Goal: Task Accomplishment & Management: Use online tool/utility

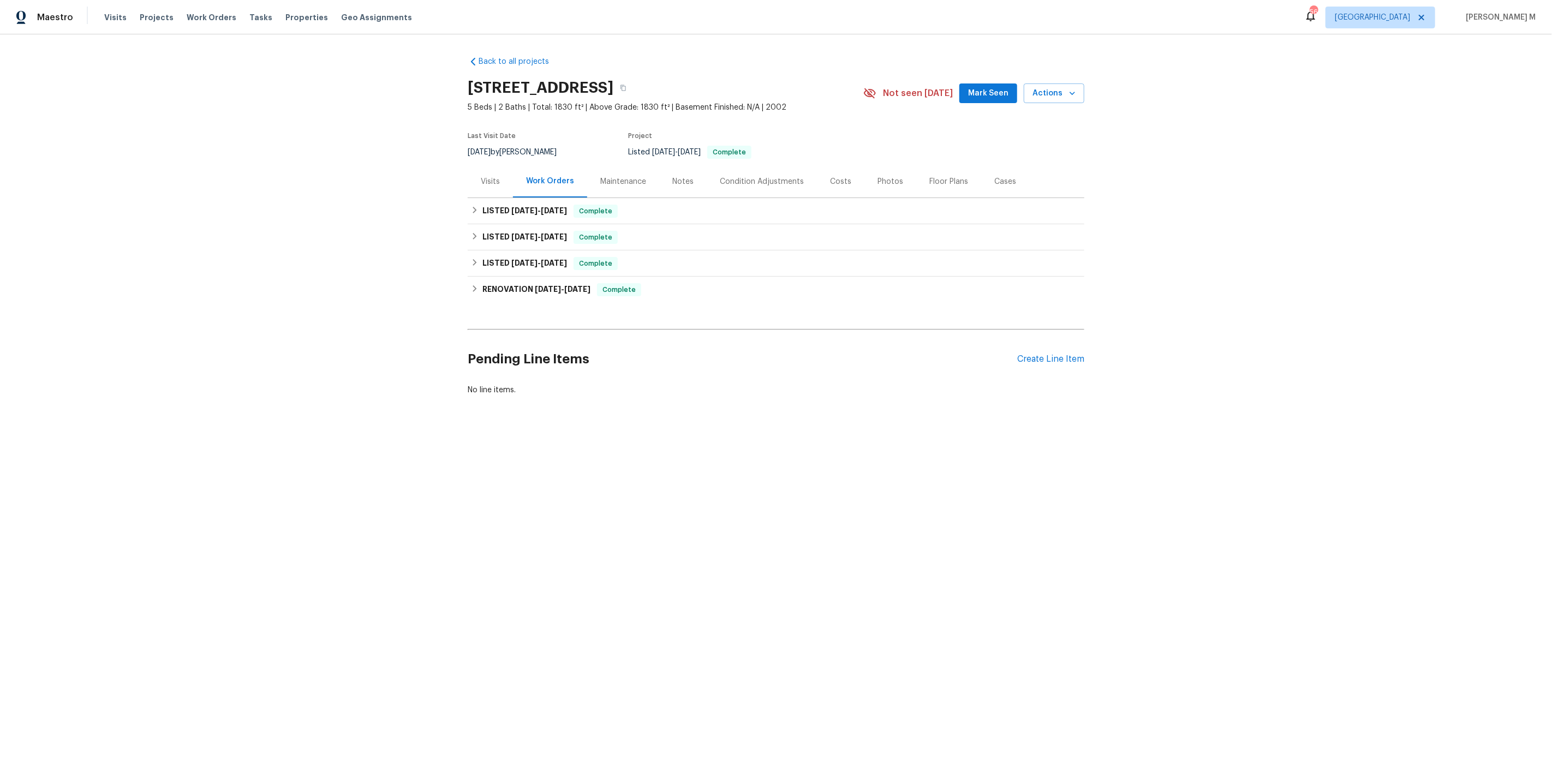
click at [512, 224] on div "LISTED 6/20/25 - 6/25/25 Complete Clean Look Landscape HARDSCAPE_LANDSCAPE, LAN…" at bounding box center [776, 237] width 617 height 26
click at [515, 207] on span "7/30/25" at bounding box center [524, 210] width 26 height 8
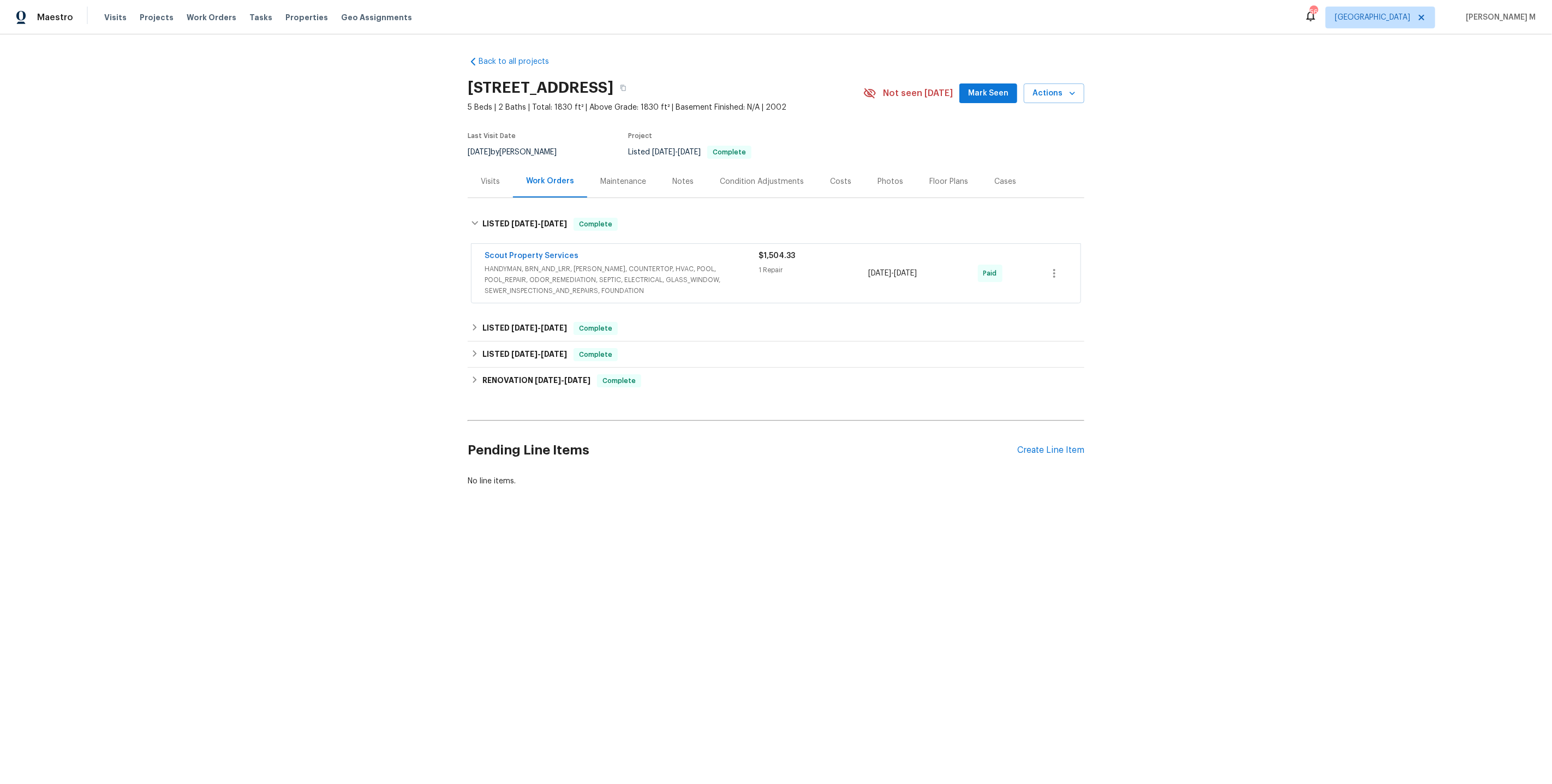
click at [509, 268] on span "HANDYMAN, BRN_AND_LRR, [PERSON_NAME], COUNTERTOP, HVAC, POOL, POOL_REPAIR, ODOR…" at bounding box center [621, 280] width 274 height 33
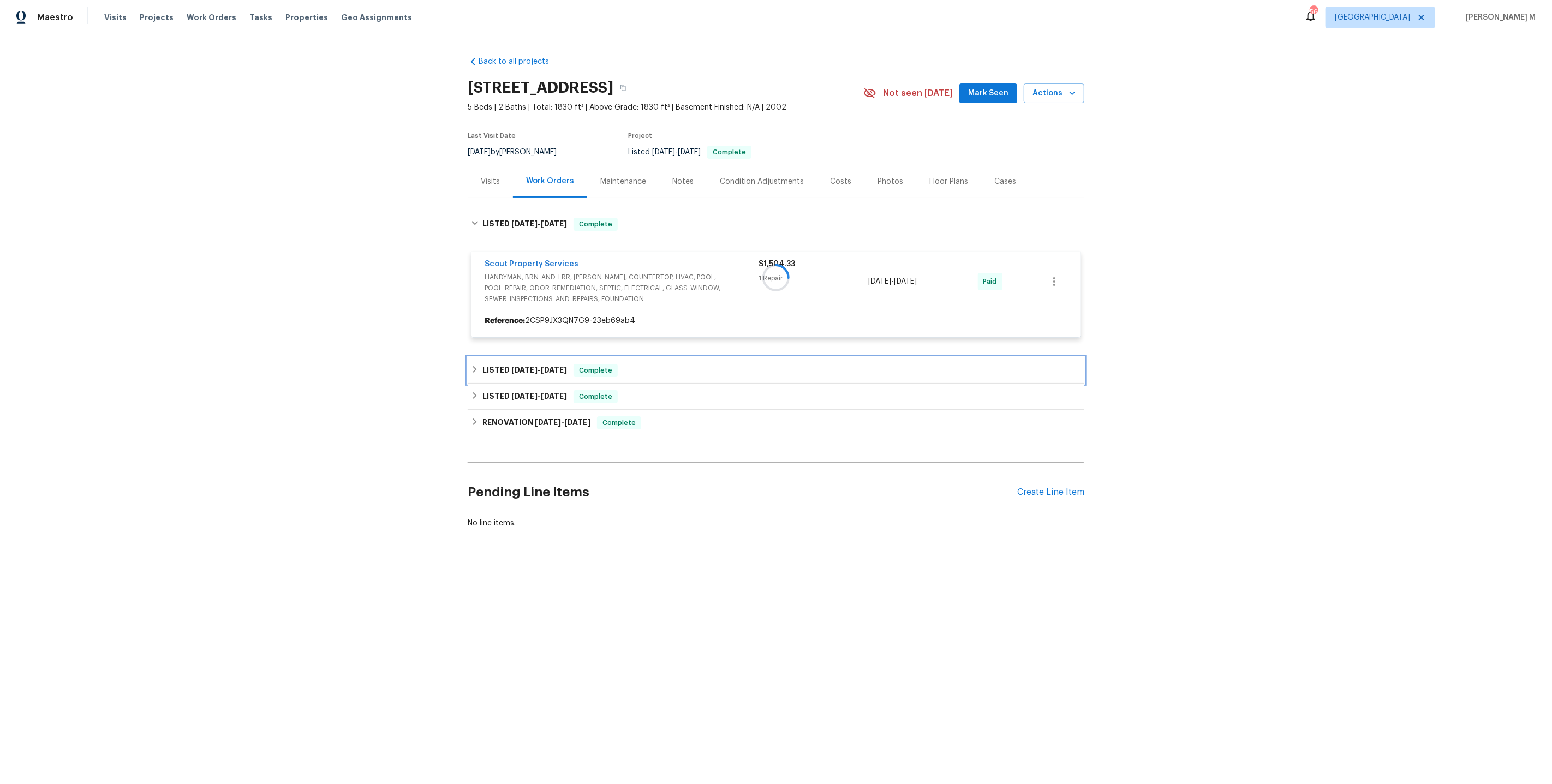
click at [524, 366] on span "6/20/25" at bounding box center [524, 370] width 26 height 8
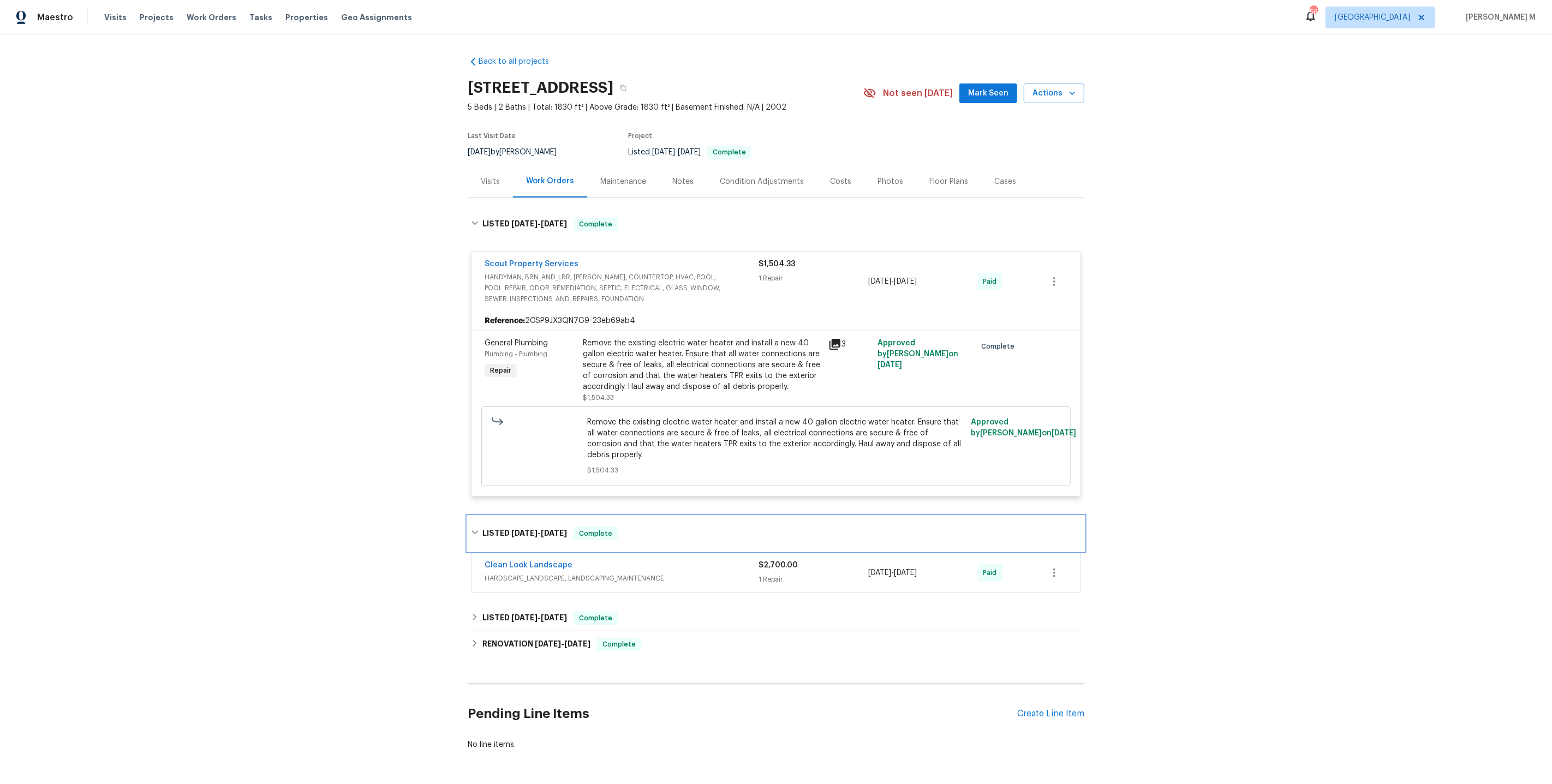
scroll to position [12, 0]
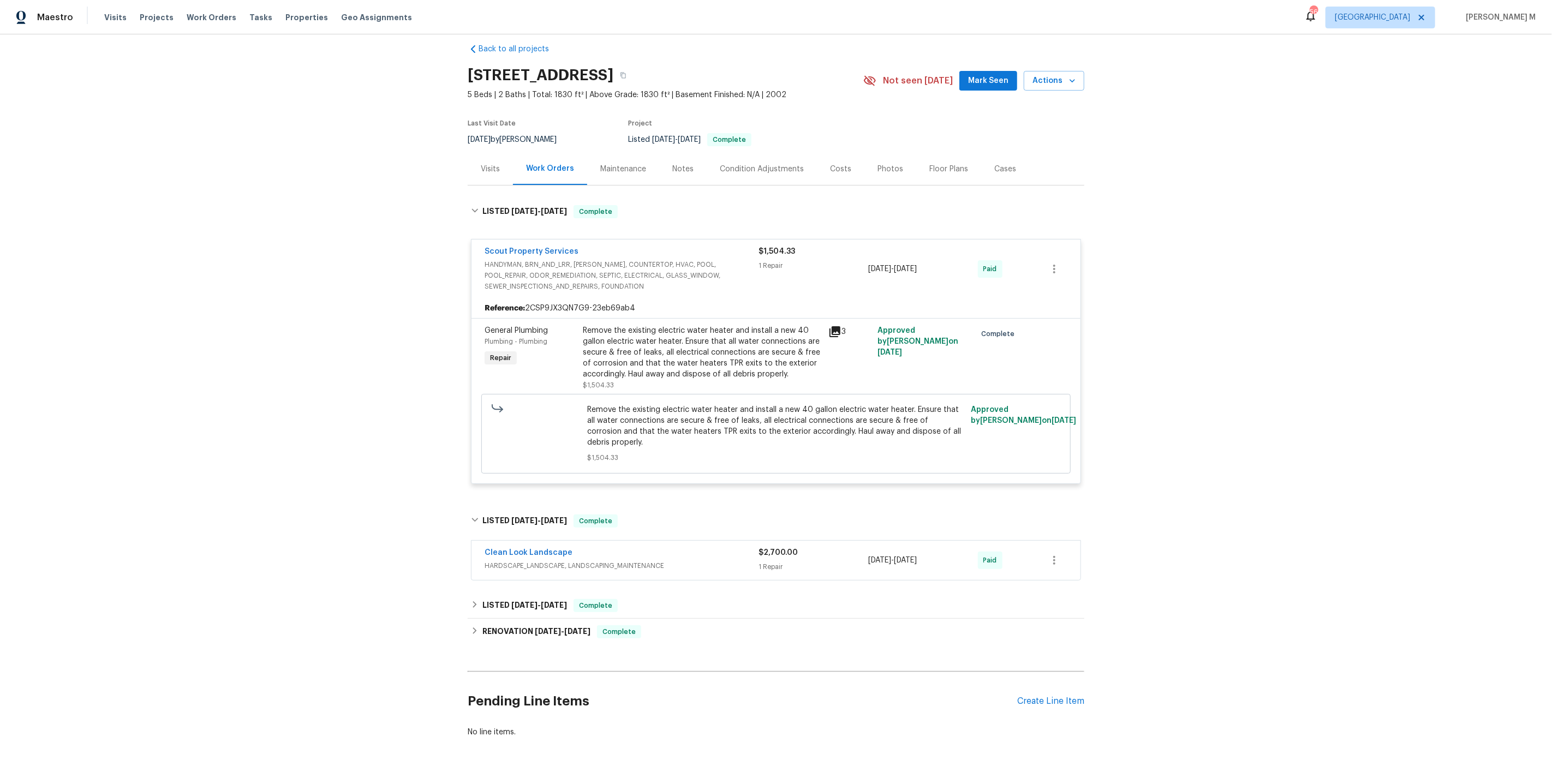
click at [517, 560] on span "HARDSCAPE_LANDSCAPE, LANDSCAPING_MAINTENANCE" at bounding box center [621, 565] width 274 height 11
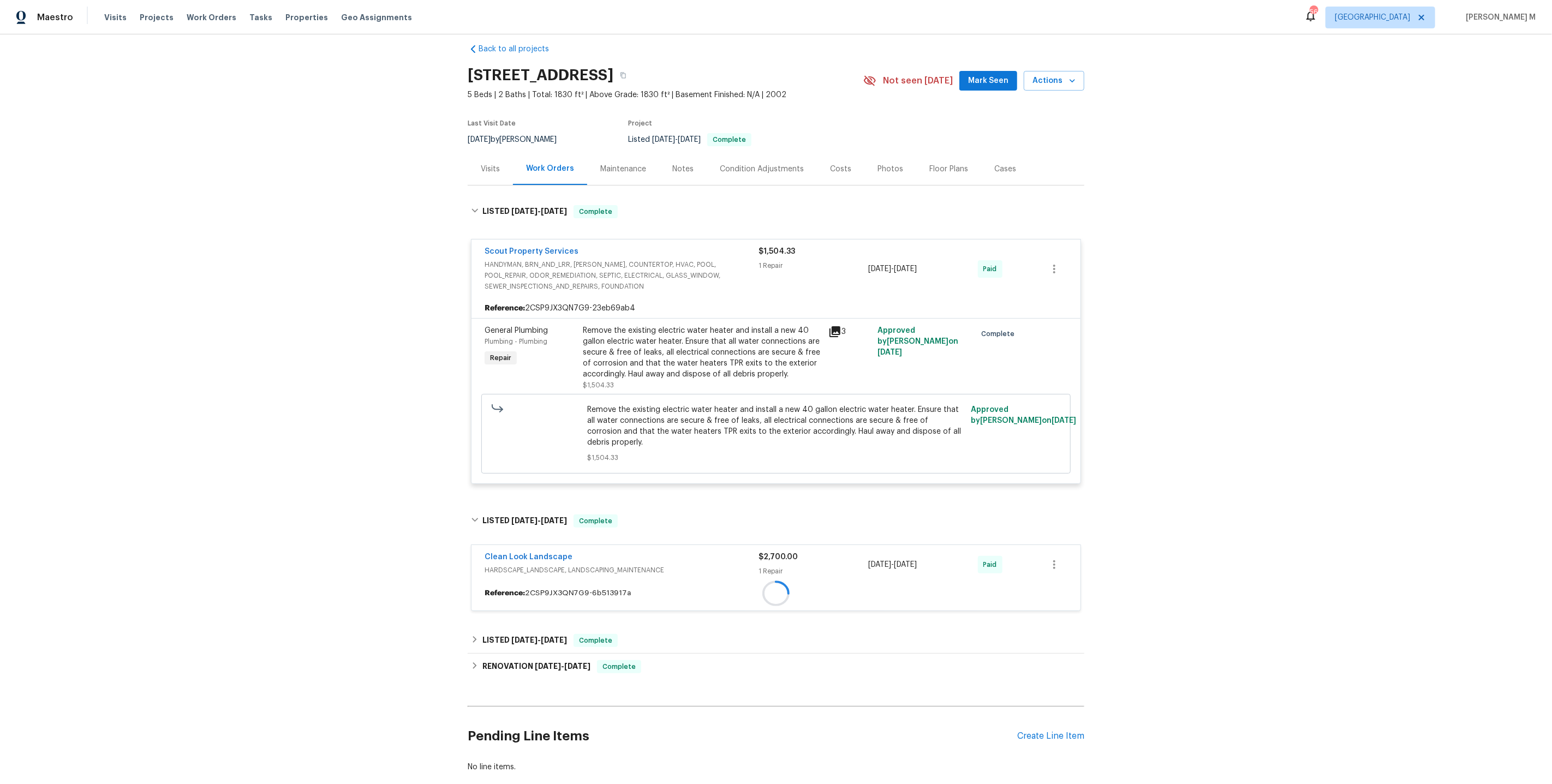
scroll to position [53, 0]
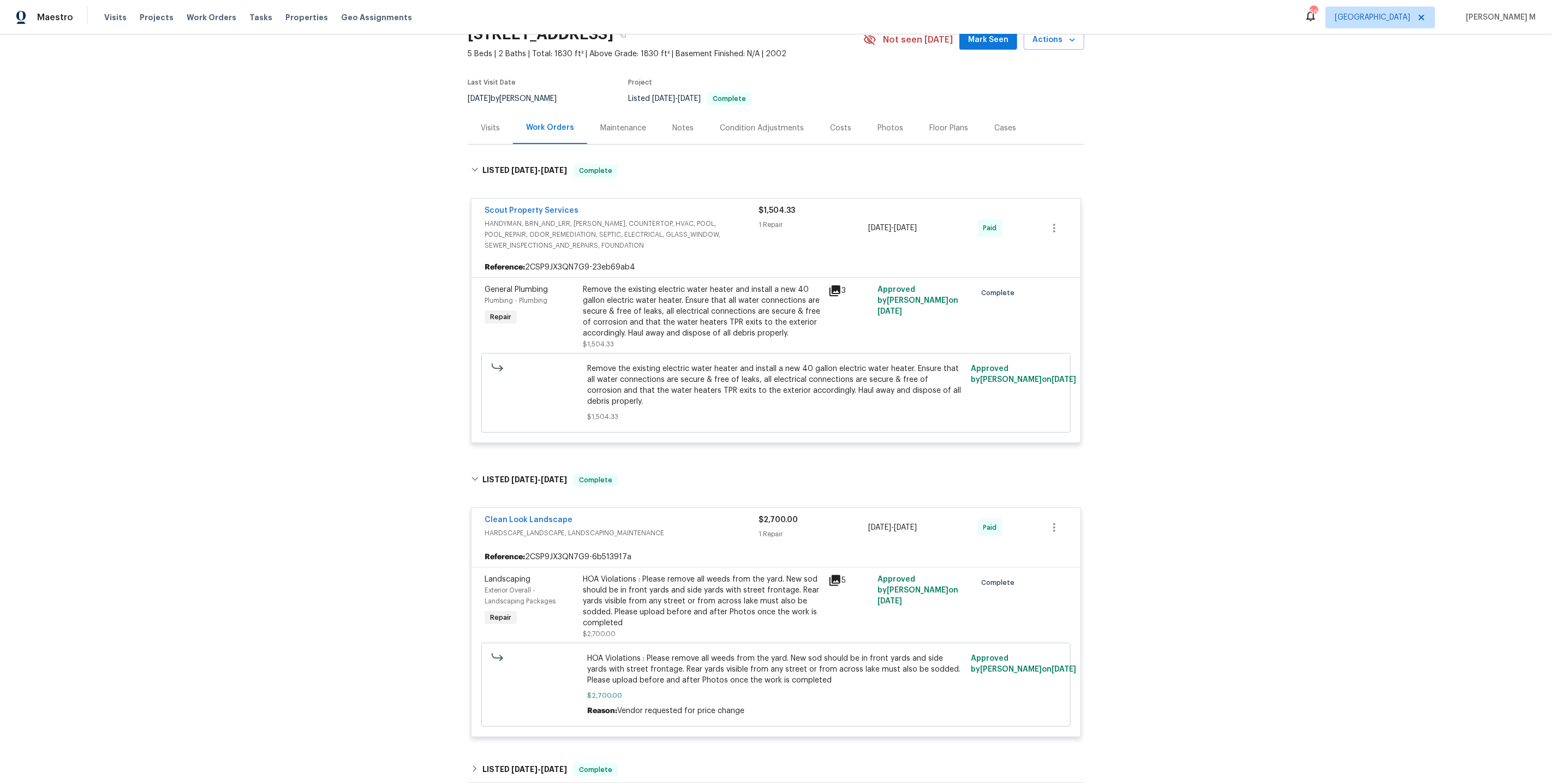
click at [509, 587] on span "Exterior Overall - Landscaping Packages" at bounding box center [519, 596] width 71 height 17
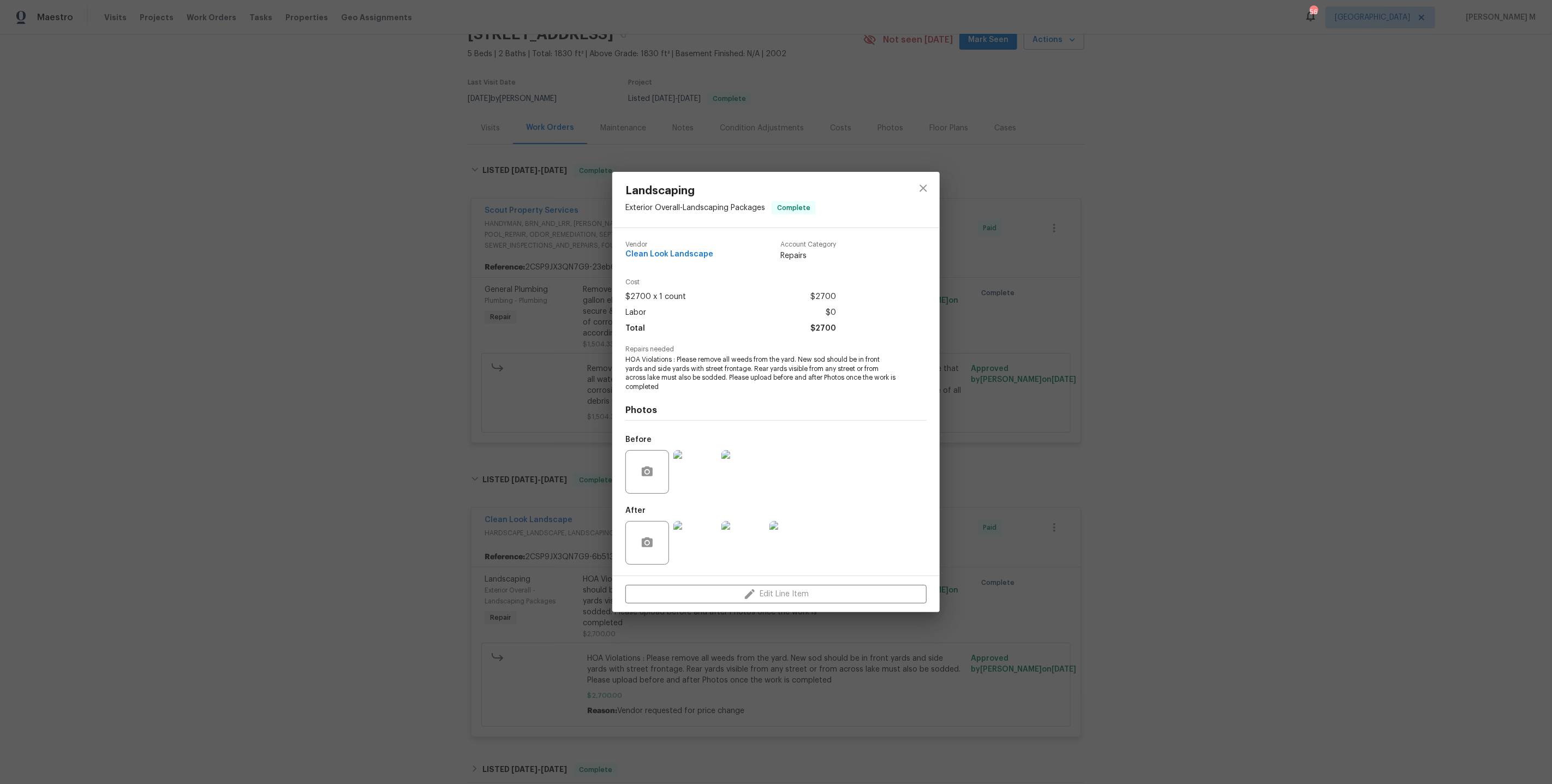
click at [485, 539] on div "Landscaping Exterior Overall - Landscaping Packages Complete Vendor Clean Look …" at bounding box center [776, 392] width 1552 height 784
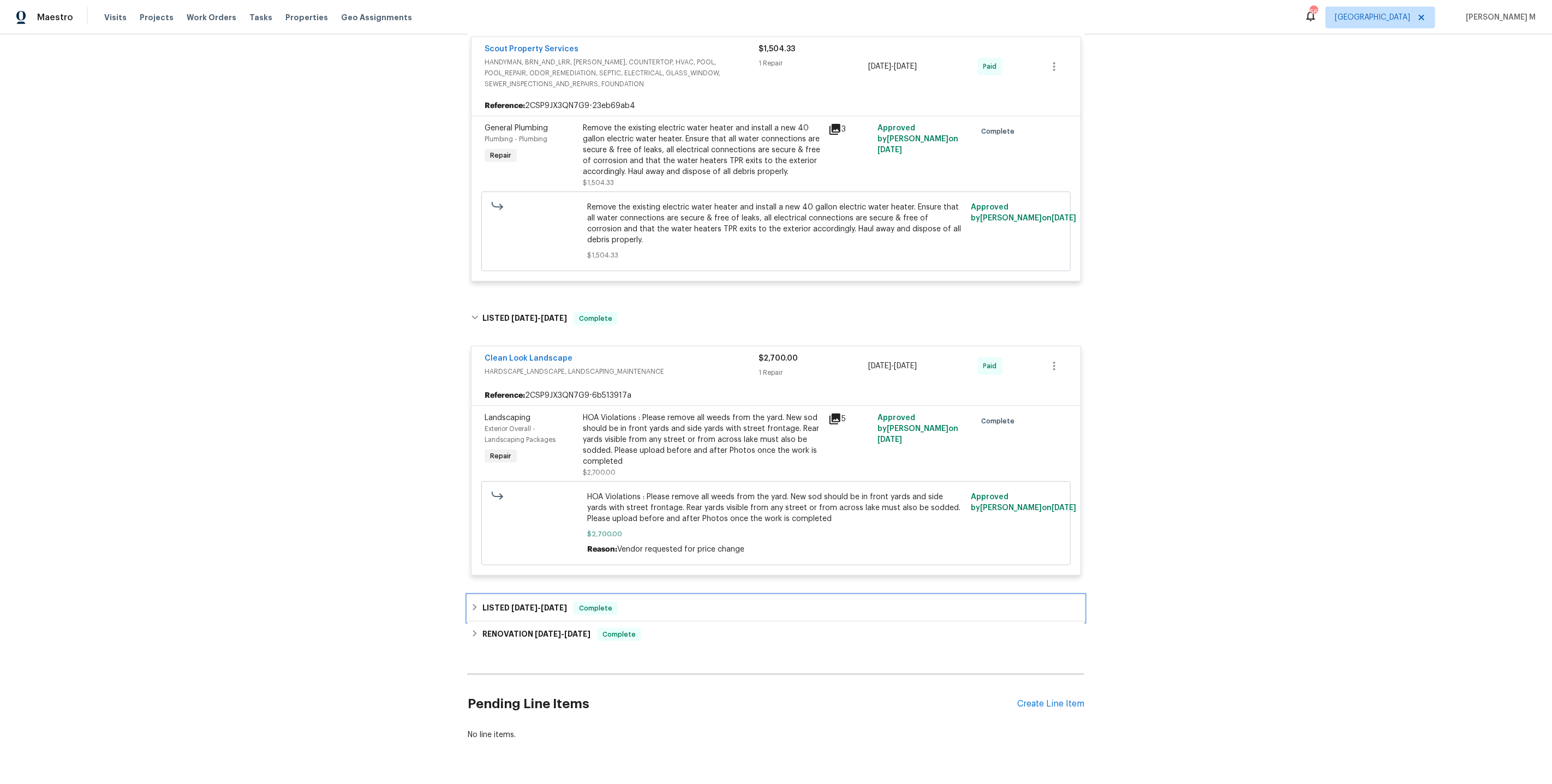
click at [513, 603] on span "5/8/25" at bounding box center [524, 607] width 26 height 8
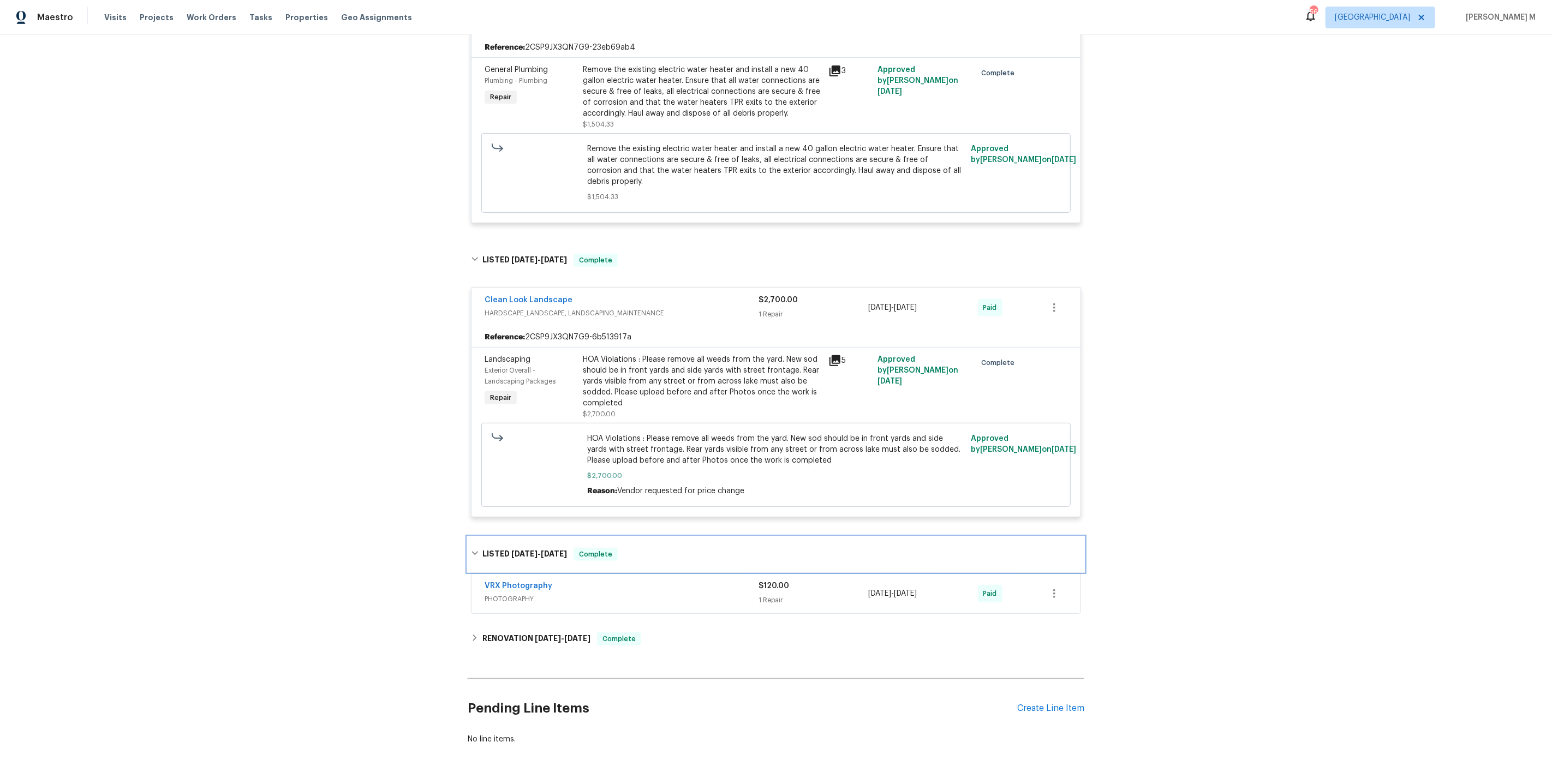
scroll to position [276, 0]
click at [509, 579] on div "VRX Photography PHOTOGRAPHY $120.00 1 Repair 5/8/2025 - 5/9/2025 Paid" at bounding box center [776, 590] width 609 height 39
click at [512, 590] on span "PHOTOGRAPHY" at bounding box center [621, 596] width 274 height 11
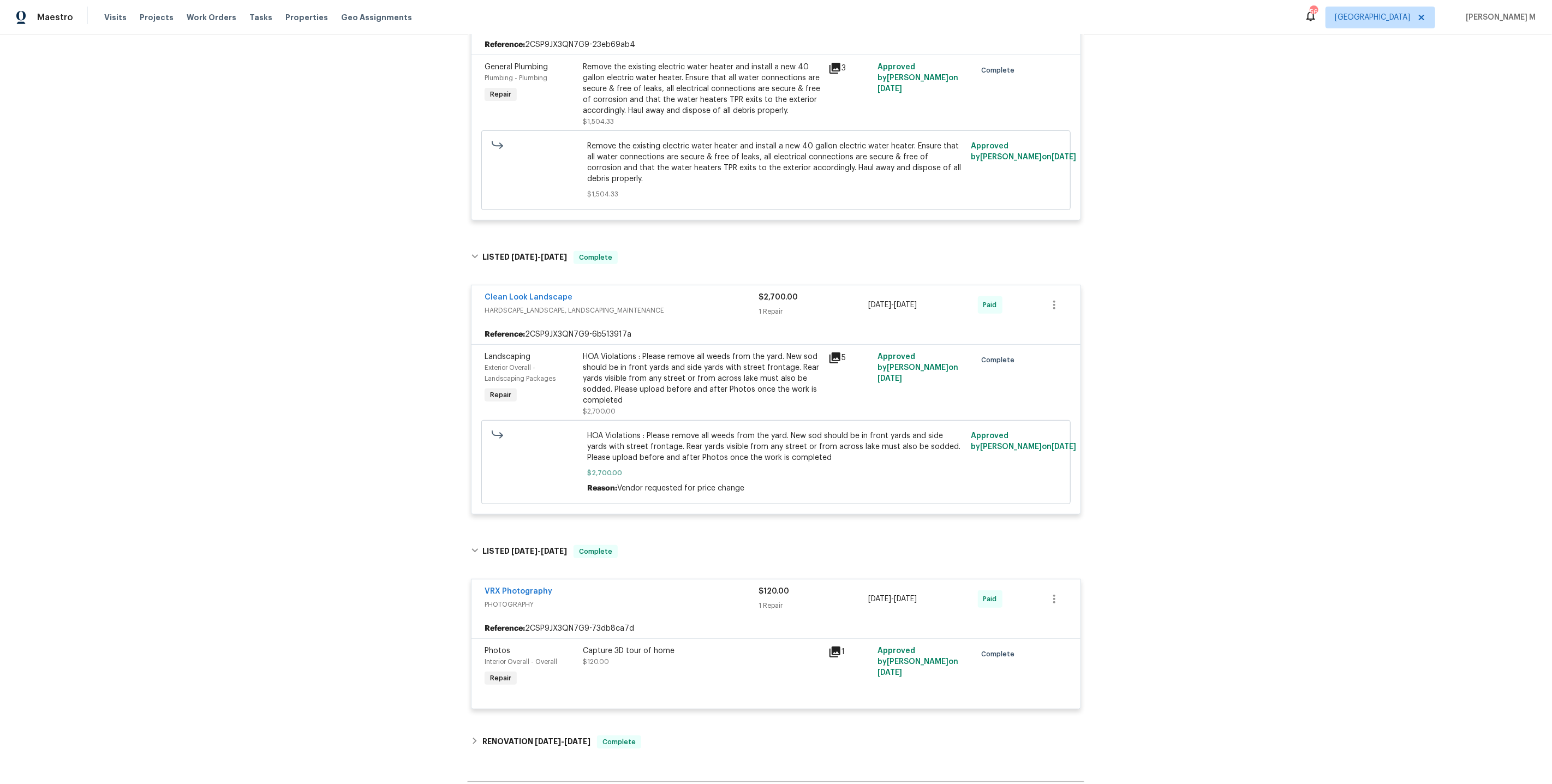
click at [527, 645] on div "Photos Interior Overall - Overall Repair" at bounding box center [530, 667] width 99 height 51
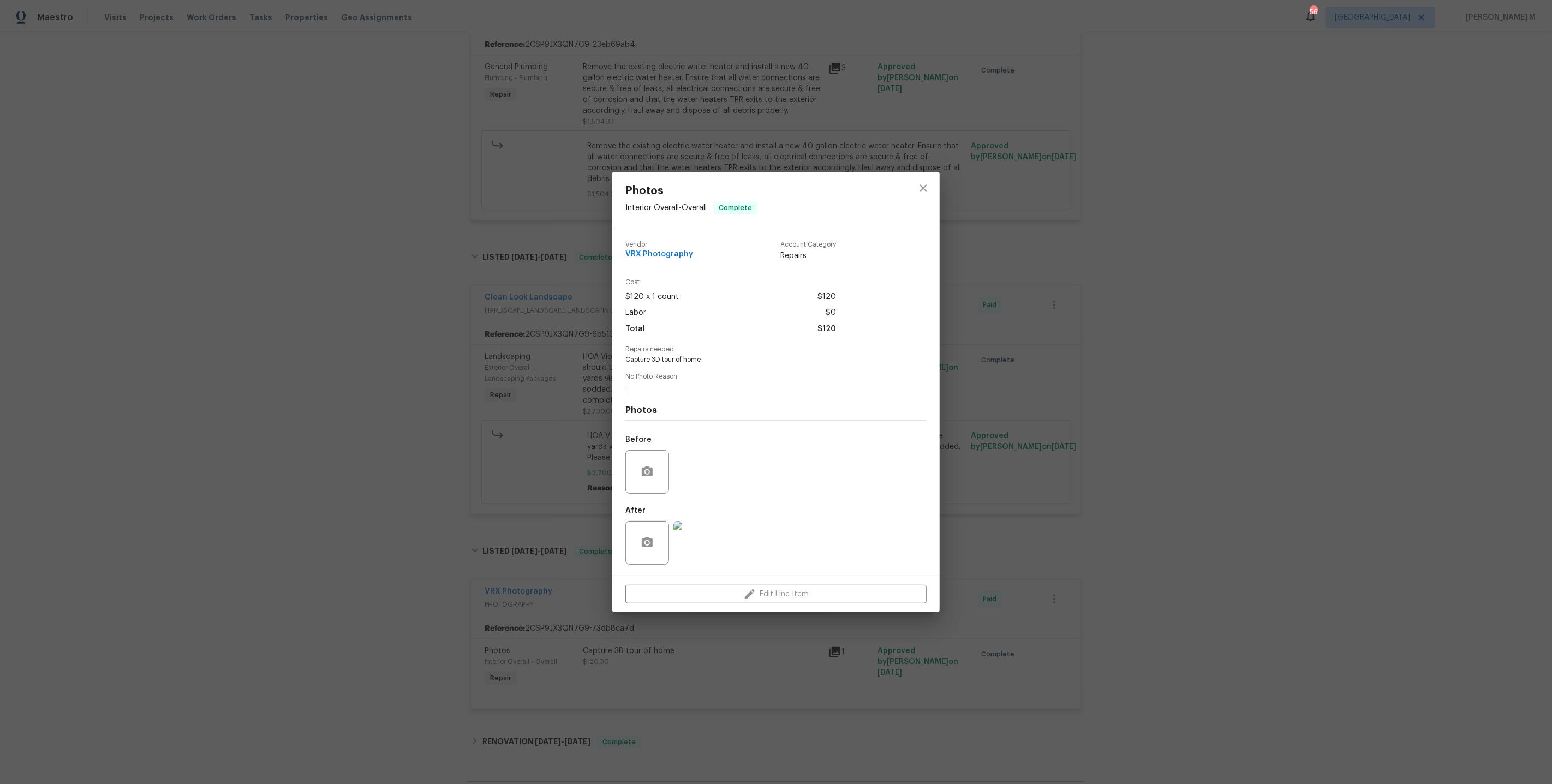
click at [472, 653] on div "Photos Interior Overall - Overall Complete Vendor VRX Photography Account Categ…" at bounding box center [776, 392] width 1552 height 784
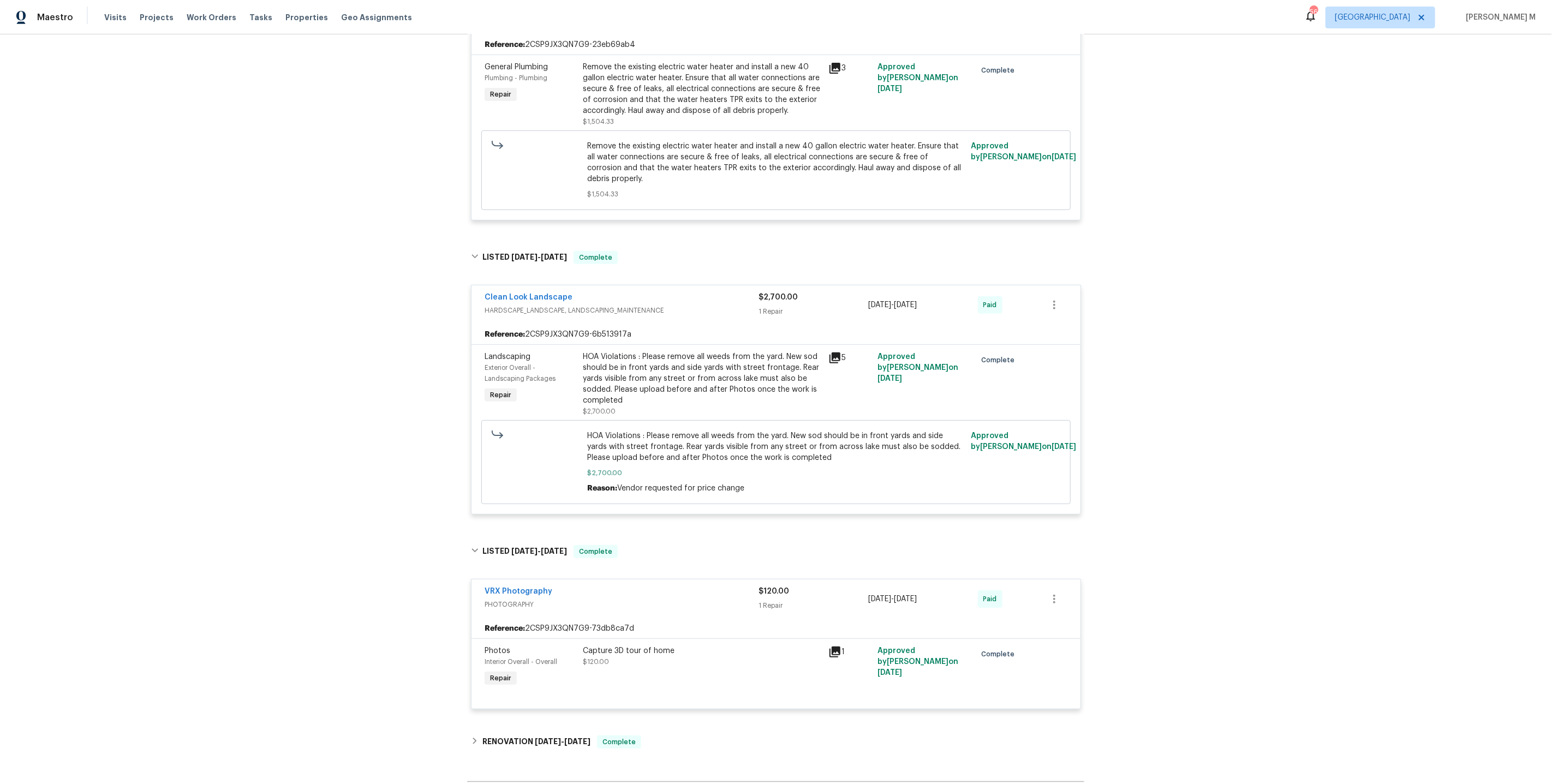
scroll to position [379, 0]
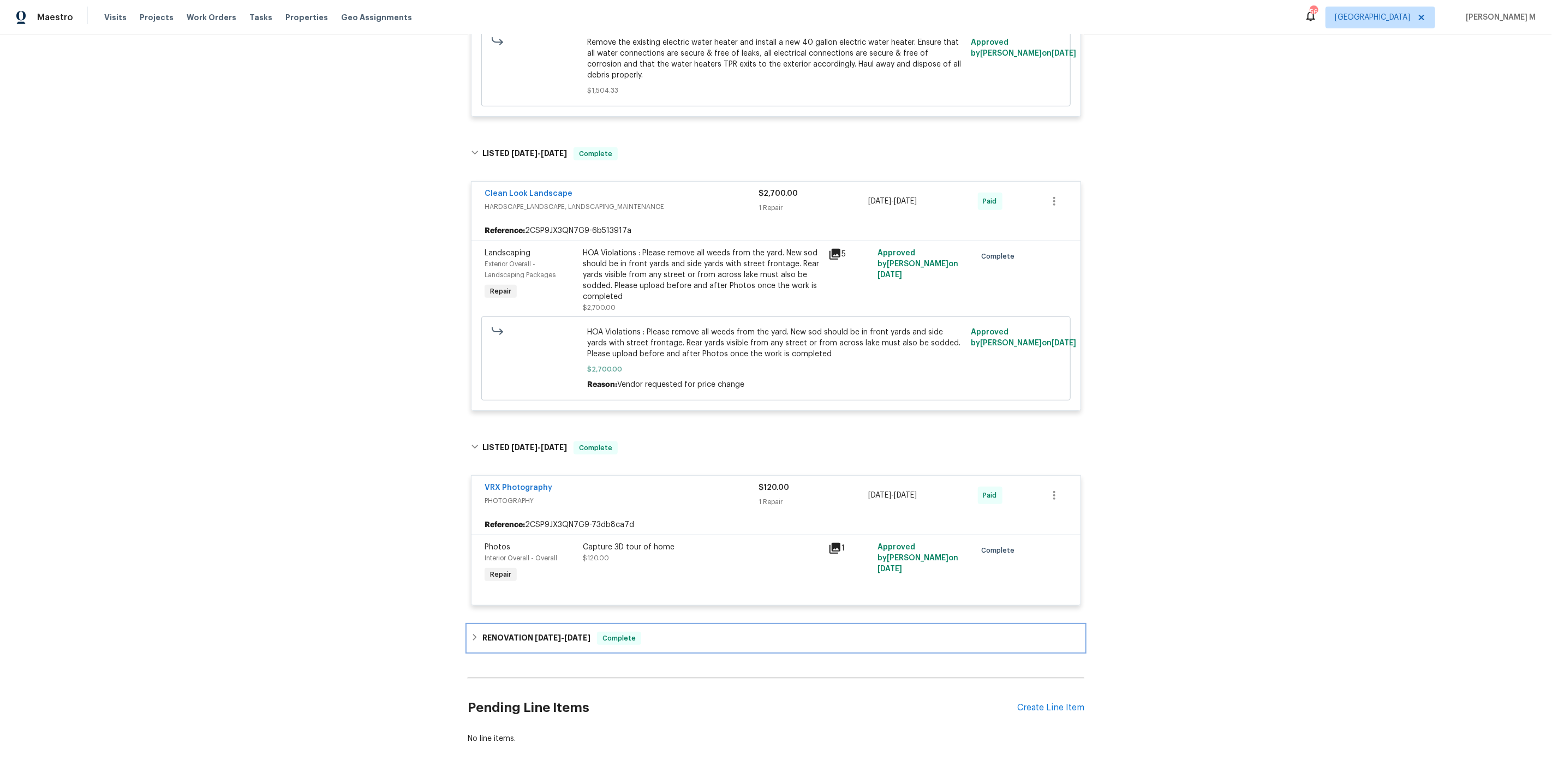
click at [531, 631] on h6 "RENOVATION 4/14/25 - 5/2/25" at bounding box center [537, 637] width 108 height 13
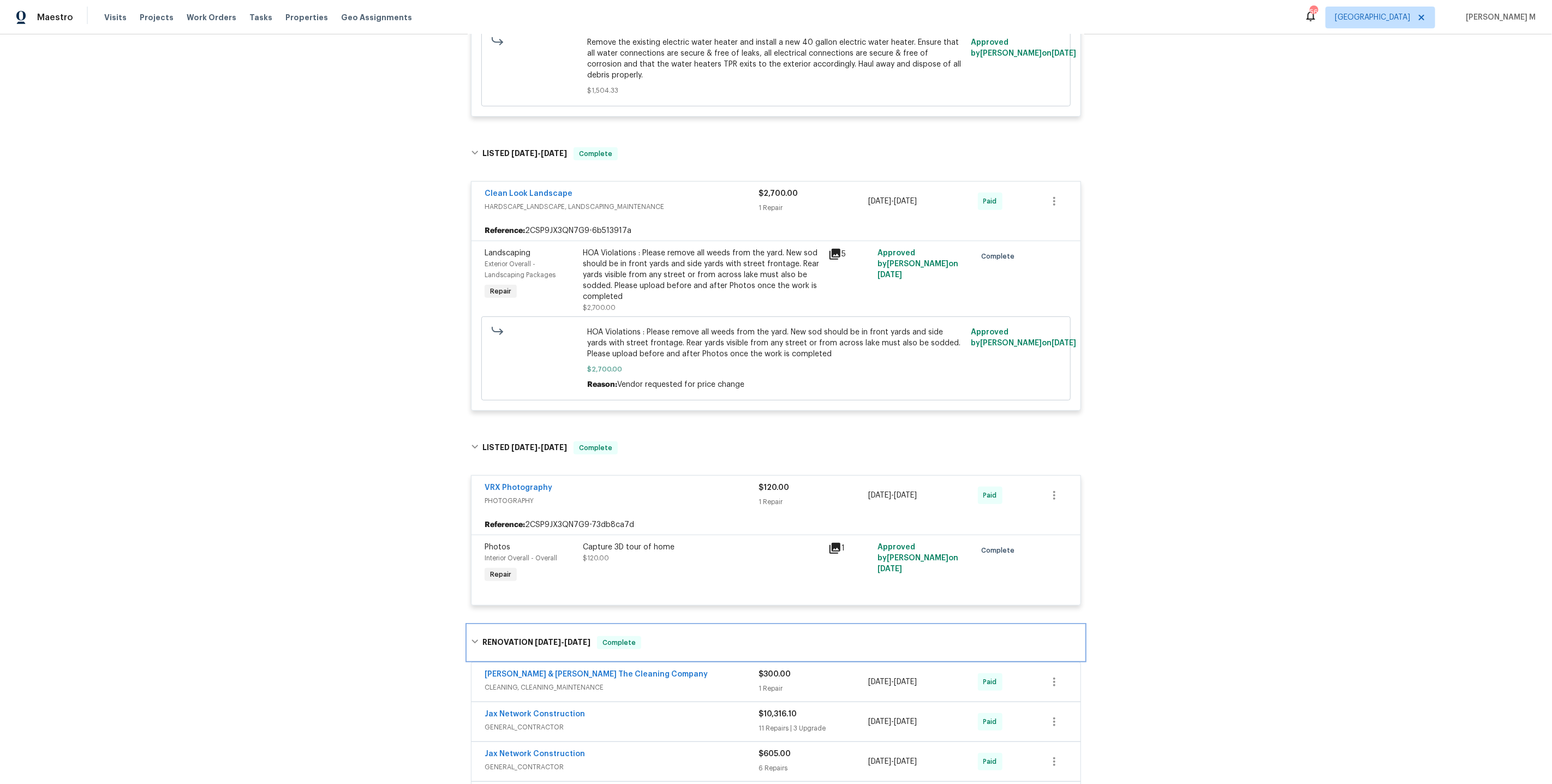
scroll to position [699, 0]
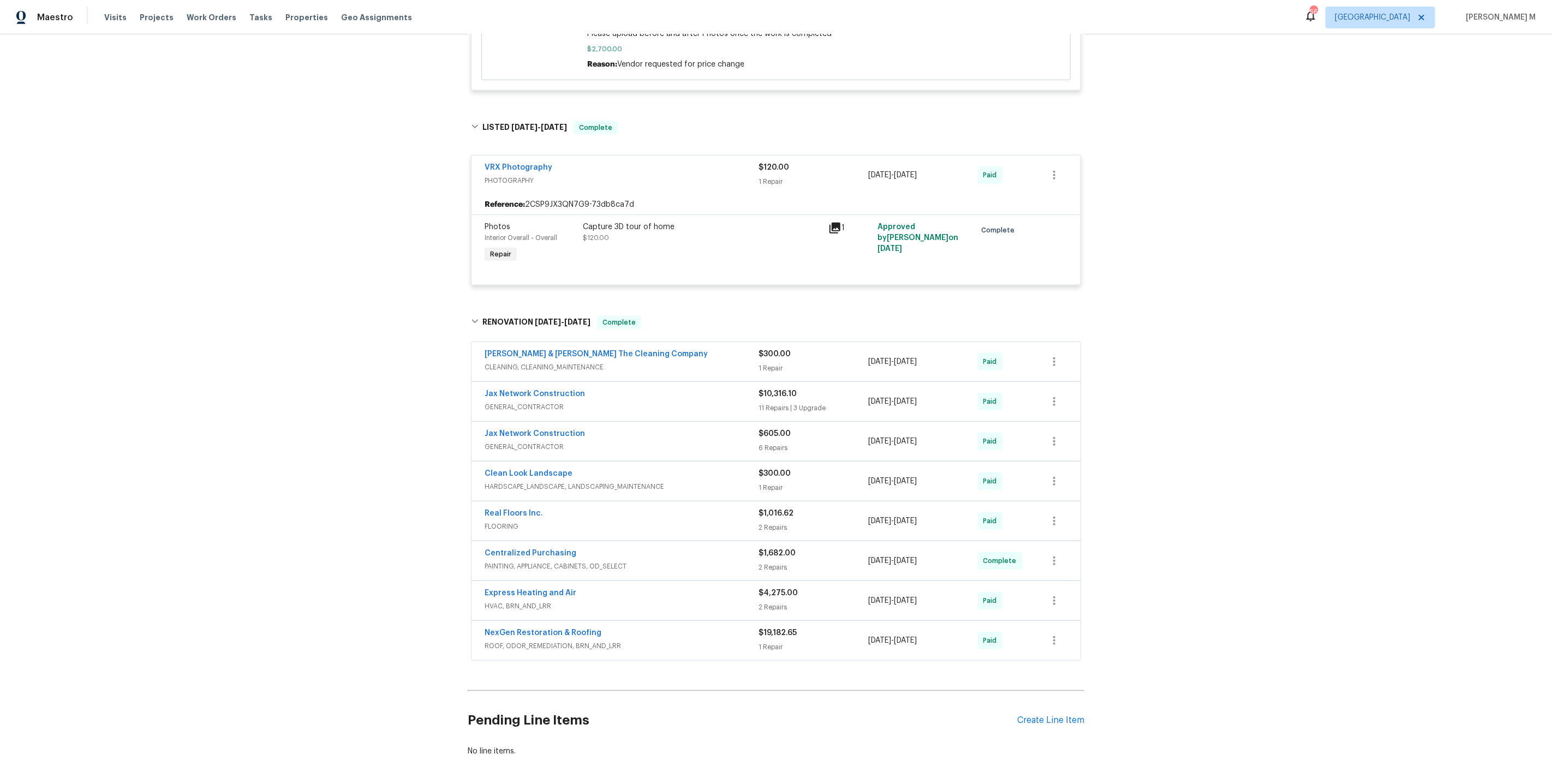
click at [525, 601] on span "HVAC, BRN_AND_LRR" at bounding box center [621, 606] width 274 height 11
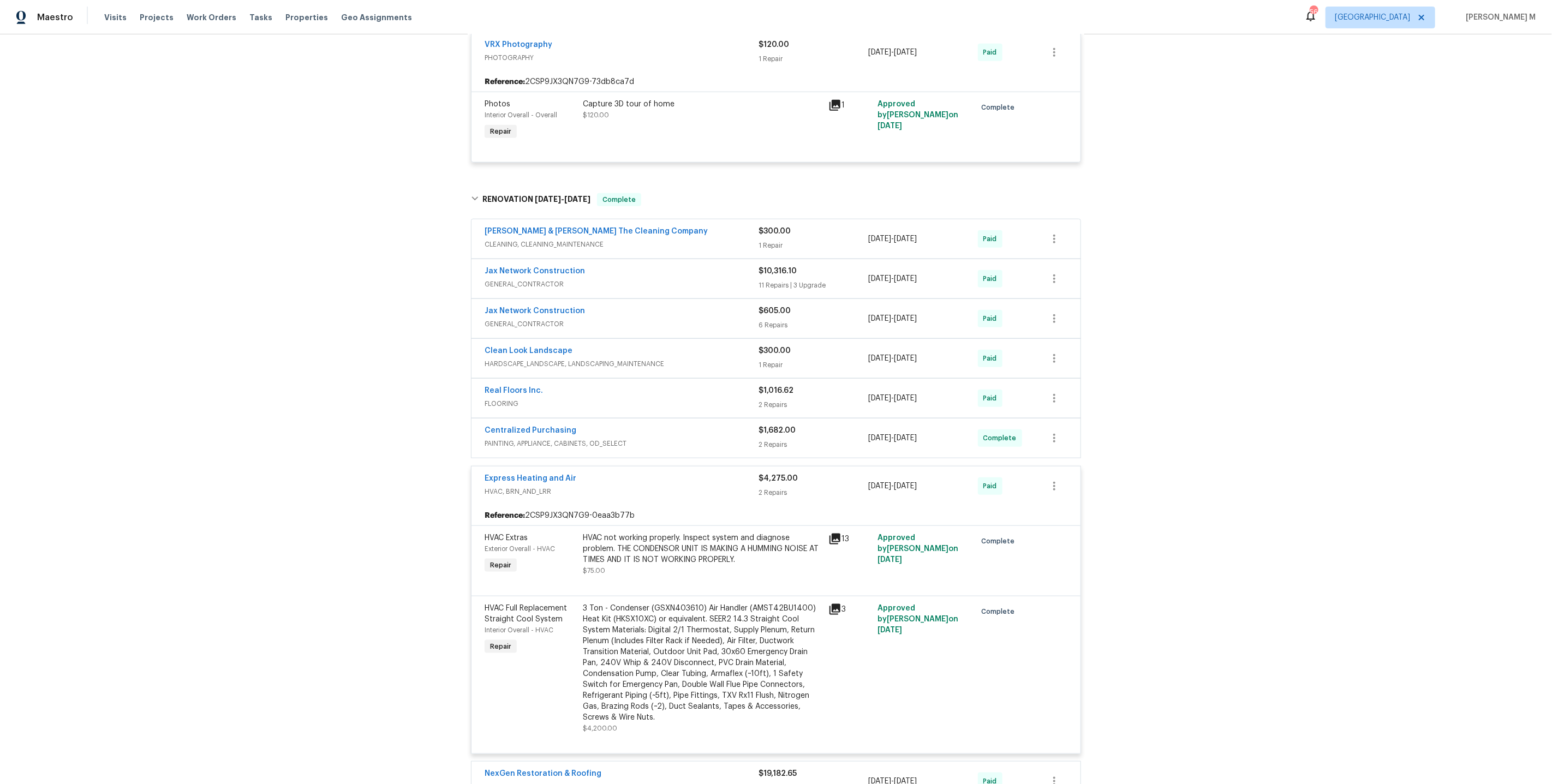
scroll to position [833, 0]
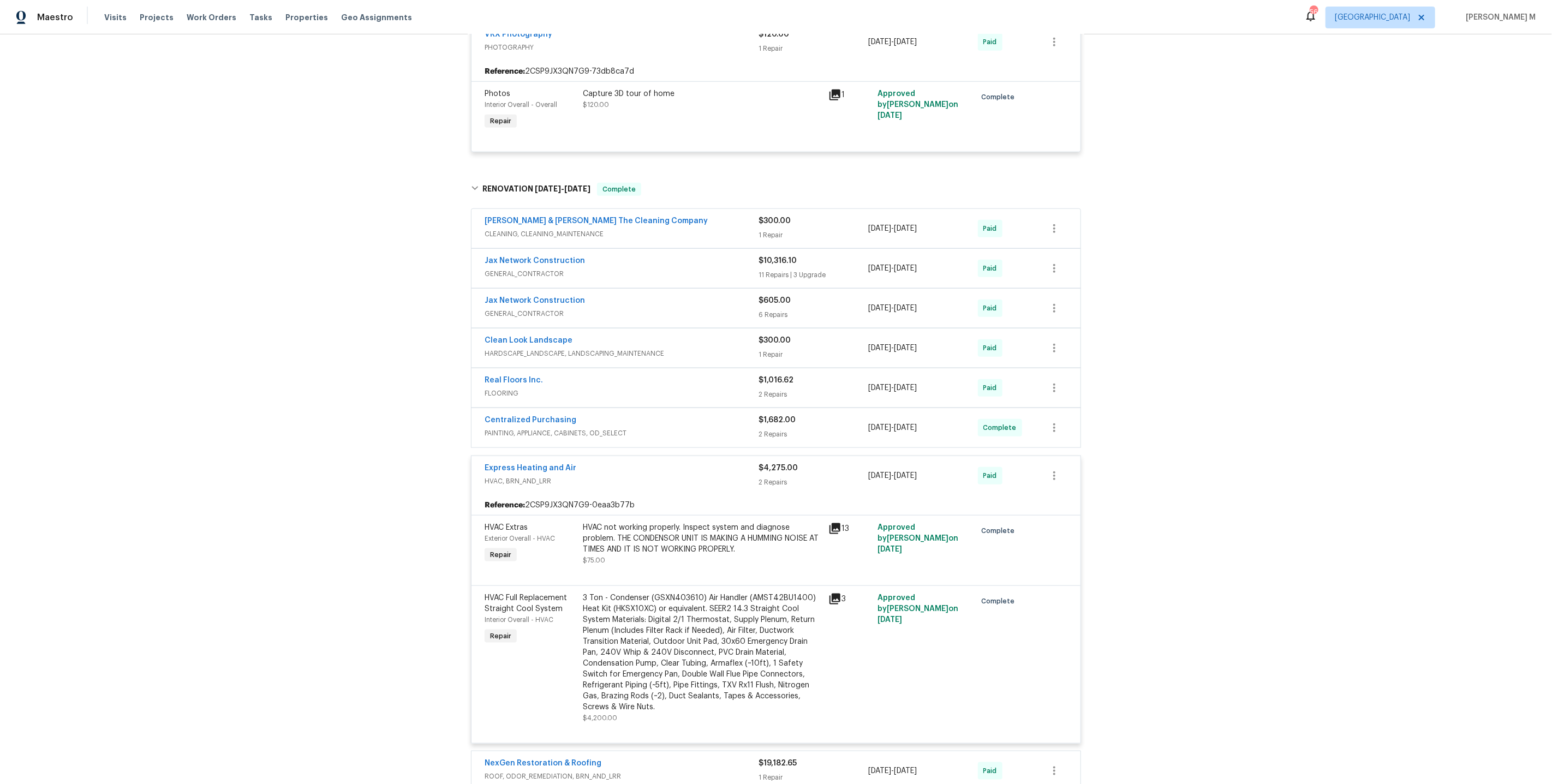
click at [650, 522] on div "HVAC not working properly. Inspect system and diagnose problem. THE CONDENSOR U…" at bounding box center [702, 539] width 239 height 33
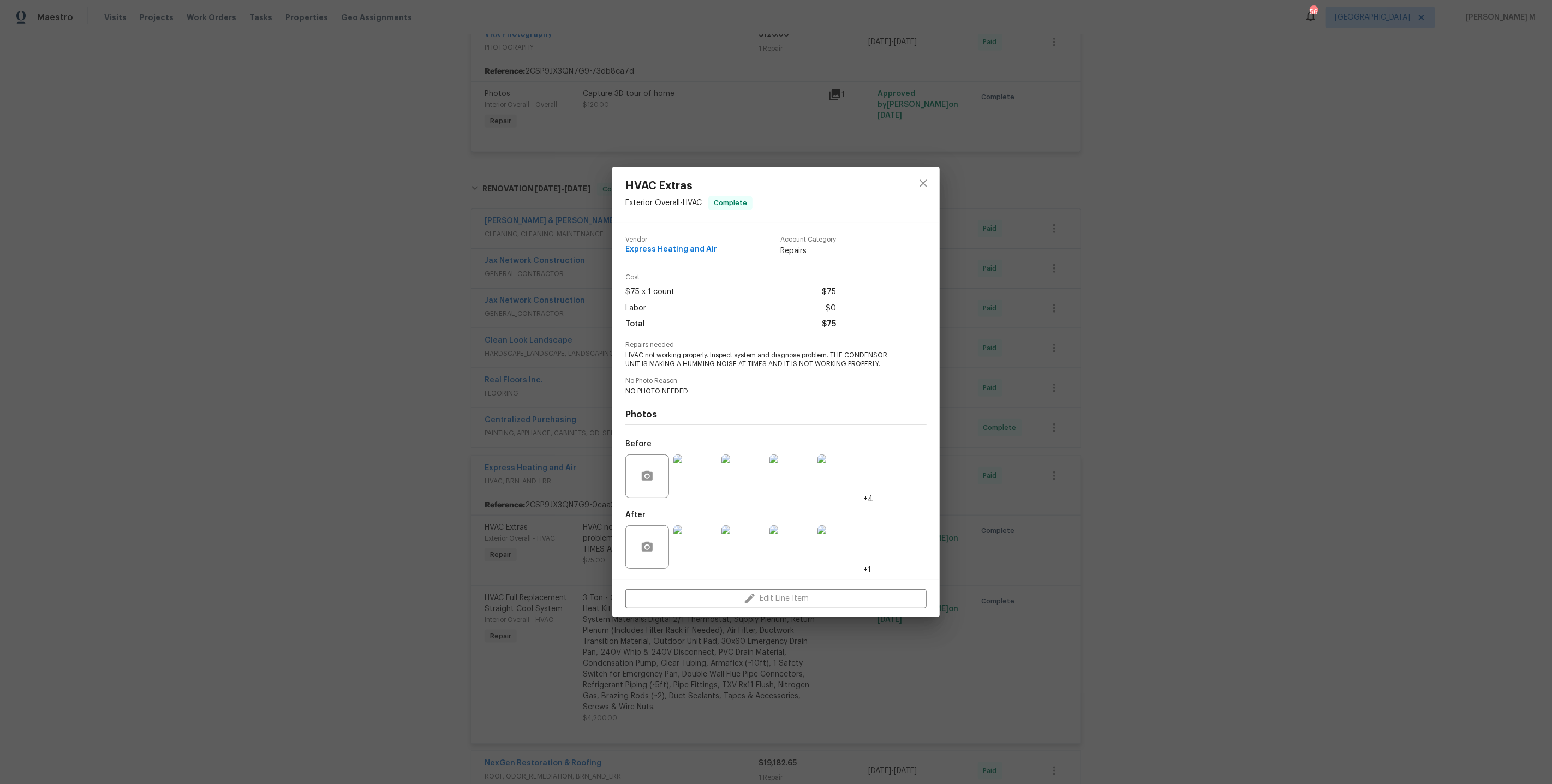
click at [1005, 495] on div "HVAC Extras Exterior Overall - HVAC Complete Vendor Express Heating and Air Acc…" at bounding box center [776, 392] width 1552 height 784
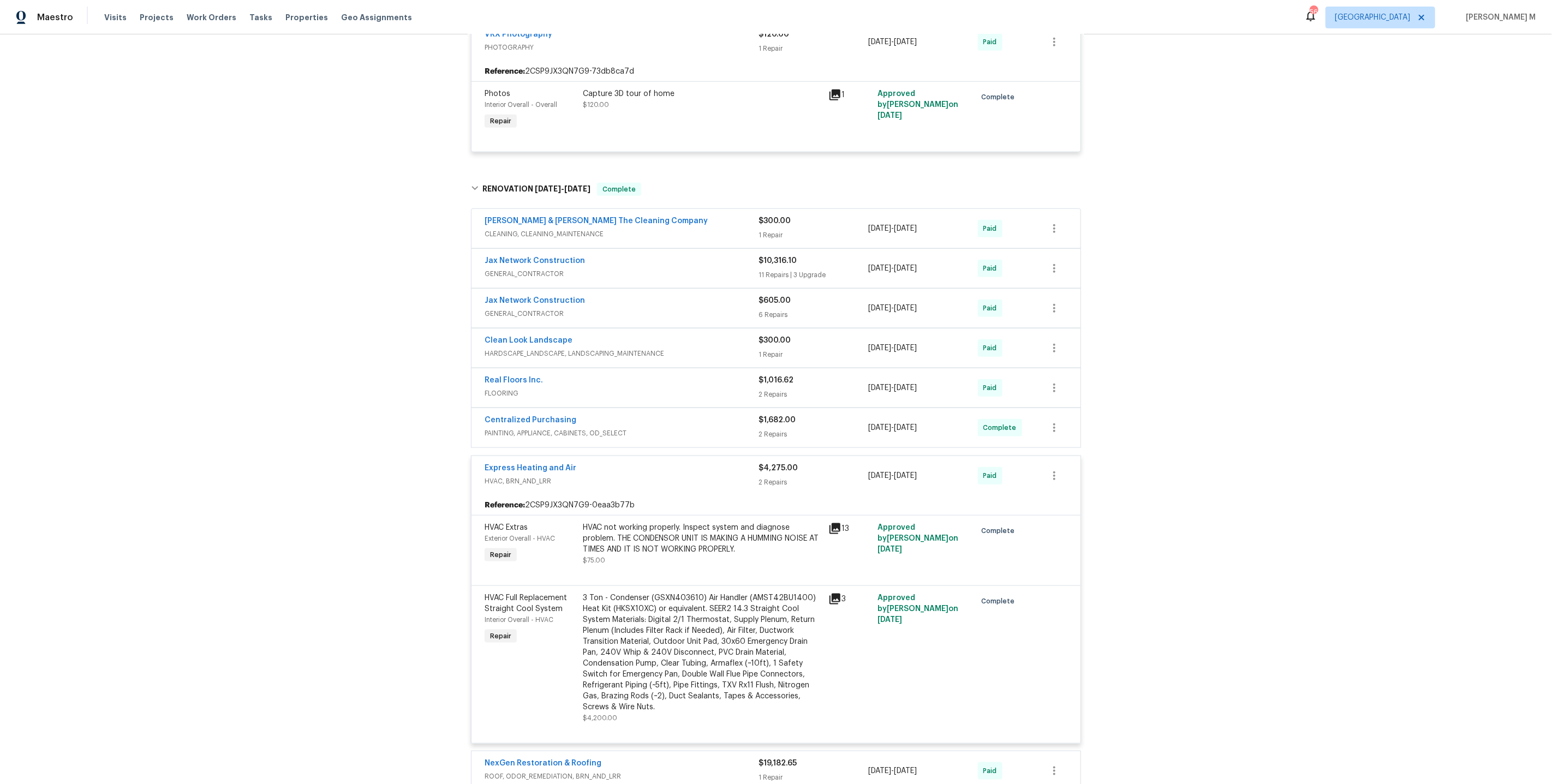
click at [695, 600] on div "3 Ton - Condenser (GSXN403610) Air Handler (AMST42BU1400) Heat Kit (HKSX10XC) o…" at bounding box center [702, 652] width 239 height 120
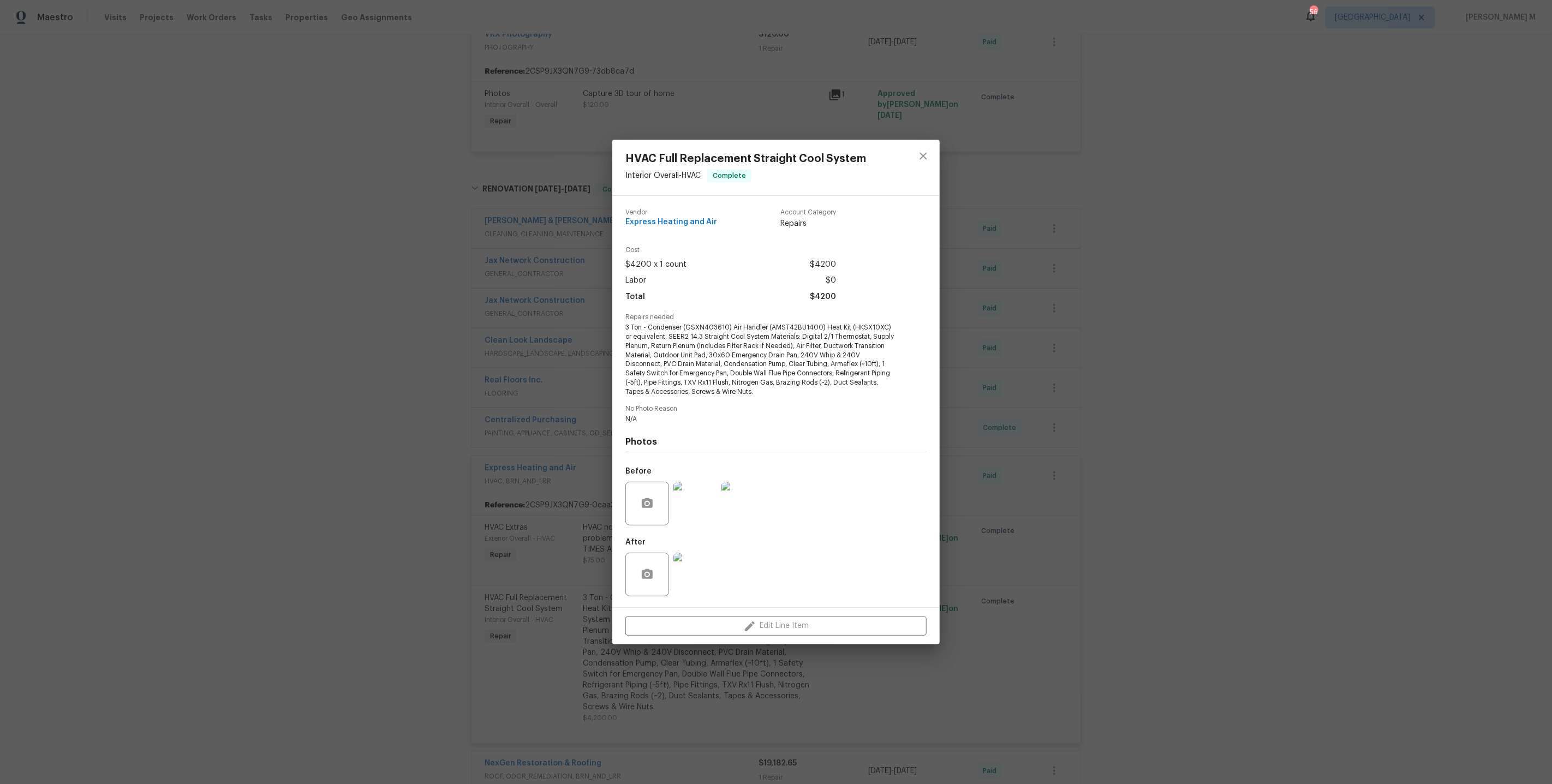
click at [525, 477] on div "HVAC Full Replacement Straight Cool System Interior Overall - HVAC Complete Ven…" at bounding box center [776, 392] width 1552 height 784
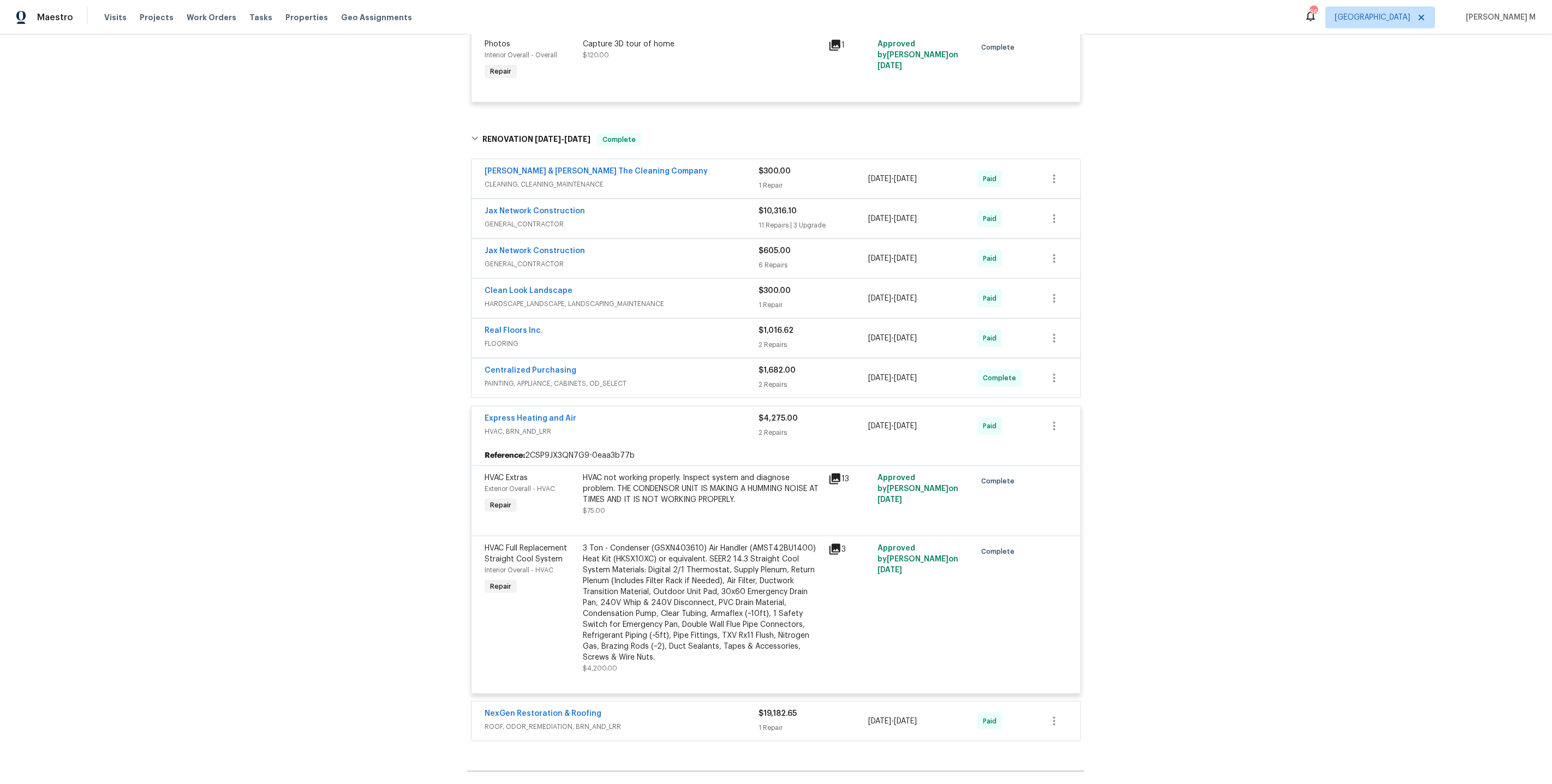
scroll to position [888, 0]
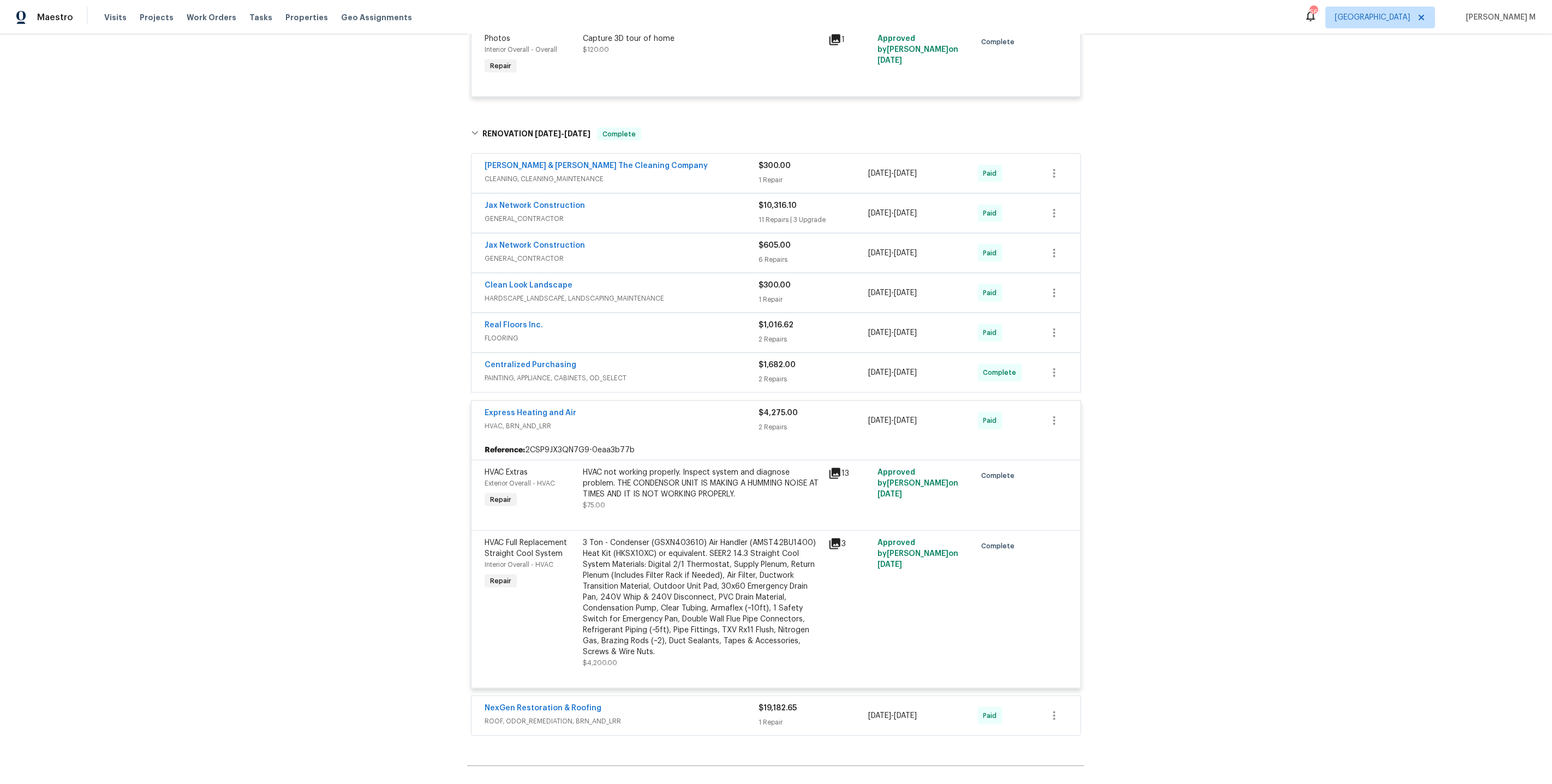
click at [653, 553] on div "3 Ton - Condenser (GSXN403610) Air Handler (AMST42BU1400) Heat Kit (HKSX10XC) o…" at bounding box center [702, 597] width 239 height 120
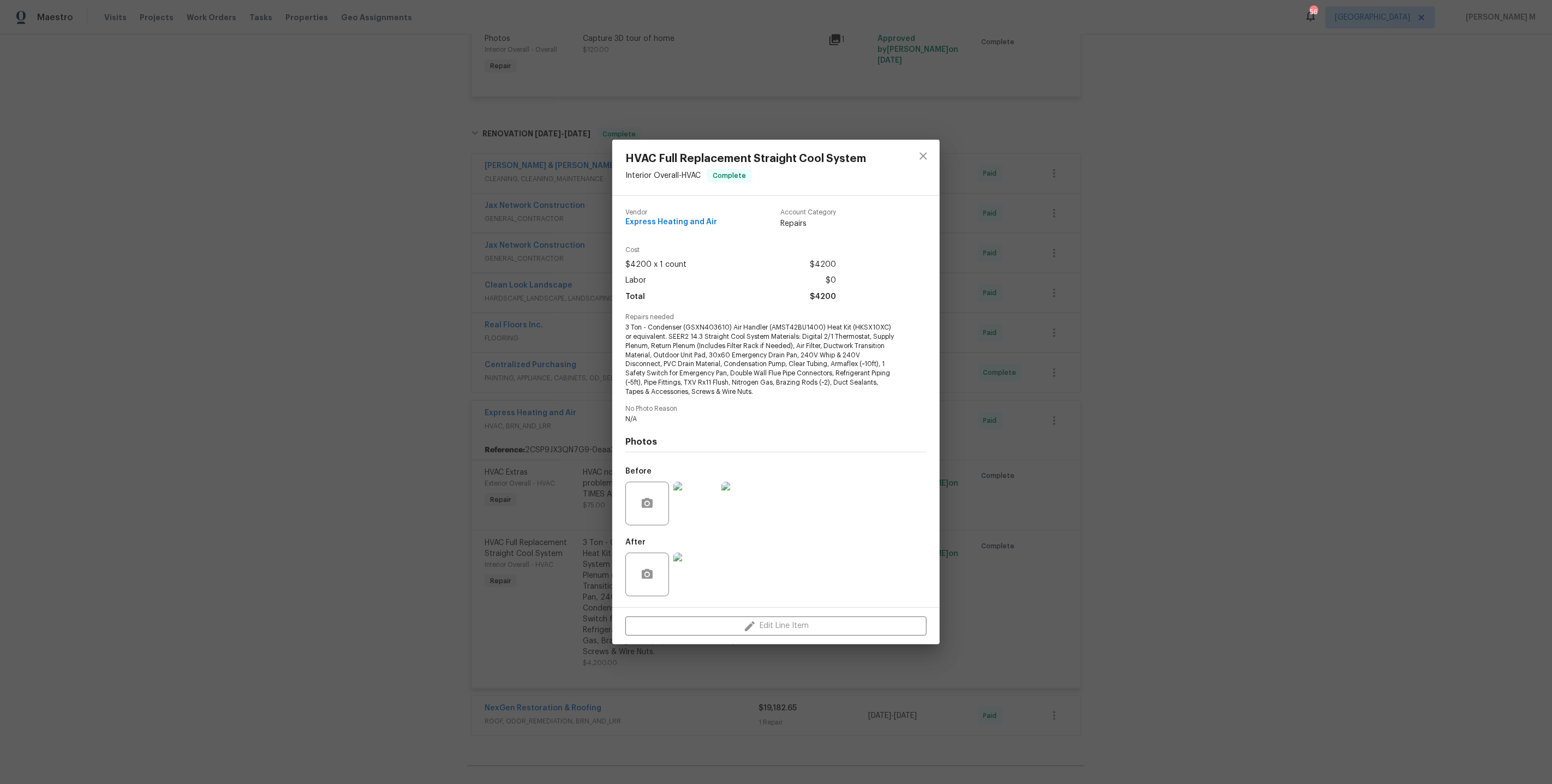
click at [700, 506] on img at bounding box center [695, 503] width 44 height 44
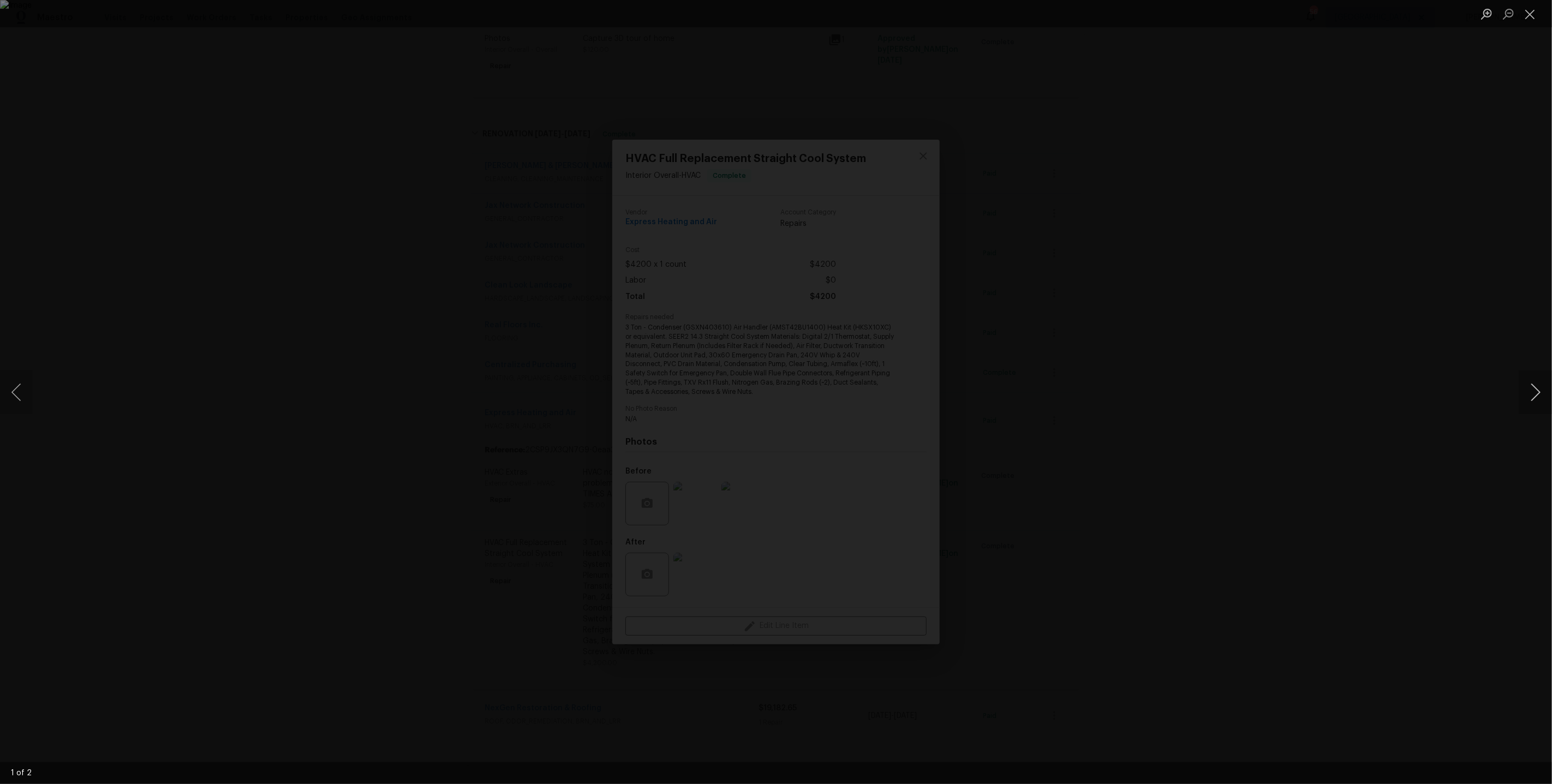
click at [1534, 392] on button "Next image" at bounding box center [1535, 392] width 33 height 44
click at [1321, 343] on div "Lightbox" at bounding box center [776, 392] width 1552 height 784
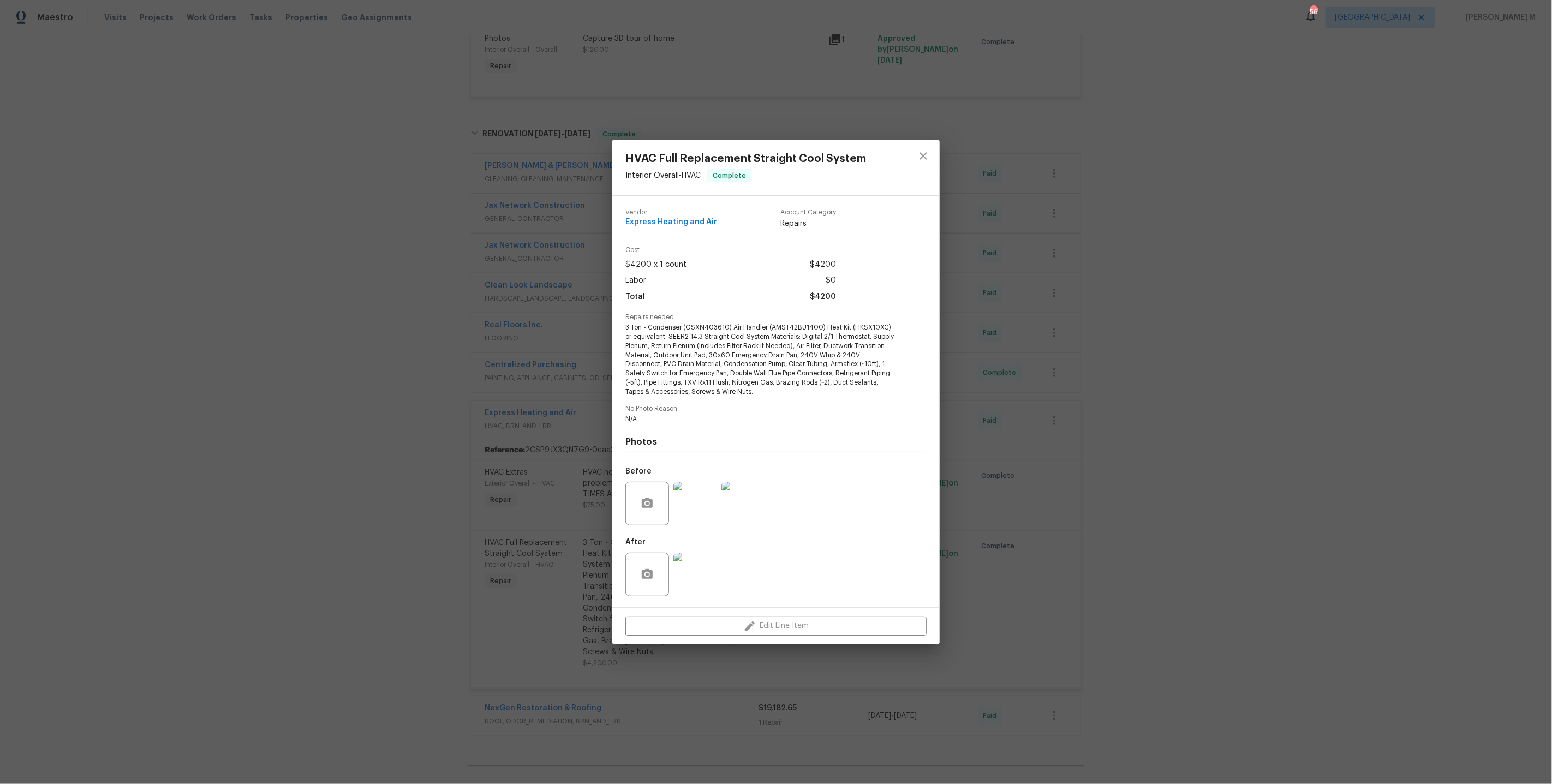
click at [582, 463] on div "HVAC Full Replacement Straight Cool System Interior Overall - HVAC Complete Ven…" at bounding box center [776, 392] width 1552 height 784
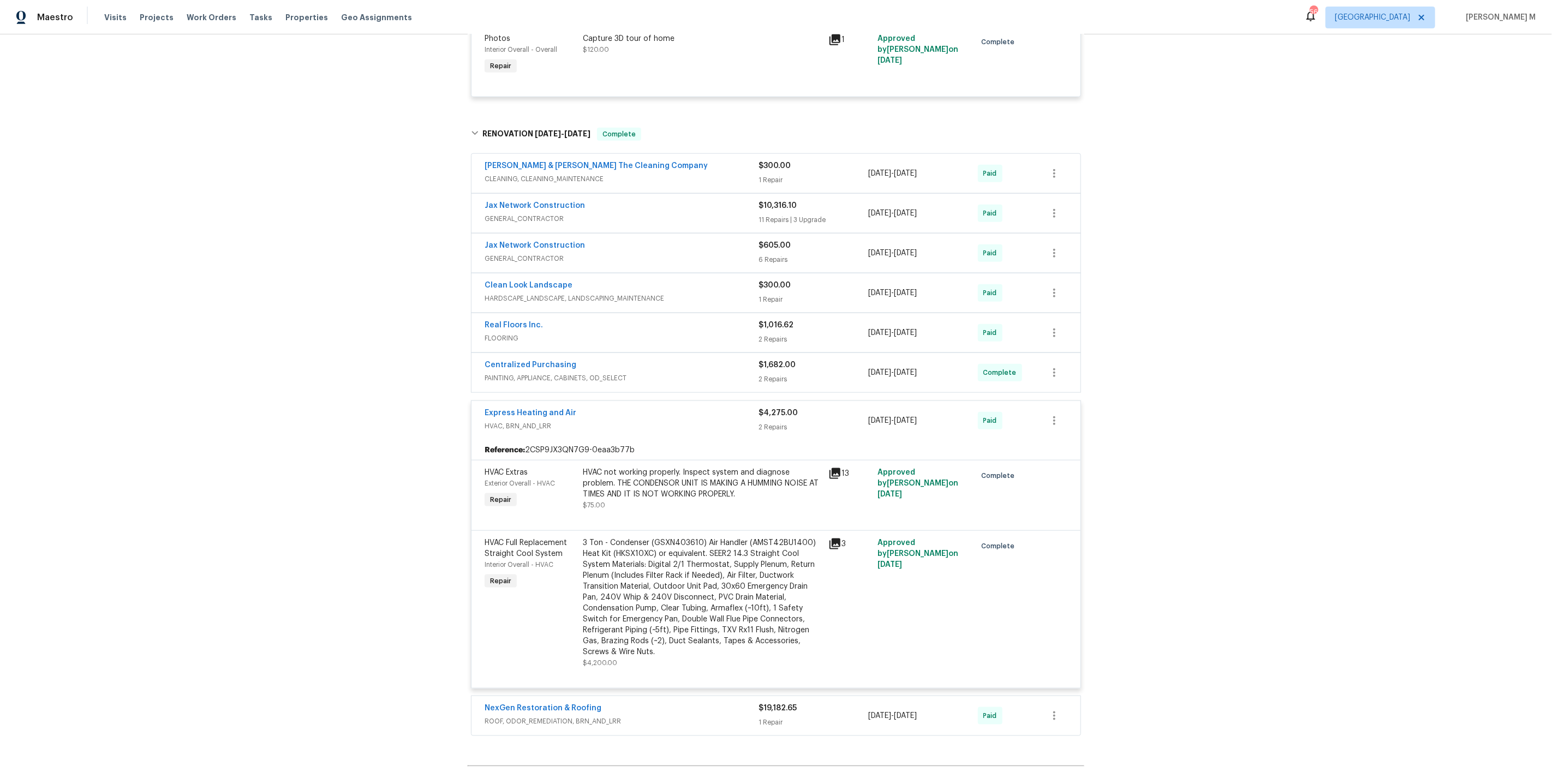
click at [670, 467] on div "HVAC not working properly. Inspect system and diagnose problem. THE CONDENSOR U…" at bounding box center [702, 488] width 239 height 44
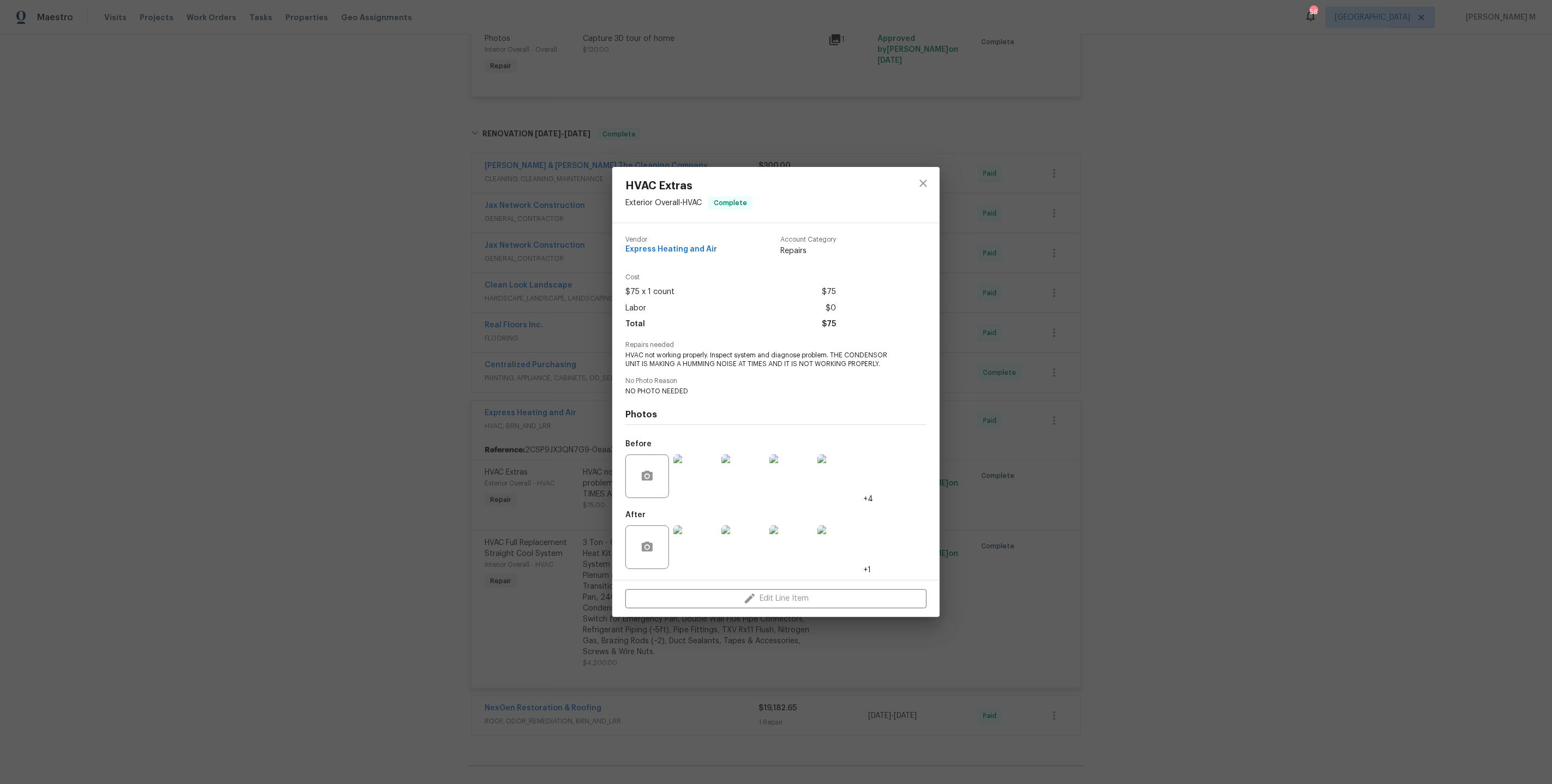
click at [676, 538] on img at bounding box center [695, 547] width 44 height 44
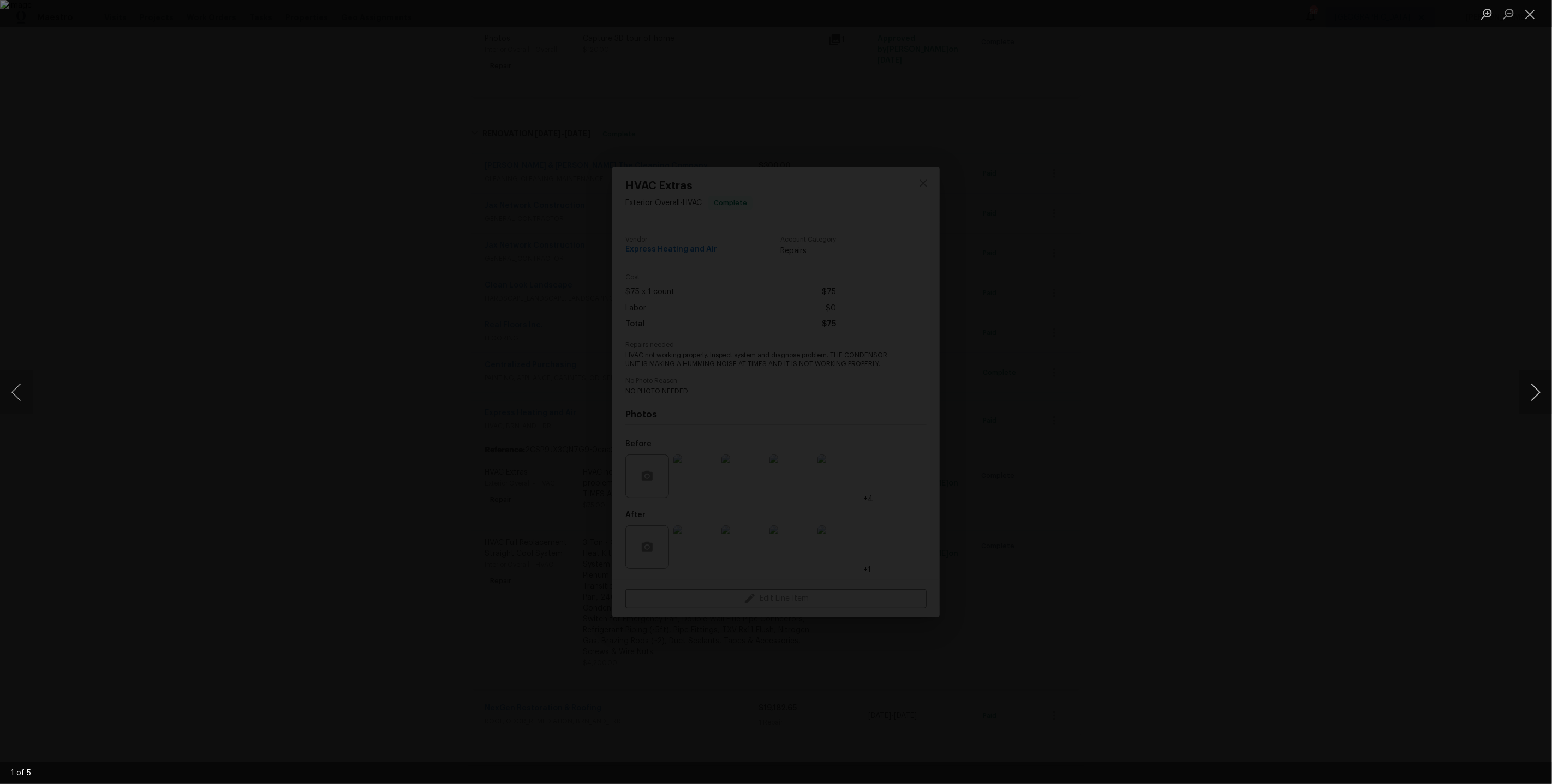
click at [1544, 381] on button "Next image" at bounding box center [1535, 392] width 33 height 44
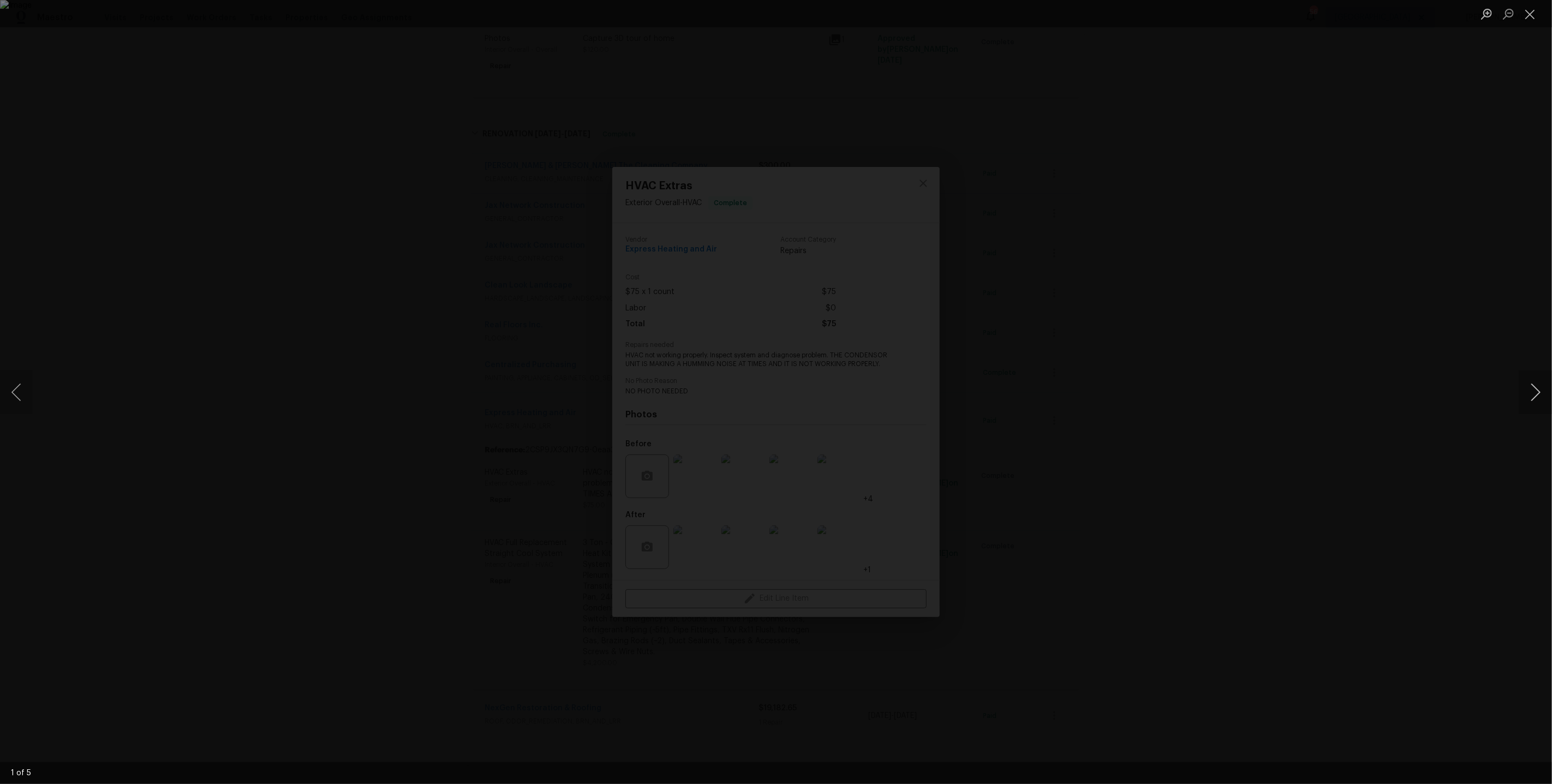
click at [1544, 381] on button "Next image" at bounding box center [1535, 392] width 33 height 44
click at [1447, 327] on div "Lightbox" at bounding box center [776, 392] width 1552 height 784
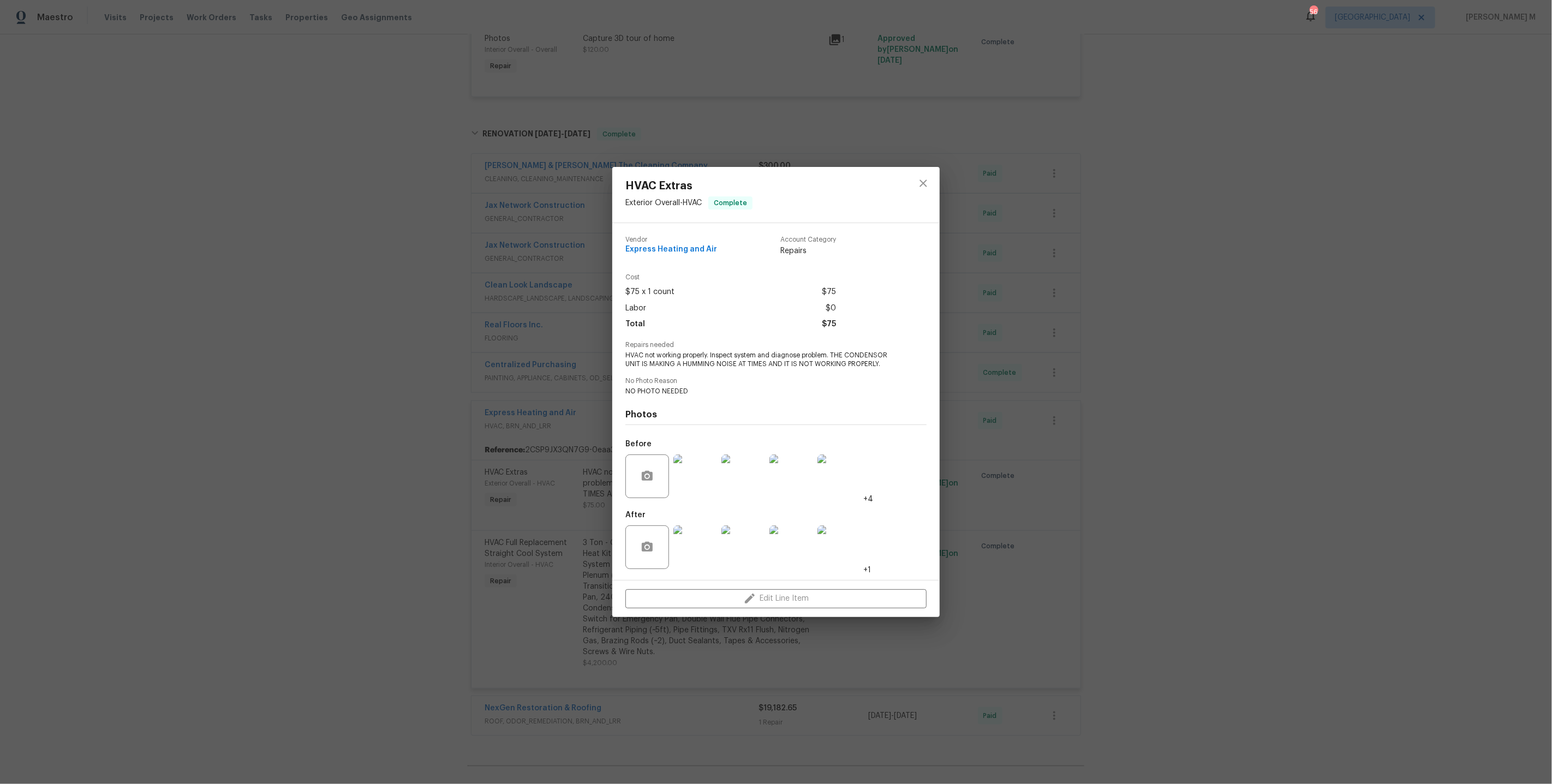
click at [1074, 391] on div "HVAC Extras Exterior Overall - HVAC Complete Vendor Express Heating and Air Acc…" at bounding box center [776, 392] width 1552 height 784
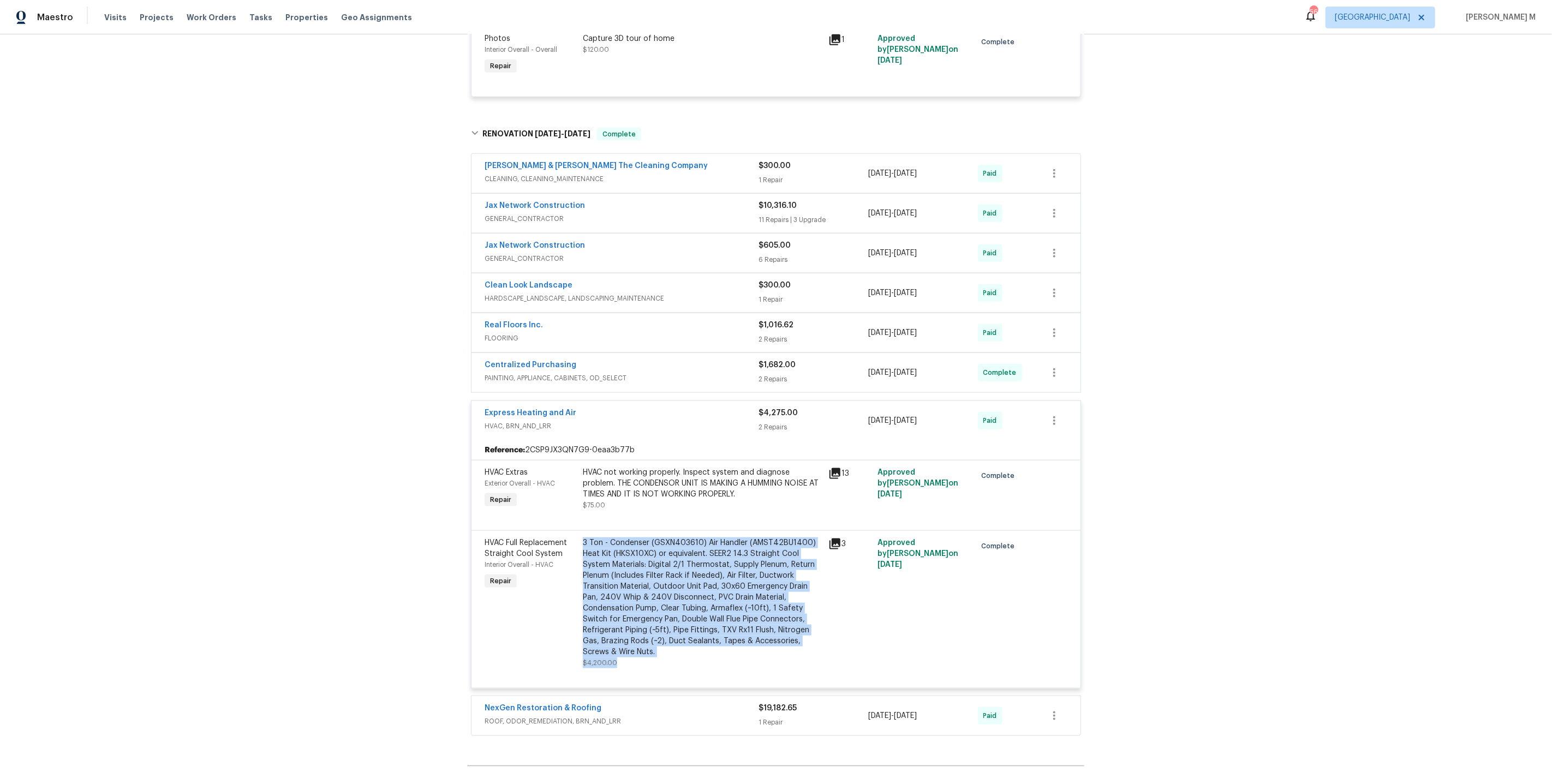
drag, startPoint x: 622, startPoint y: 620, endPoint x: 565, endPoint y: 620, distance: 57.0
click at [565, 620] on div "HVAC Full Replacement Straight Cool System Interior Overall - HVAC Repair 3 Ton…" at bounding box center [776, 603] width 589 height 138
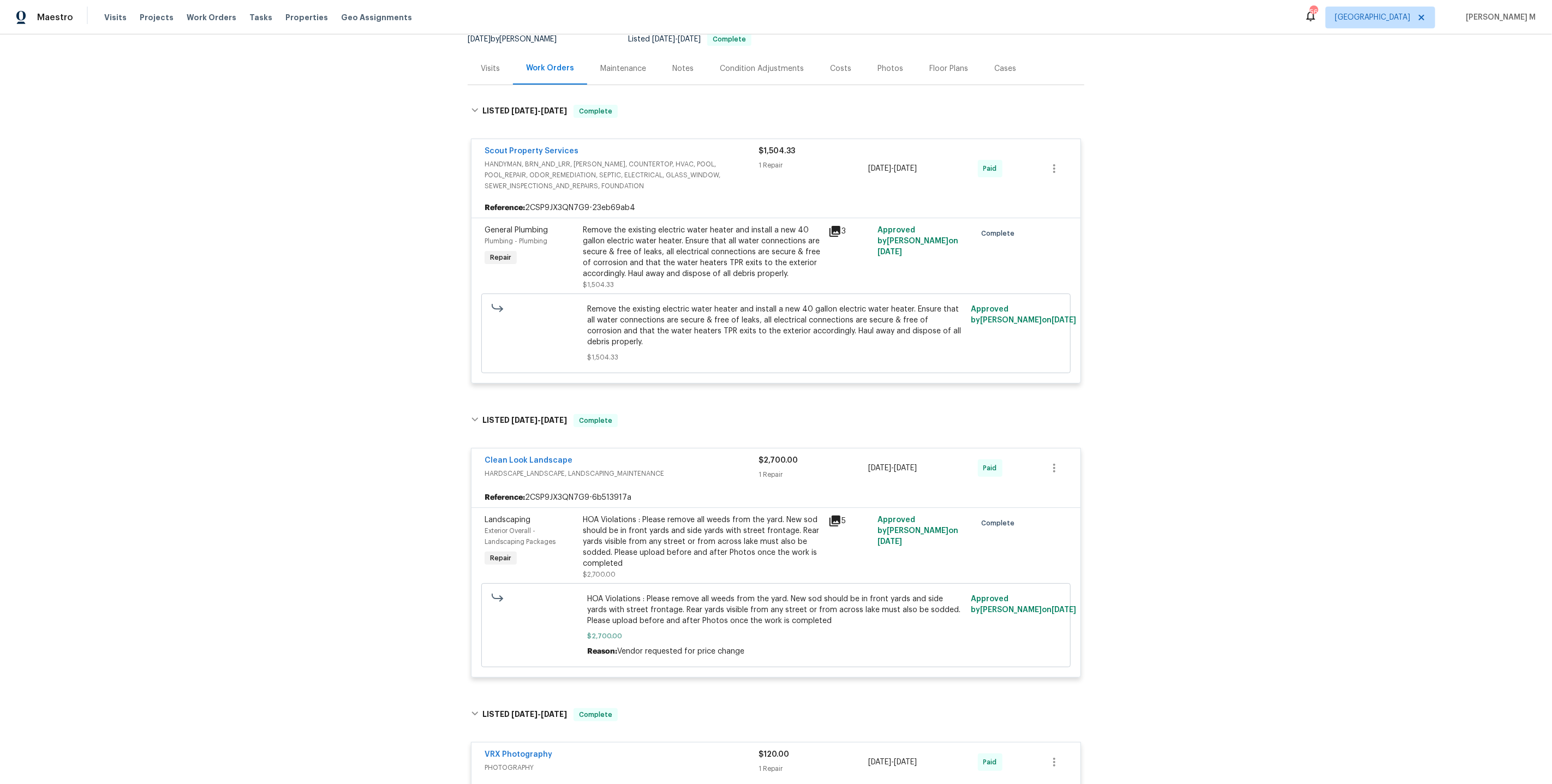
scroll to position [14, 0]
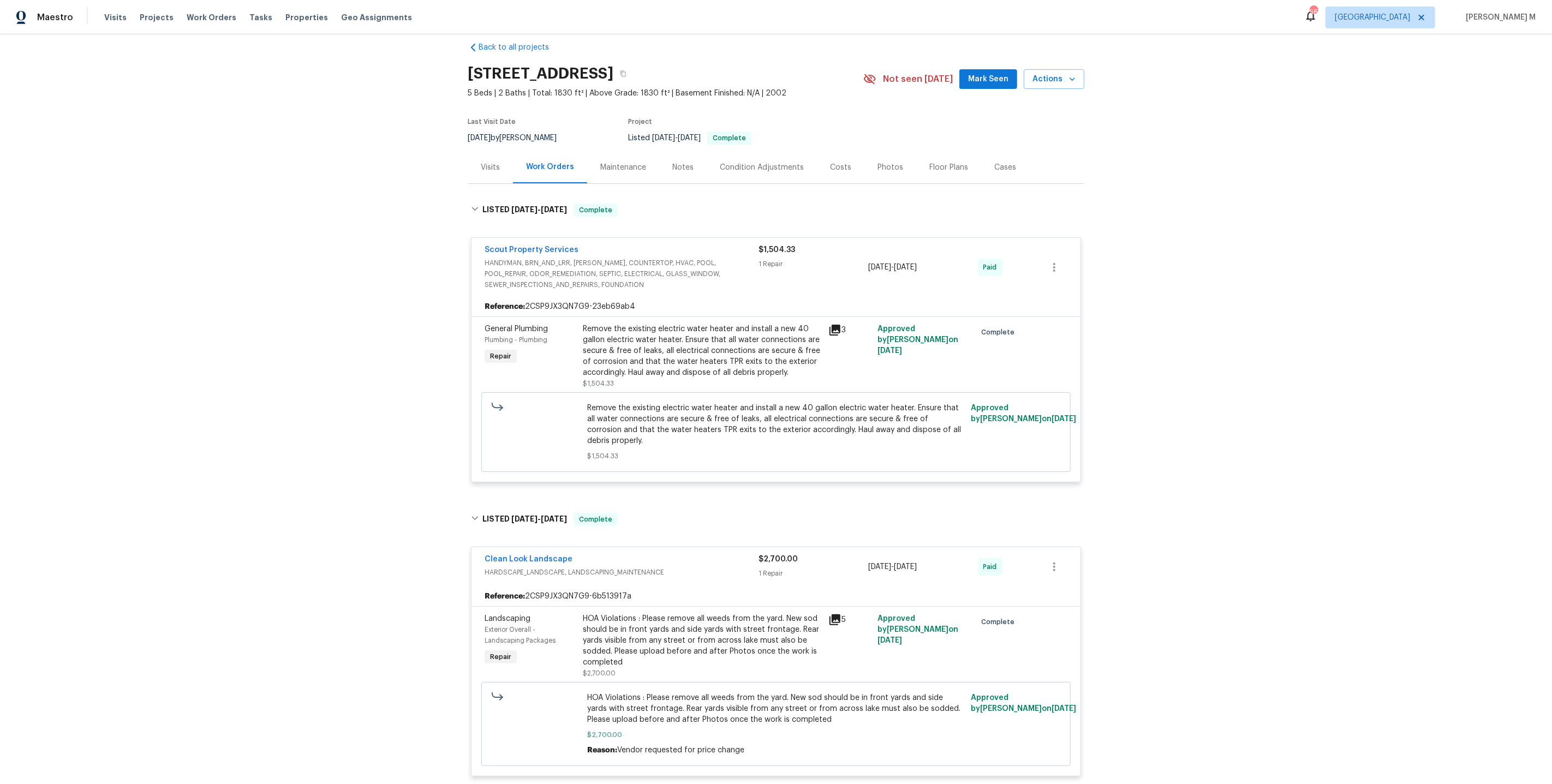
click at [617, 171] on div "Maintenance" at bounding box center [623, 167] width 72 height 32
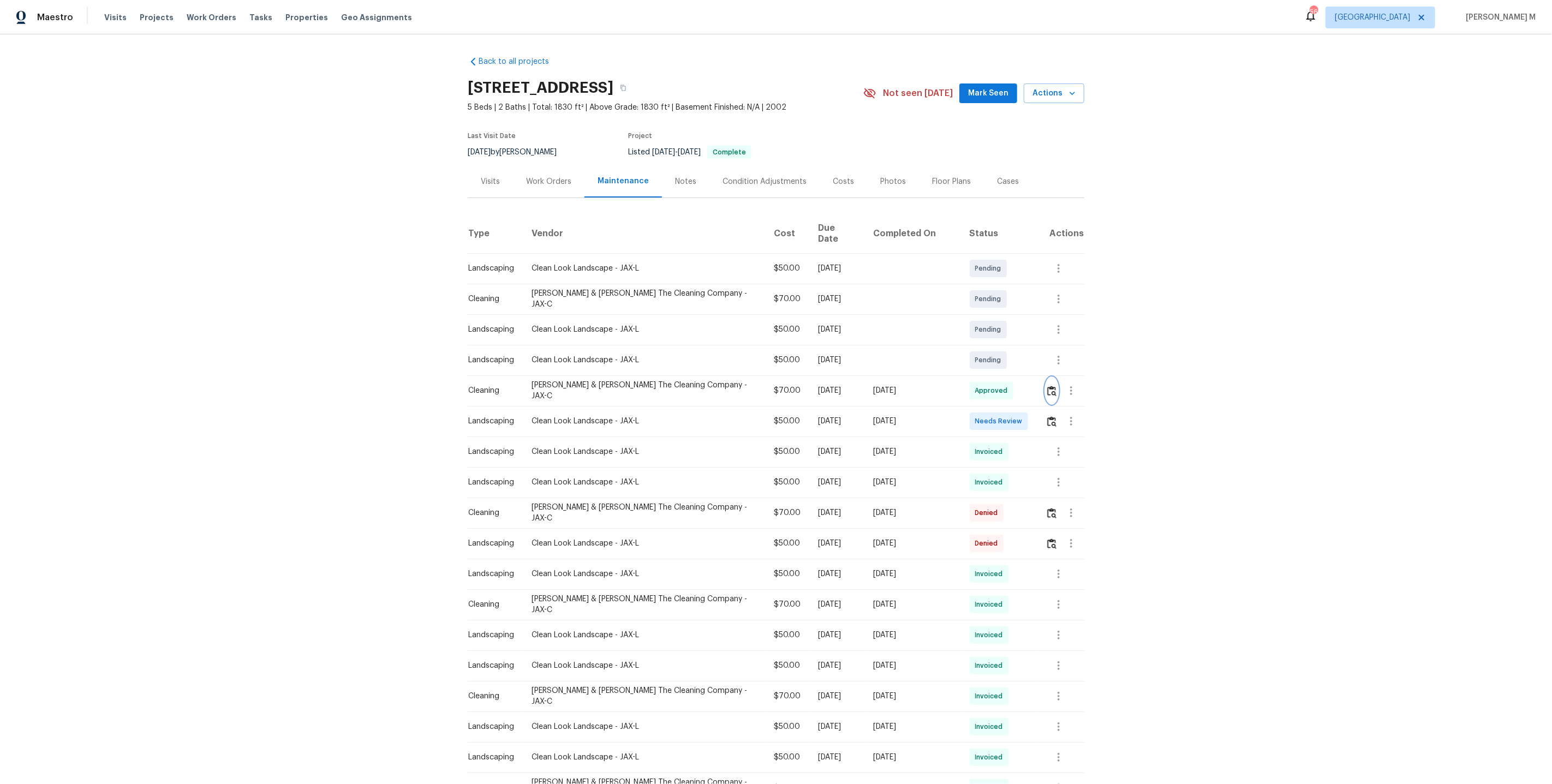
click at [1051, 385] on img "button" at bounding box center [1051, 391] width 10 height 10
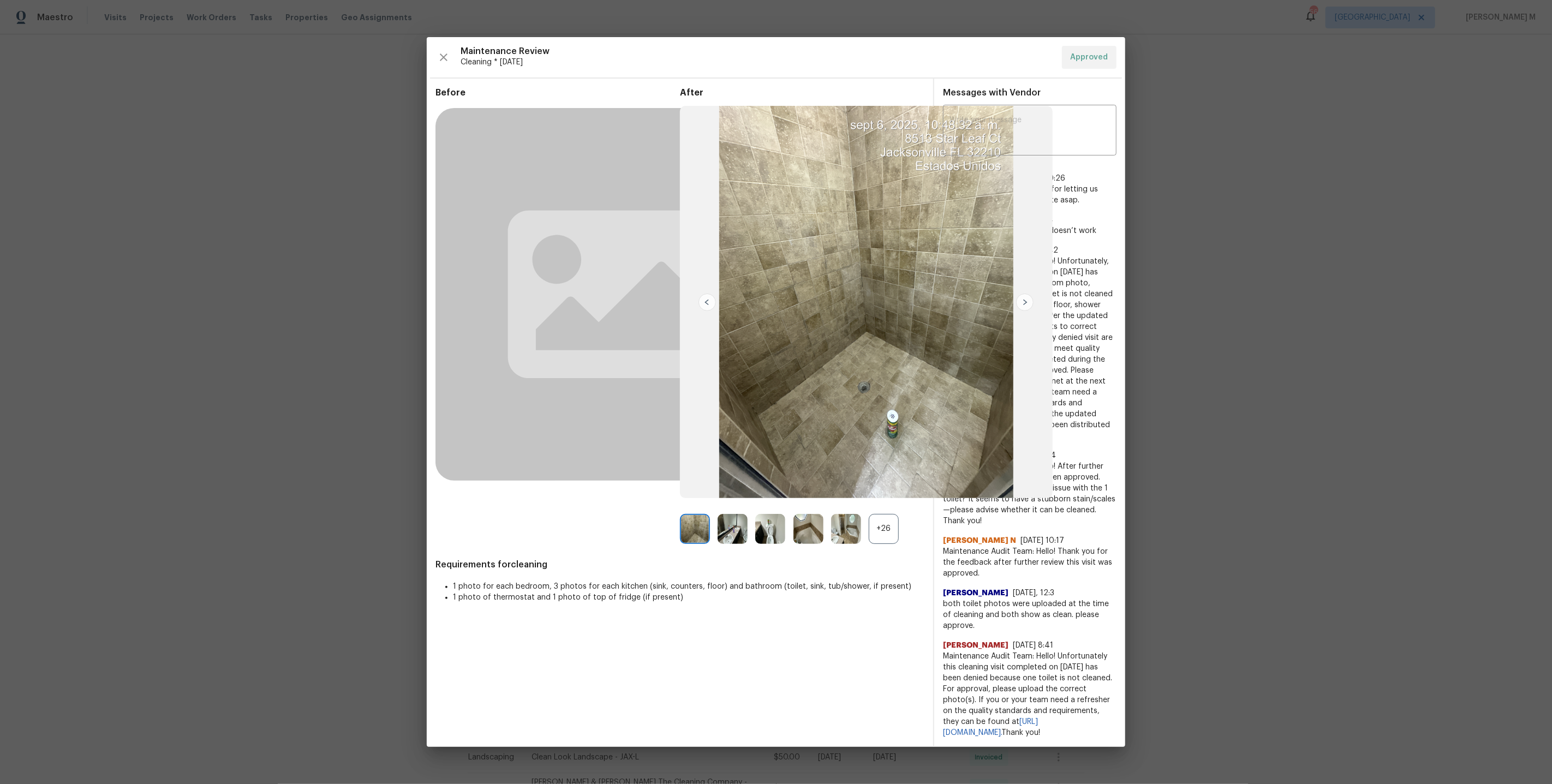
click at [884, 542] on div "+26" at bounding box center [884, 528] width 30 height 30
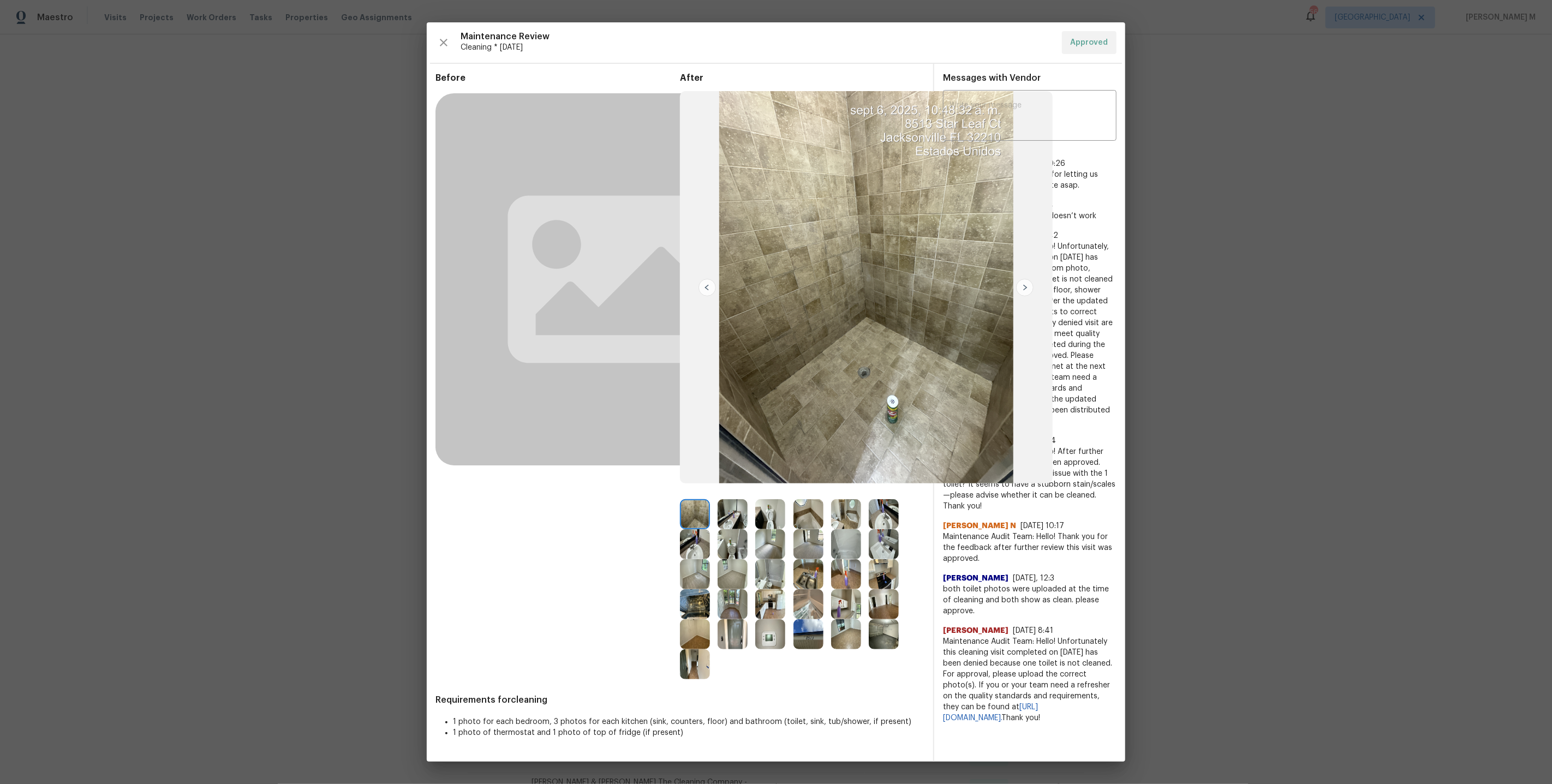
click at [773, 636] on img at bounding box center [770, 634] width 30 height 30
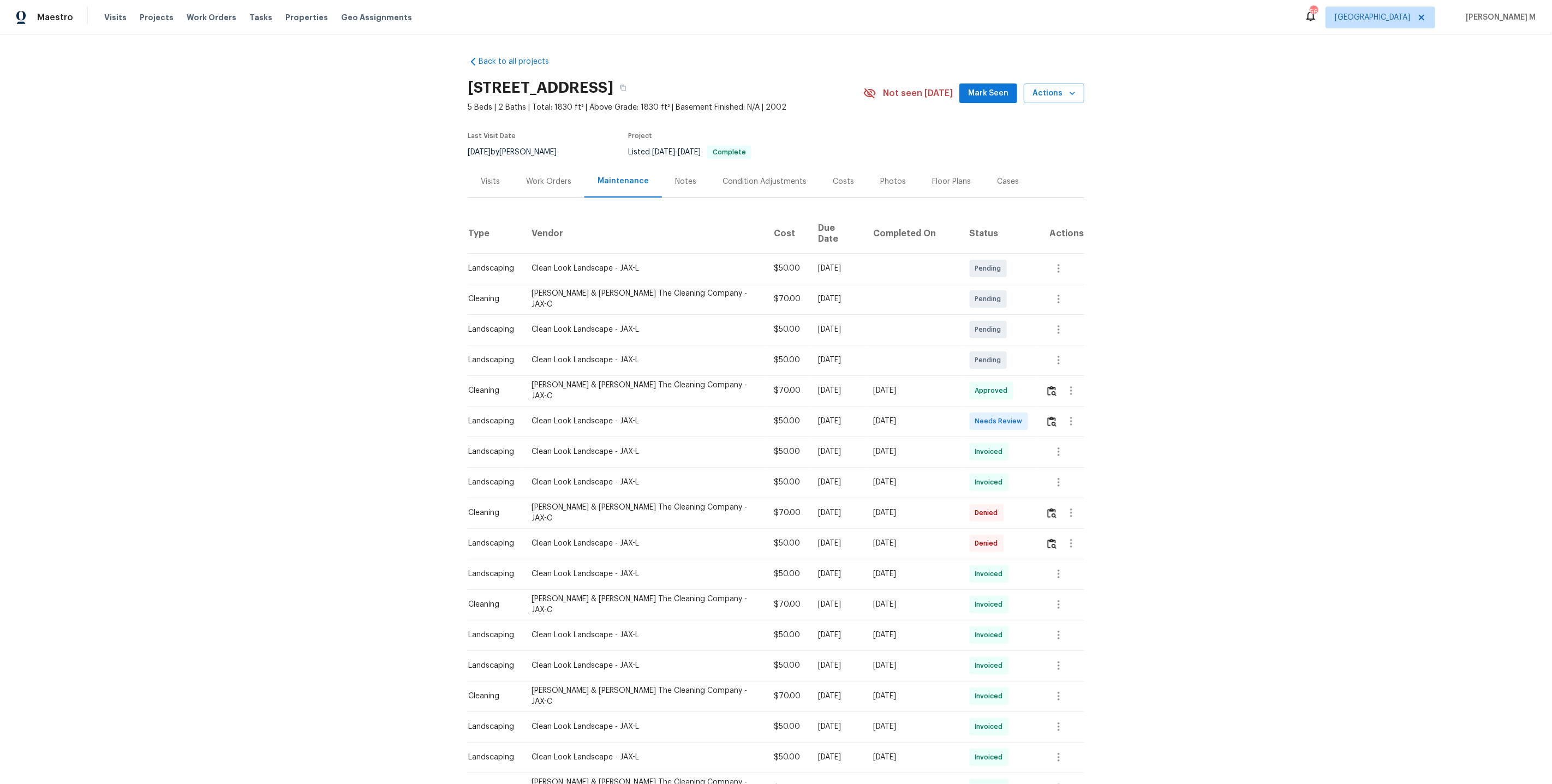
click at [566, 186] on div "Work Orders" at bounding box center [549, 181] width 72 height 32
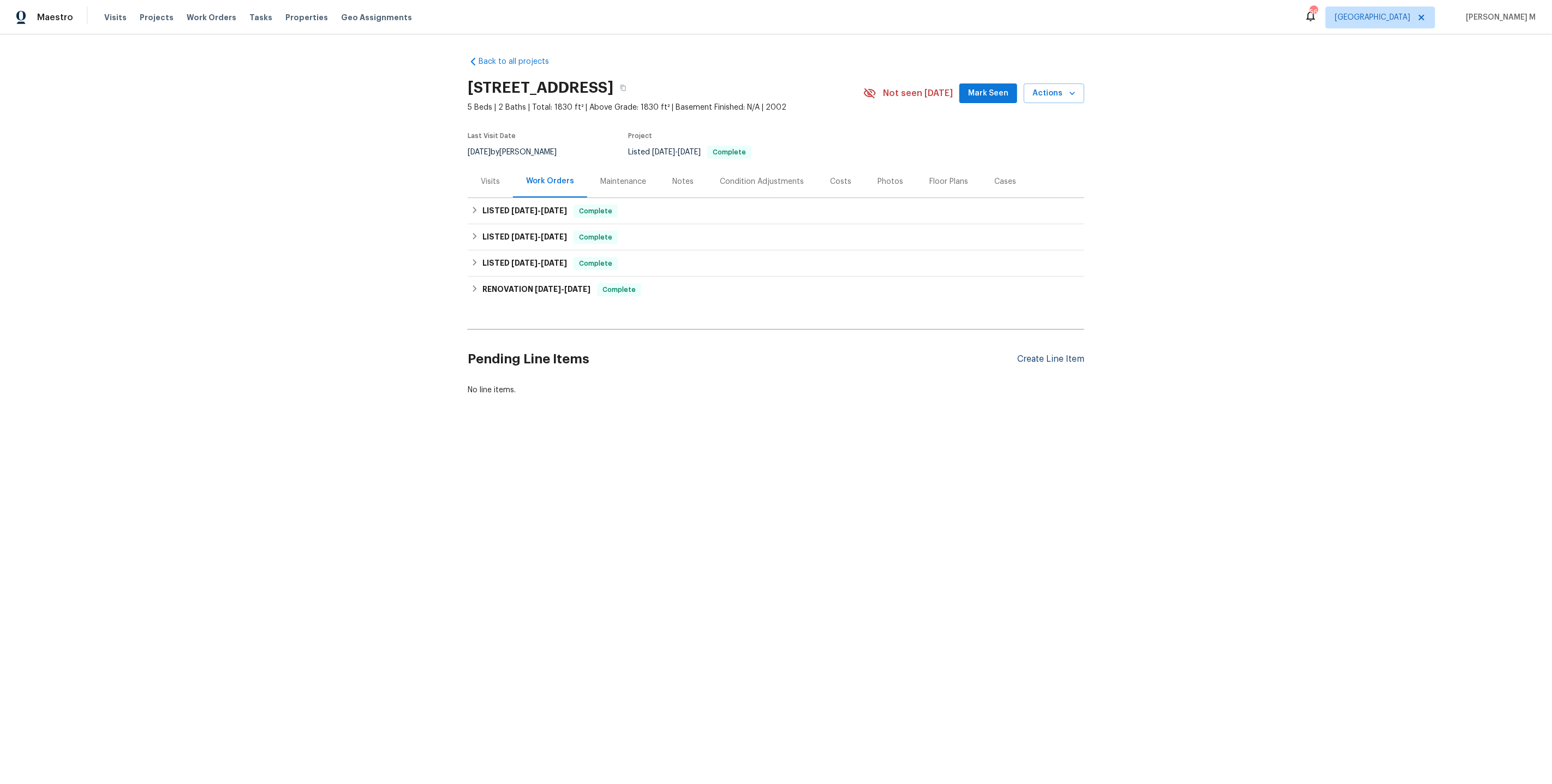
click at [1069, 354] on div "Create Line Item" at bounding box center [1050, 359] width 67 height 10
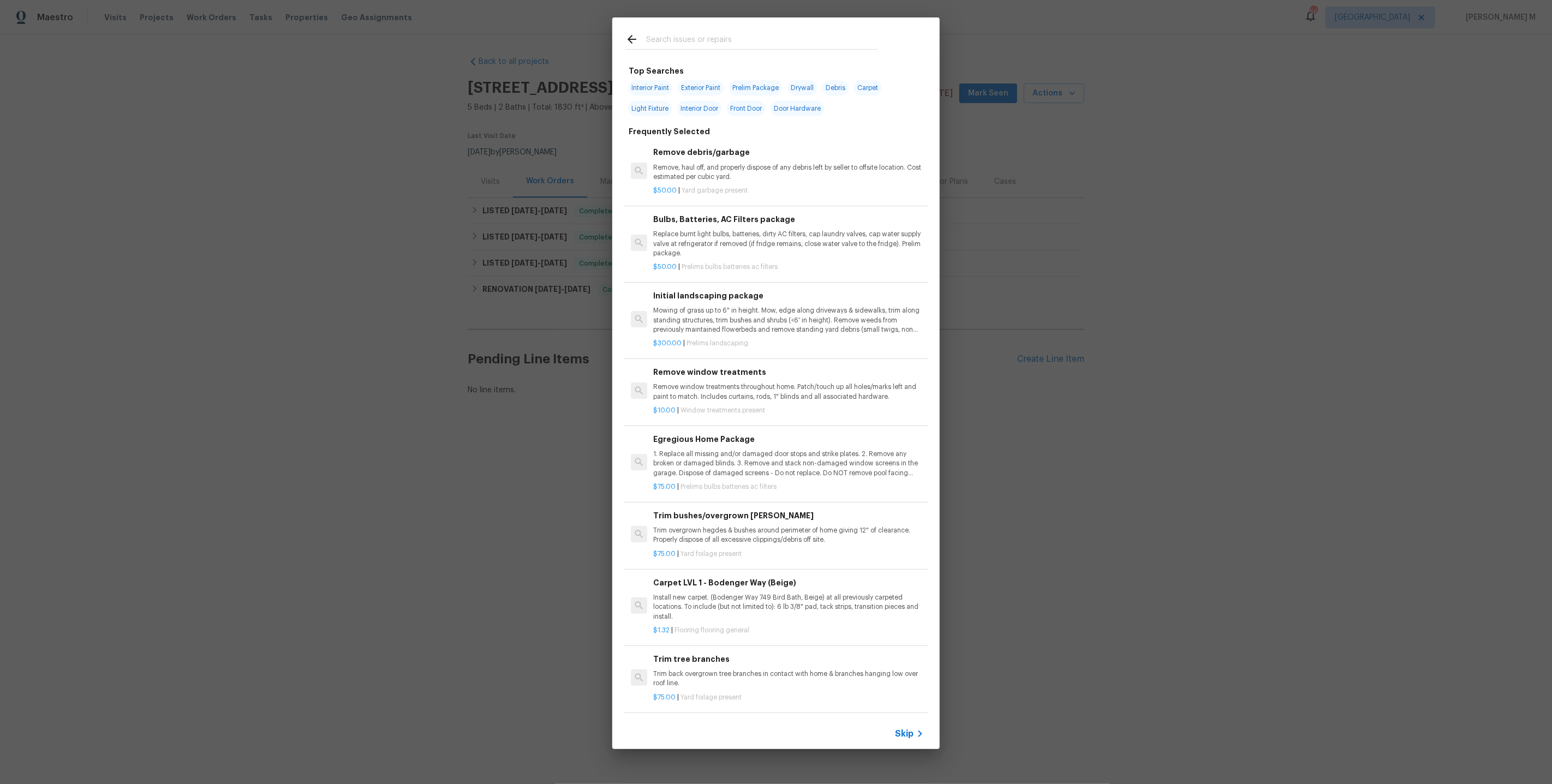
click at [771, 221] on div "Bulbs, Batteries, AC Filters package Replace burnt light bulbs, batteries, dirt…" at bounding box center [789, 235] width 270 height 44
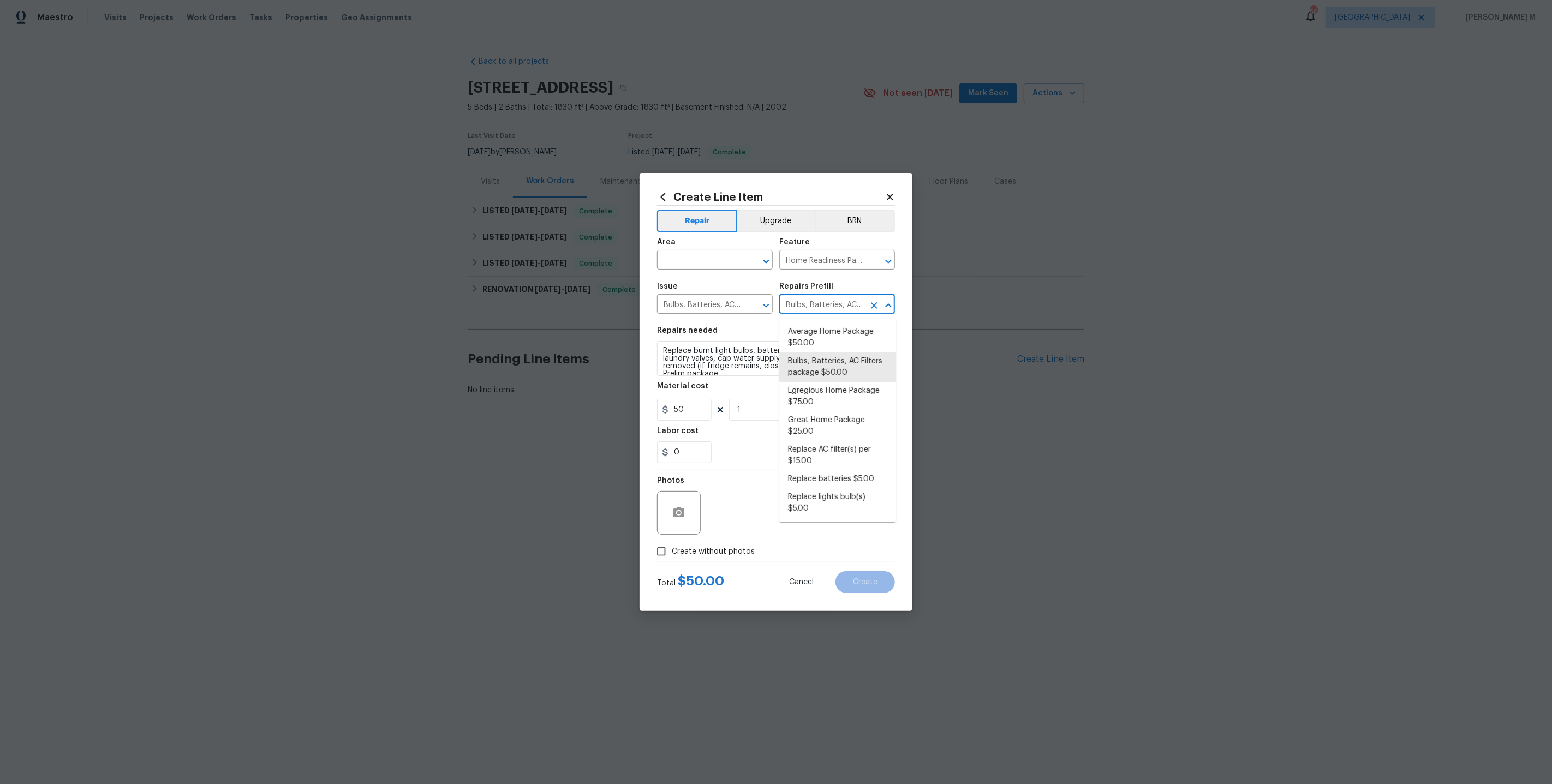
click at [814, 308] on input "Bulbs, Batteries, AC Filters package $50.00" at bounding box center [822, 304] width 85 height 17
click at [700, 301] on input "Bulbs, Batteries, AC Filters" at bounding box center [700, 304] width 85 height 17
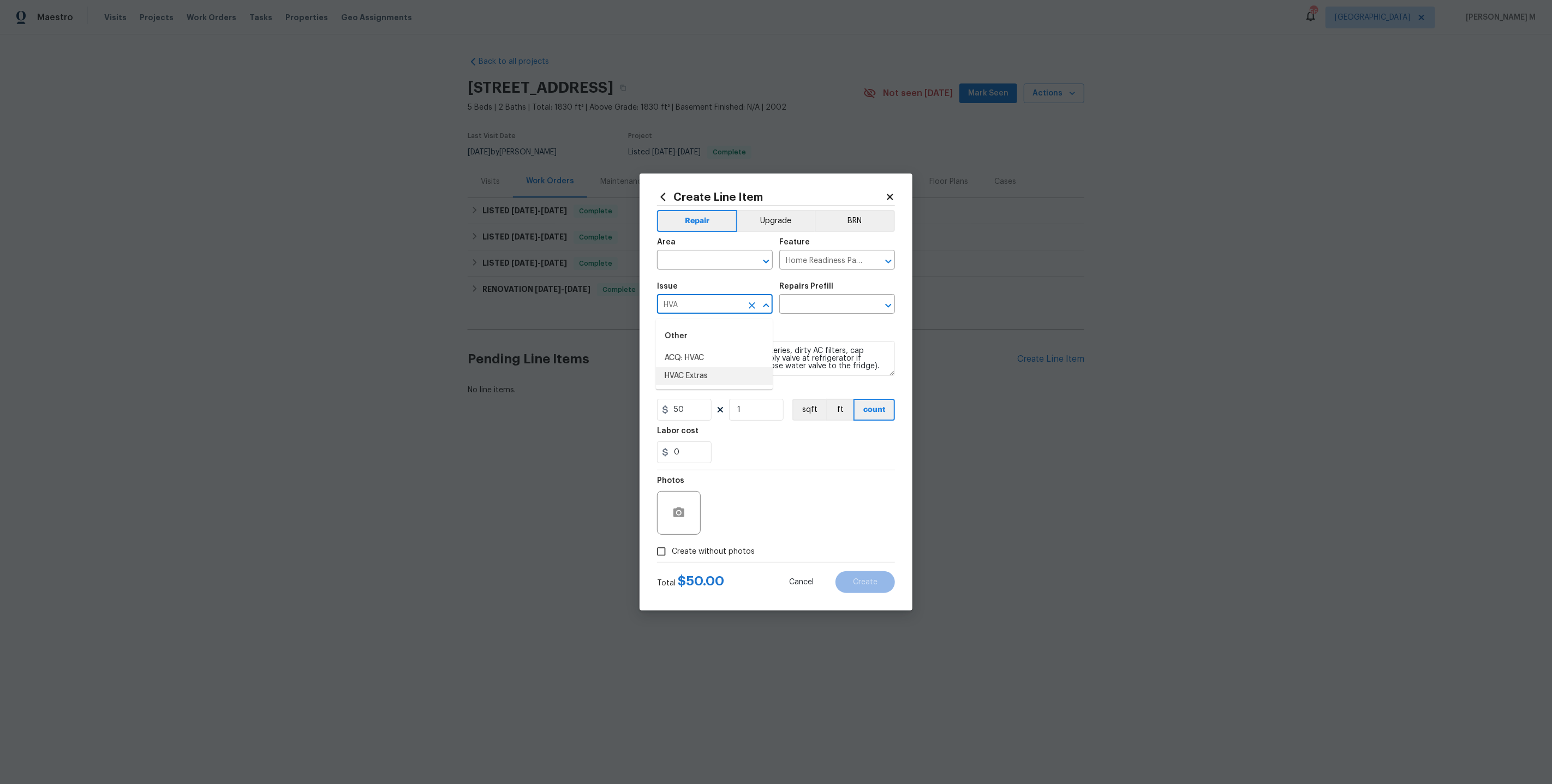
click at [706, 378] on li "HVAC Extras" at bounding box center [714, 376] width 117 height 18
type input "HVAC Extras"
click at [833, 266] on input "Home Readiness Packages" at bounding box center [822, 261] width 85 height 17
click at [828, 314] on li "HVAC" at bounding box center [838, 316] width 117 height 18
type input "HVAC"
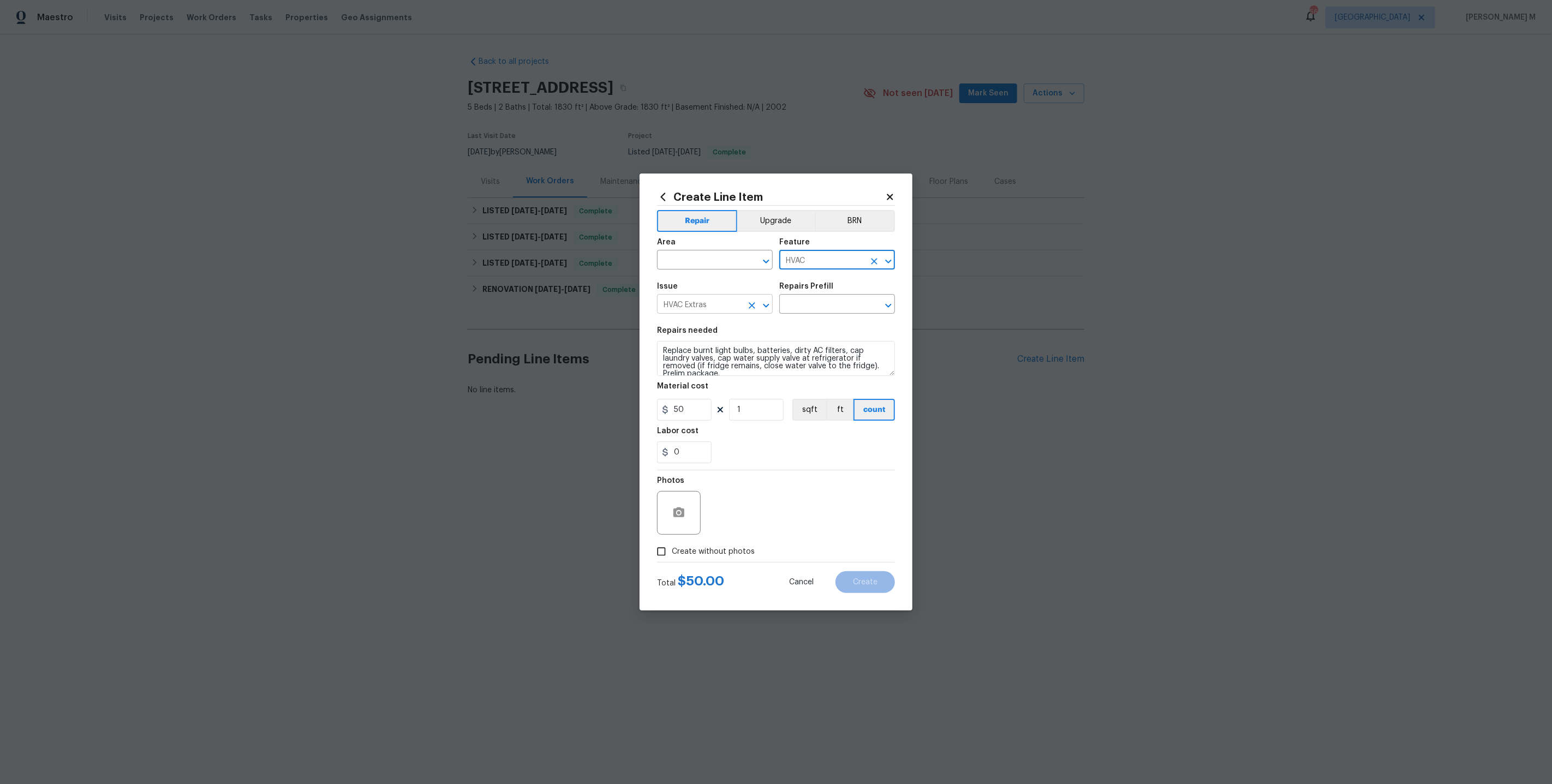
click at [739, 311] on input "HVAC Extras" at bounding box center [700, 304] width 85 height 17
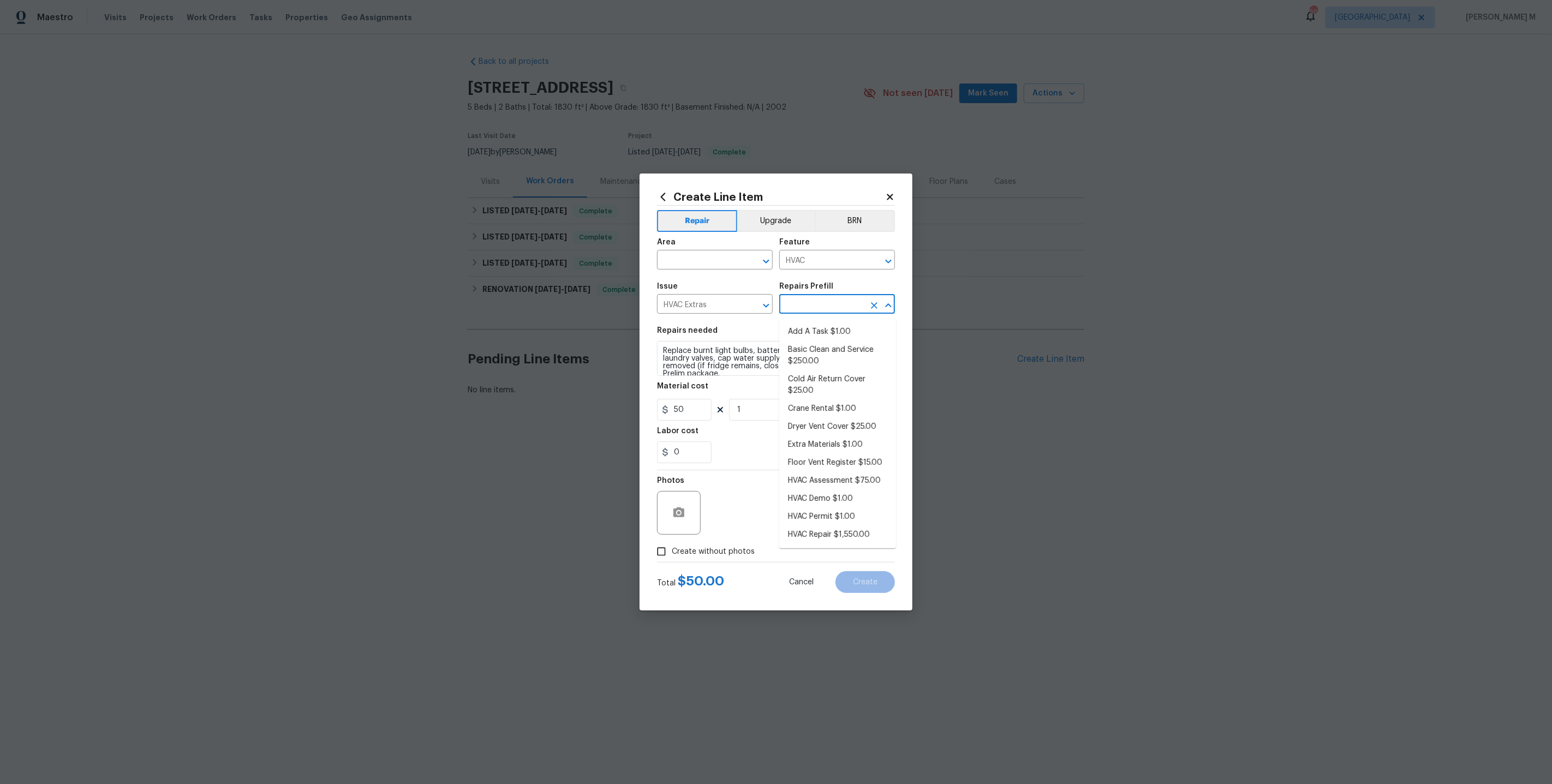
click at [829, 303] on input "text" at bounding box center [822, 304] width 85 height 17
click at [745, 266] on button "Clear" at bounding box center [752, 262] width 16 height 16
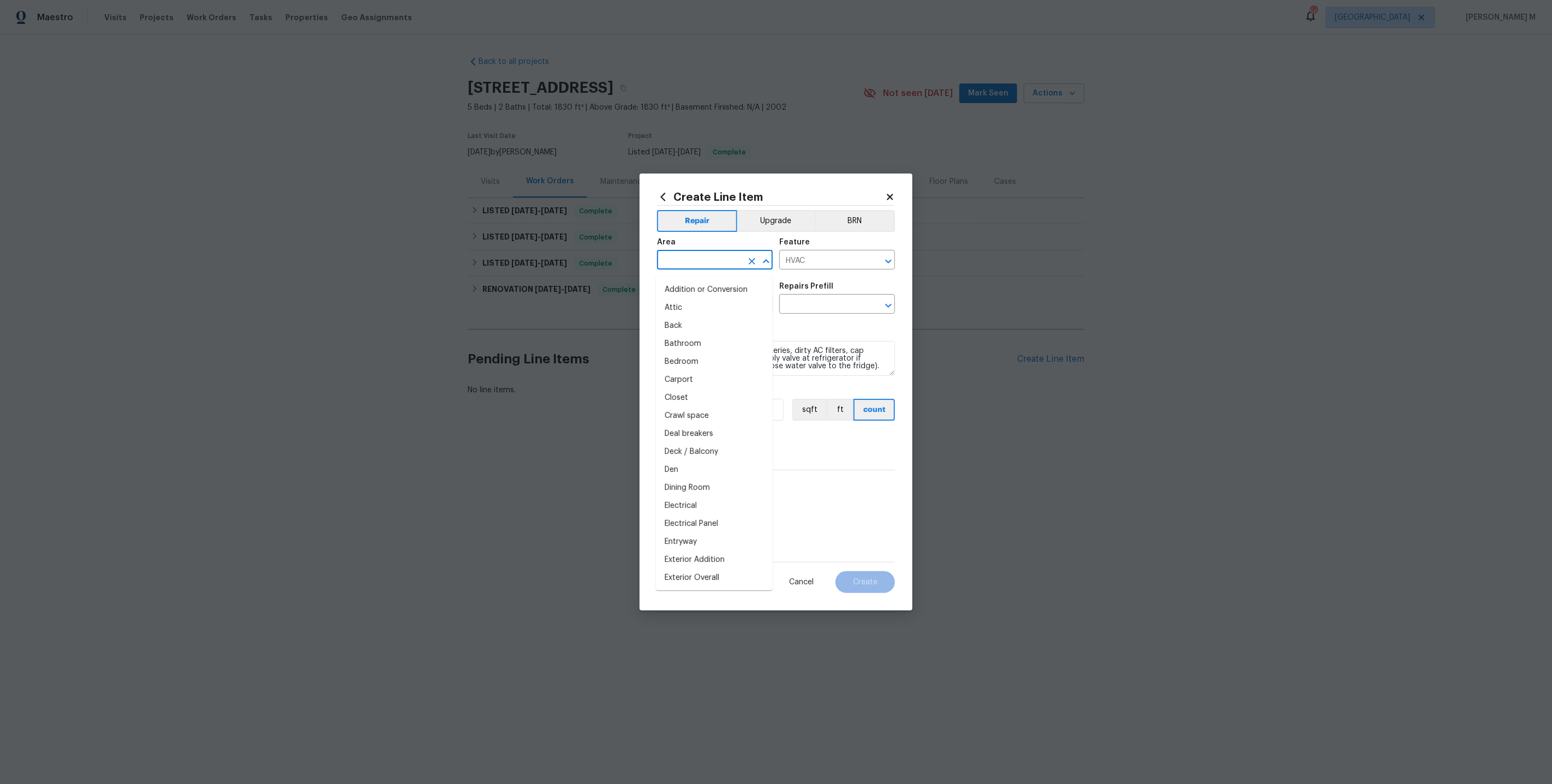
click at [713, 269] on input "text" at bounding box center [700, 261] width 85 height 17
click at [704, 289] on li "HVAC" at bounding box center [714, 290] width 117 height 18
click at [751, 307] on icon "Clear" at bounding box center [752, 305] width 11 height 11
type input "HVAC"
click at [724, 314] on input "text" at bounding box center [700, 304] width 85 height 17
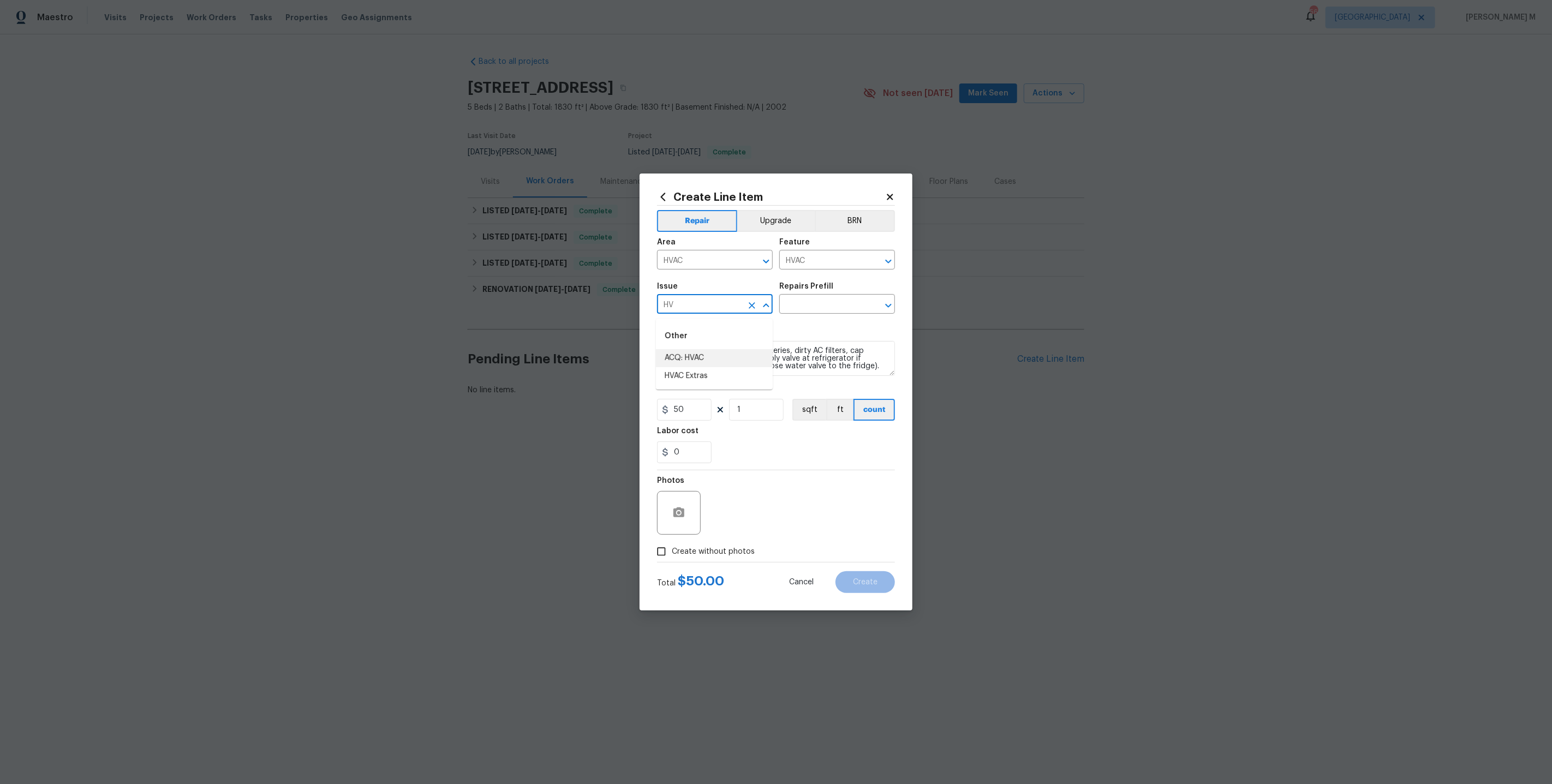
click at [713, 358] on li "ACQ: HVAC" at bounding box center [714, 358] width 117 height 18
type input "ACQ: HVAC"
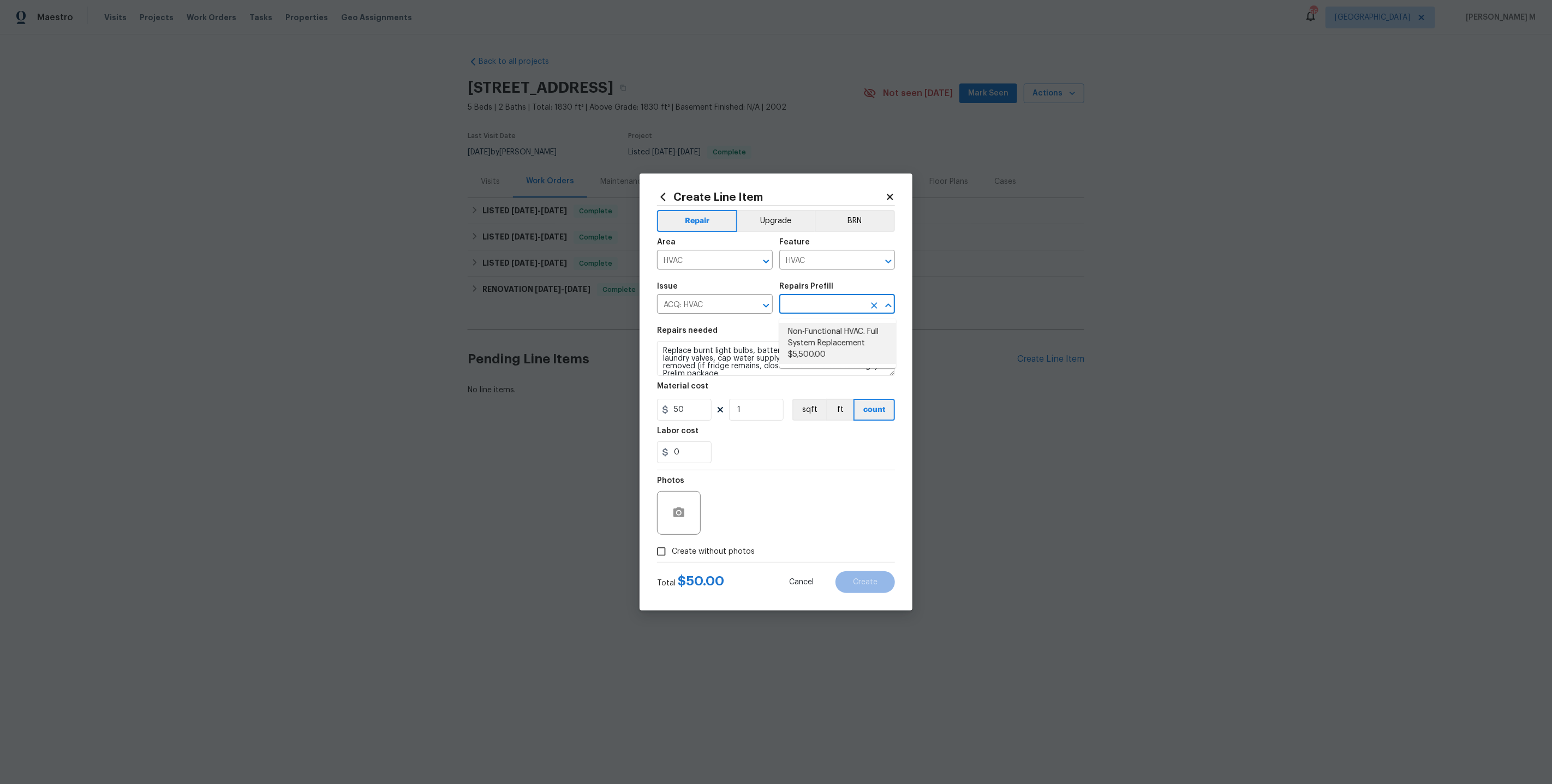
click at [804, 311] on input "text" at bounding box center [822, 304] width 85 height 17
click at [708, 310] on input "ACQ: HVAC" at bounding box center [700, 304] width 85 height 17
click at [721, 374] on li "HVAC Extras" at bounding box center [714, 376] width 117 height 18
type input "HVAC Extras"
click at [810, 317] on div "Issue HVAC Extras ​ Repairs Prefill ​" at bounding box center [776, 297] width 238 height 44
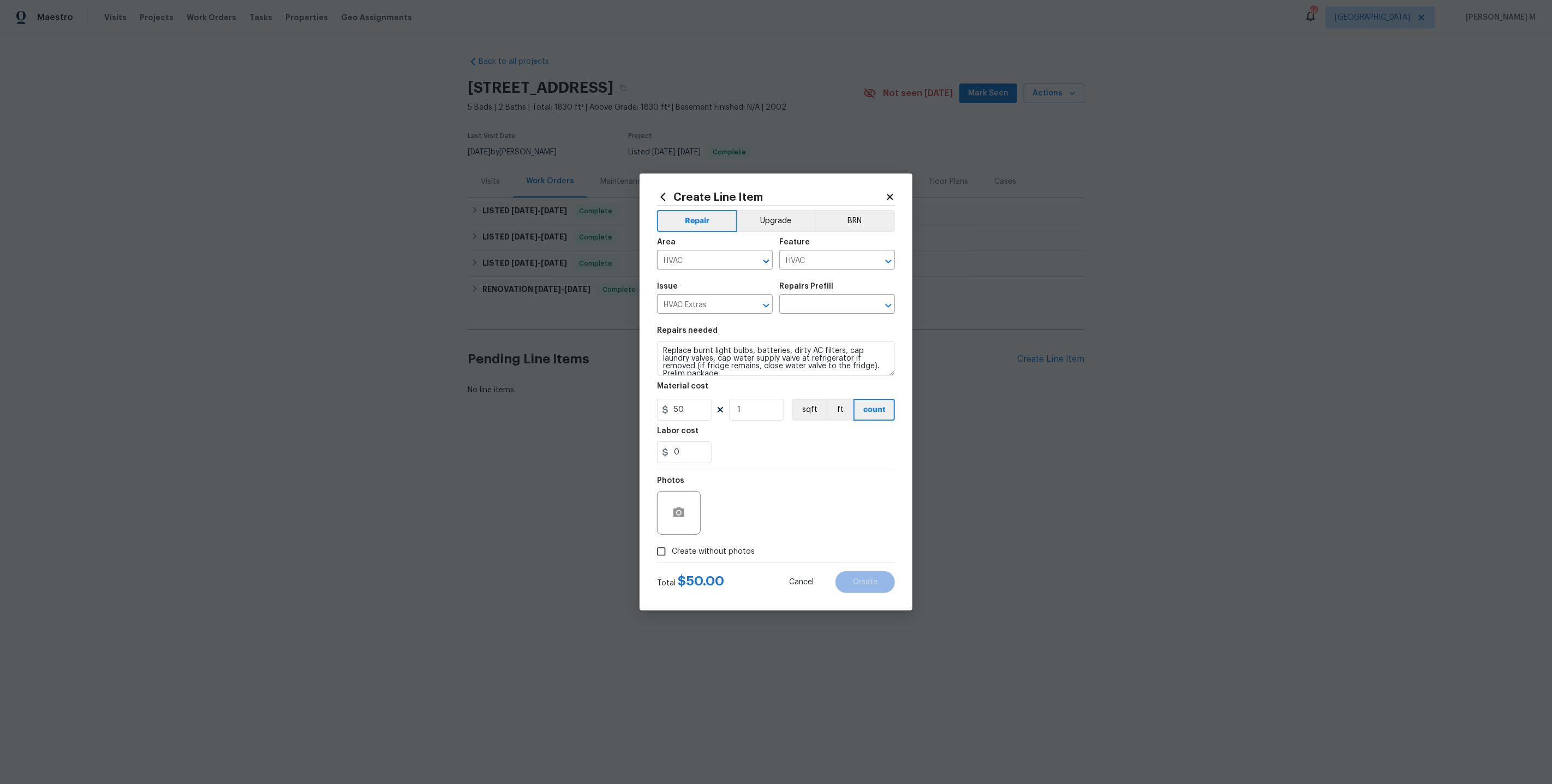
click at [810, 317] on div "Issue HVAC Extras ​ Repairs Prefill ​" at bounding box center [776, 297] width 238 height 44
click at [804, 314] on input "text" at bounding box center [822, 304] width 85 height 17
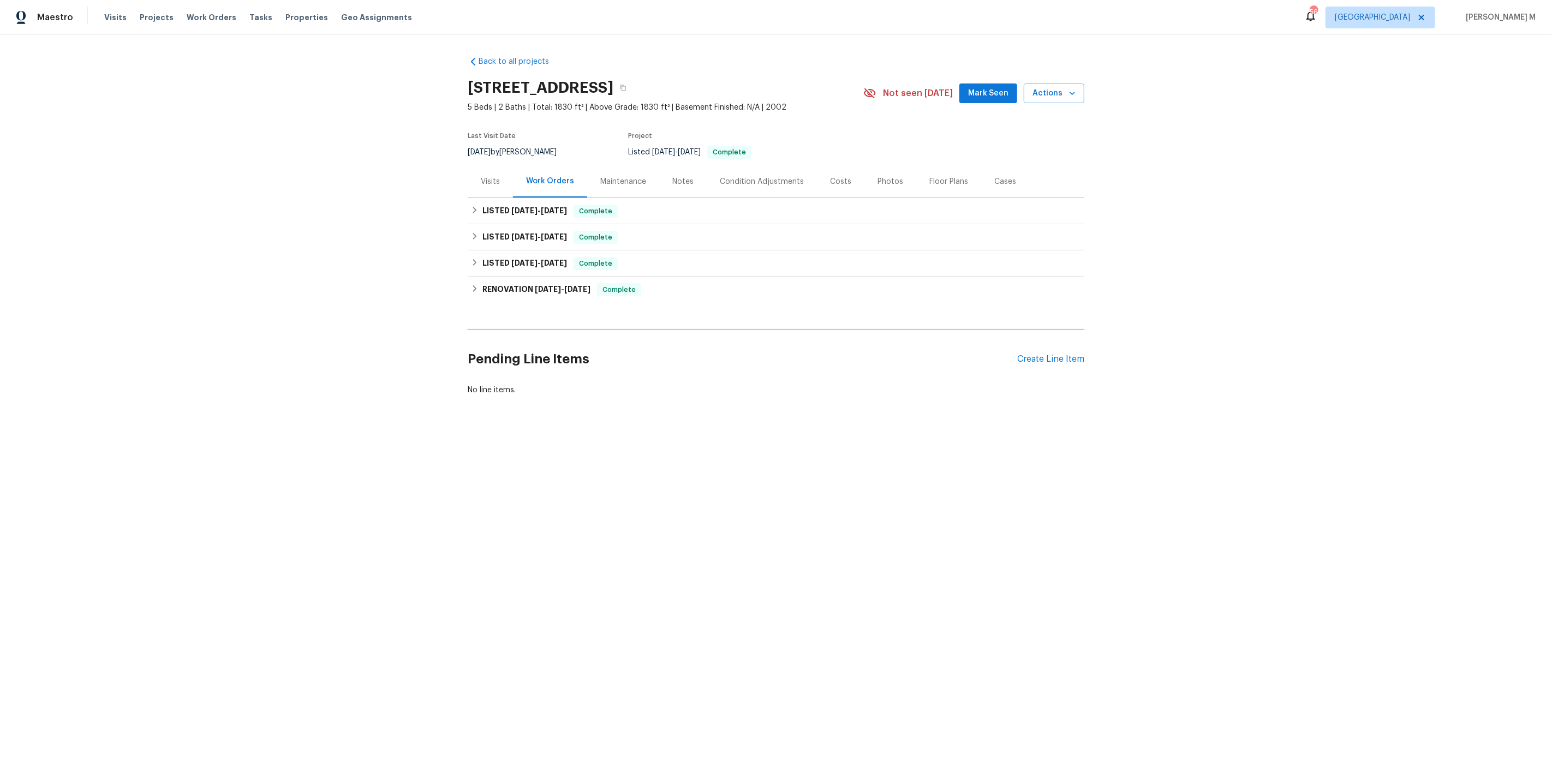
click at [626, 181] on div "Maintenance" at bounding box center [623, 181] width 72 height 32
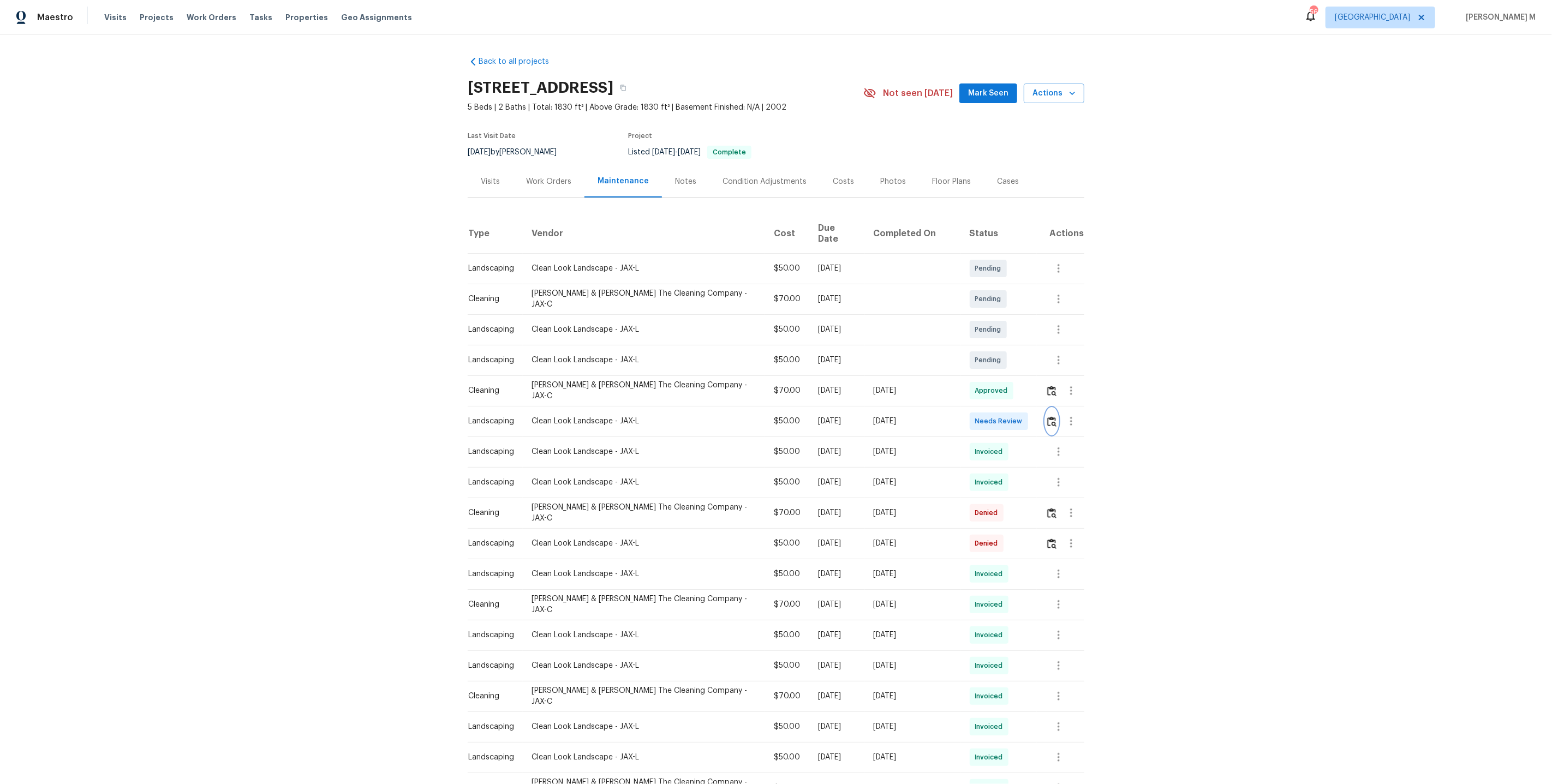
click at [1051, 416] on img "button" at bounding box center [1051, 421] width 10 height 10
click at [1053, 385] on img "button" at bounding box center [1051, 391] width 10 height 10
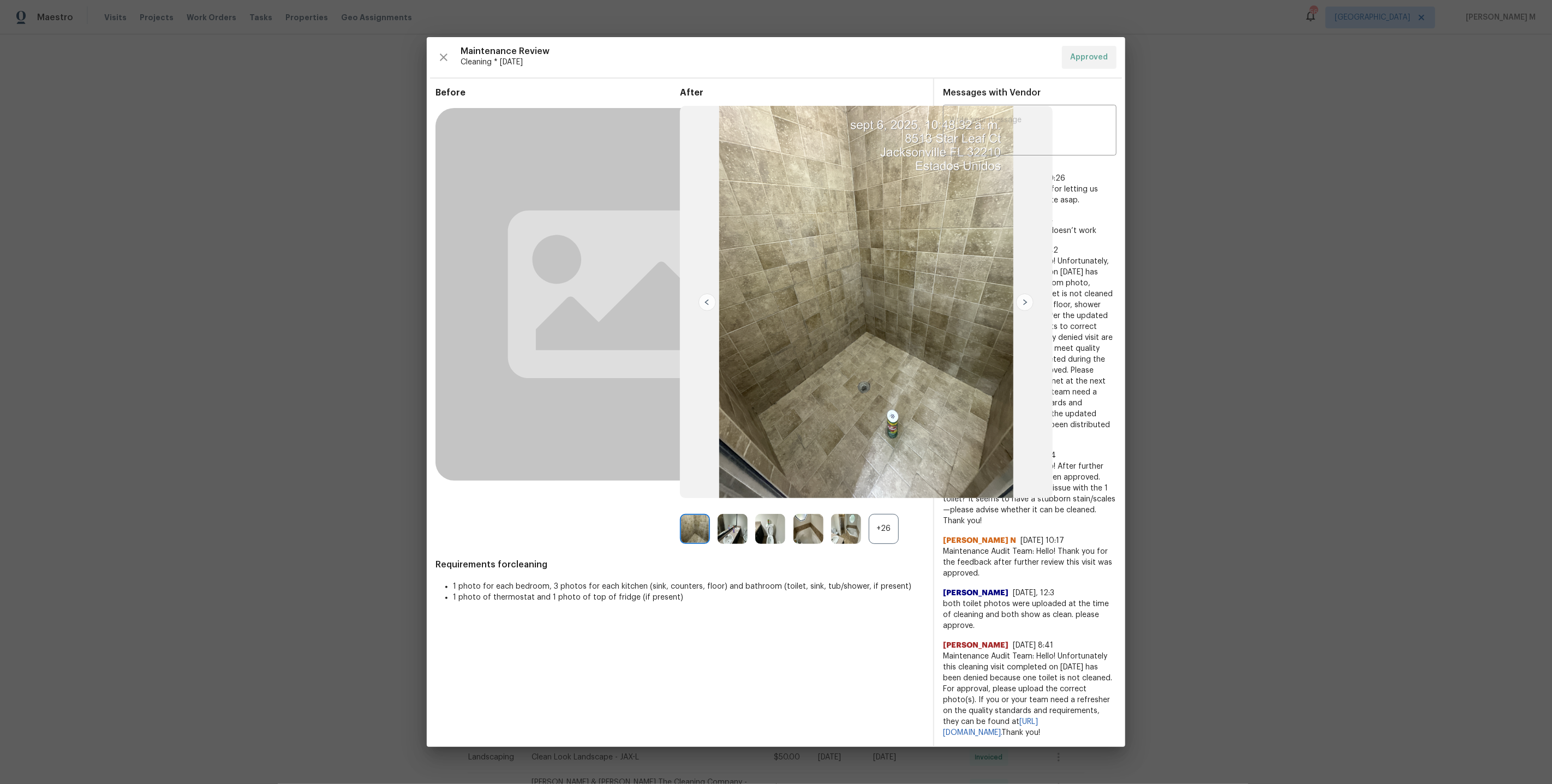
click at [871, 540] on div "+26" at bounding box center [884, 528] width 30 height 30
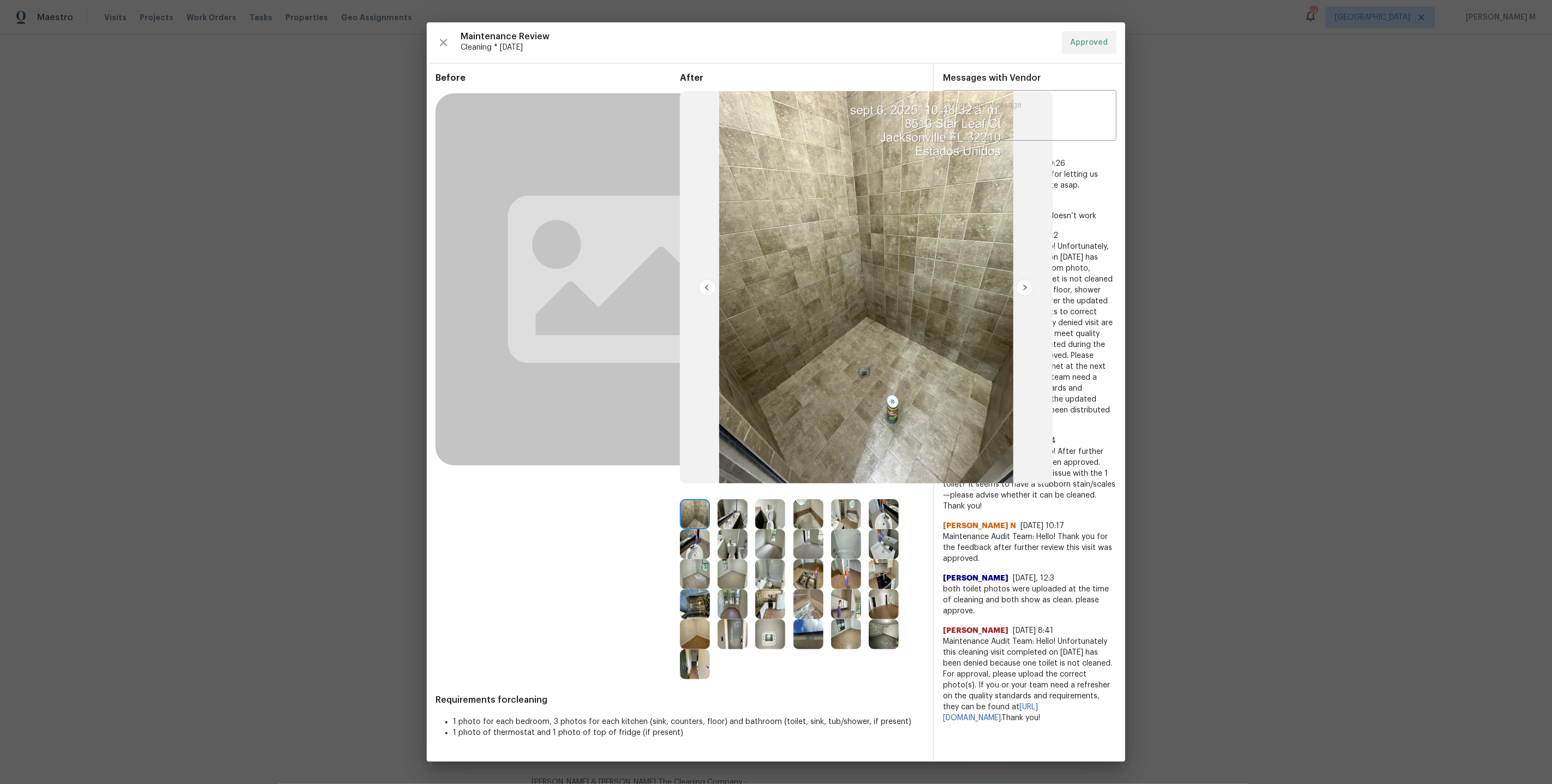
click at [782, 645] on img at bounding box center [770, 634] width 30 height 30
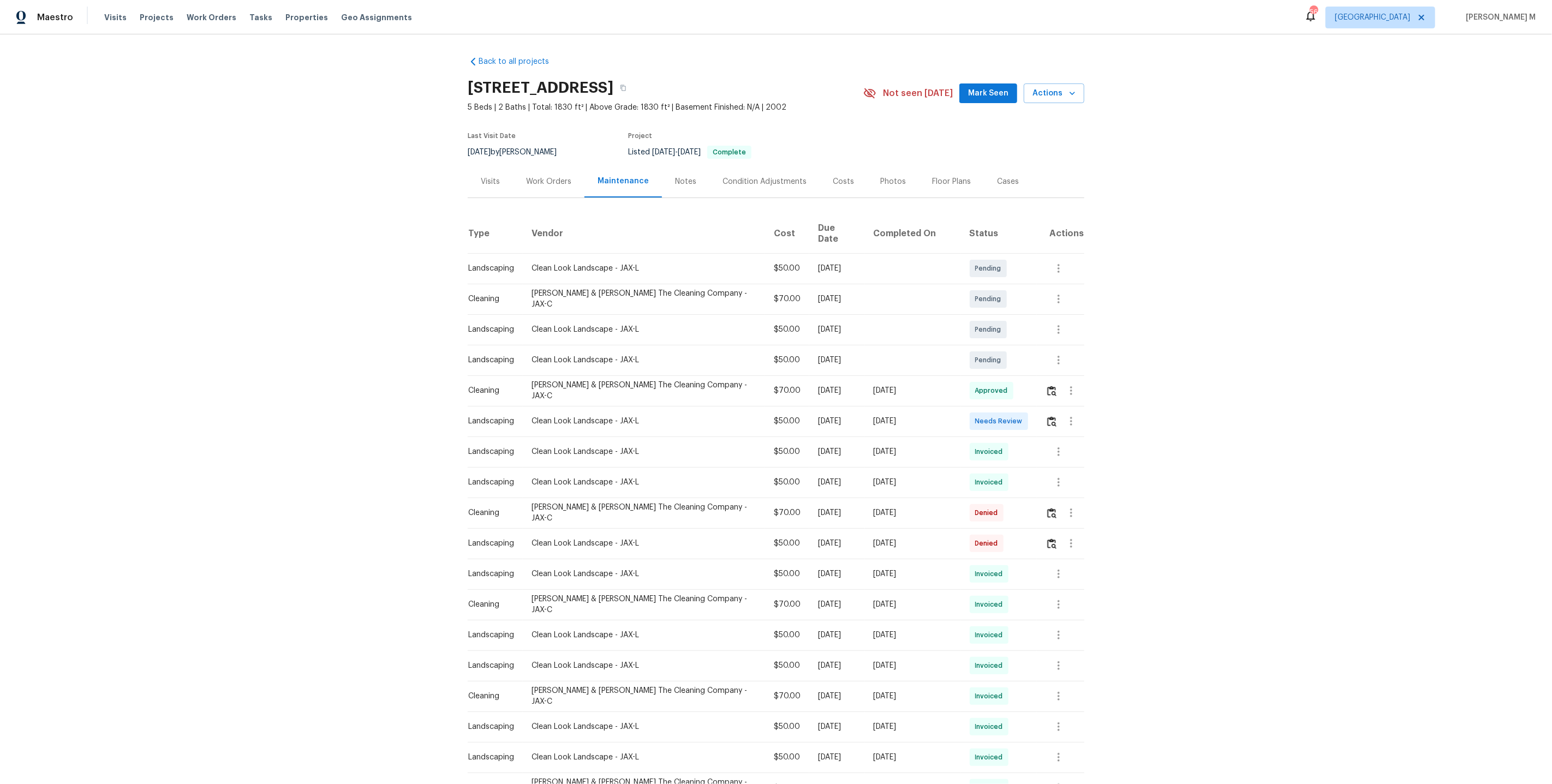
click at [550, 187] on div "Work Orders" at bounding box center [549, 181] width 72 height 32
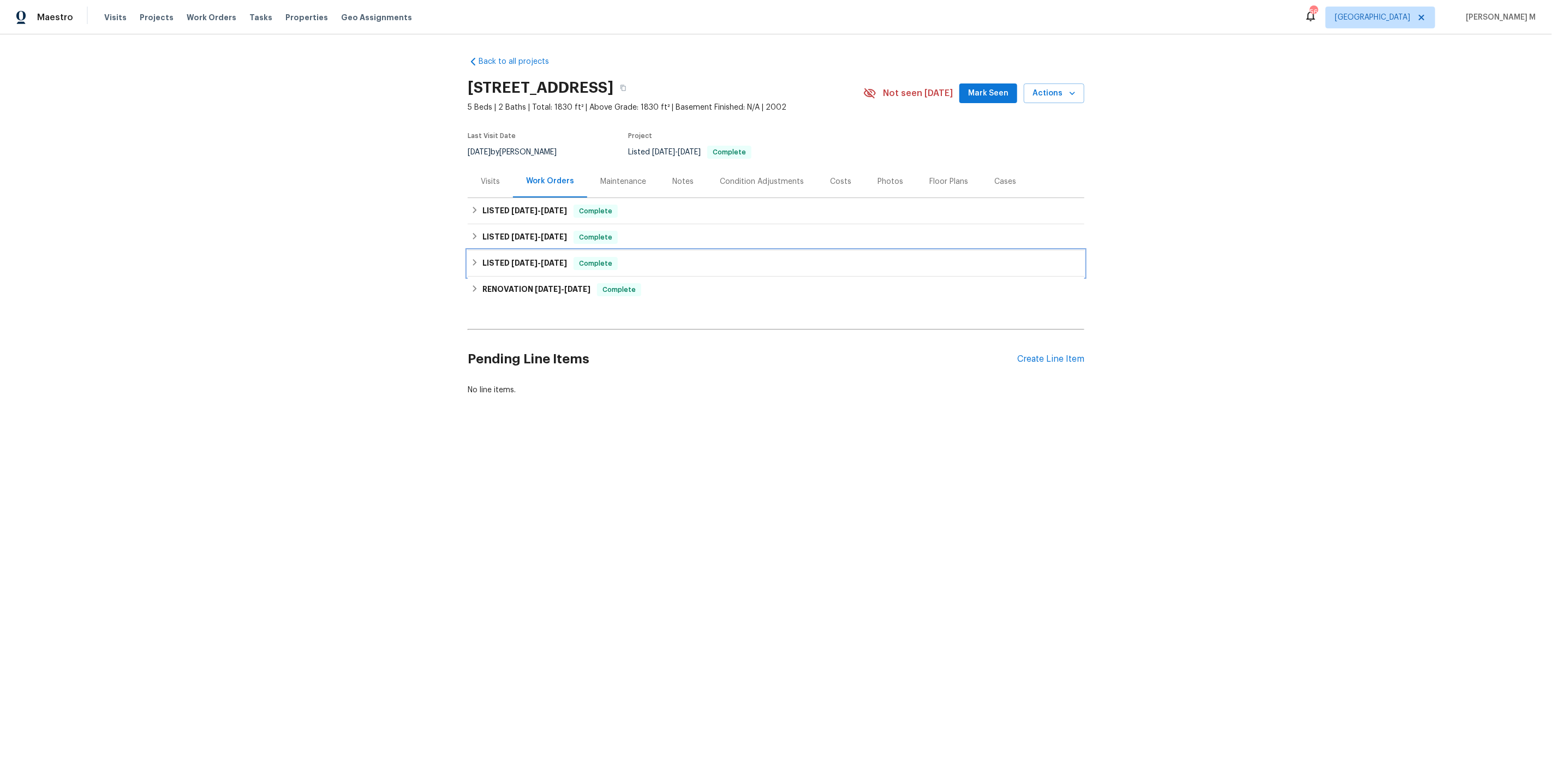
click at [525, 259] on span "5/8/25" at bounding box center [524, 262] width 26 height 8
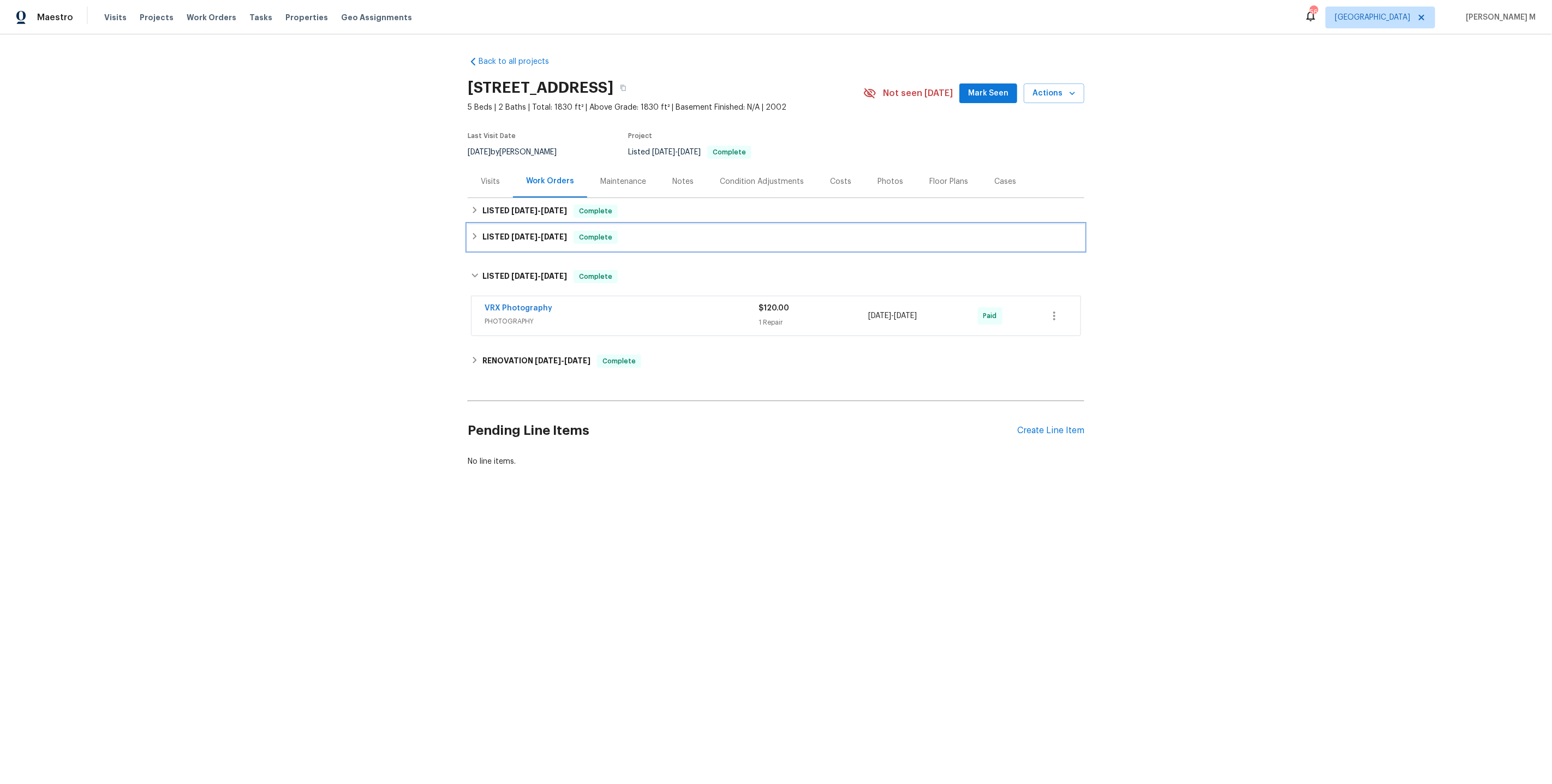
click at [525, 233] on span "6/20/25" at bounding box center [524, 236] width 26 height 8
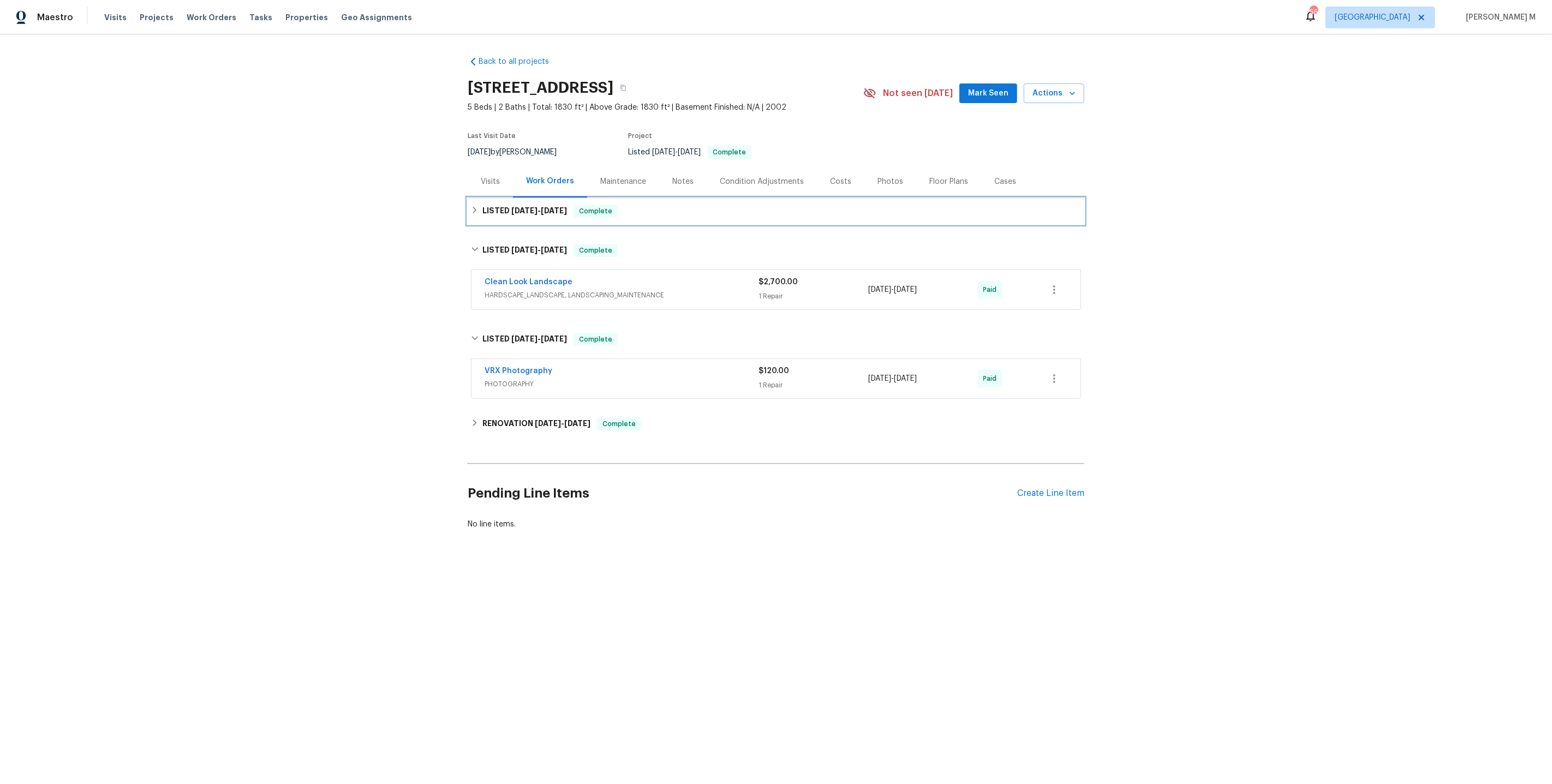
click at [523, 207] on span "7/30/25" at bounding box center [524, 210] width 26 height 8
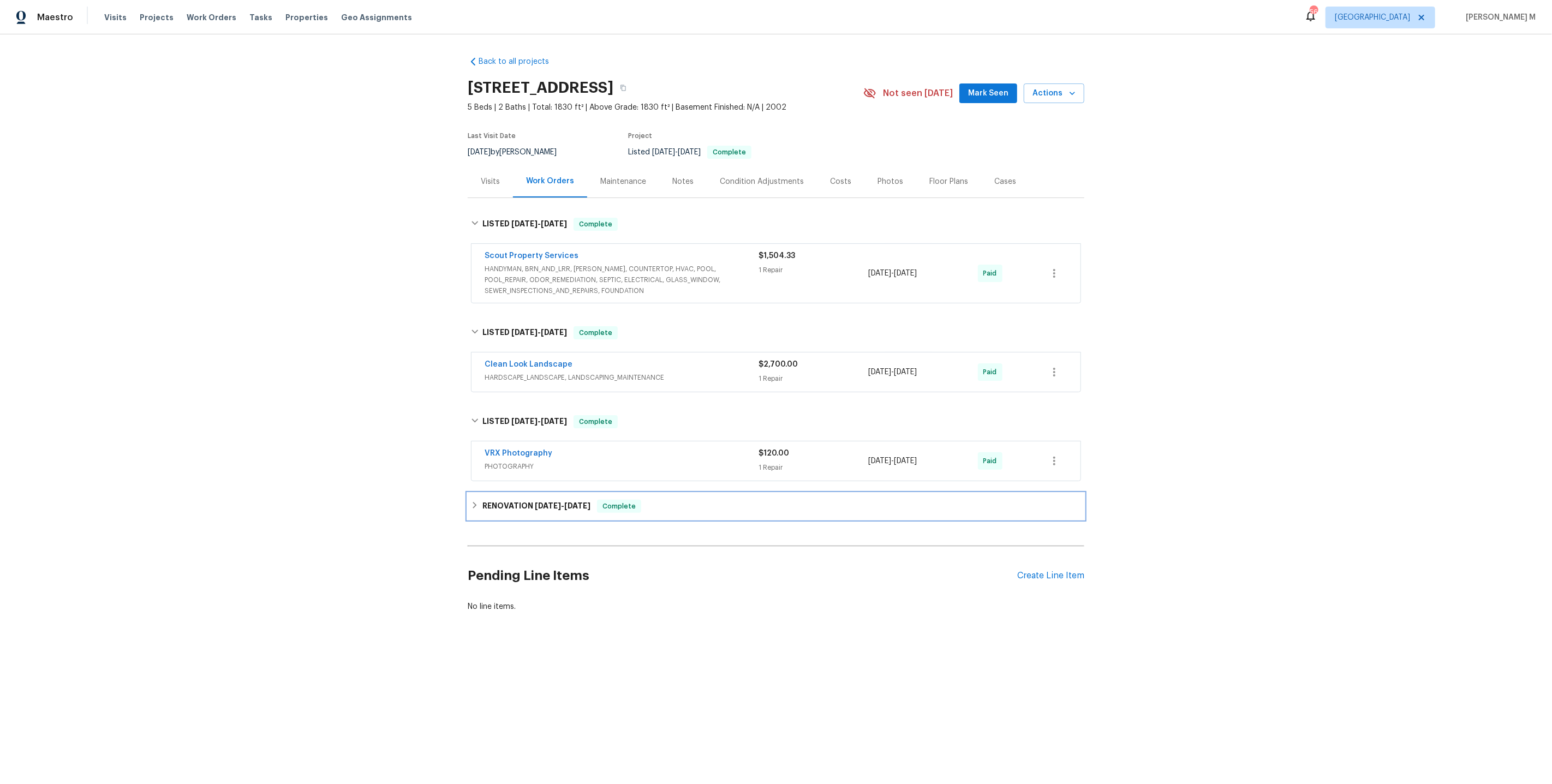
click at [514, 500] on h6 "RENOVATION 4/14/25 - 5/2/25" at bounding box center [537, 506] width 108 height 13
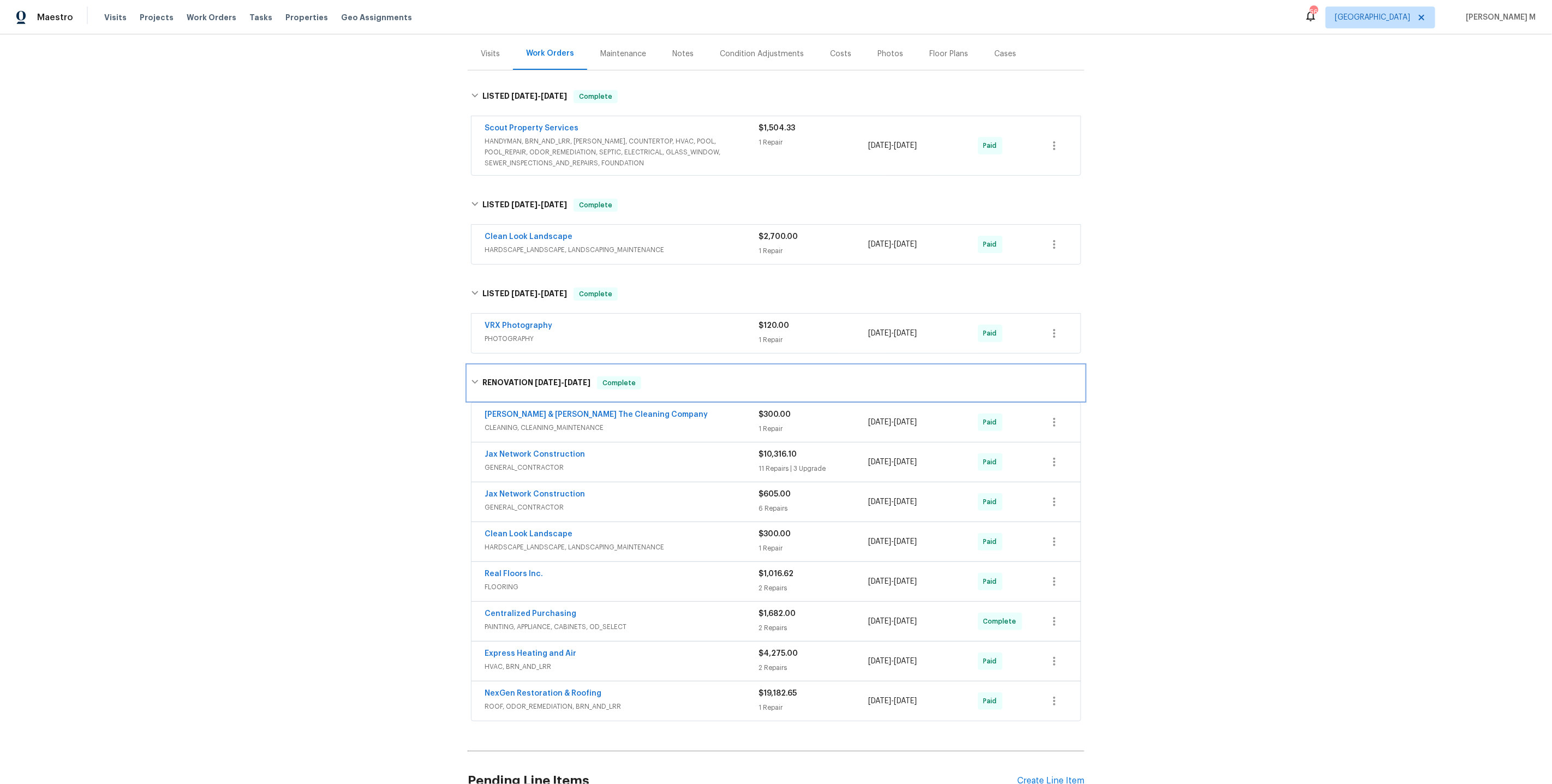
scroll to position [129, 0]
click at [502, 660] on span "HVAC, BRN_AND_LRR" at bounding box center [621, 665] width 274 height 11
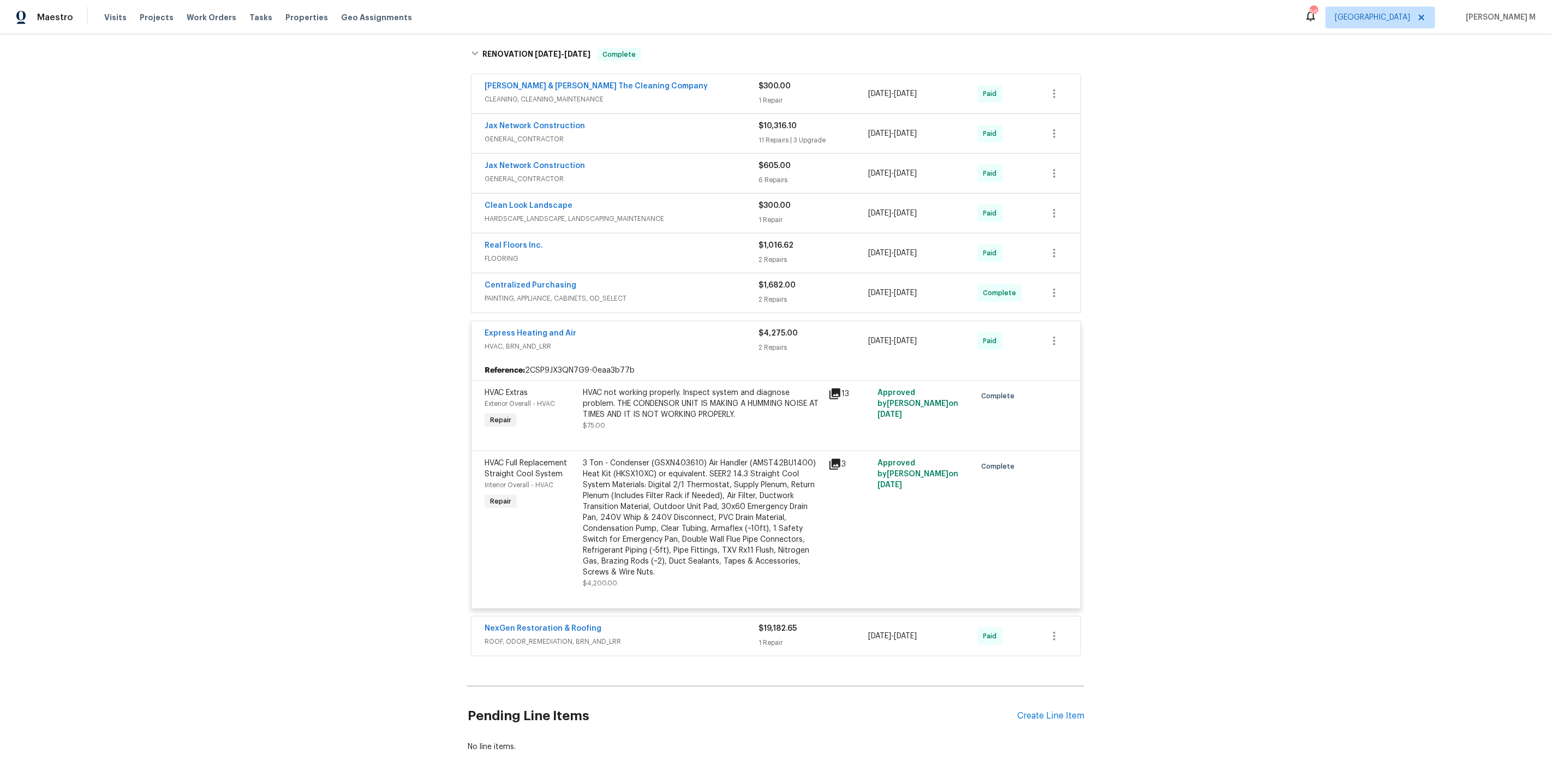
scroll to position [457, 0]
click at [700, 359] on div "Reference: 2CSP9JX3QN7G9-0eaa3b77b" at bounding box center [776, 369] width 609 height 20
click at [687, 430] on div at bounding box center [776, 436] width 583 height 13
click at [694, 386] on div "HVAC not working properly. Inspect system and diagnose problem. THE CONDENSOR U…" at bounding box center [702, 403] width 239 height 33
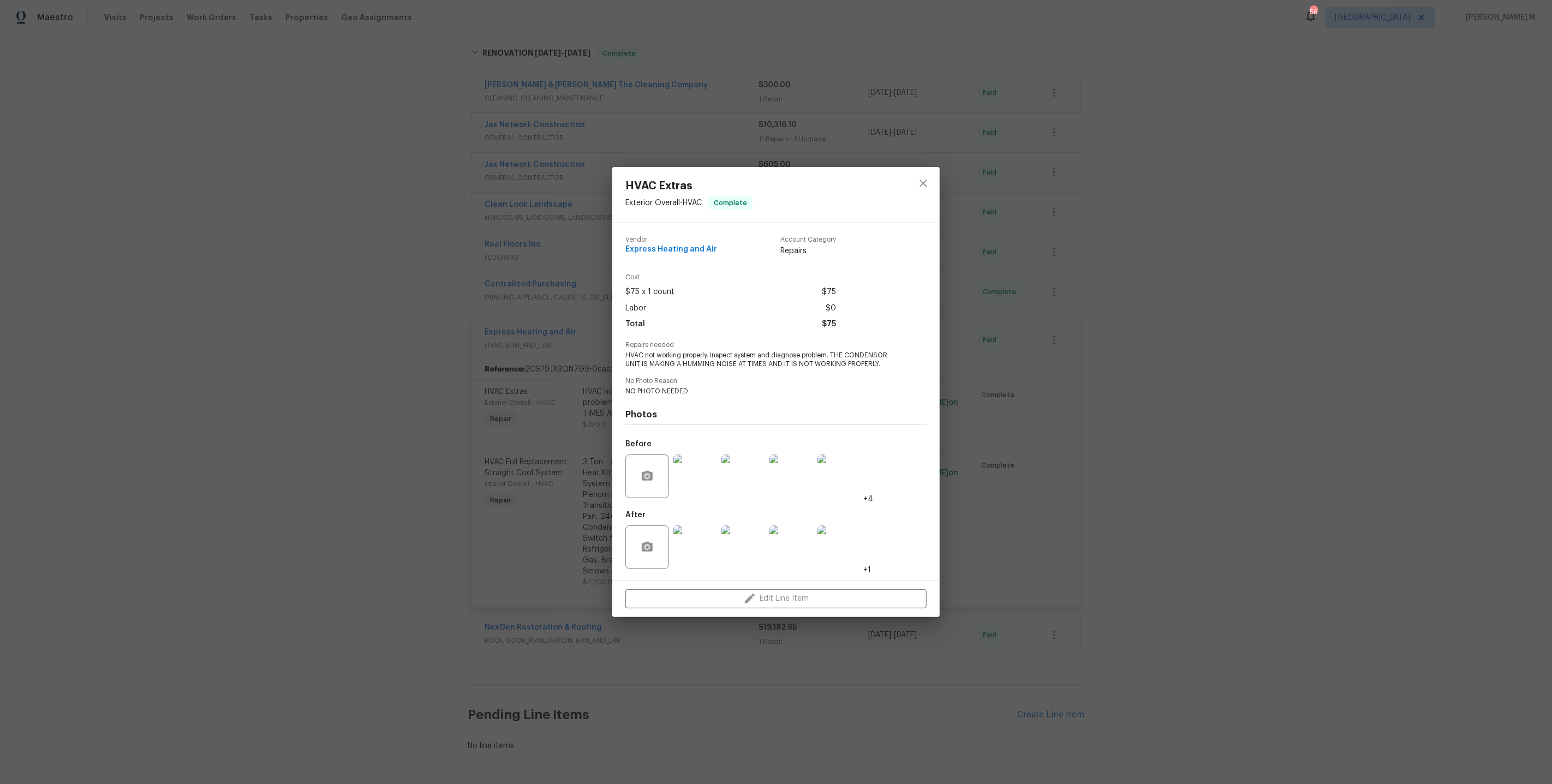
click at [686, 478] on img at bounding box center [695, 476] width 44 height 44
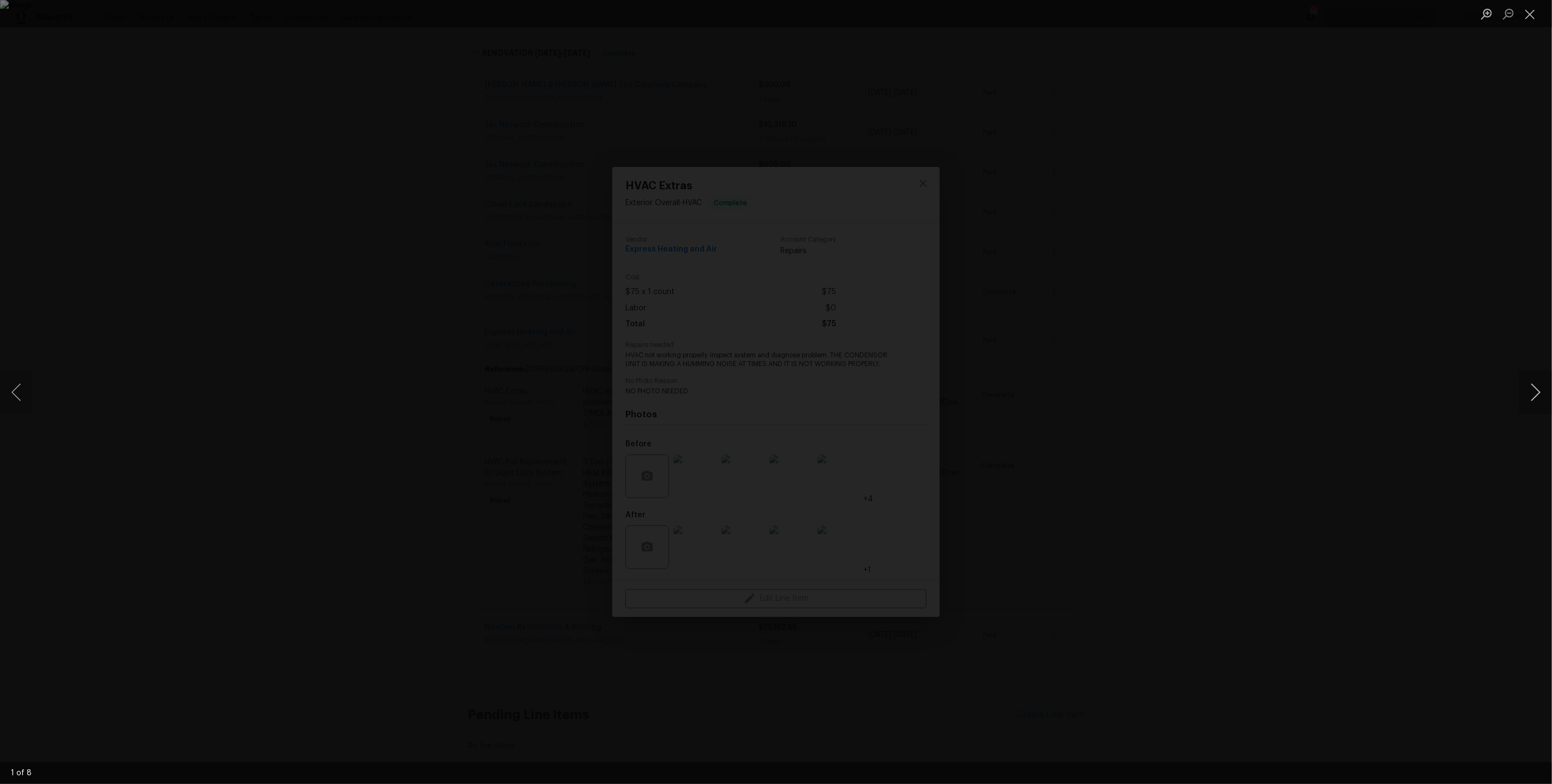
click at [1528, 399] on button "Next image" at bounding box center [1535, 392] width 33 height 44
click at [1444, 331] on div "Lightbox" at bounding box center [776, 392] width 1552 height 784
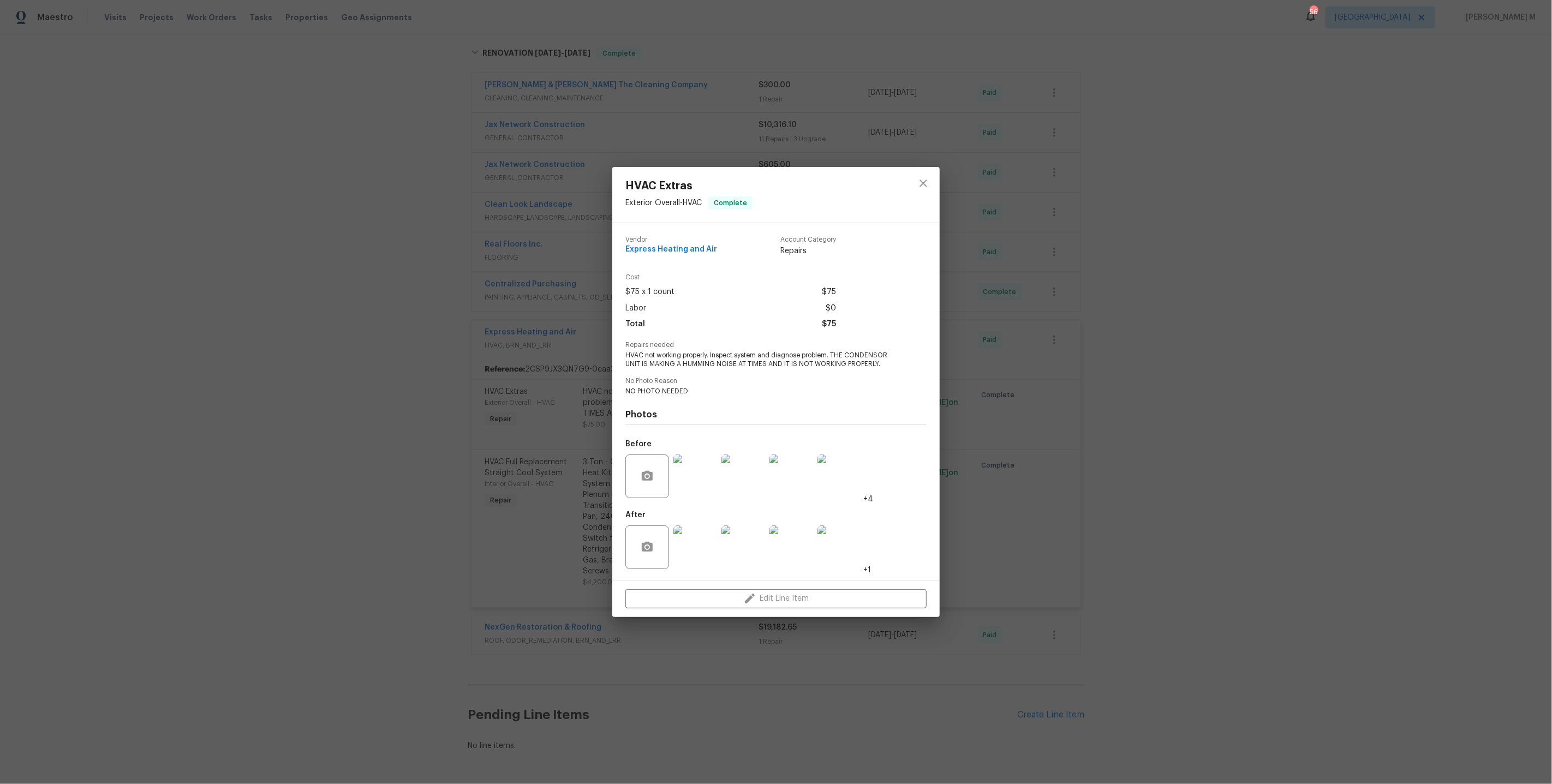
click at [834, 535] on img at bounding box center [839, 547] width 44 height 44
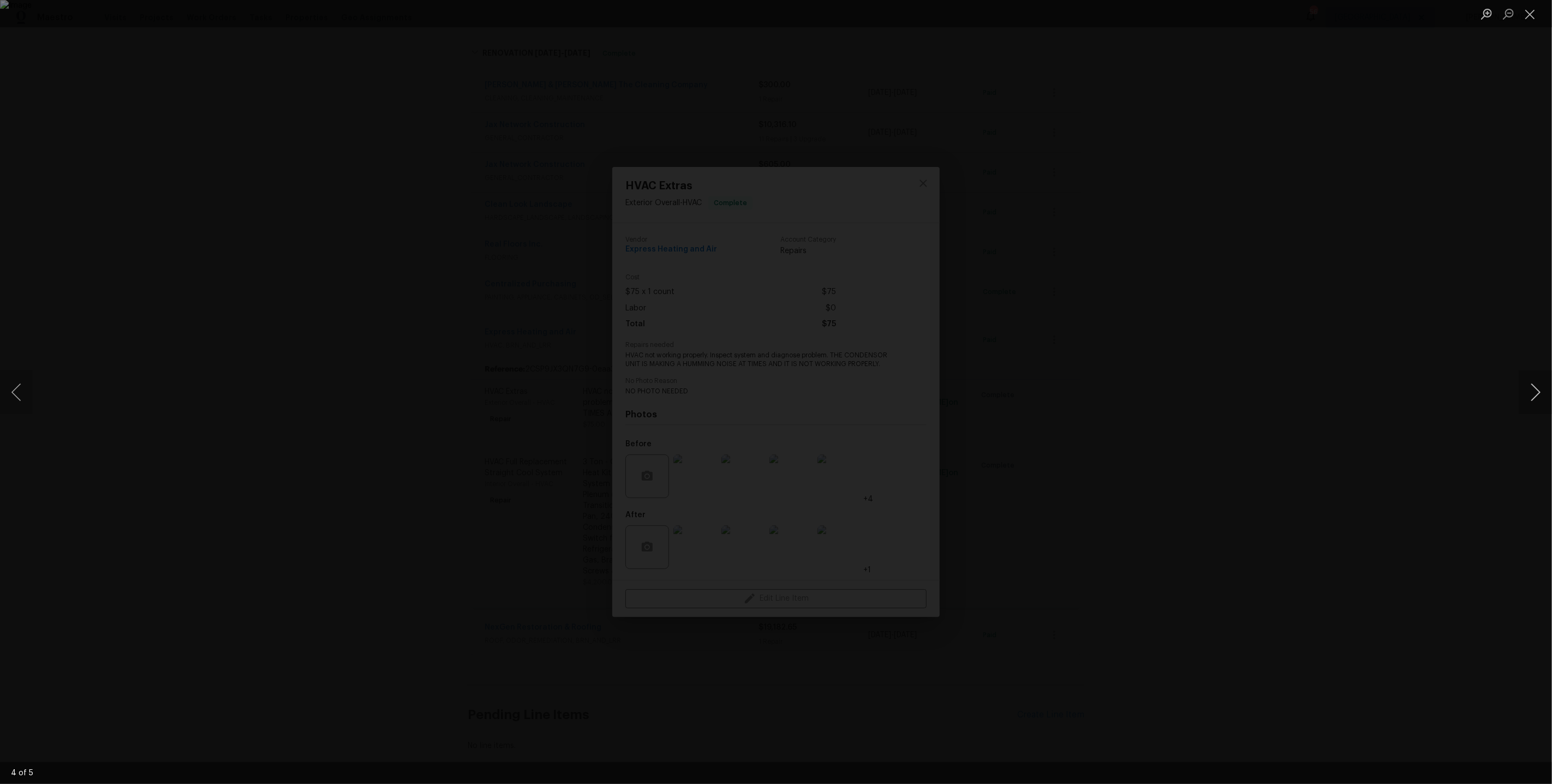
click at [1535, 391] on button "Next image" at bounding box center [1535, 392] width 33 height 44
click at [1386, 267] on div "Lightbox" at bounding box center [776, 392] width 1552 height 784
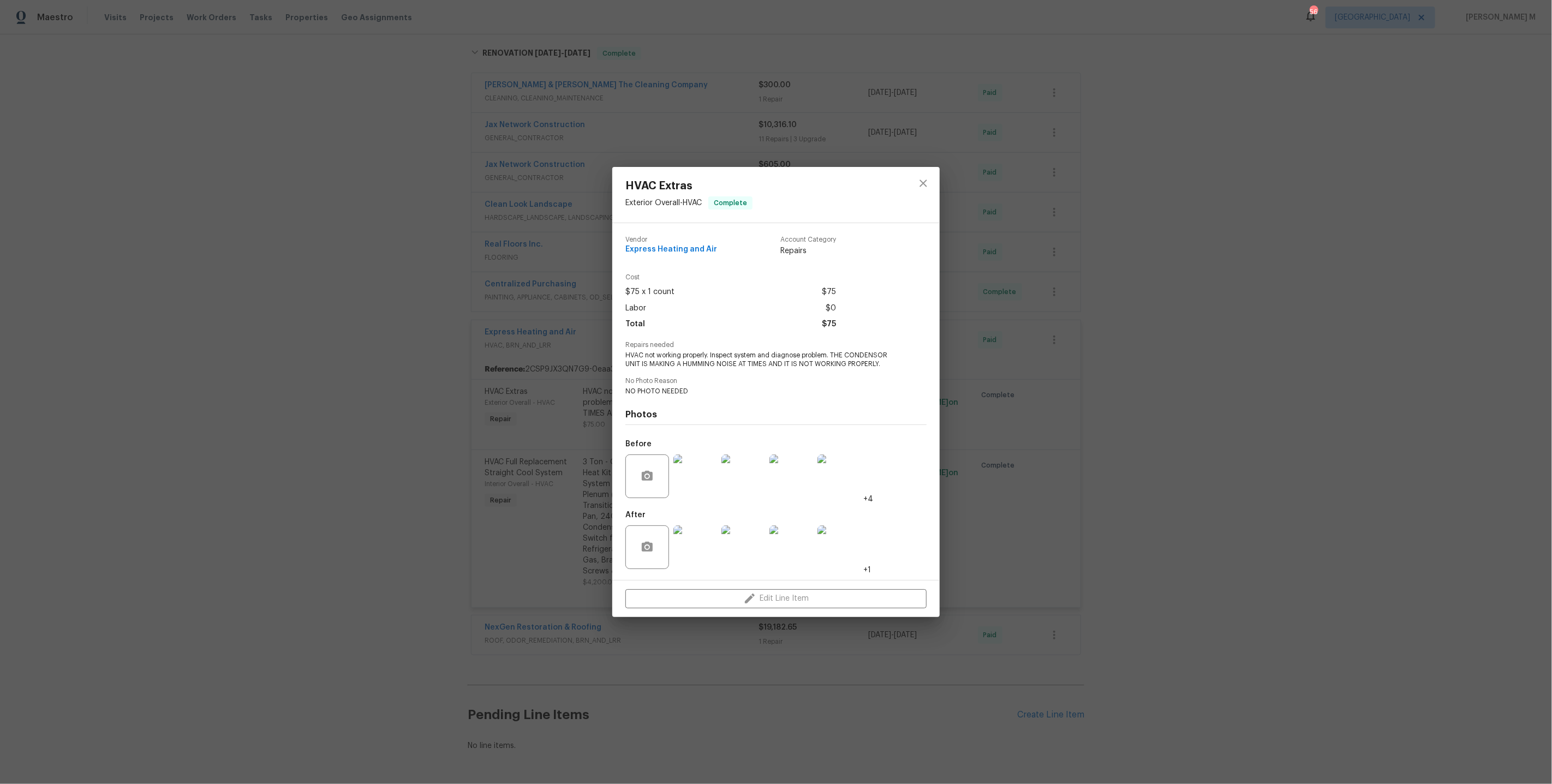
click at [1123, 455] on div "HVAC Extras Exterior Overall - HVAC Complete Vendor Express Heating and Air Acc…" at bounding box center [776, 392] width 1552 height 784
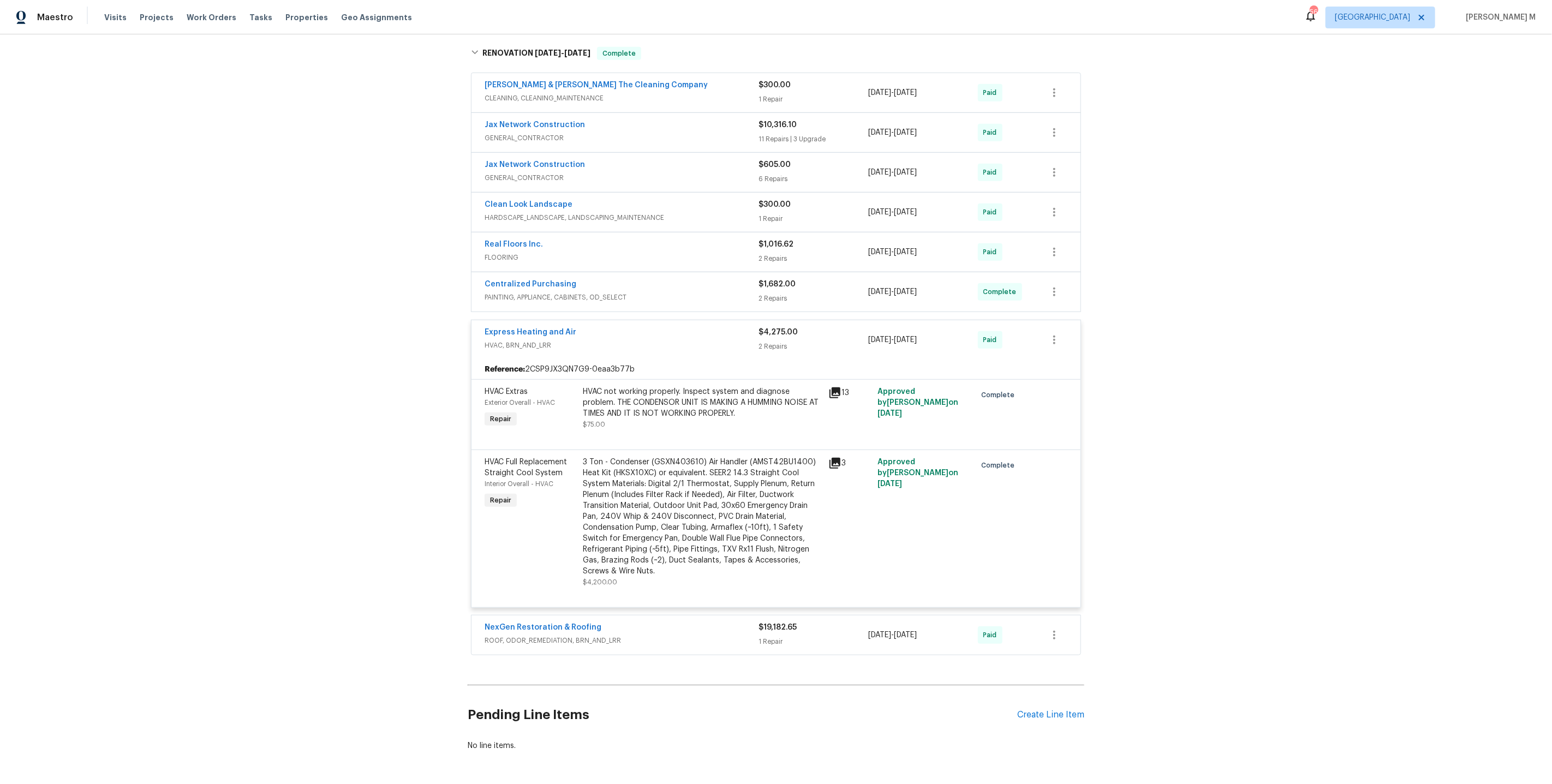
click at [674, 474] on div "3 Ton - Condenser (GSXN403610) Air Handler (AMST42BU1400) Heat Kit (HKSX10XC) o…" at bounding box center [702, 516] width 239 height 120
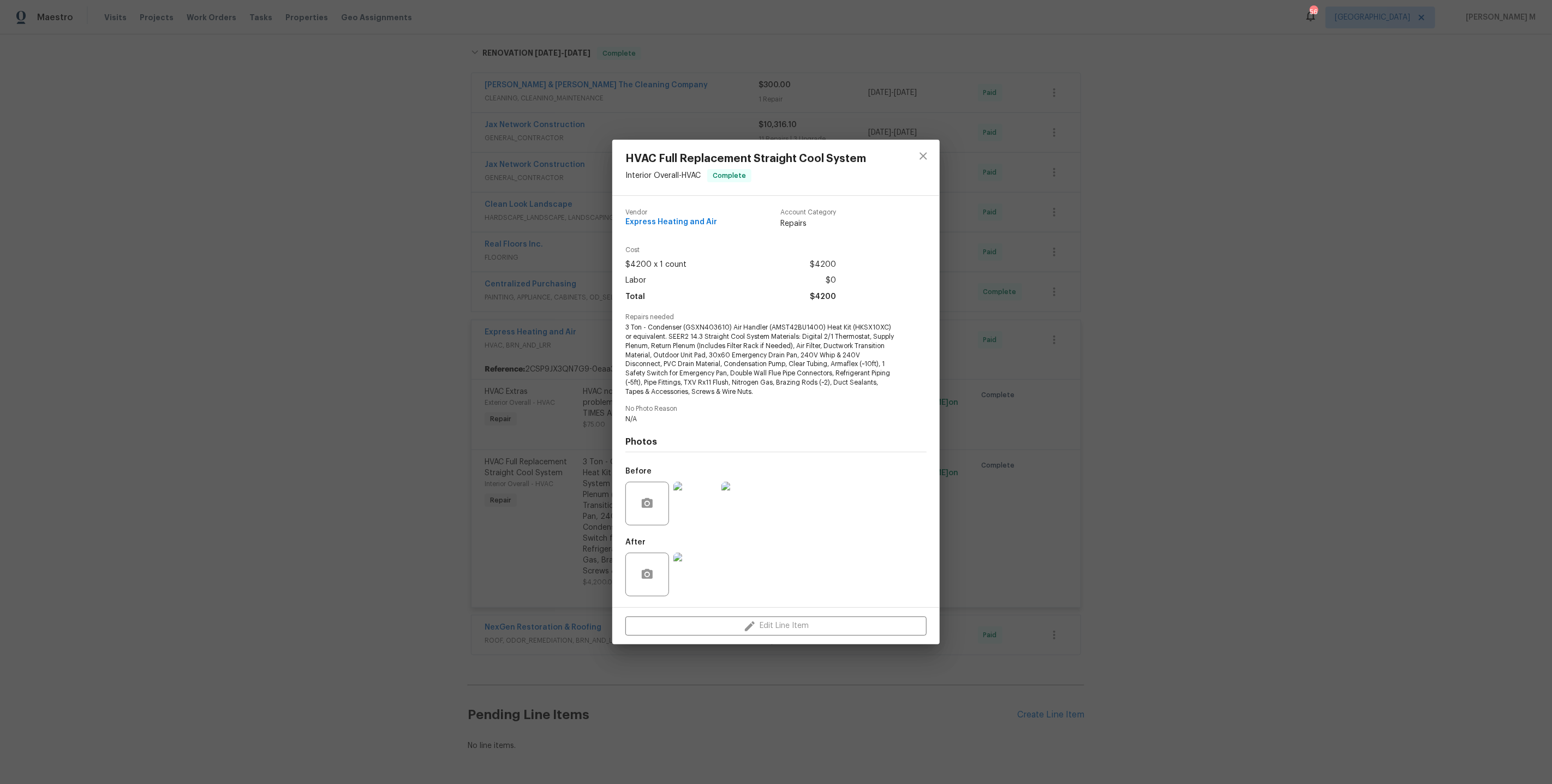
click at [705, 579] on img at bounding box center [695, 575] width 44 height 44
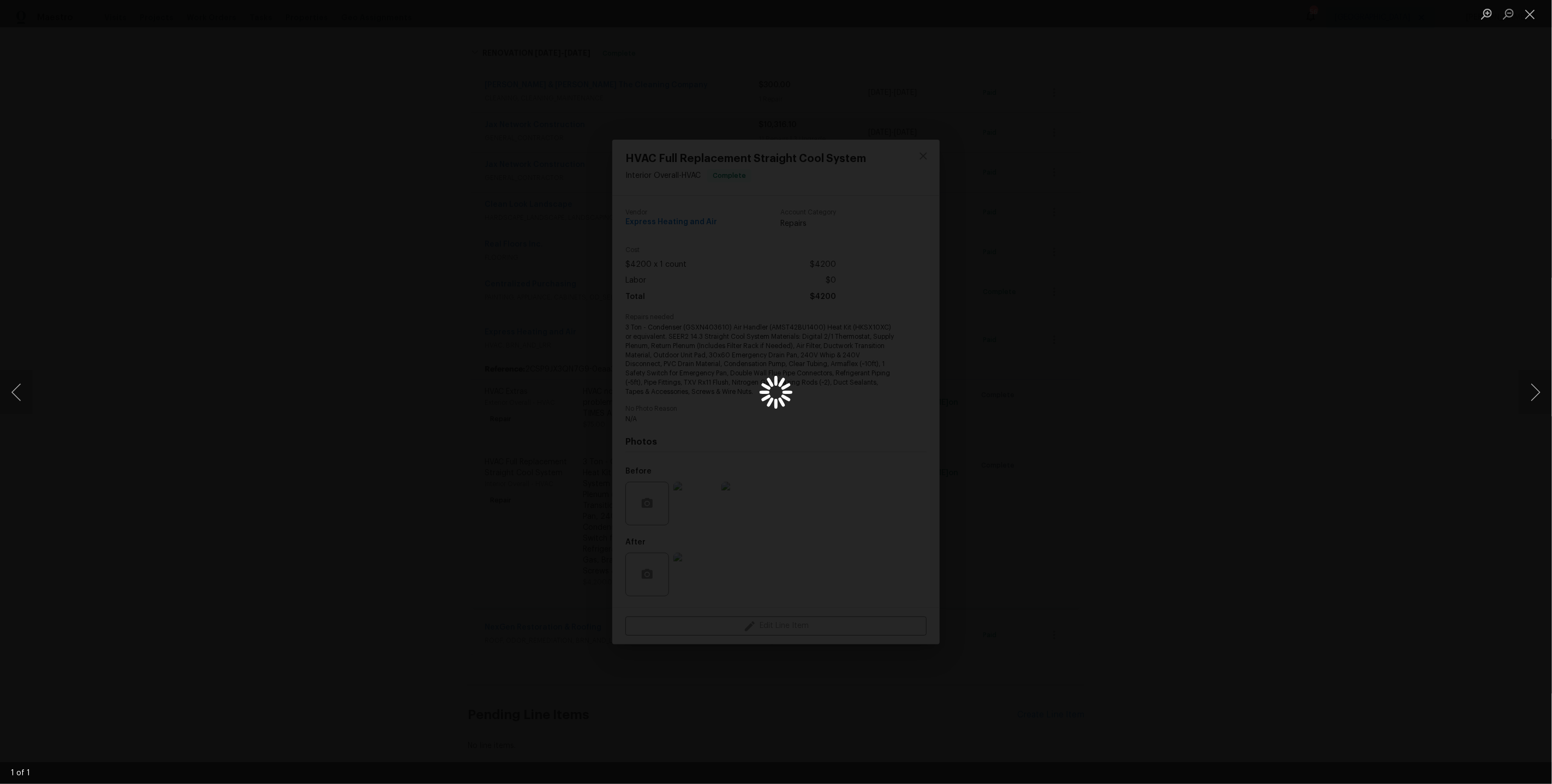
click at [1112, 481] on div "Lightbox" at bounding box center [776, 392] width 1552 height 784
click at [1291, 210] on div "Lightbox" at bounding box center [776, 392] width 1552 height 784
click at [1184, 277] on div "Lightbox" at bounding box center [776, 392] width 1552 height 784
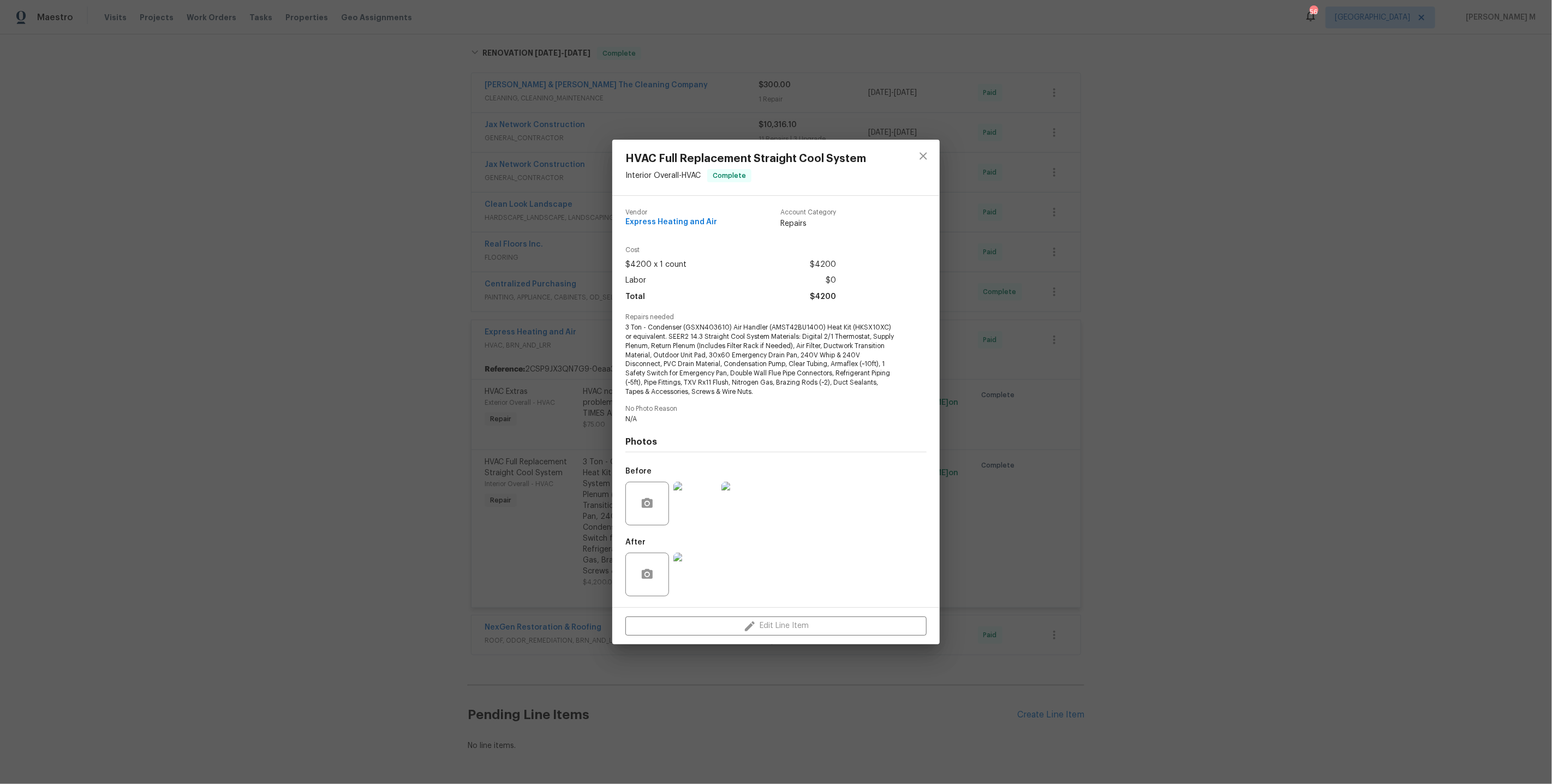
click at [251, 471] on div "HVAC Full Replacement Straight Cool System Interior Overall - HVAC Complete Ven…" at bounding box center [776, 392] width 1552 height 784
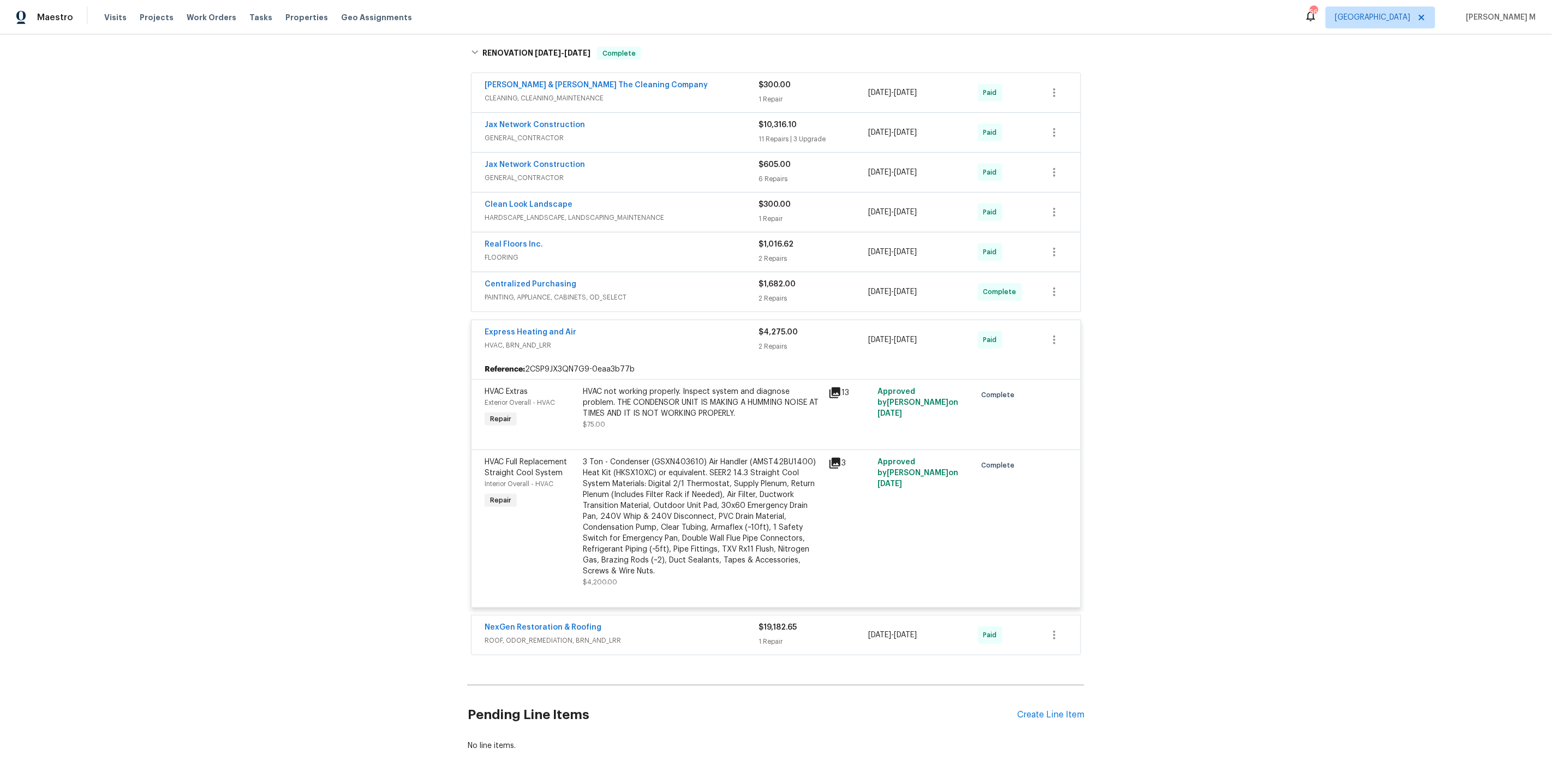
click at [619, 391] on div "HVAC not working properly. Inspect system and diagnose problem. THE CONDENSOR U…" at bounding box center [702, 403] width 239 height 33
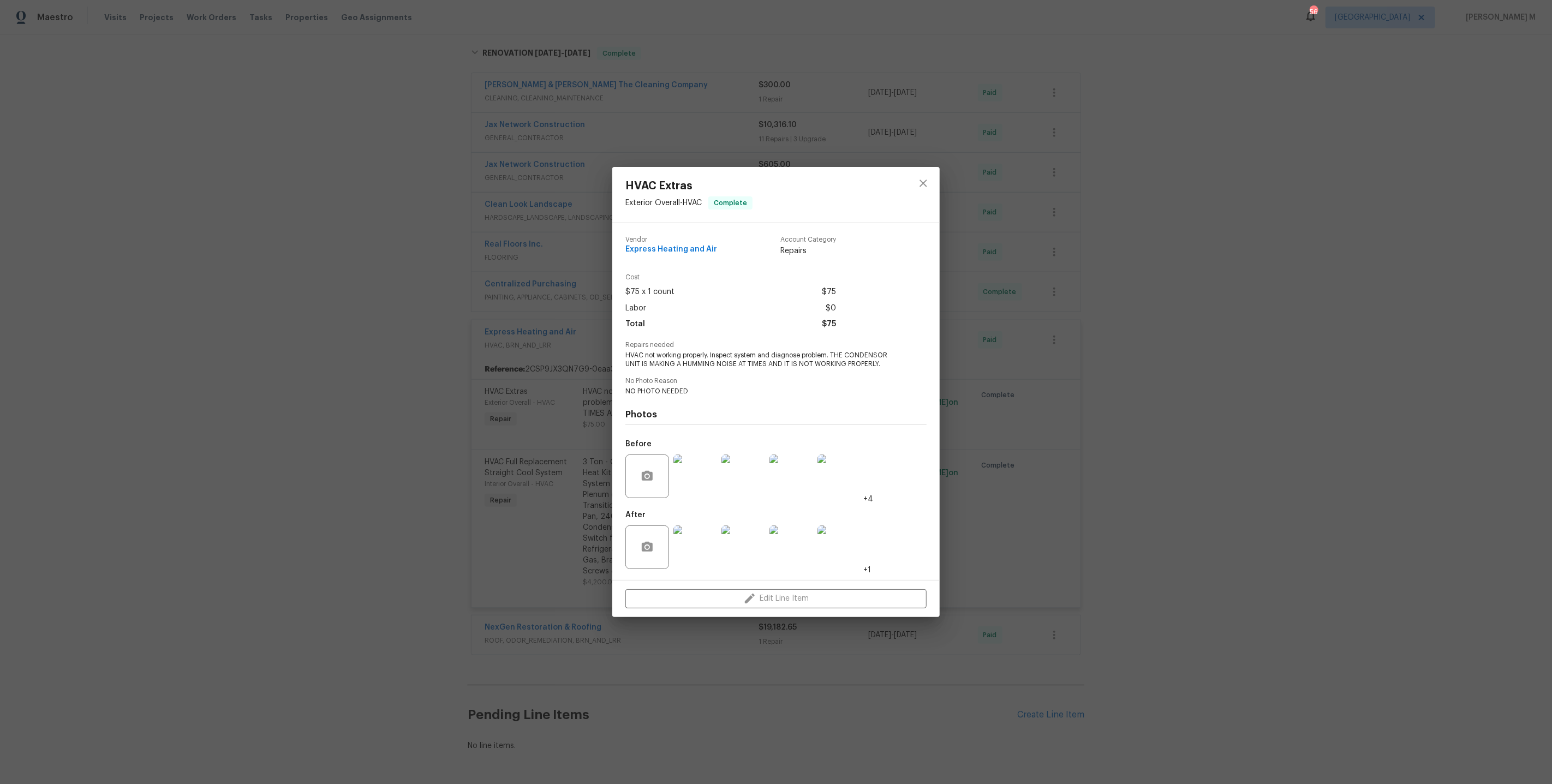
click at [1126, 452] on div "HVAC Extras Exterior Overall - HVAC Complete Vendor Express Heating and Air Acc…" at bounding box center [776, 392] width 1552 height 784
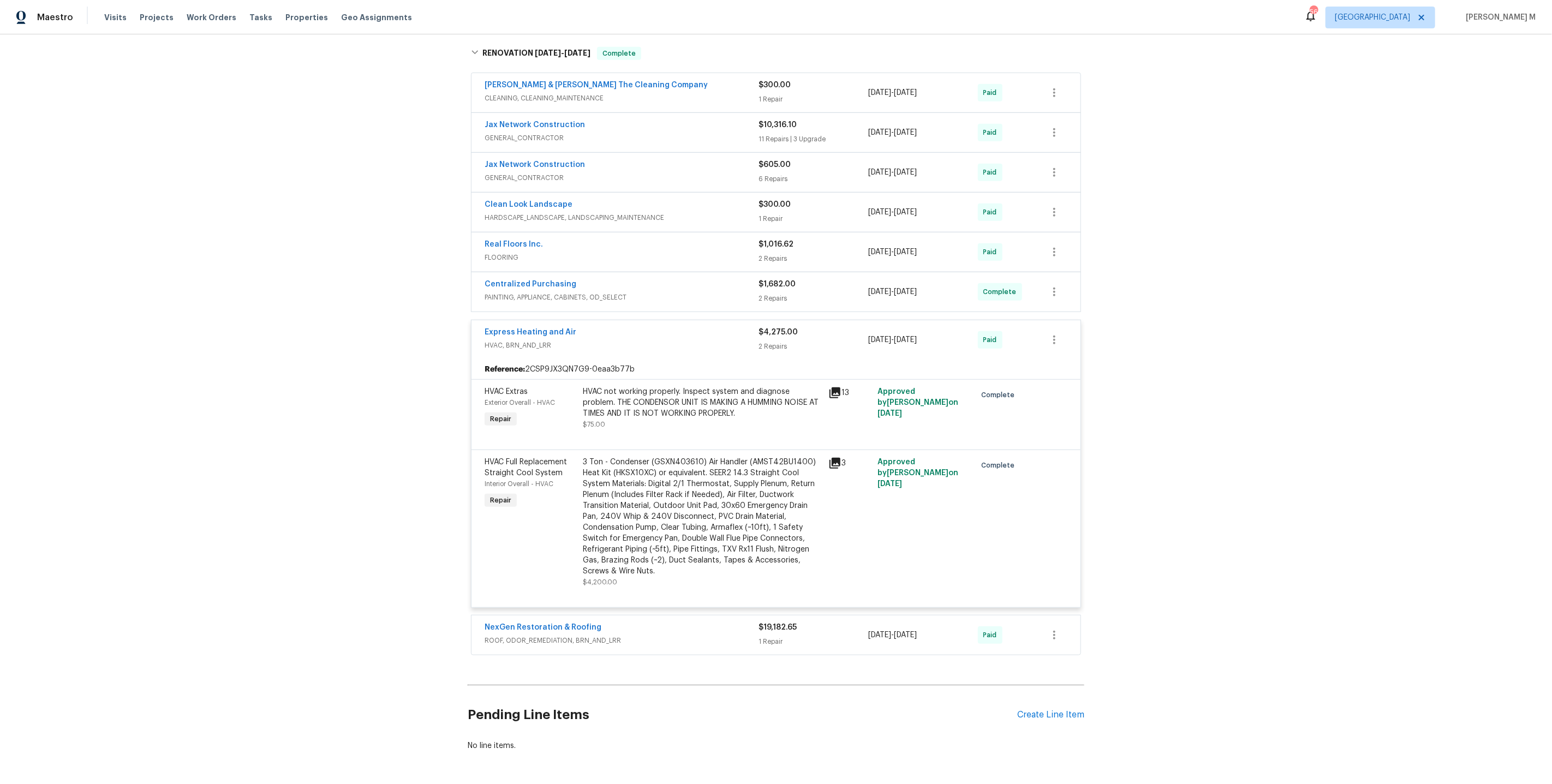
click at [707, 464] on div "3 Ton - Condenser (GSXN403610) Air Handler (AMST42BU1400) Heat Kit (HKSX10XC) o…" at bounding box center [702, 516] width 239 height 120
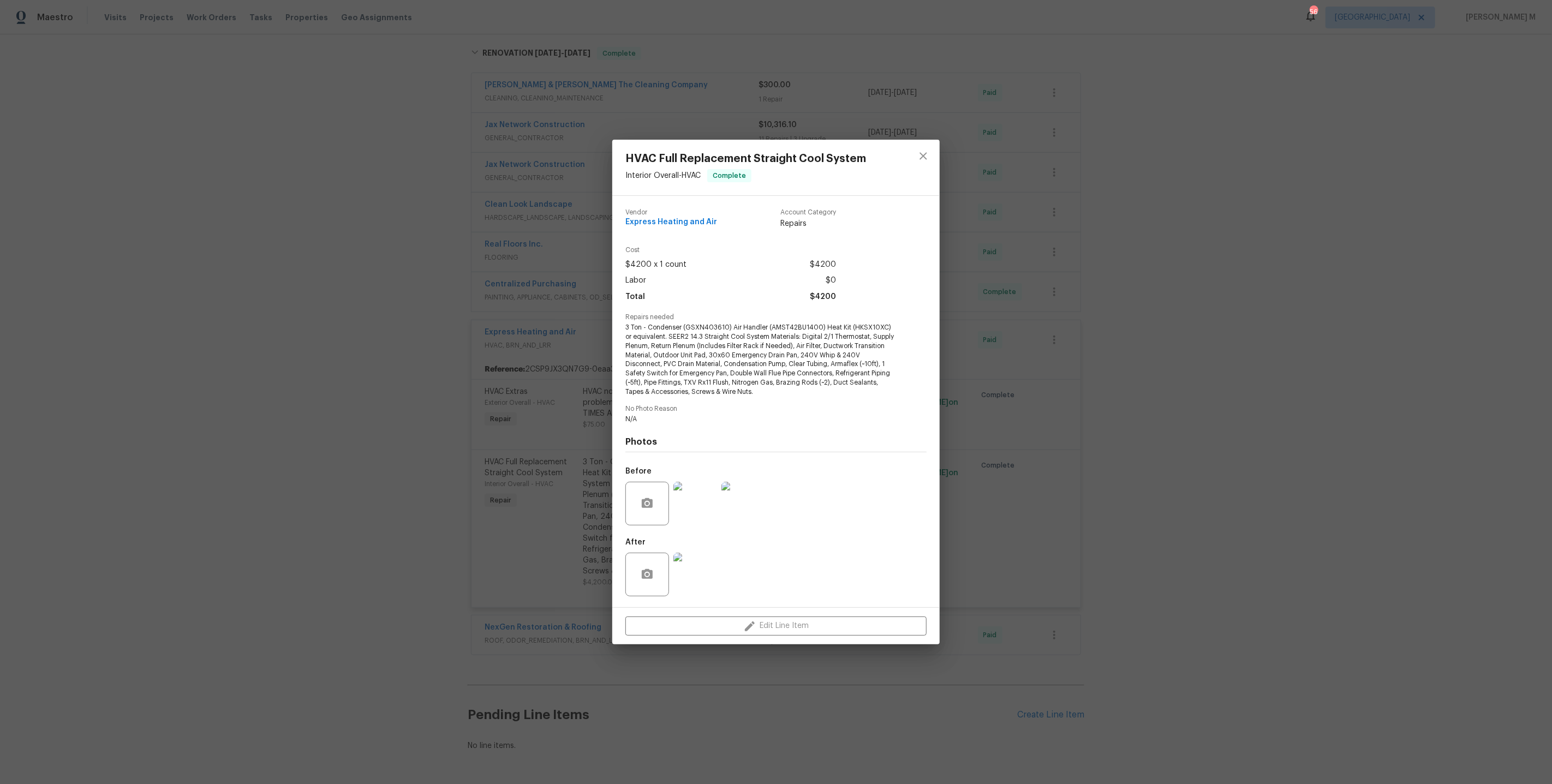
click at [703, 498] on img at bounding box center [695, 503] width 44 height 44
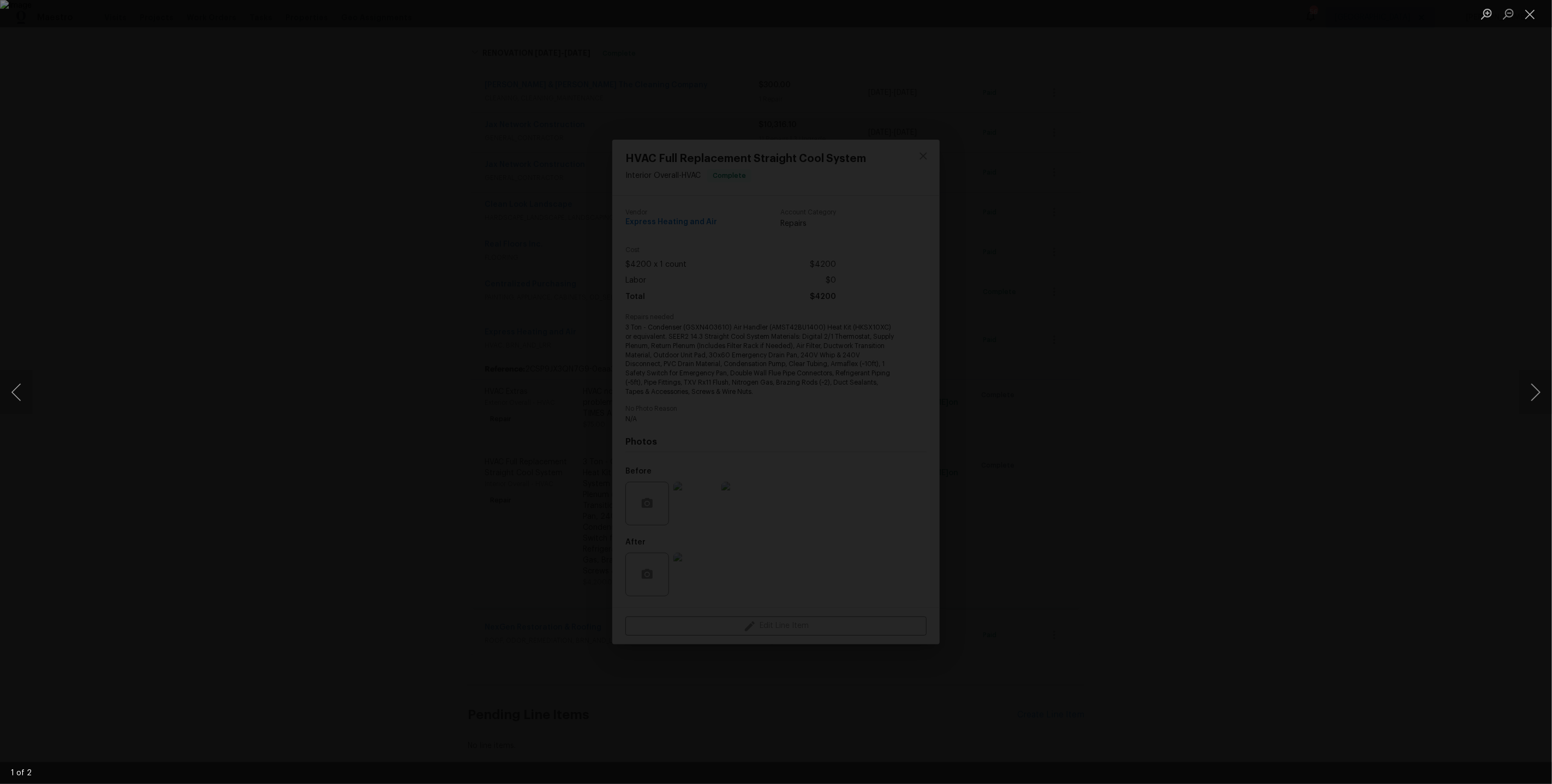
click at [1373, 416] on div "Lightbox" at bounding box center [776, 392] width 1552 height 784
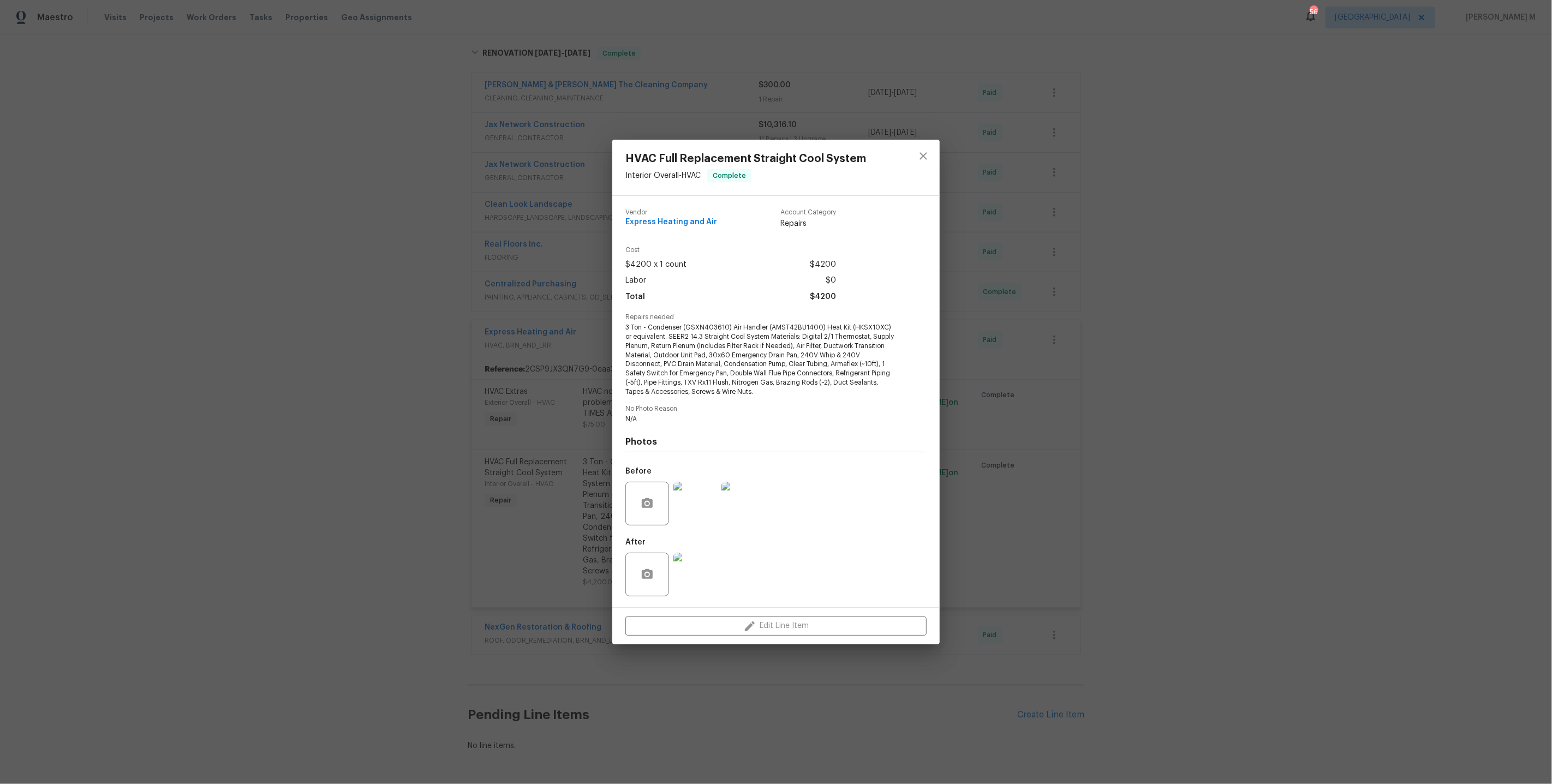
click at [1180, 385] on div "HVAC Full Replacement Straight Cool System Interior Overall - HVAC Complete Ven…" at bounding box center [776, 392] width 1552 height 784
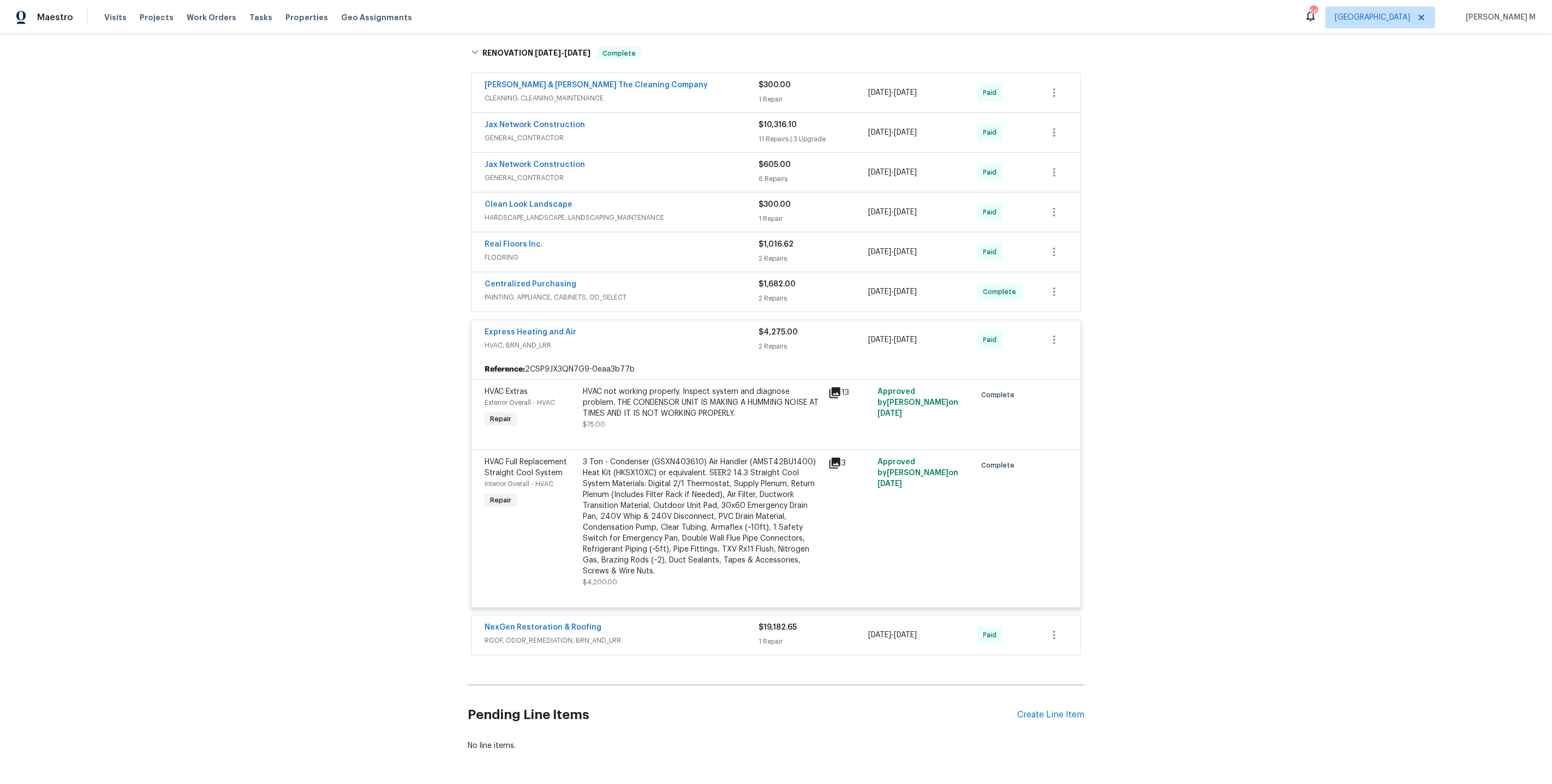
click at [690, 359] on div "Reference: 2CSP9JX3QN7G9-0eaa3b77b" at bounding box center [776, 369] width 609 height 20
click at [670, 386] on div "HVAC not working properly. Inspect system and diagnose problem. THE CONDENSOR U…" at bounding box center [702, 403] width 239 height 33
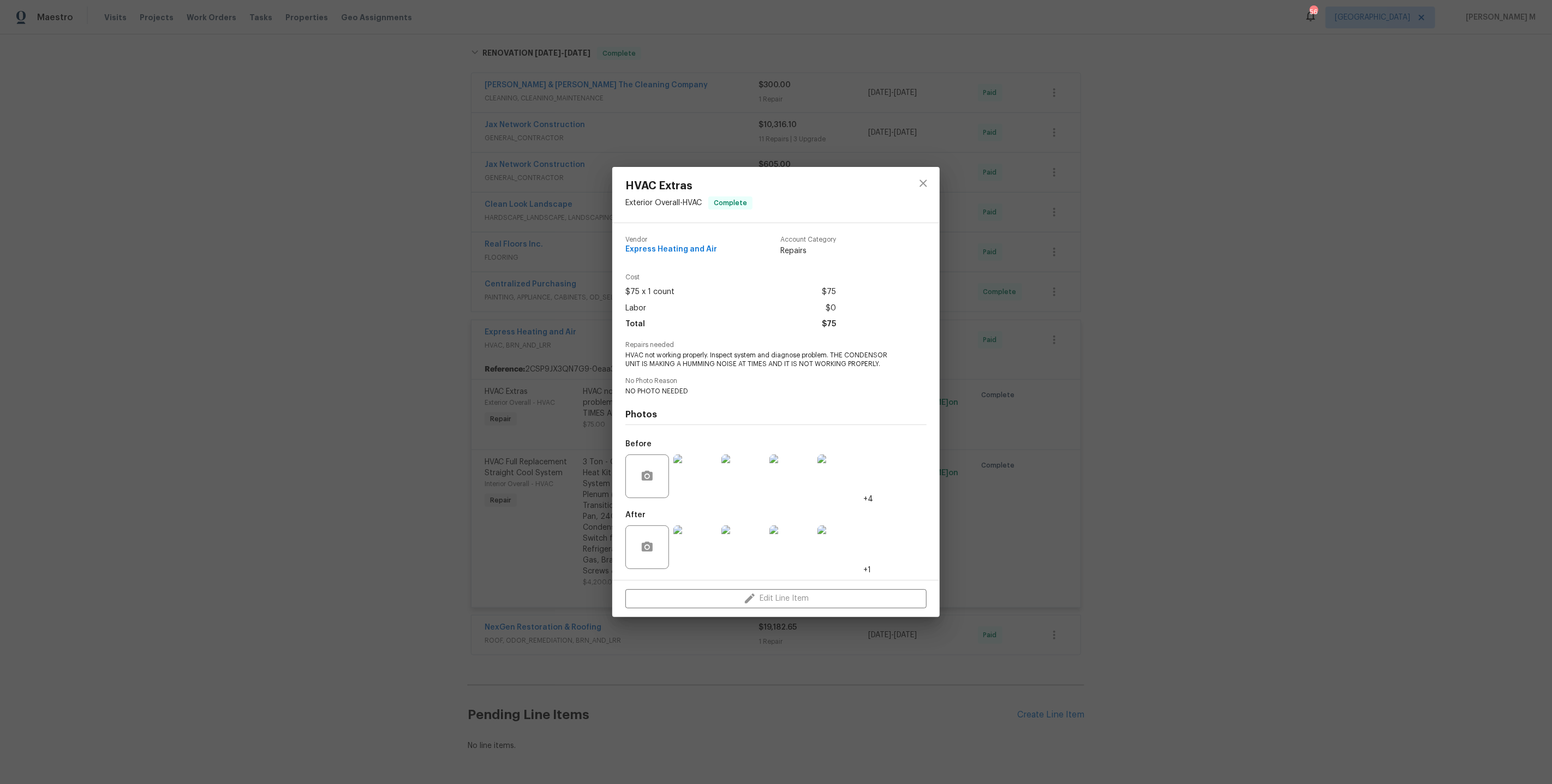
click at [865, 554] on div "After +1" at bounding box center [748, 539] width 245 height 71
click at [838, 553] on img at bounding box center [839, 547] width 44 height 44
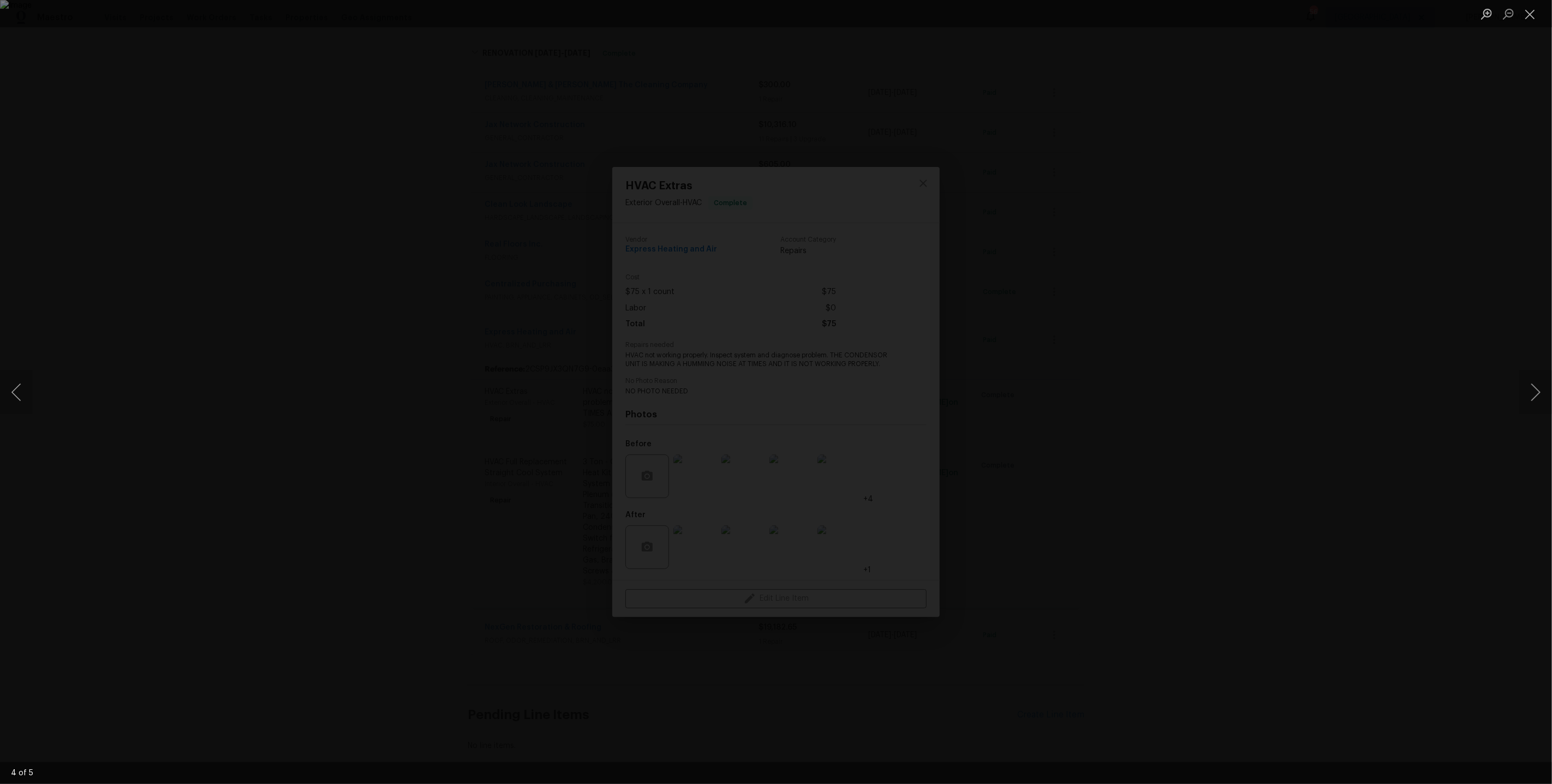
click at [1335, 475] on div "Lightbox" at bounding box center [776, 392] width 1552 height 784
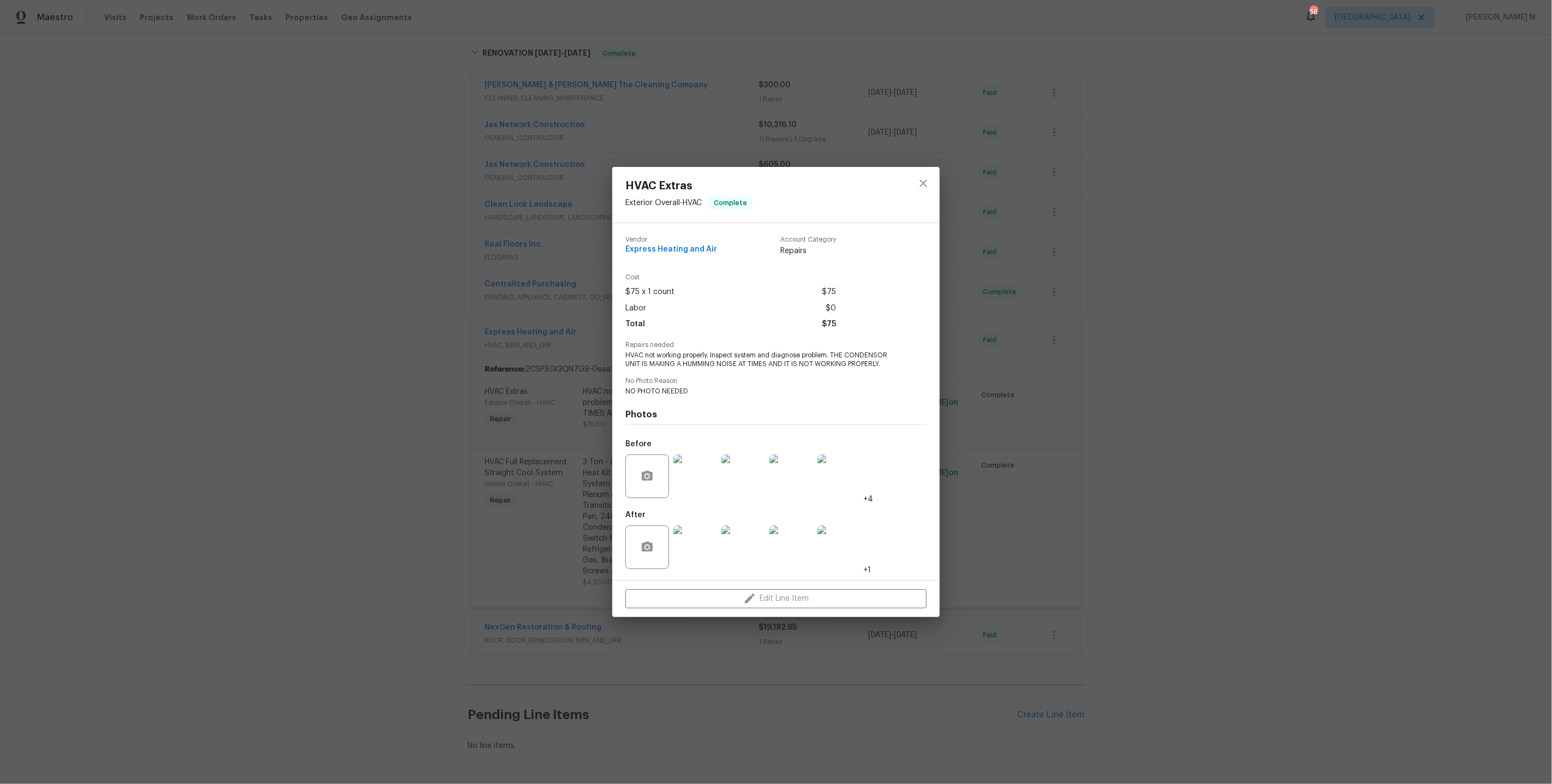
click at [729, 370] on div "Vendor Express Heating and Air Account Category Repairs Cost $75 x 1 count $75 …" at bounding box center [776, 401] width 301 height 348
click at [535, 391] on div "HVAC Extras Exterior Overall - HVAC Complete Vendor Express Heating and Air Acc…" at bounding box center [776, 392] width 1552 height 784
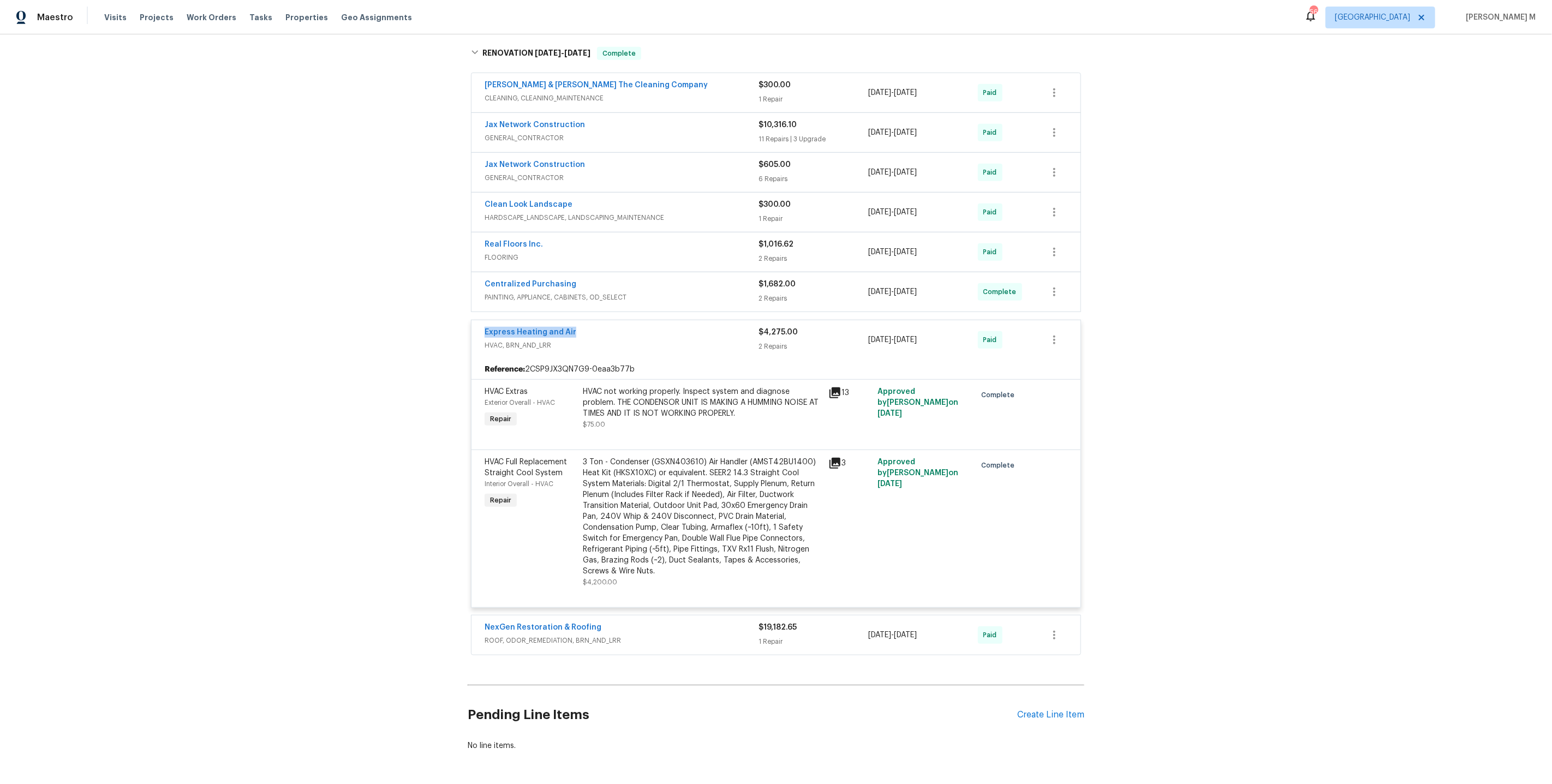
drag, startPoint x: 576, startPoint y: 308, endPoint x: 377, endPoint y: 308, distance: 199.0
click at [377, 308] on div "Back to all projects 8513 Star Leaf Ct, Jacksonville, FL 32210 5 Beds | 2 Baths…" at bounding box center [776, 408] width 1552 height 749
copy link "Express Heating and Air"
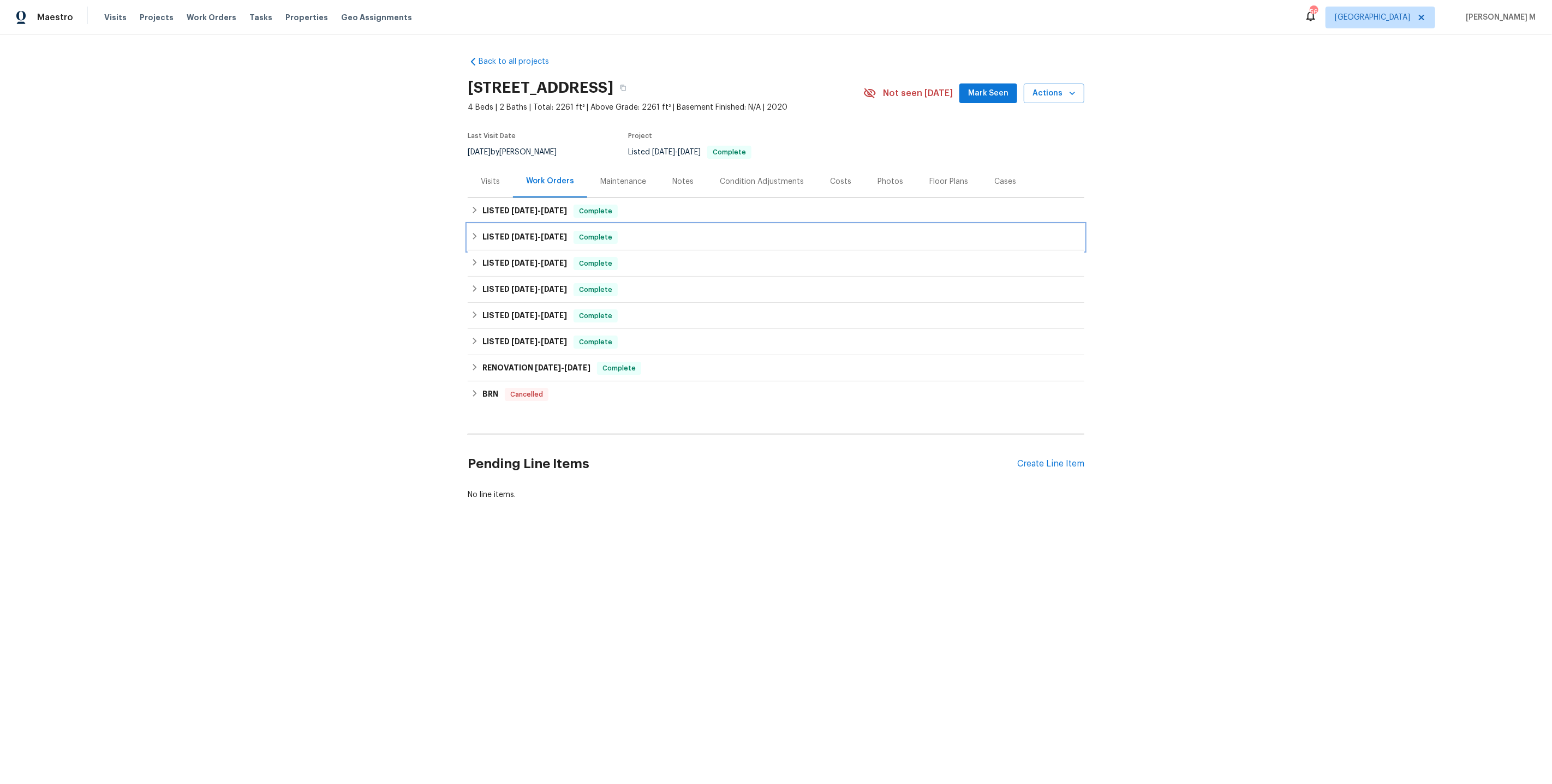
click at [534, 224] on div "LISTED 9/3/25 - 9/5/25 Complete" at bounding box center [776, 237] width 617 height 26
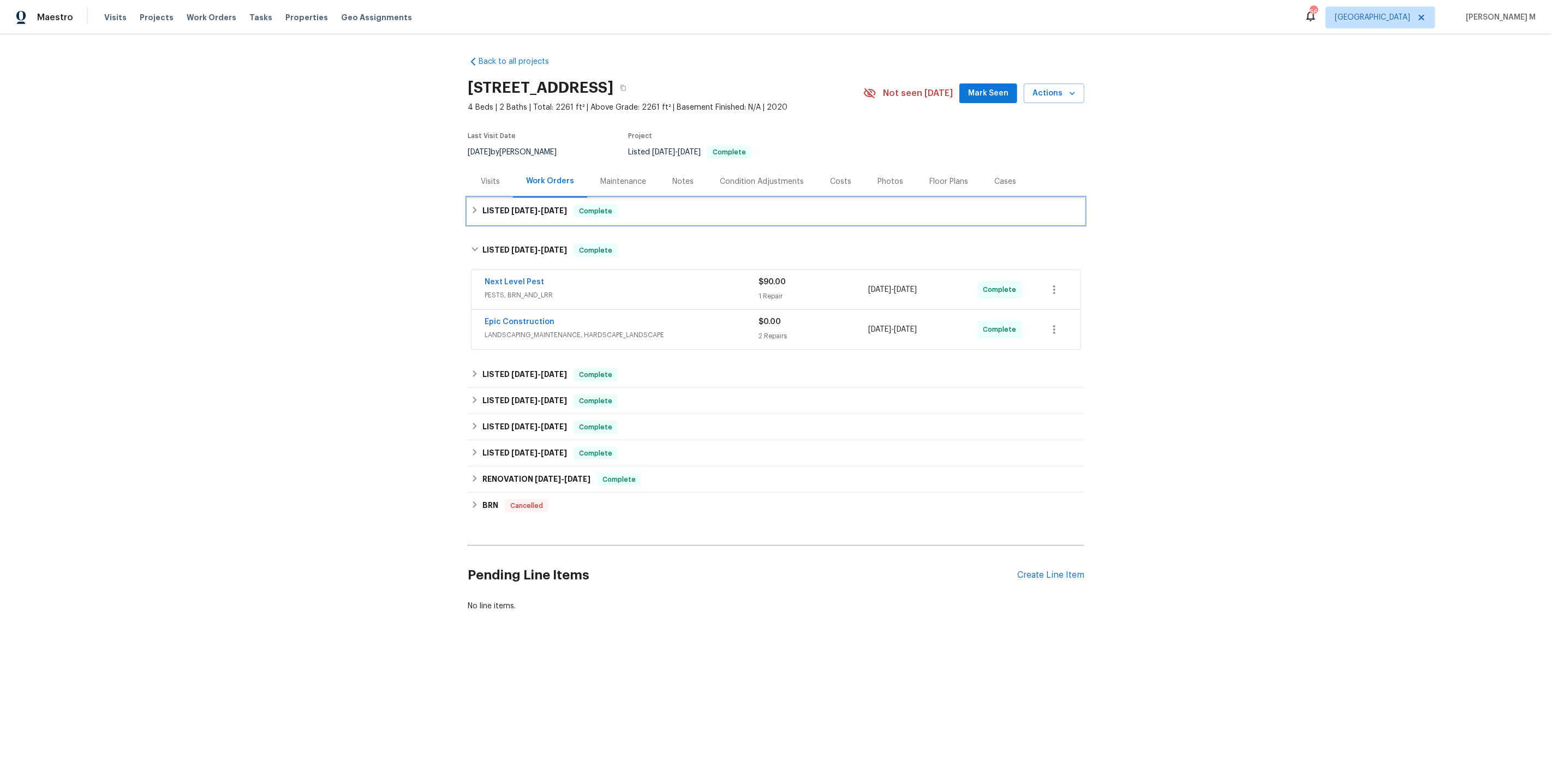
click at [530, 207] on span "9/3/25" at bounding box center [524, 210] width 26 height 8
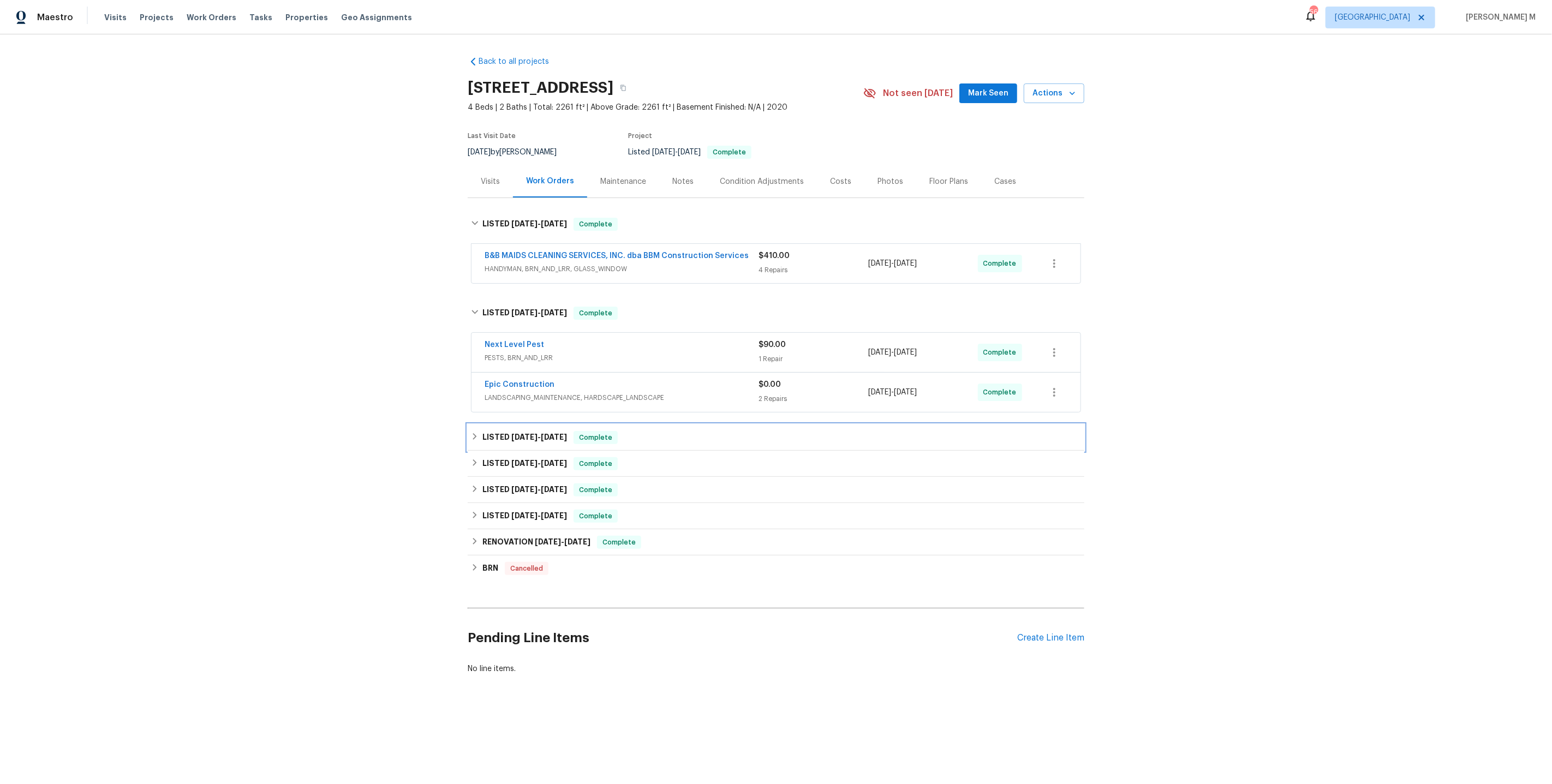
click at [517, 434] on div "LISTED 8/13/25 - 8/20/25 Complete" at bounding box center [776, 438] width 617 height 26
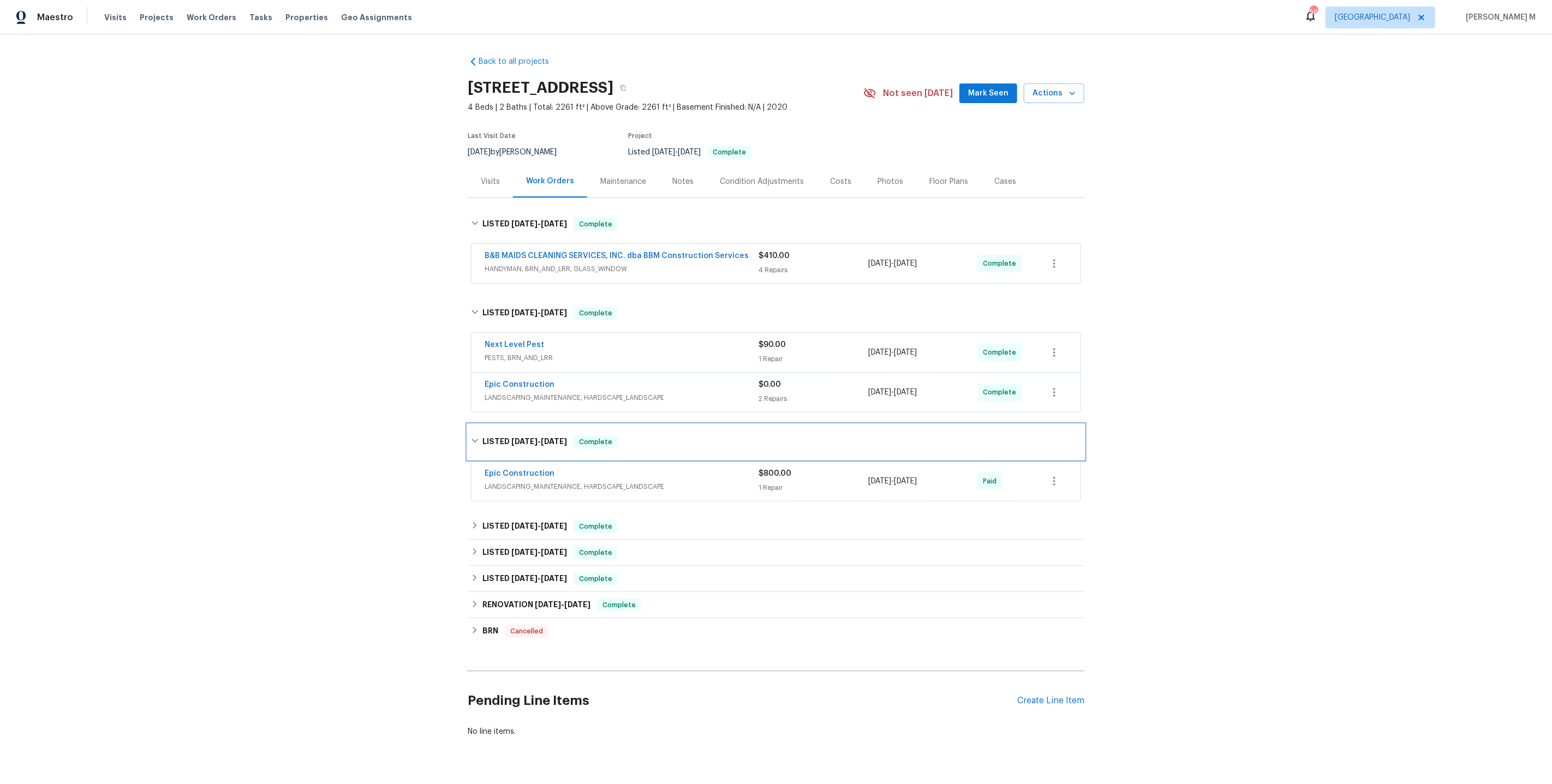
scroll to position [9, 0]
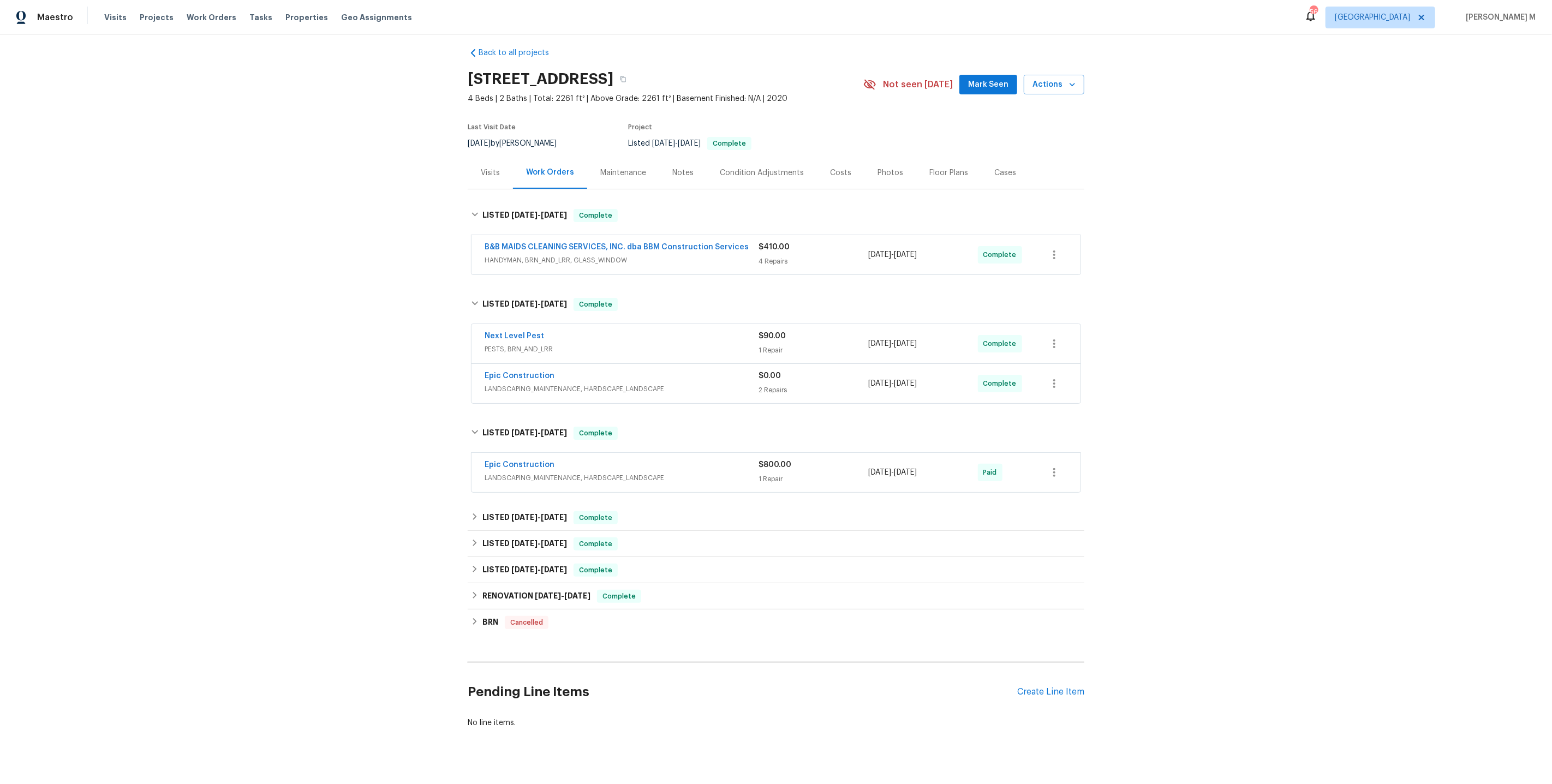
click at [537, 256] on span "HANDYMAN, BRN_AND_LRR, GLASS_WINDOW" at bounding box center [621, 260] width 274 height 11
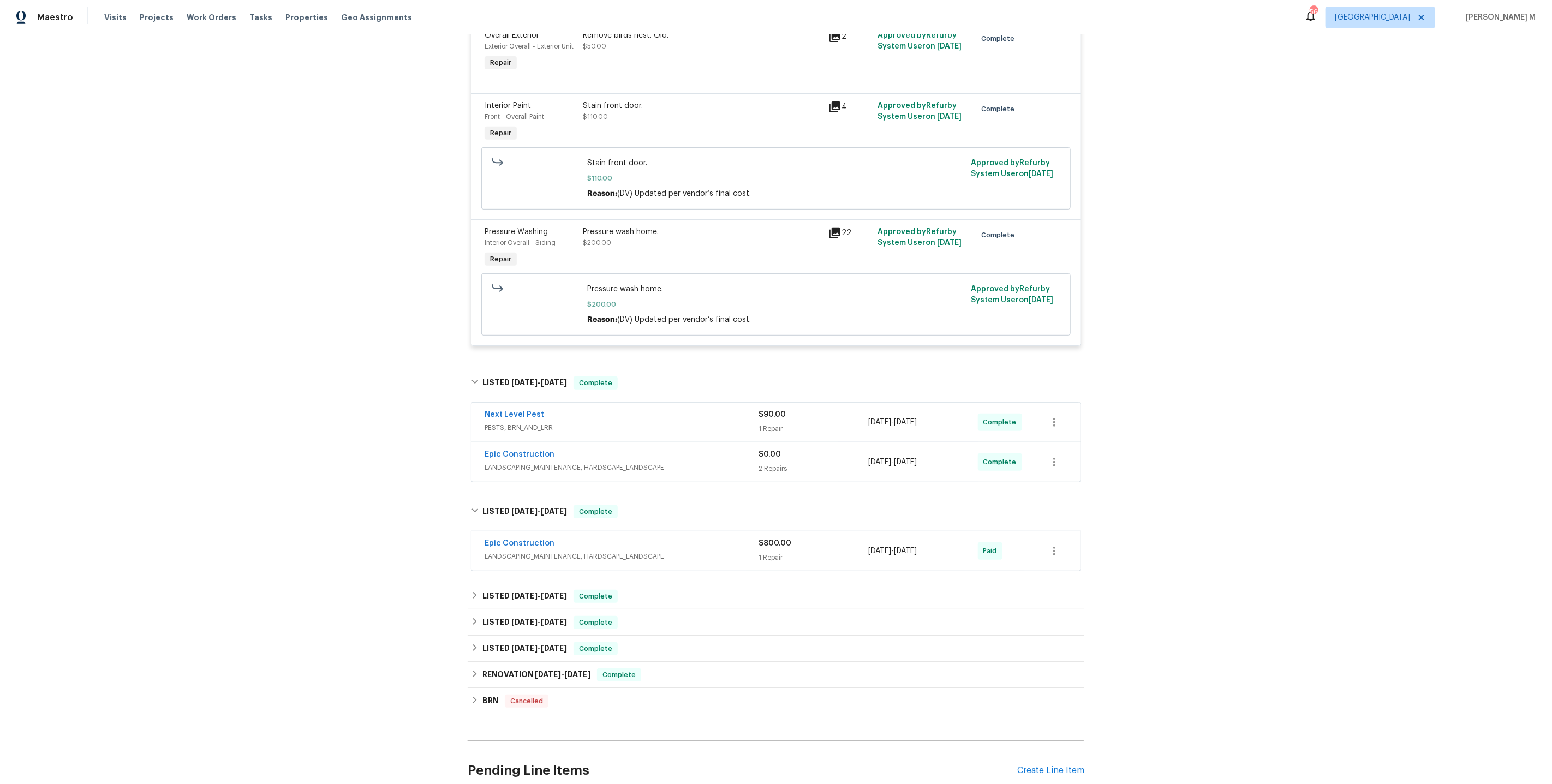
scroll to position [359, 0]
click at [515, 583] on div "LISTED 6/30/25 - 7/2/25 Complete" at bounding box center [776, 596] width 617 height 26
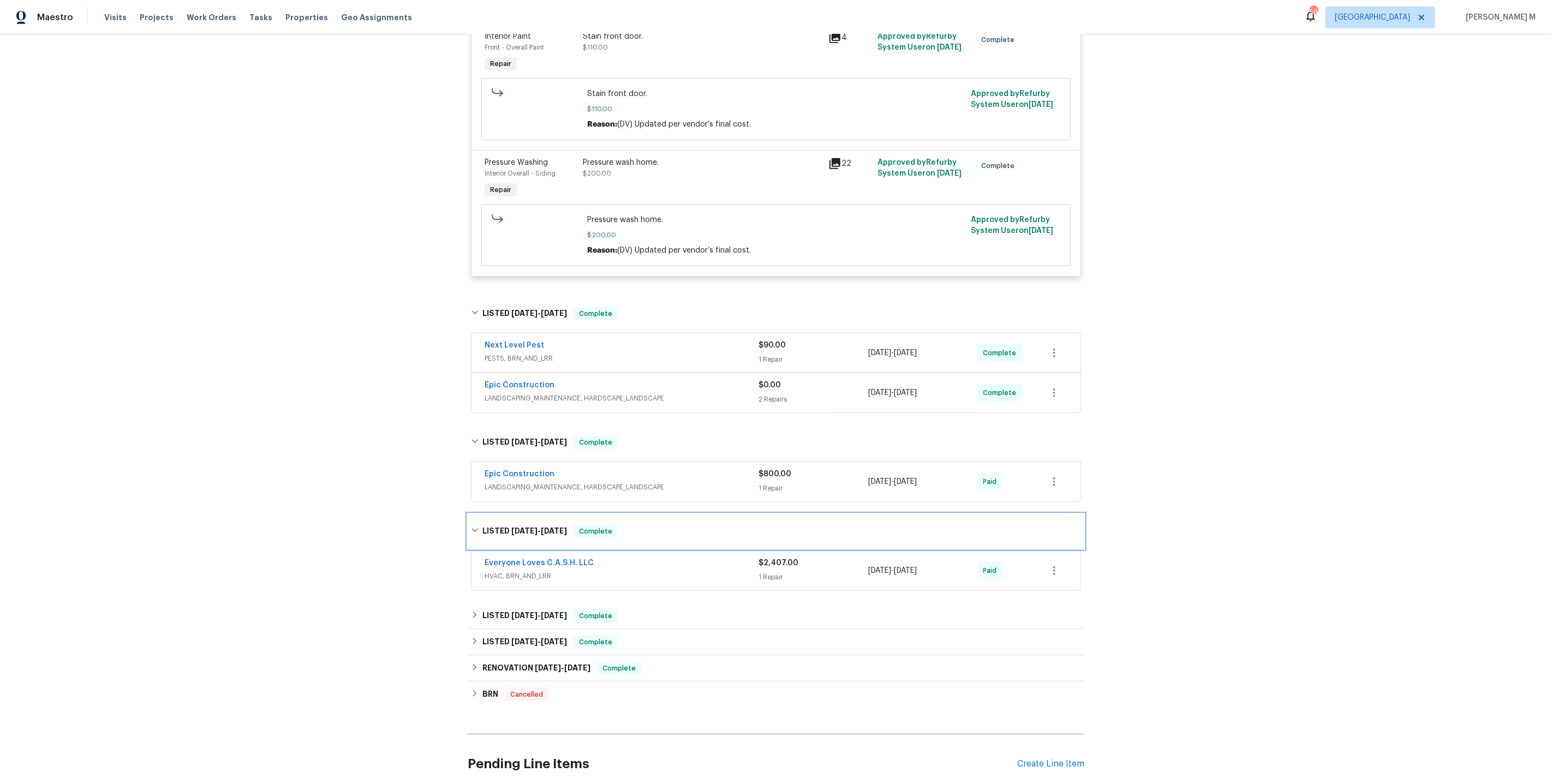
scroll to position [449, 0]
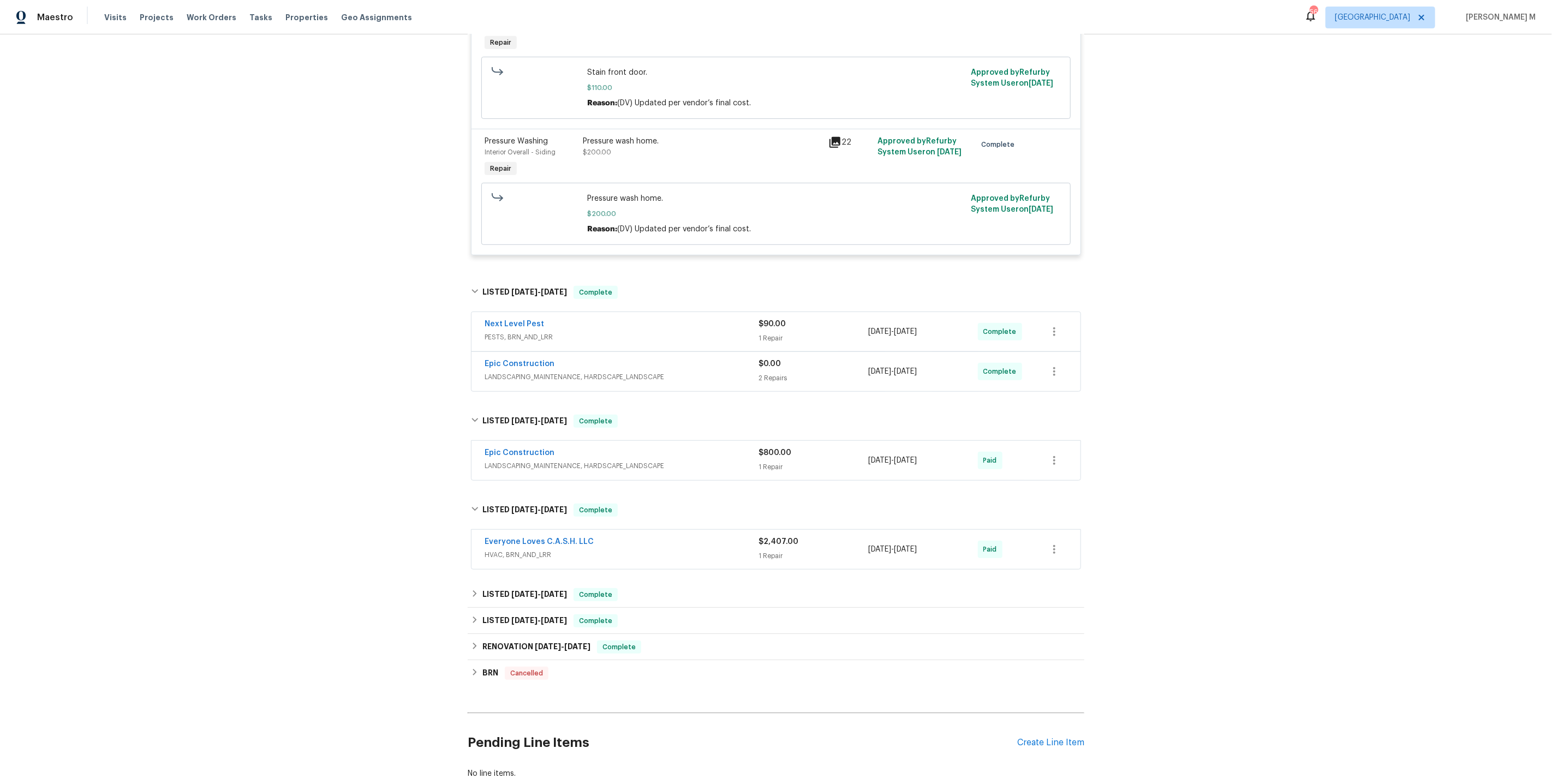
click at [519, 549] on span "HVAC, BRN_AND_LRR" at bounding box center [621, 555] width 274 height 11
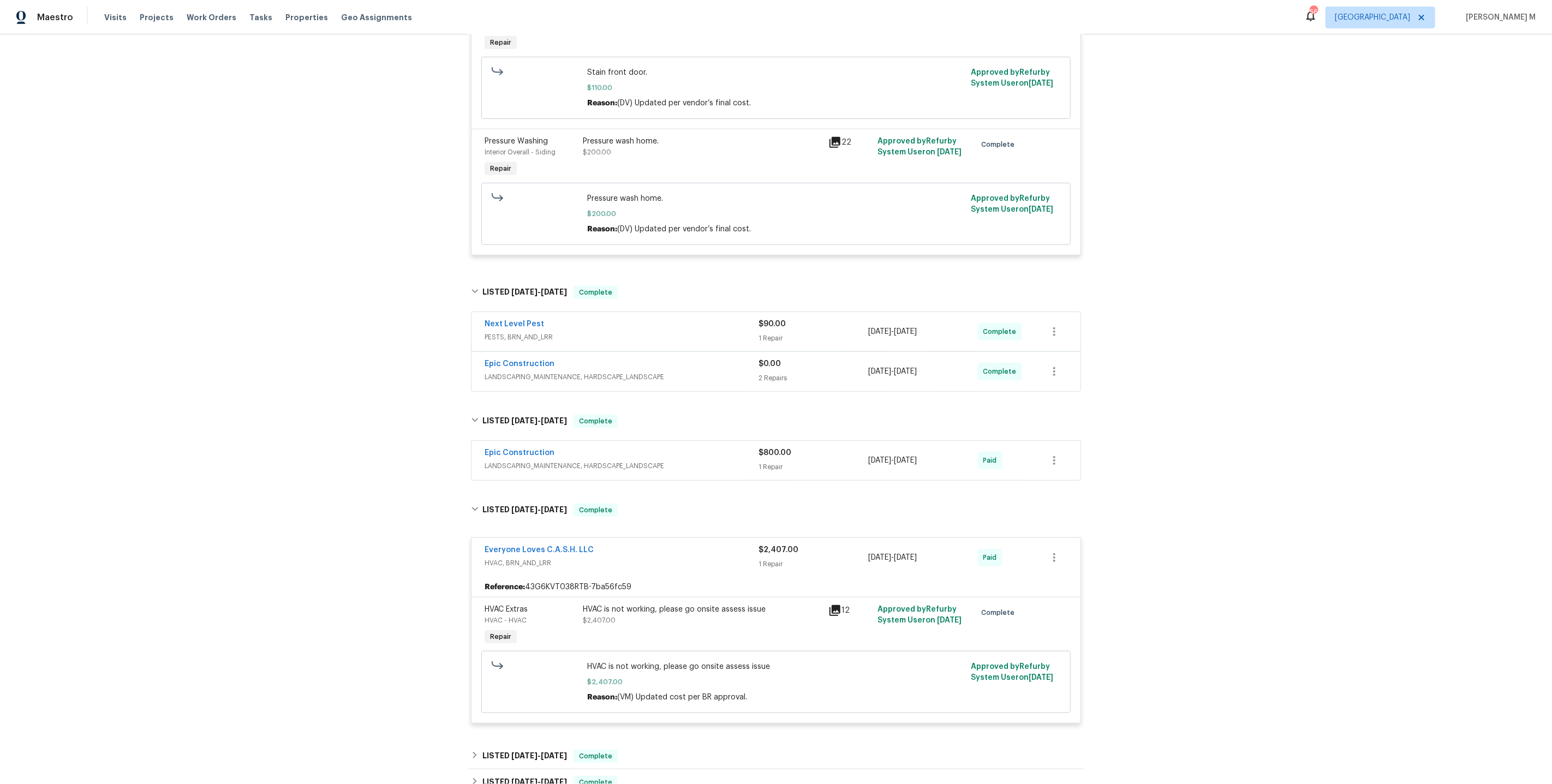
click at [689, 603] on div "HVAC is not working, please go onsite assess issue" at bounding box center [702, 609] width 239 height 11
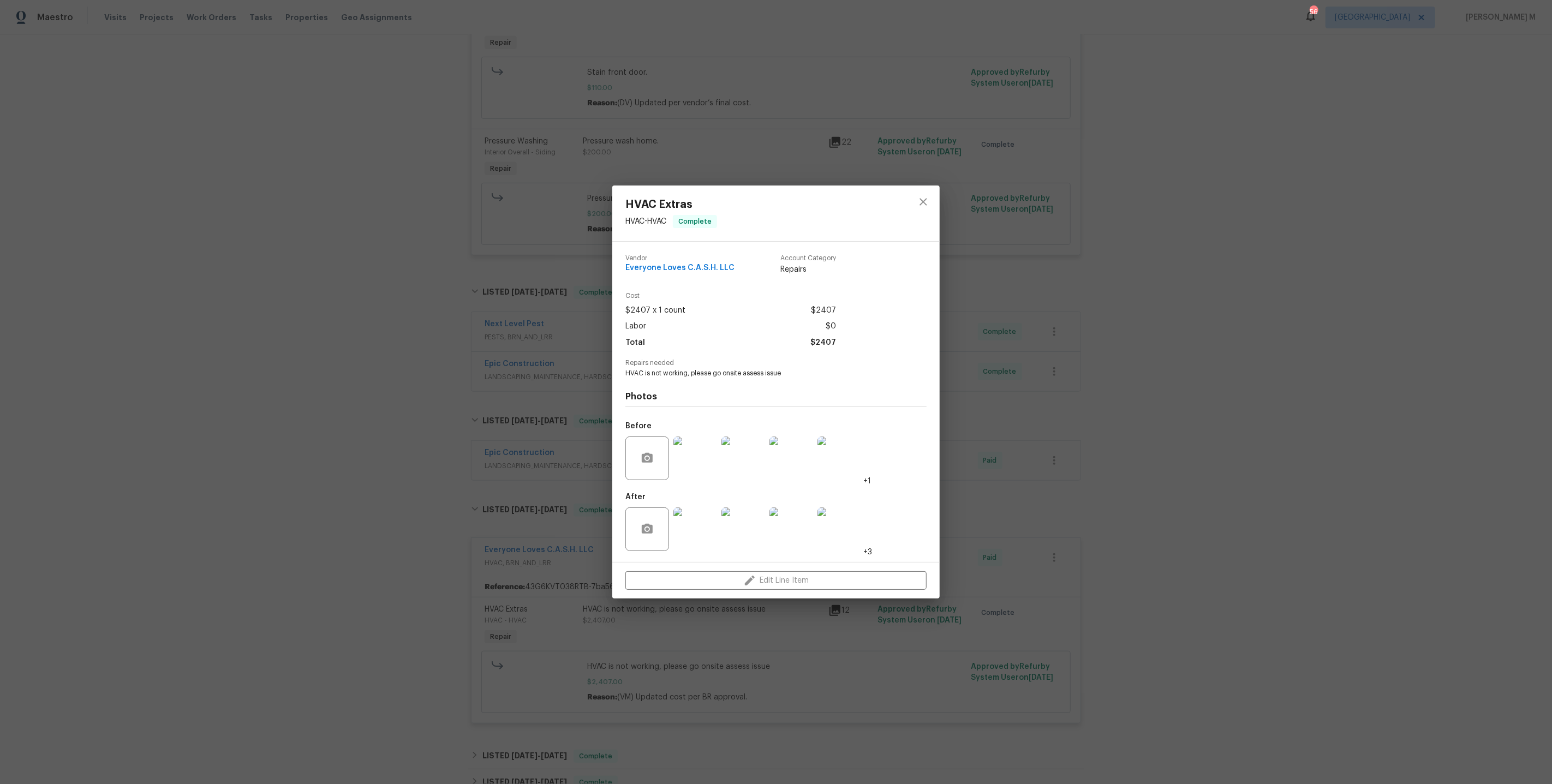
click at [778, 688] on div "HVAC Extras HVAC - HVAC Complete Vendor Everyone Loves C.A.S.H. LLC Account Cat…" at bounding box center [776, 392] width 1552 height 784
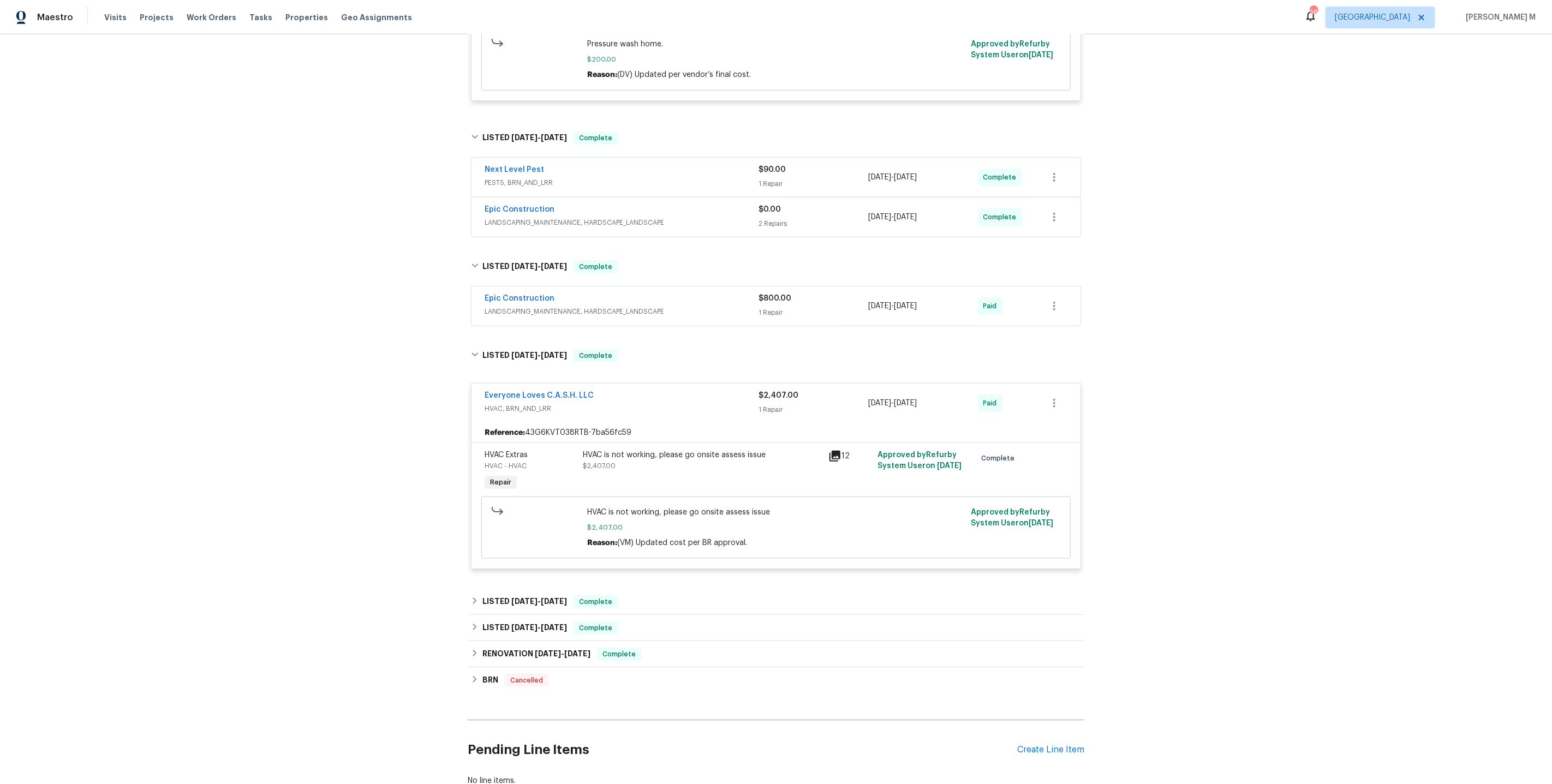
scroll to position [642, 0]
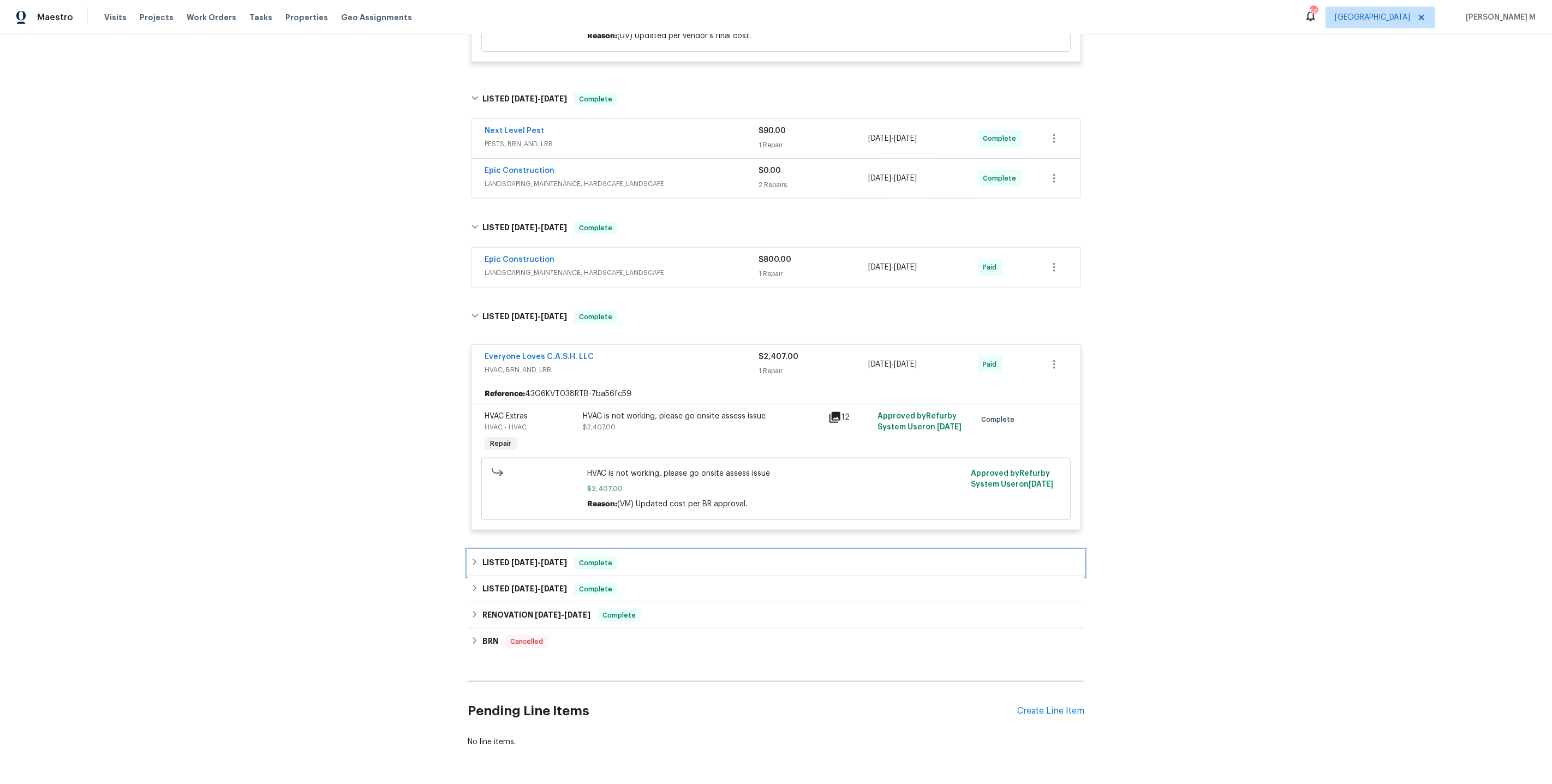
click at [504, 556] on h6 "LISTED 5/27/25 - 5/30/25" at bounding box center [524, 562] width 85 height 13
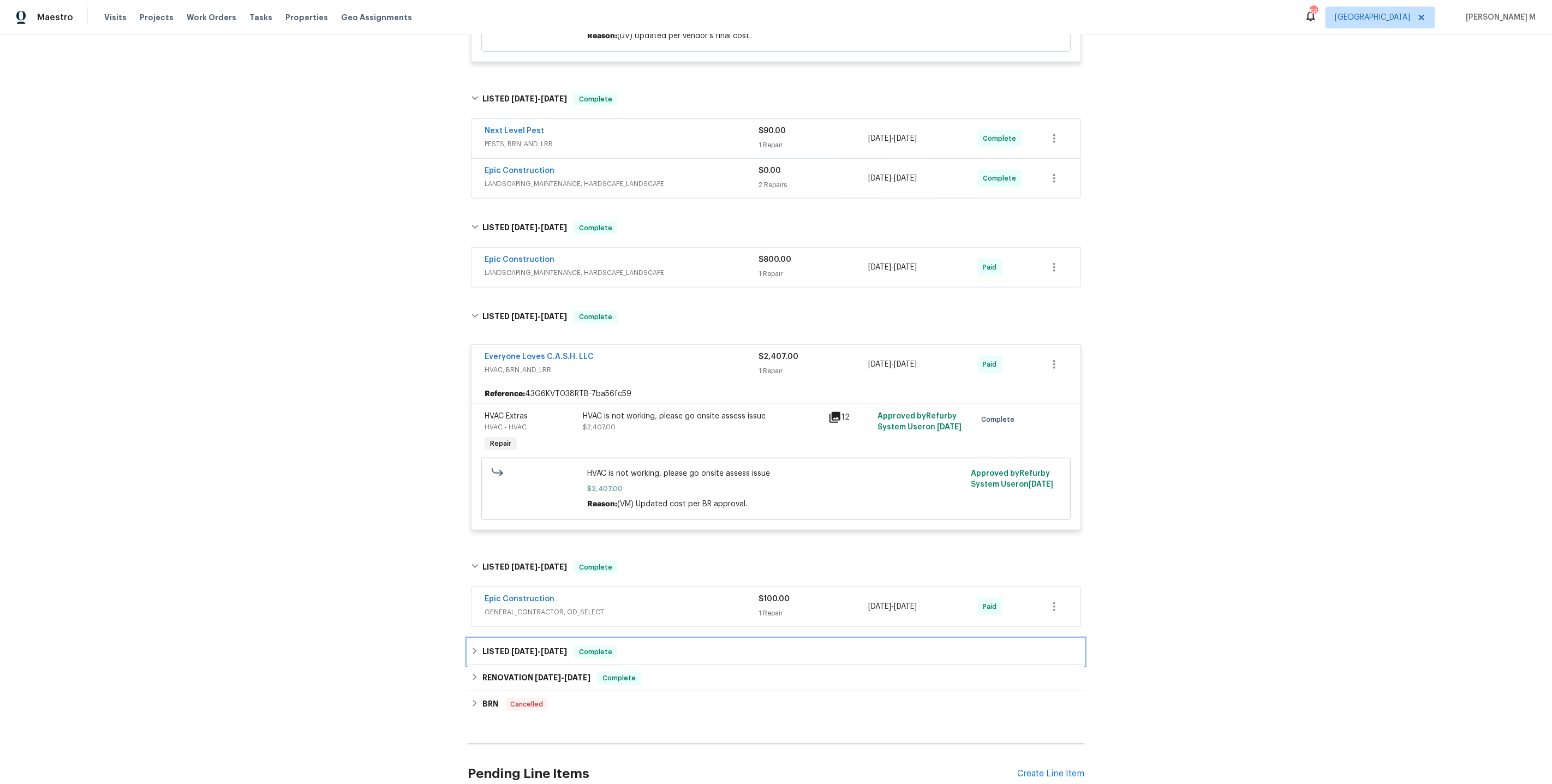
click at [506, 645] on h6 "LISTED 3/8/25 - 3/10/25" at bounding box center [524, 651] width 85 height 13
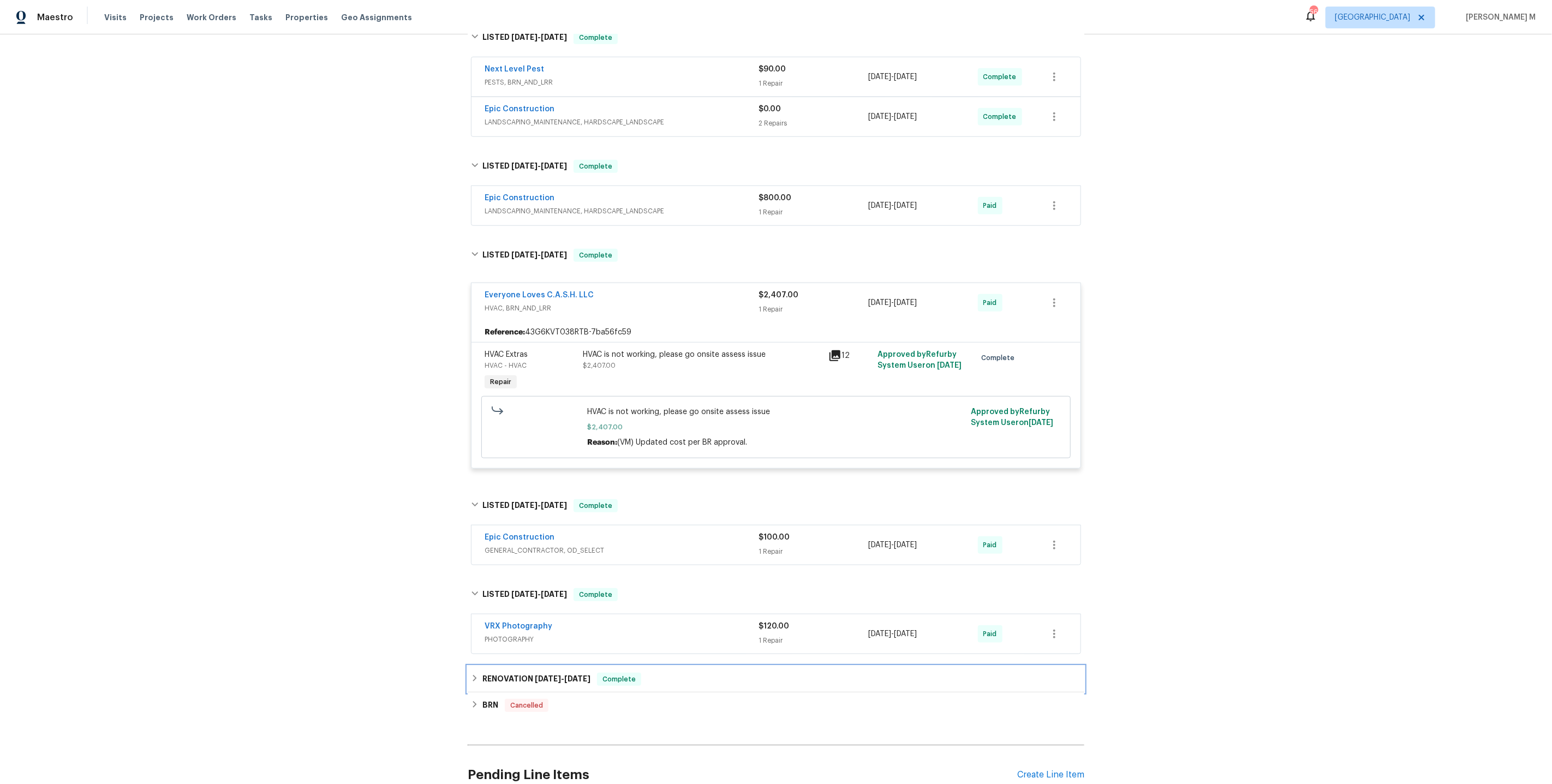
click at [511, 672] on h6 "RENOVATION 1/27/25 - 1/29/25" at bounding box center [537, 678] width 108 height 13
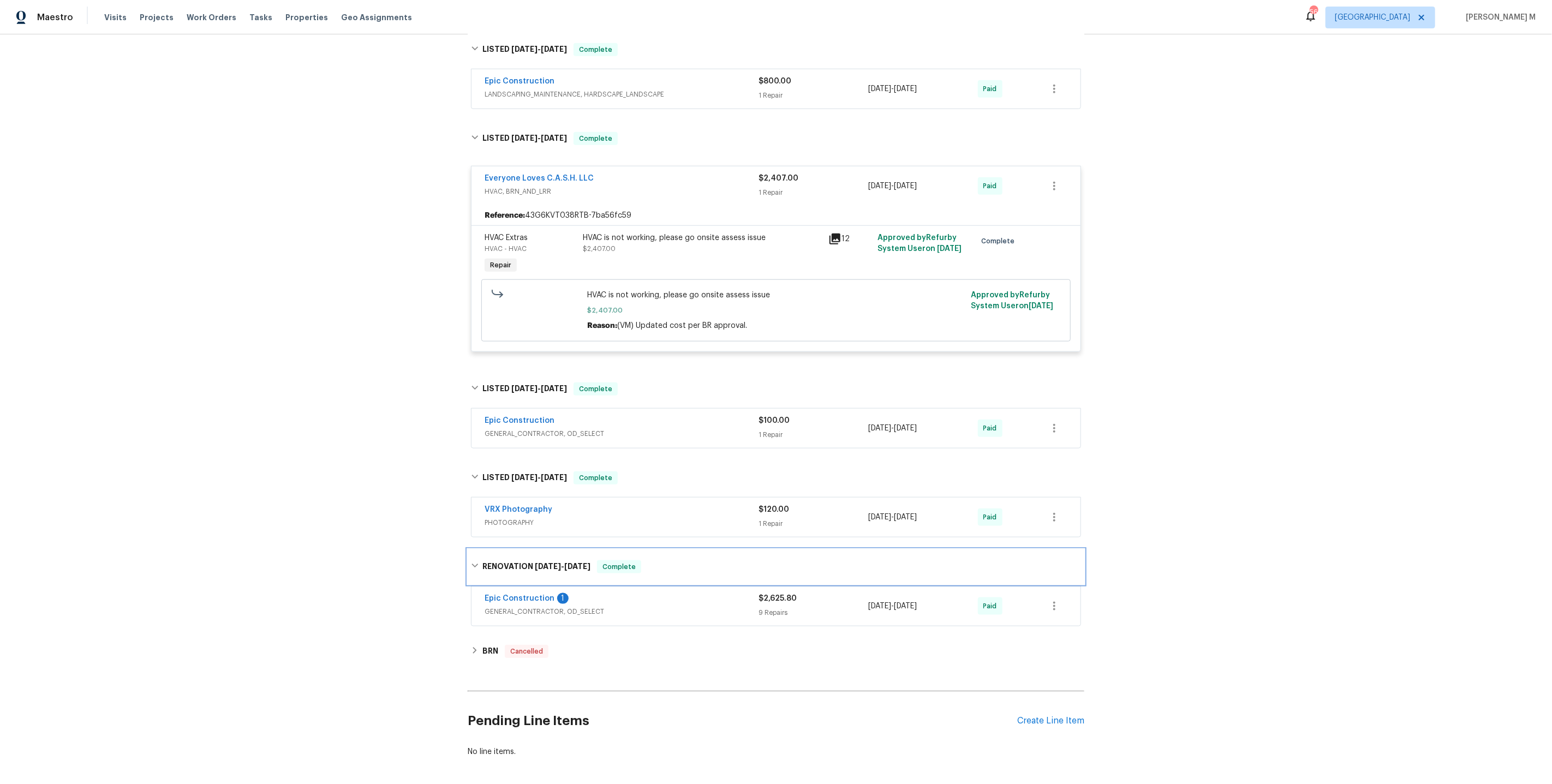
scroll to position [829, 0]
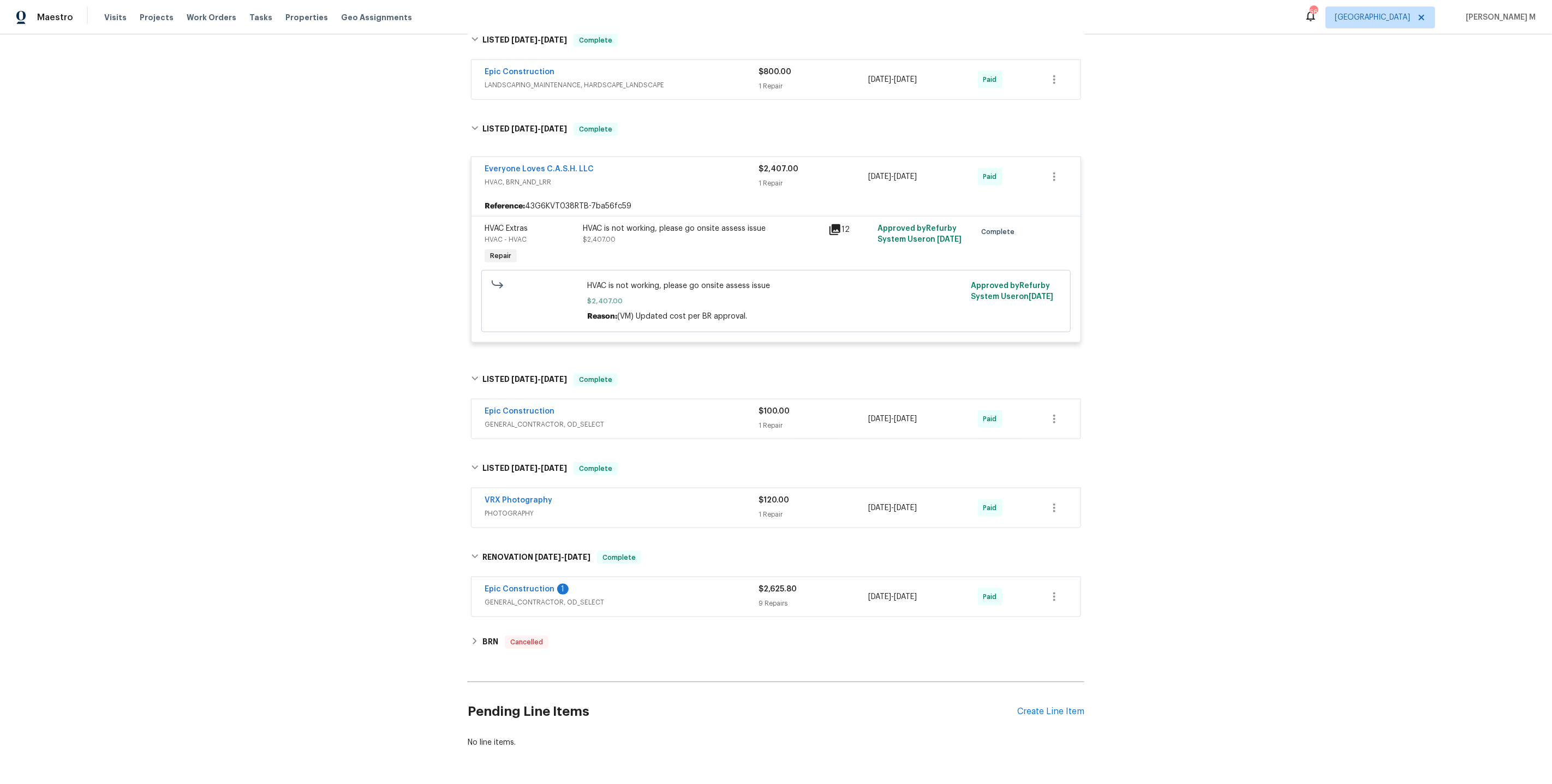
click at [650, 229] on div "HVAC is not working, please go onsite assess issue $2,407.00" at bounding box center [701, 245] width 245 height 51
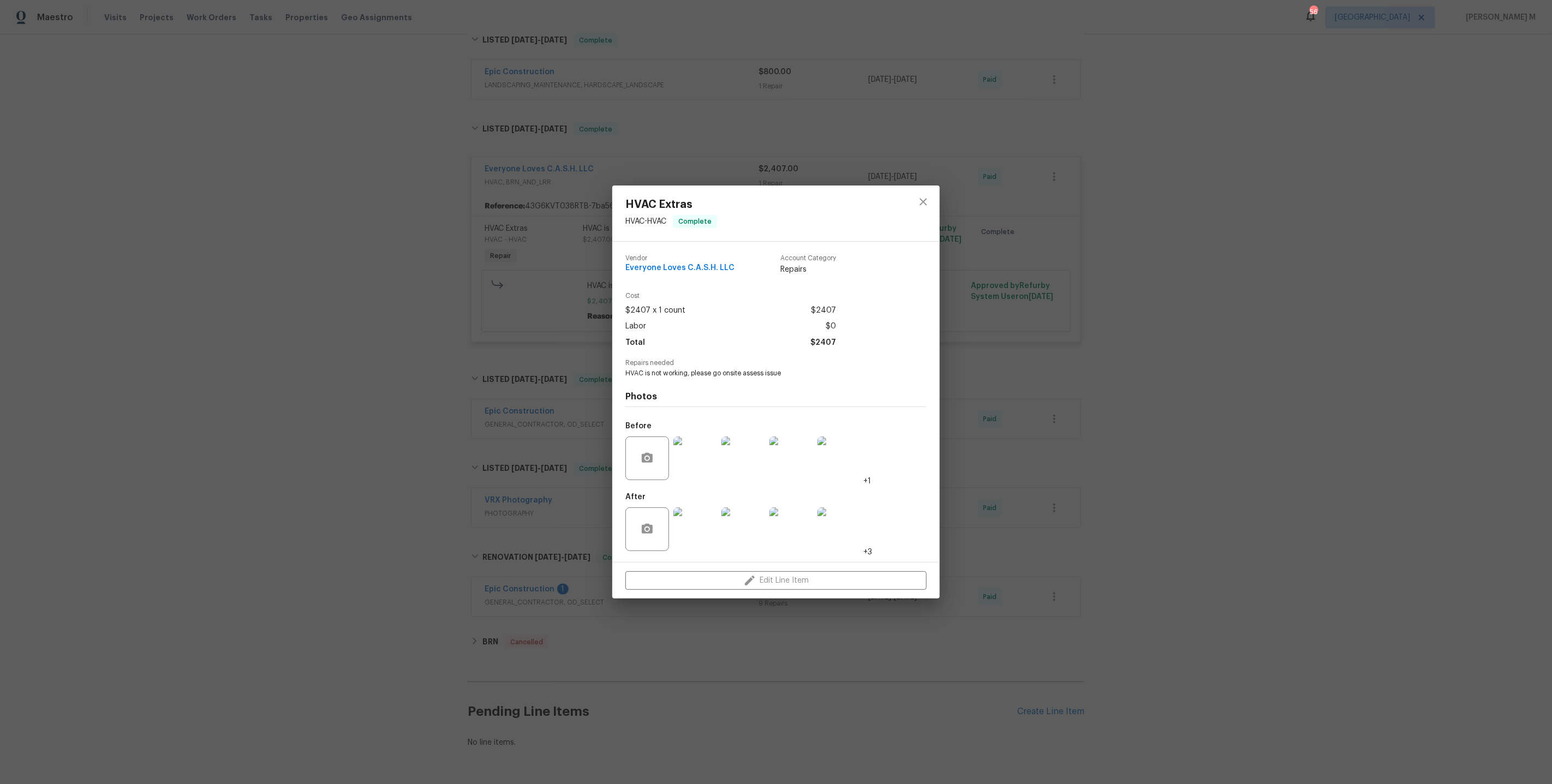
click at [454, 353] on div "HVAC Extras HVAC - HVAC Complete Vendor Everyone Loves C.A.S.H. LLC Account Cat…" at bounding box center [776, 392] width 1552 height 784
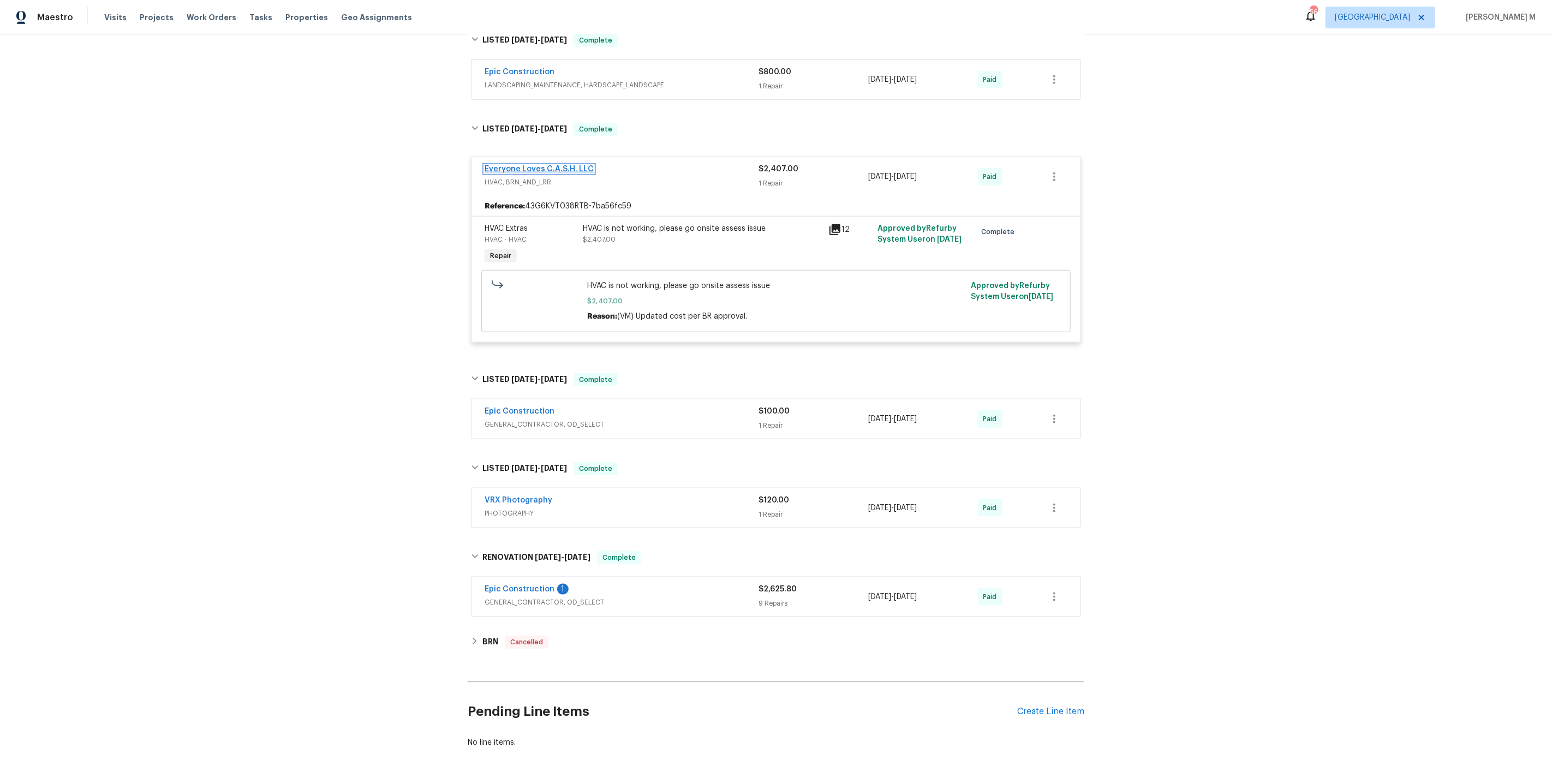
click at [538, 165] on link "Everyone Loves C.A.S.H. LLC" at bounding box center [538, 168] width 109 height 8
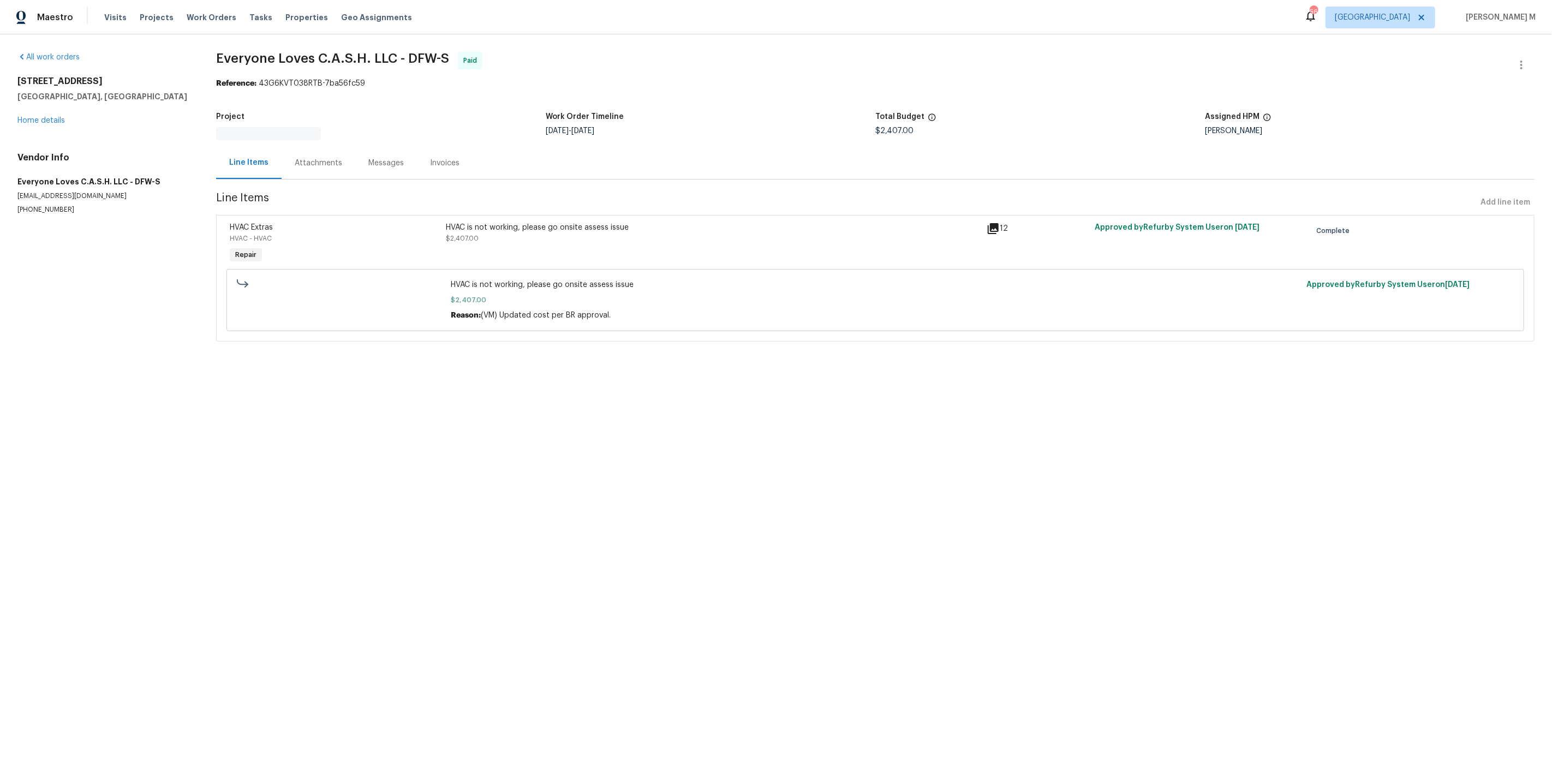
click at [355, 160] on div "Messages" at bounding box center [386, 162] width 62 height 32
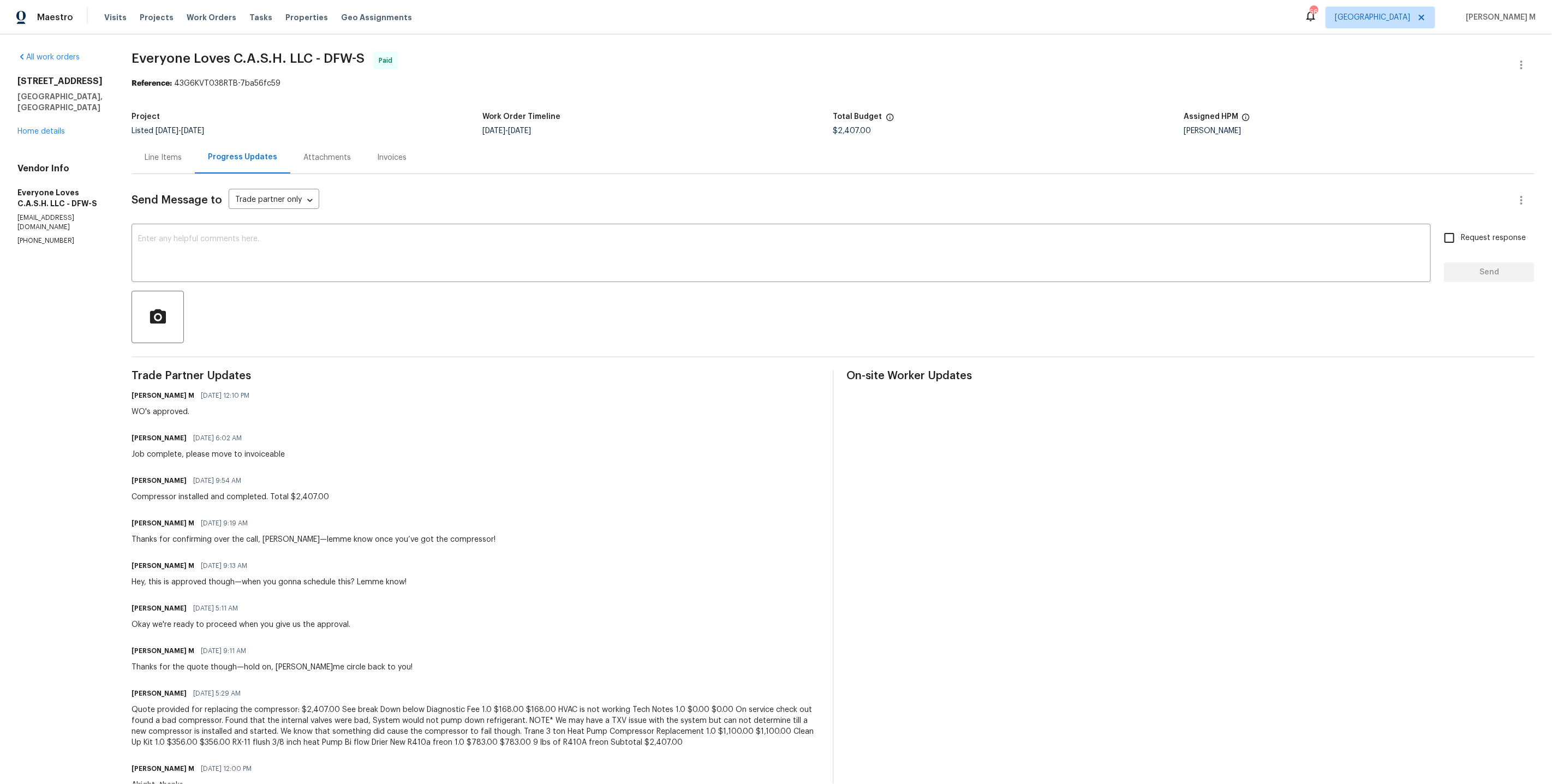
click at [179, 152] on div "Line Items" at bounding box center [163, 157] width 38 height 11
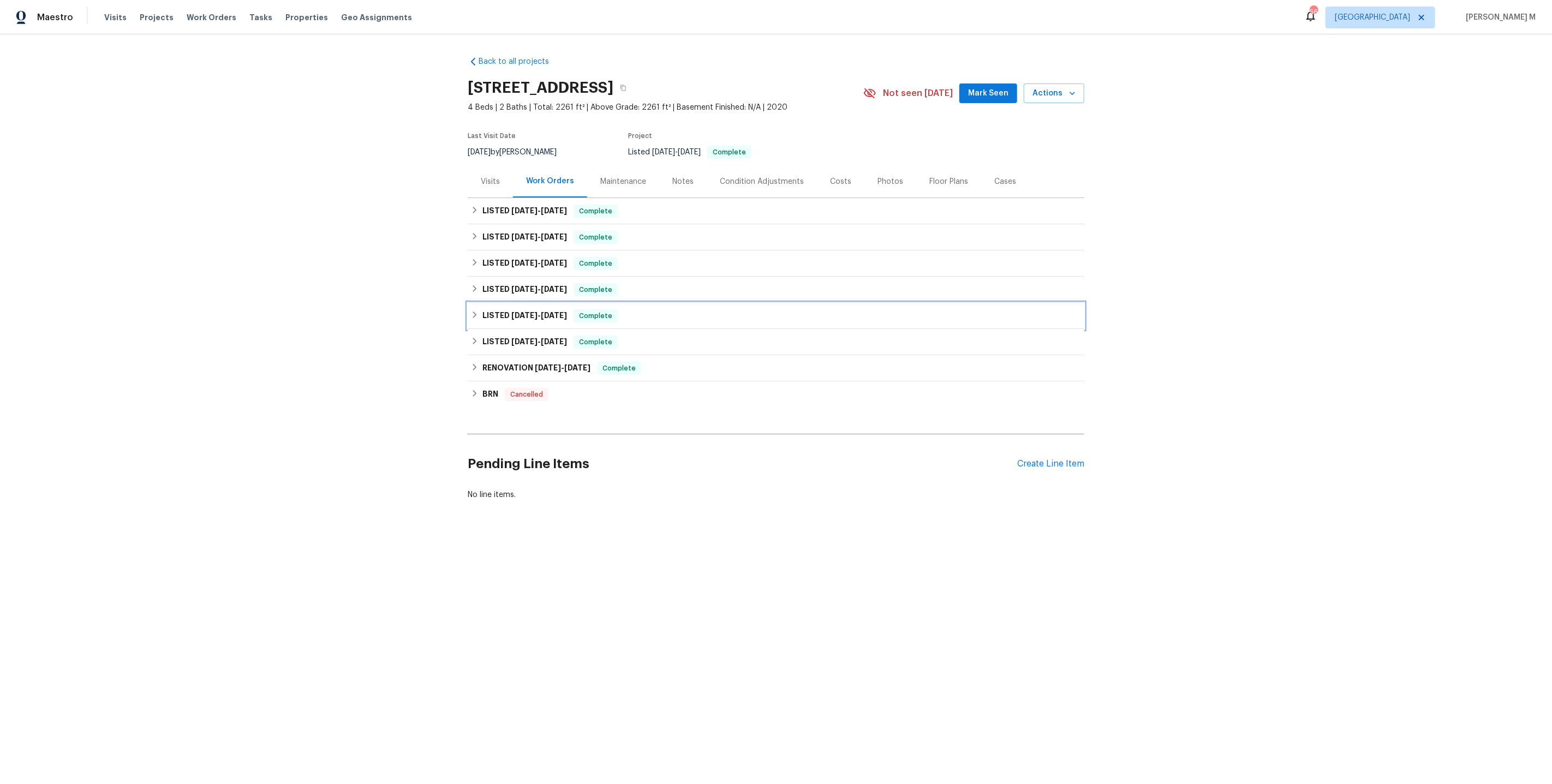
click at [516, 311] on span "5/27/25" at bounding box center [524, 315] width 26 height 8
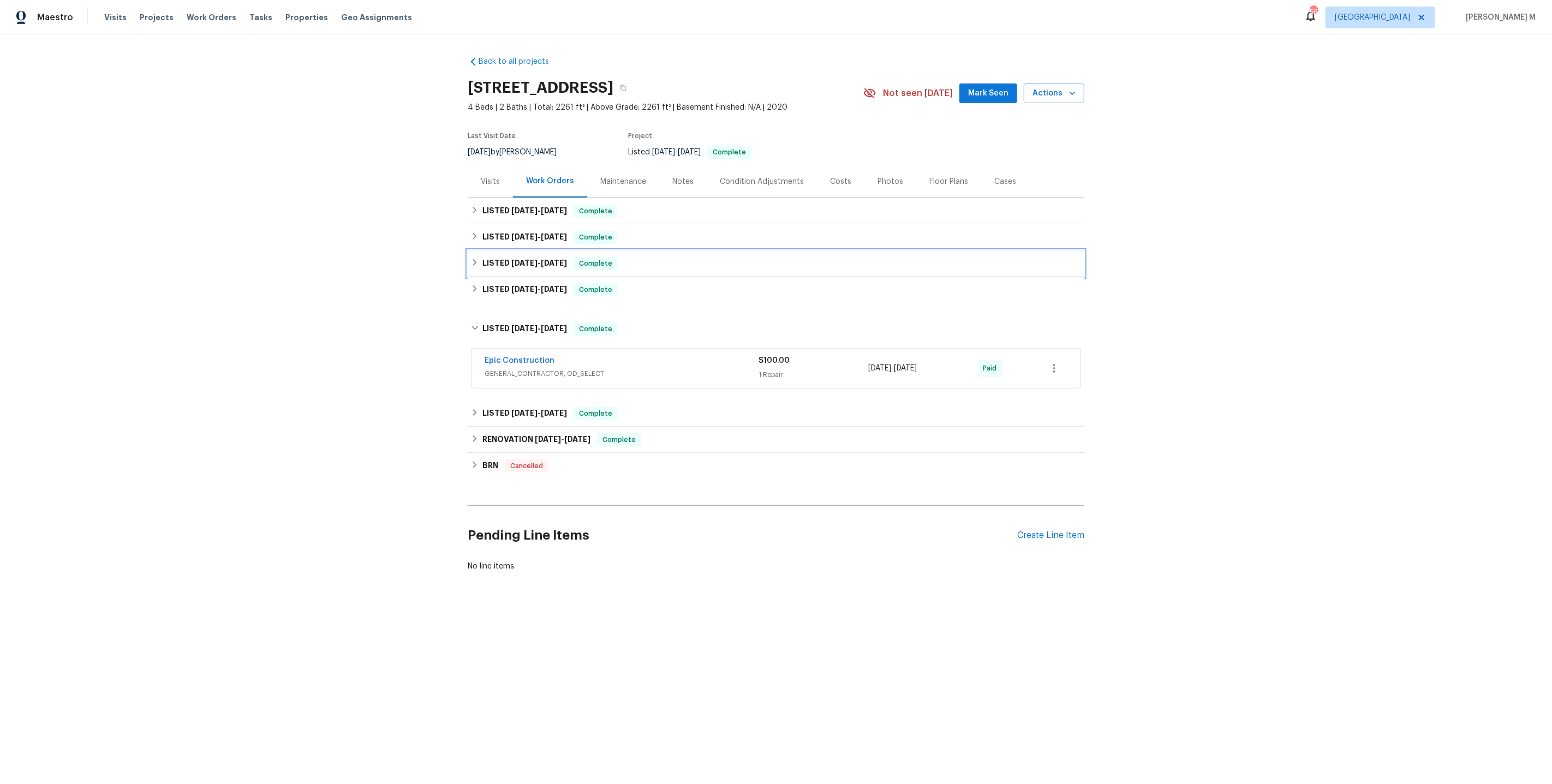
click at [523, 267] on div "LISTED 8/13/25 - 8/20/25 Complete" at bounding box center [776, 263] width 617 height 26
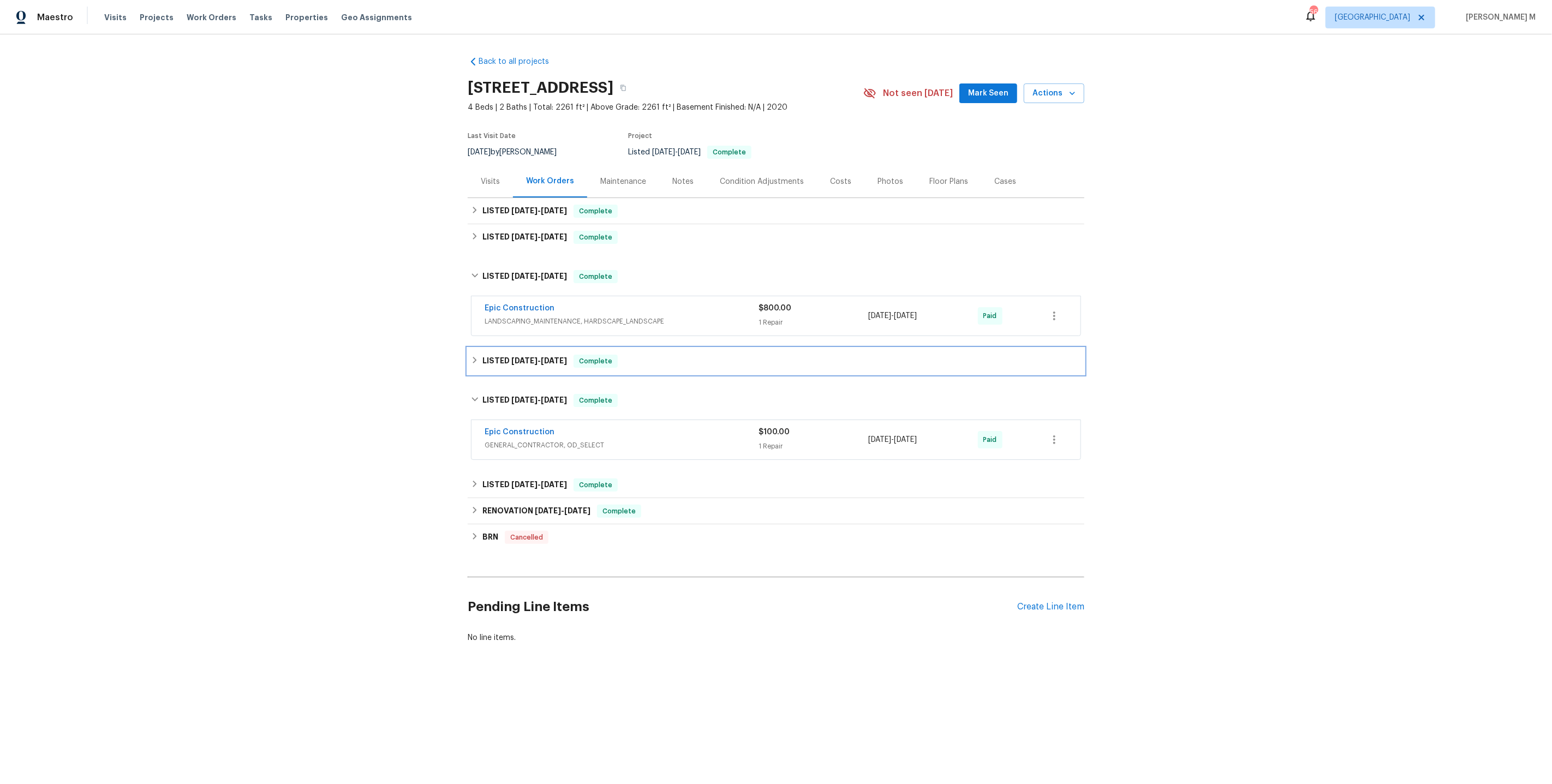
click at [531, 357] on span "6/30/25" at bounding box center [524, 360] width 26 height 8
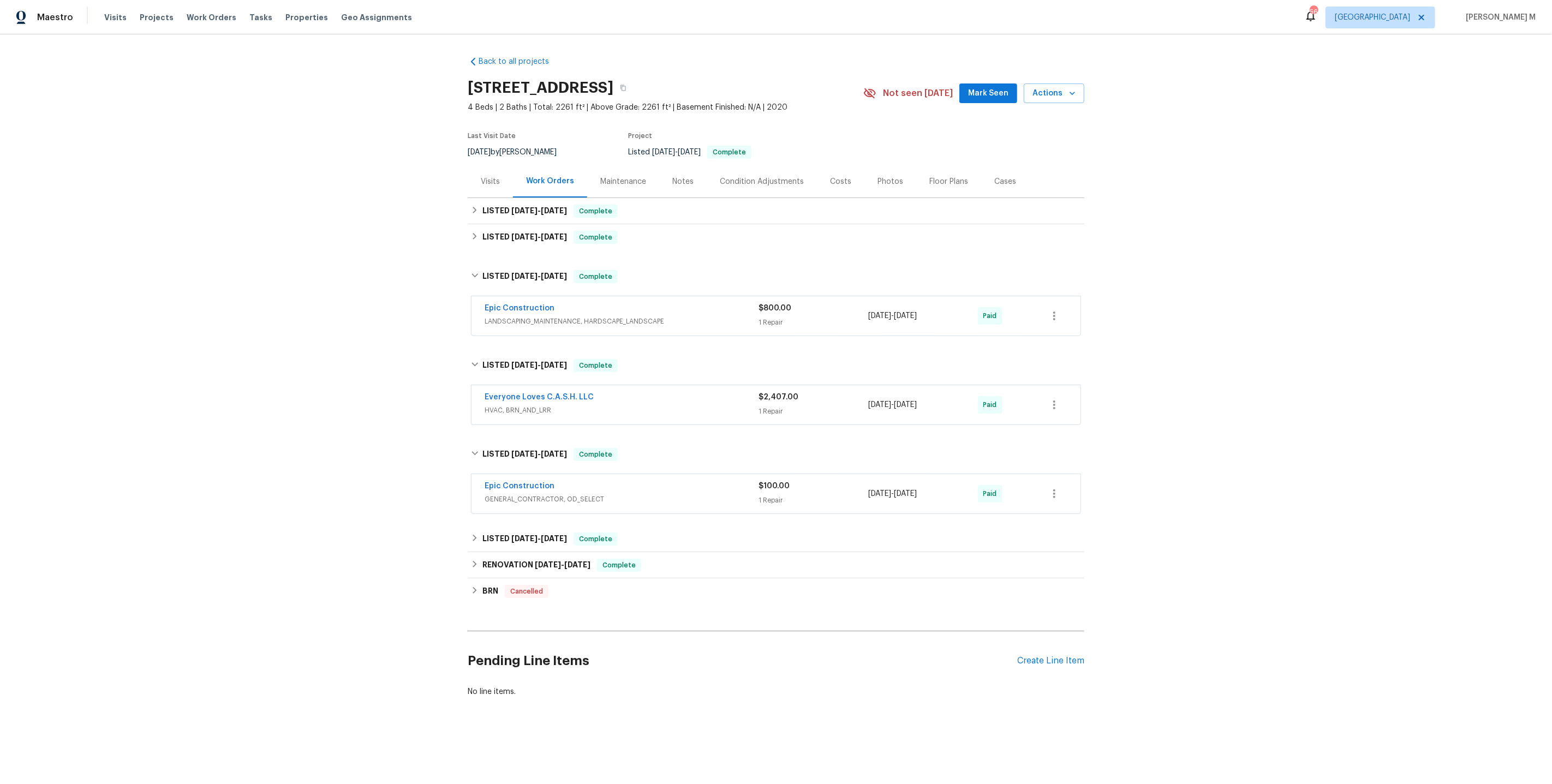
click at [527, 405] on span "HVAC, BRN_AND_LRR" at bounding box center [621, 410] width 274 height 11
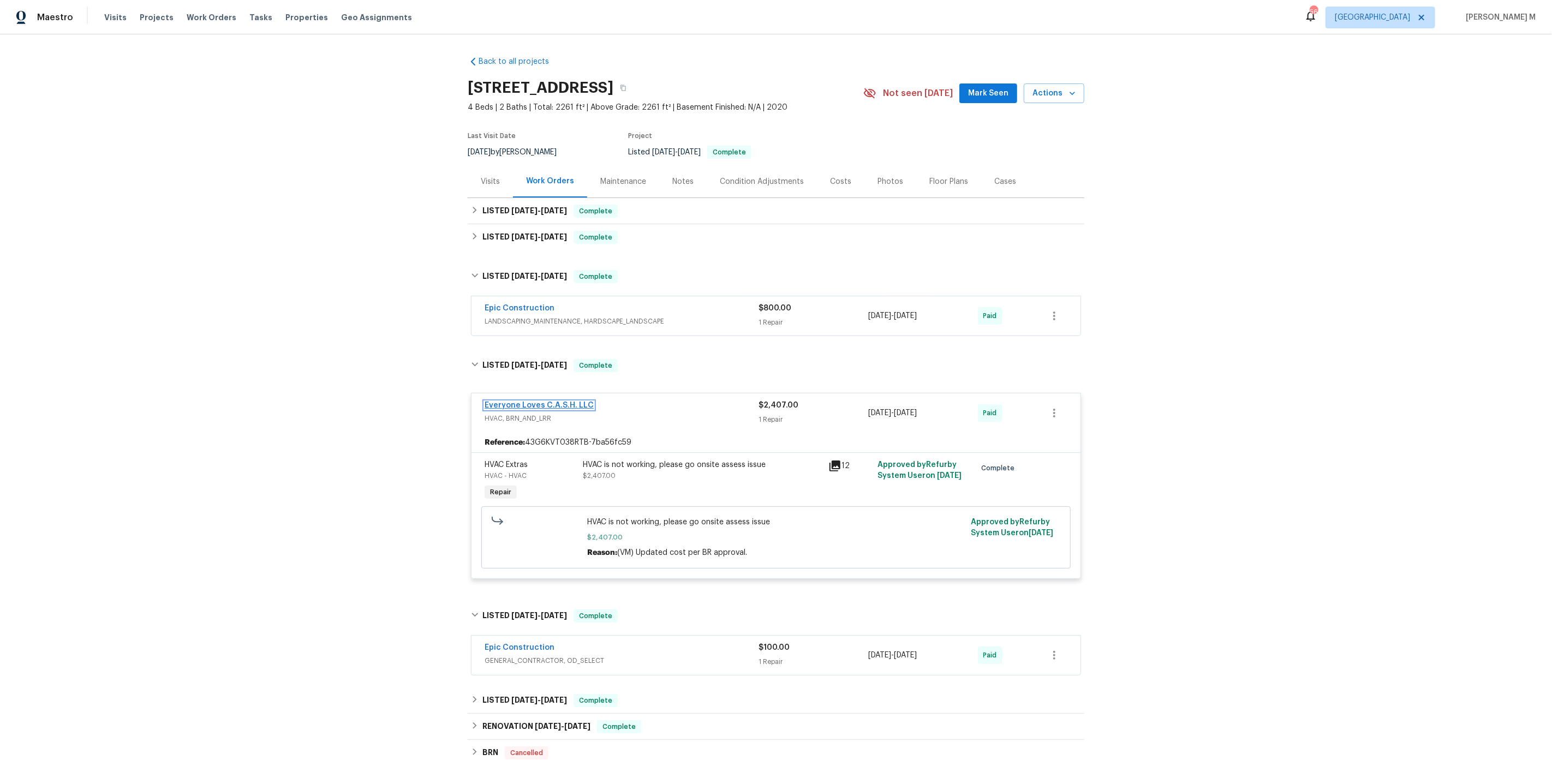
click at [573, 401] on link "Everyone Loves C.A.S.H. LLC" at bounding box center [538, 405] width 109 height 8
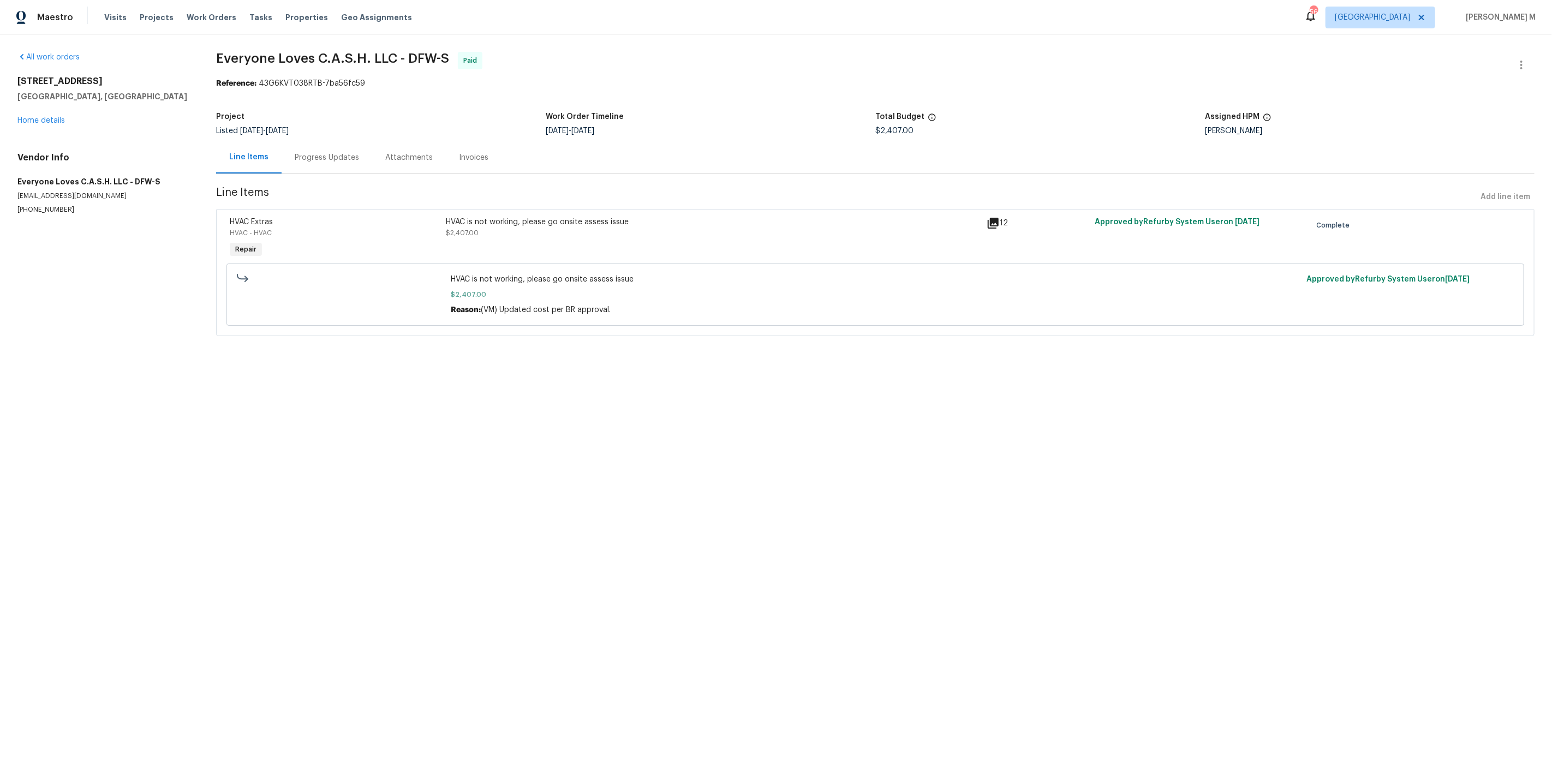
click at [600, 239] on div "HVAC is not working, please go onsite assess issue $2,407.00" at bounding box center [713, 239] width 541 height 51
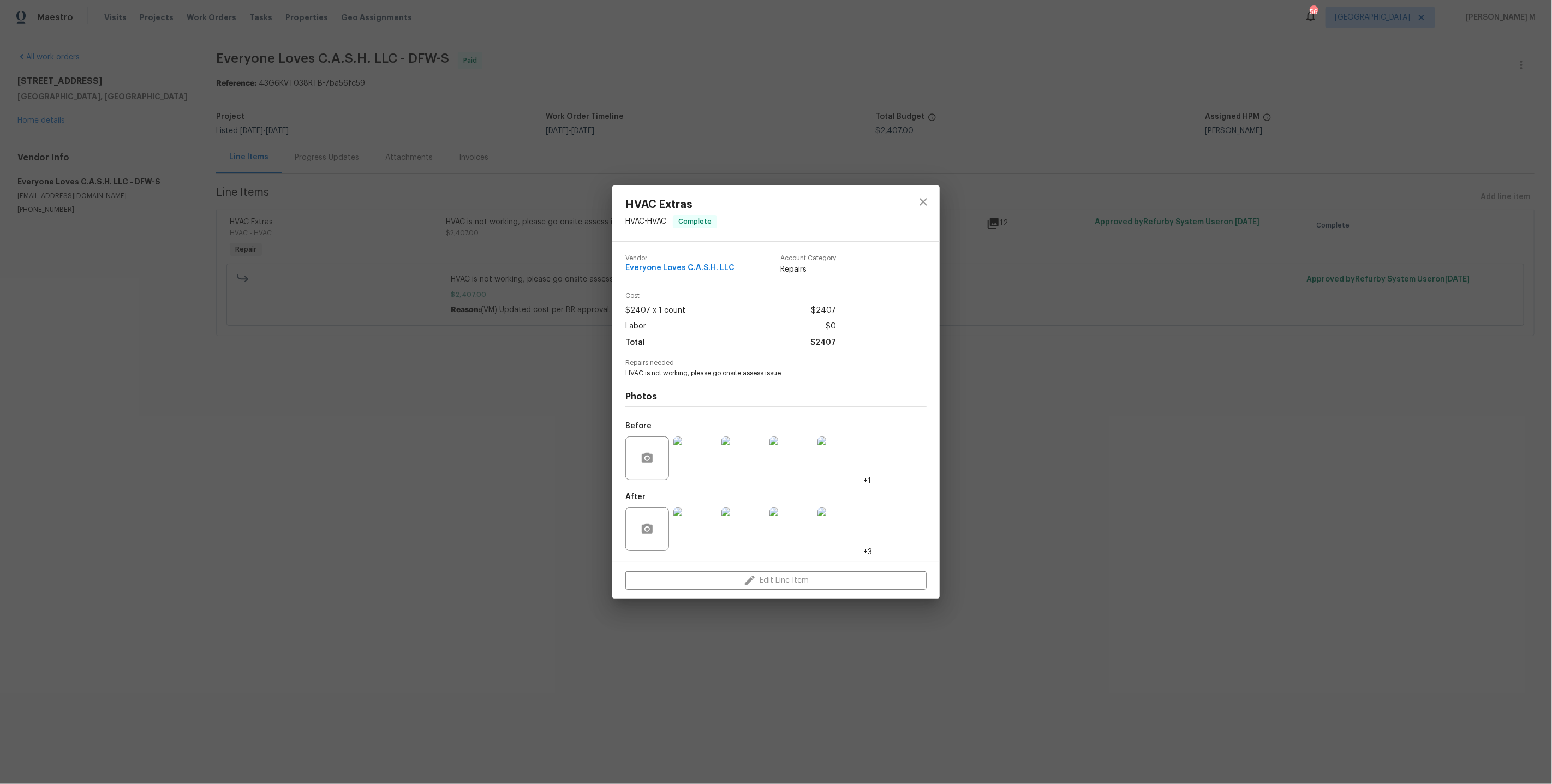
click at [706, 487] on div "After +3" at bounding box center [749, 522] width 247 height 71
click at [698, 436] on img at bounding box center [695, 458] width 44 height 44
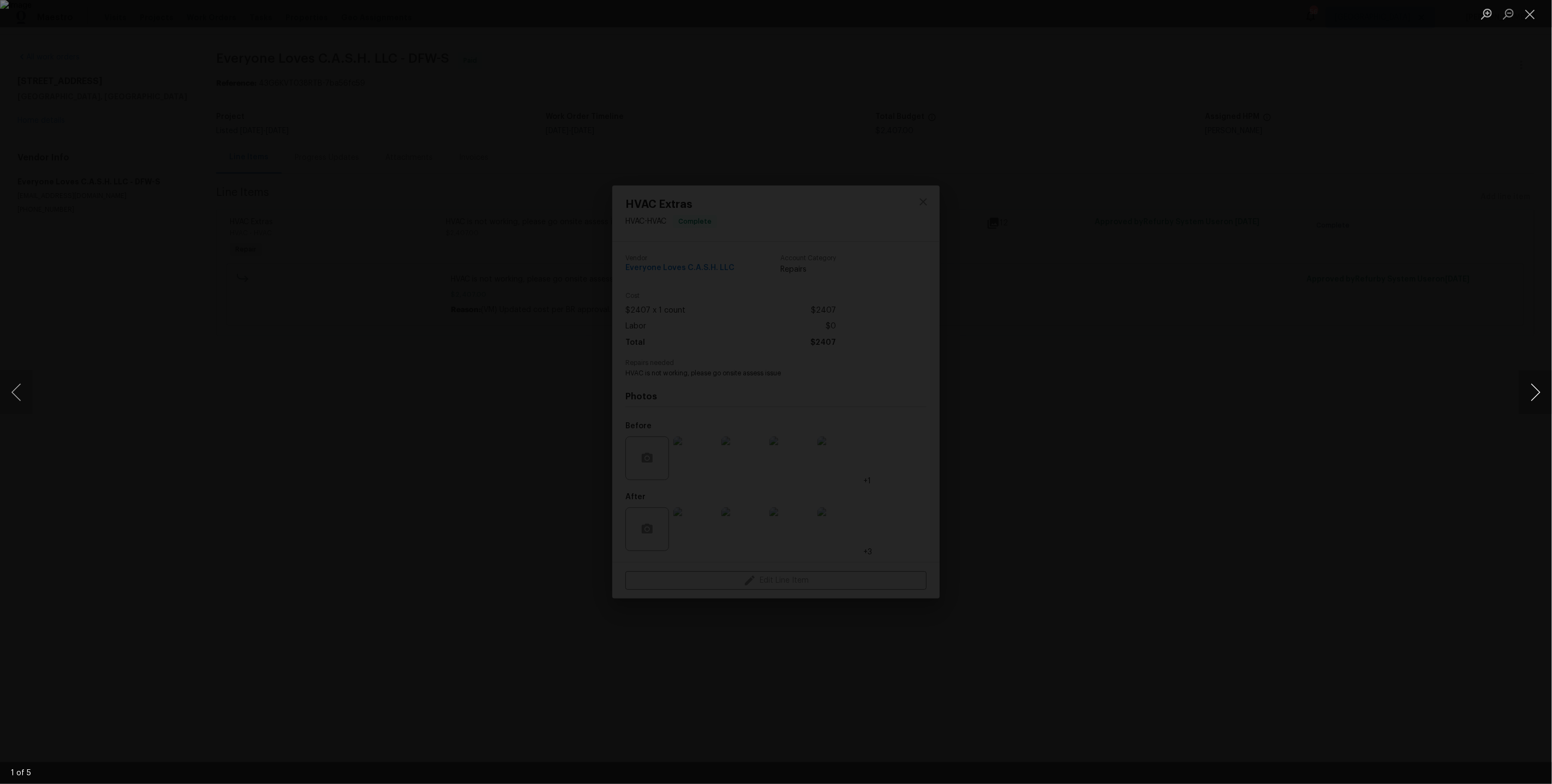
click at [1522, 385] on button "Next image" at bounding box center [1535, 392] width 33 height 44
click at [1296, 328] on div "Lightbox" at bounding box center [776, 392] width 1552 height 784
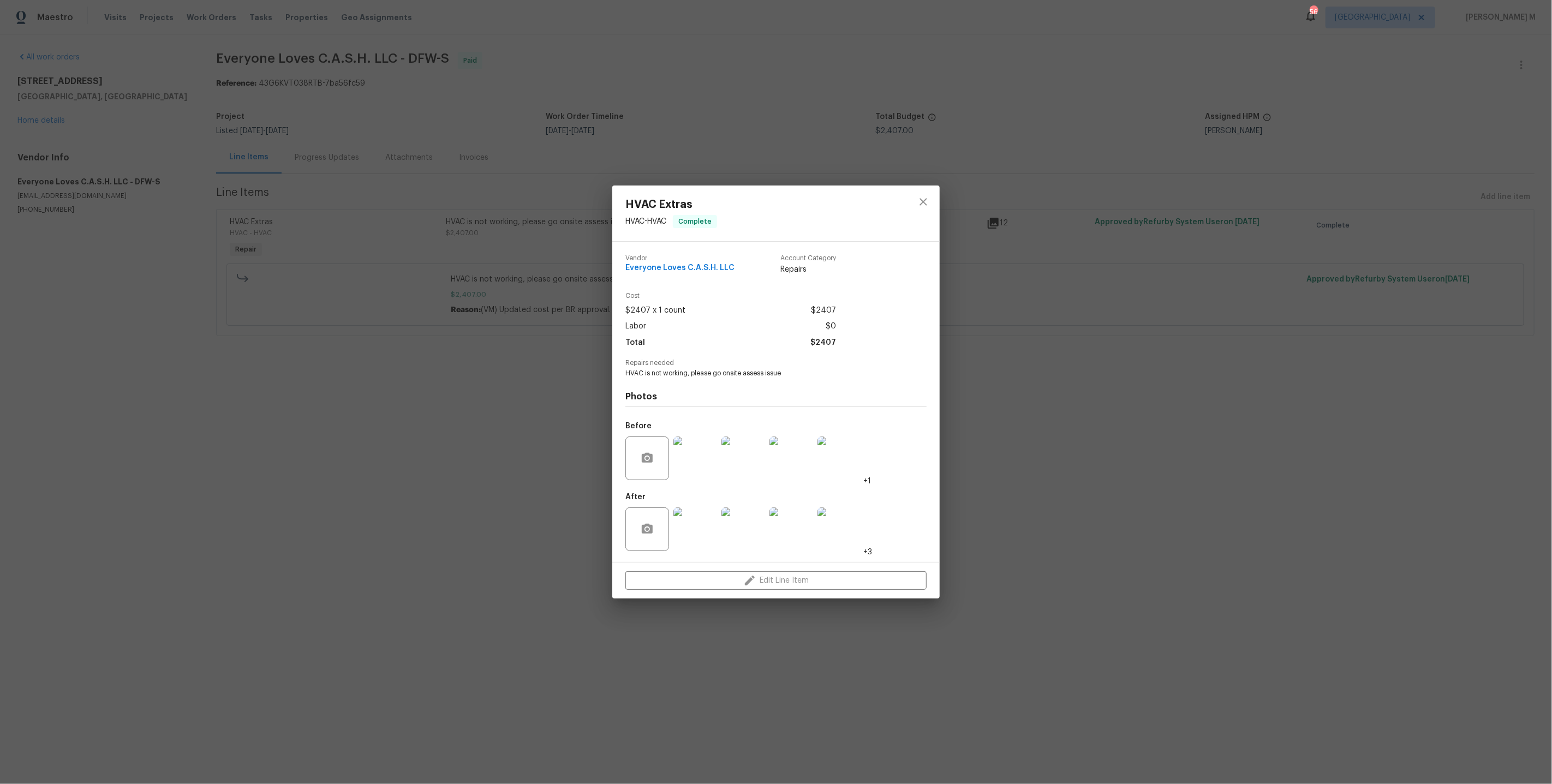
click at [712, 515] on img at bounding box center [695, 529] width 44 height 44
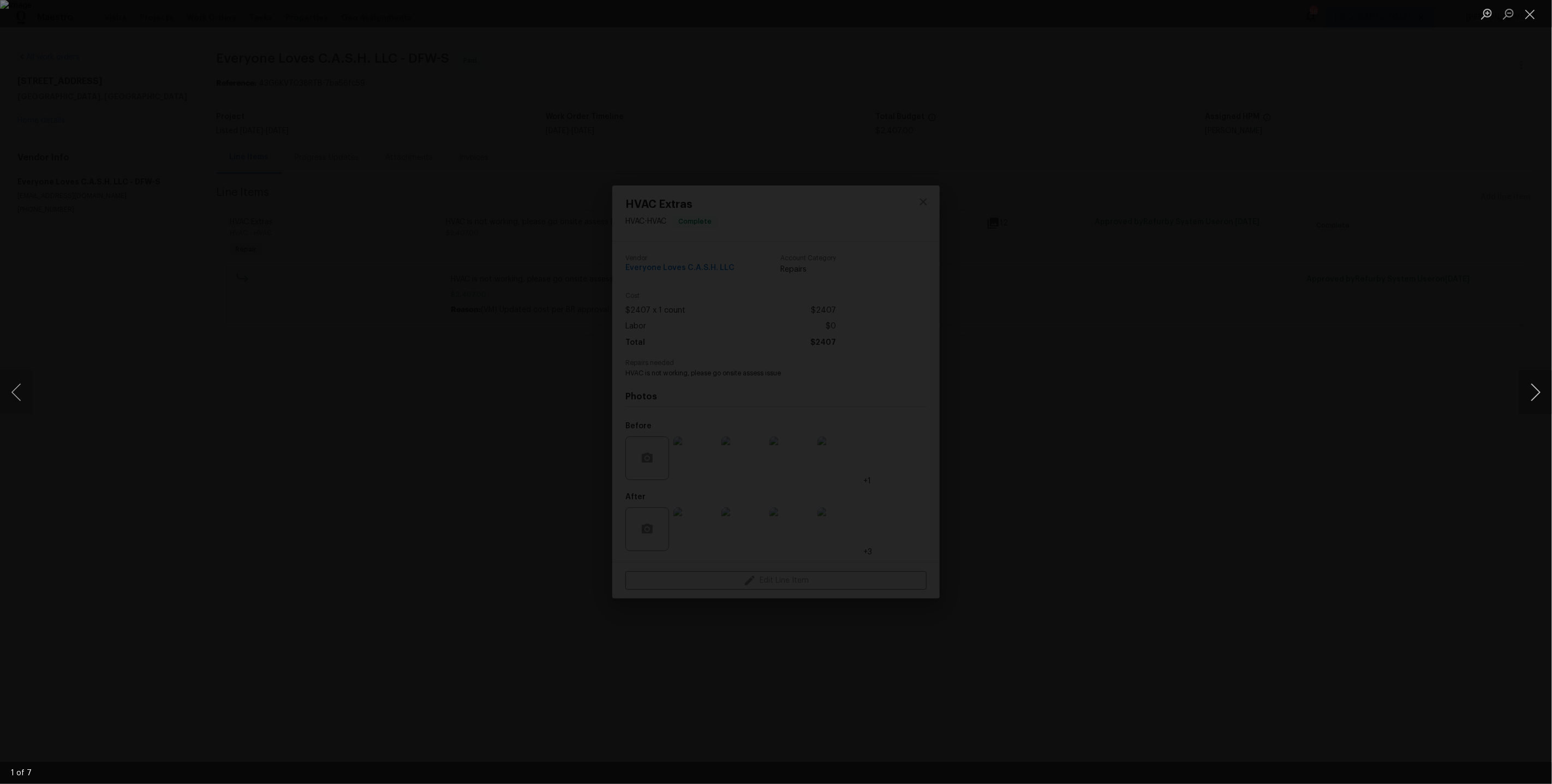
click at [1531, 392] on button "Next image" at bounding box center [1535, 392] width 33 height 44
click at [1328, 368] on div "Lightbox" at bounding box center [776, 392] width 1552 height 784
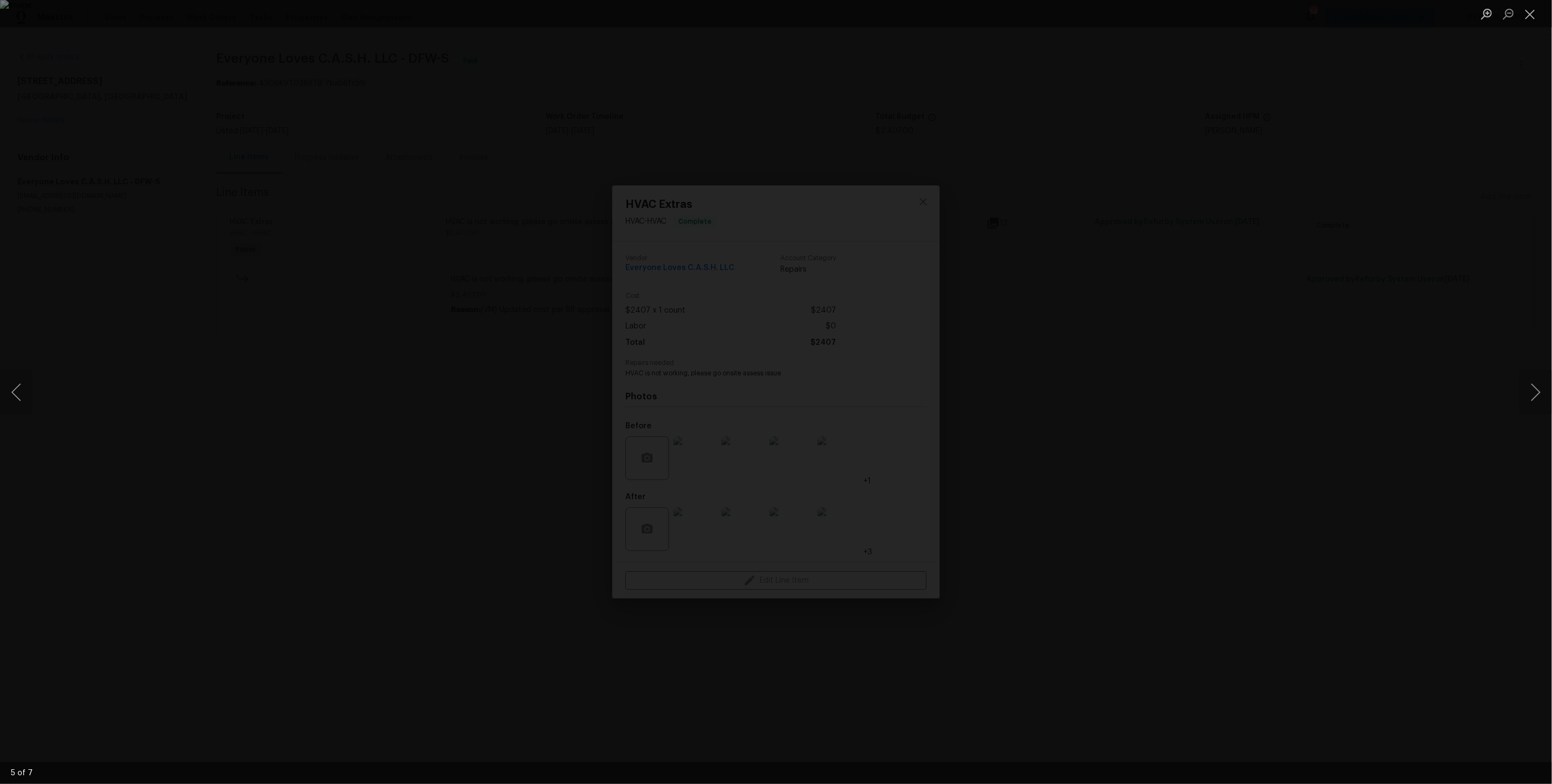
click at [1319, 368] on div "Lightbox" at bounding box center [776, 392] width 1552 height 784
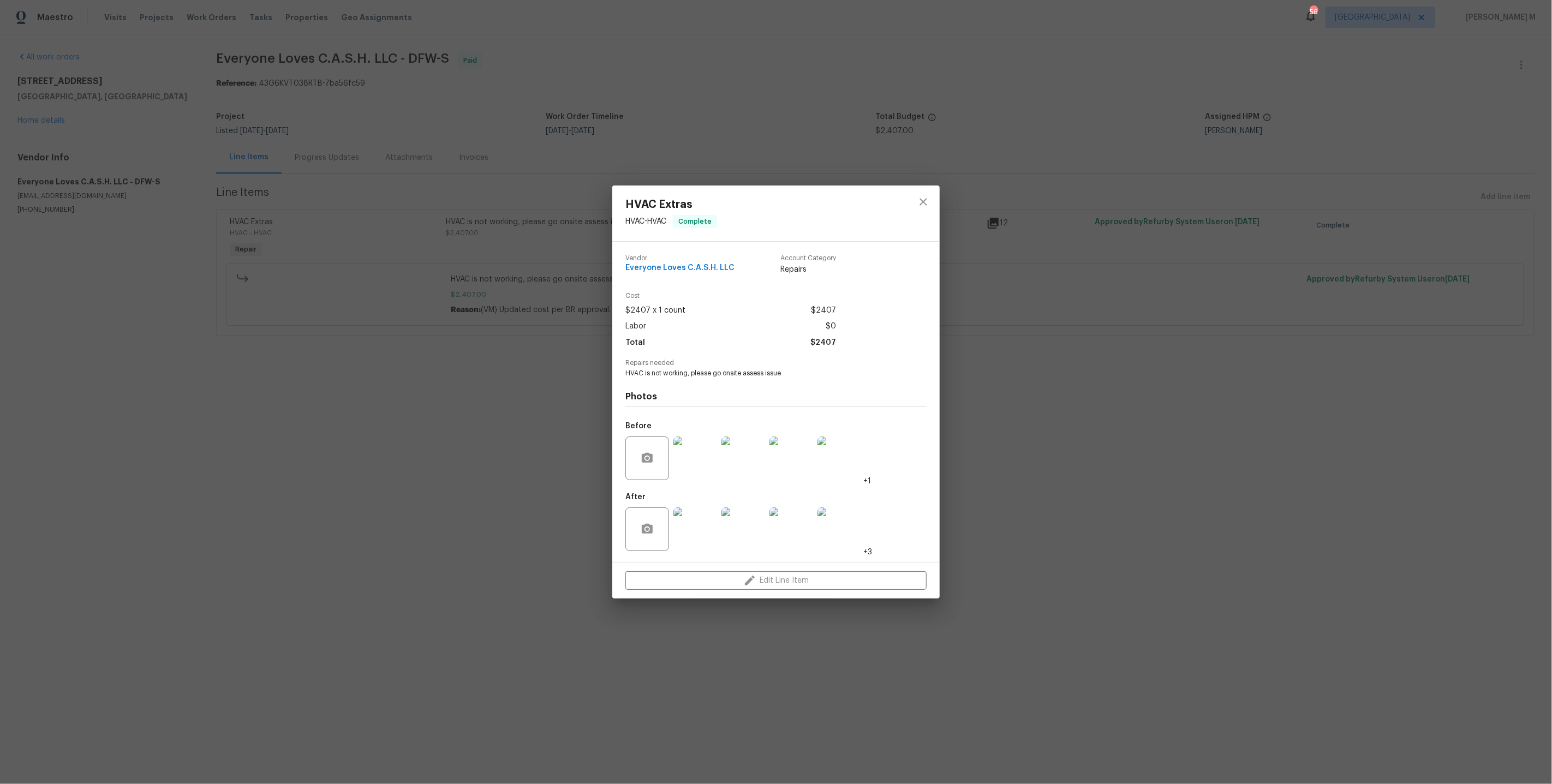
click at [1197, 370] on div "HVAC Extras HVAC - HVAC Complete Vendor Everyone Loves C.A.S.H. LLC Account Cat…" at bounding box center [776, 392] width 1552 height 784
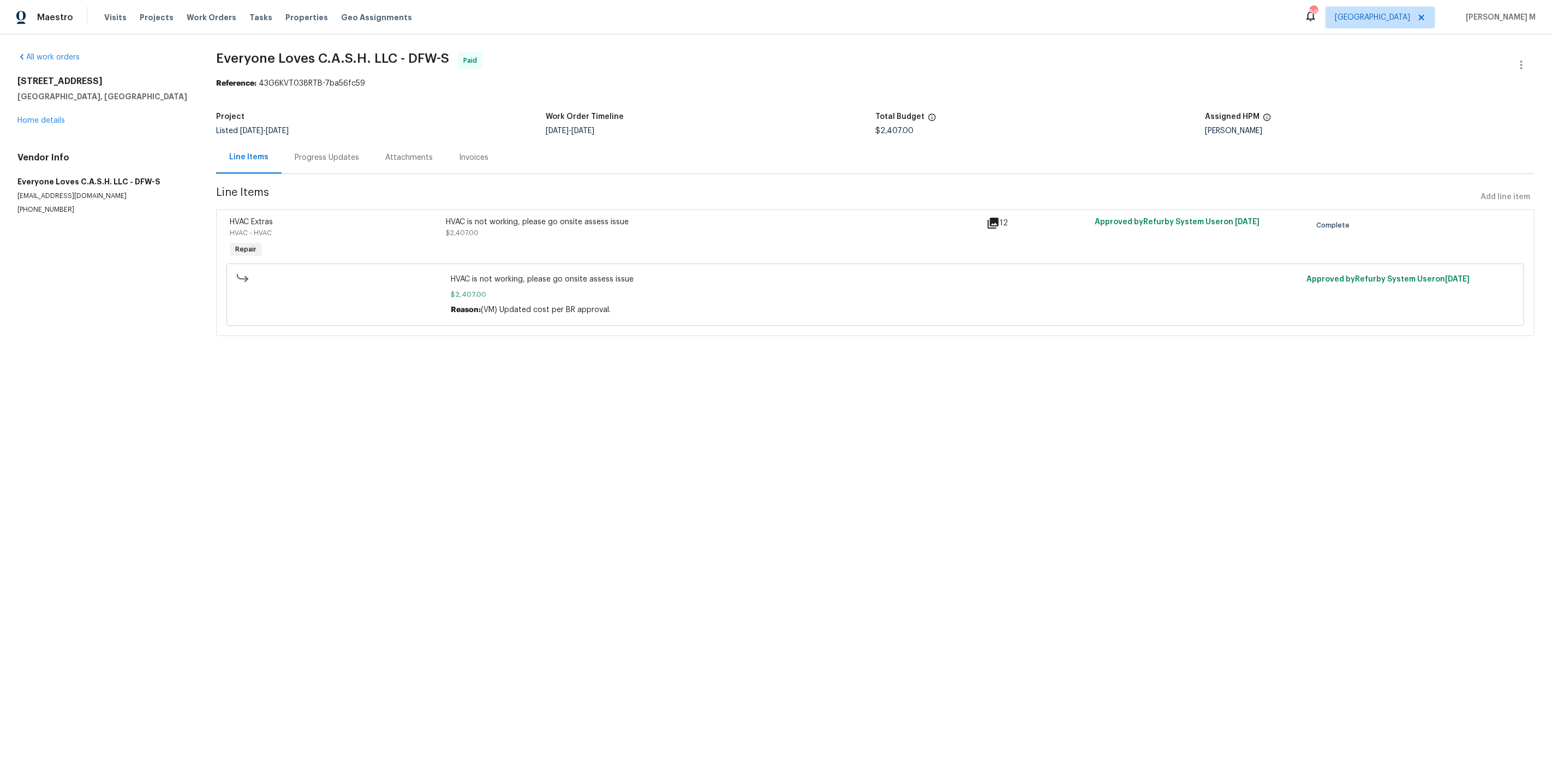
click at [301, 160] on div "Progress Updates" at bounding box center [327, 157] width 91 height 32
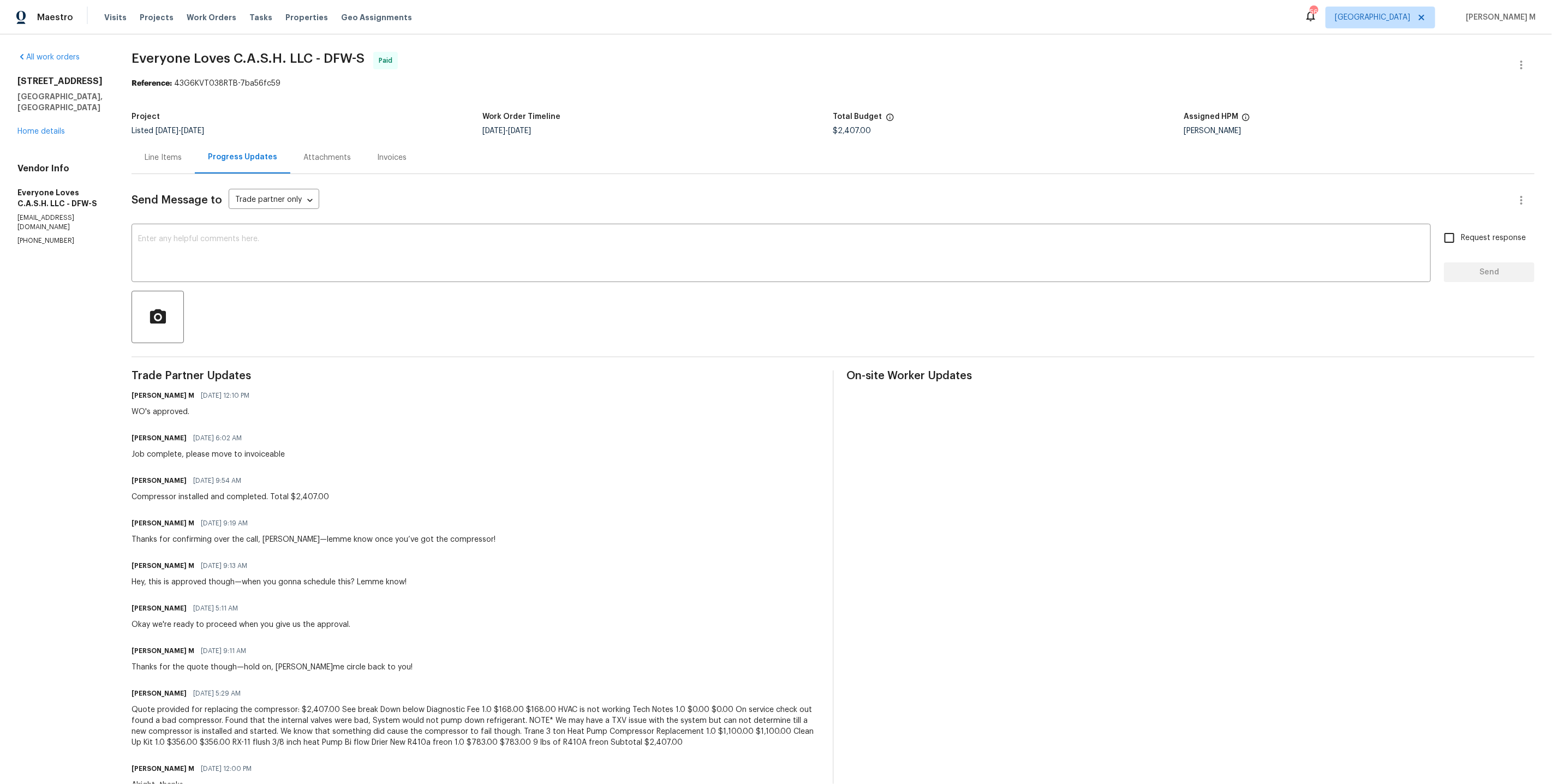
click at [157, 157] on div "Line Items" at bounding box center [163, 157] width 38 height 11
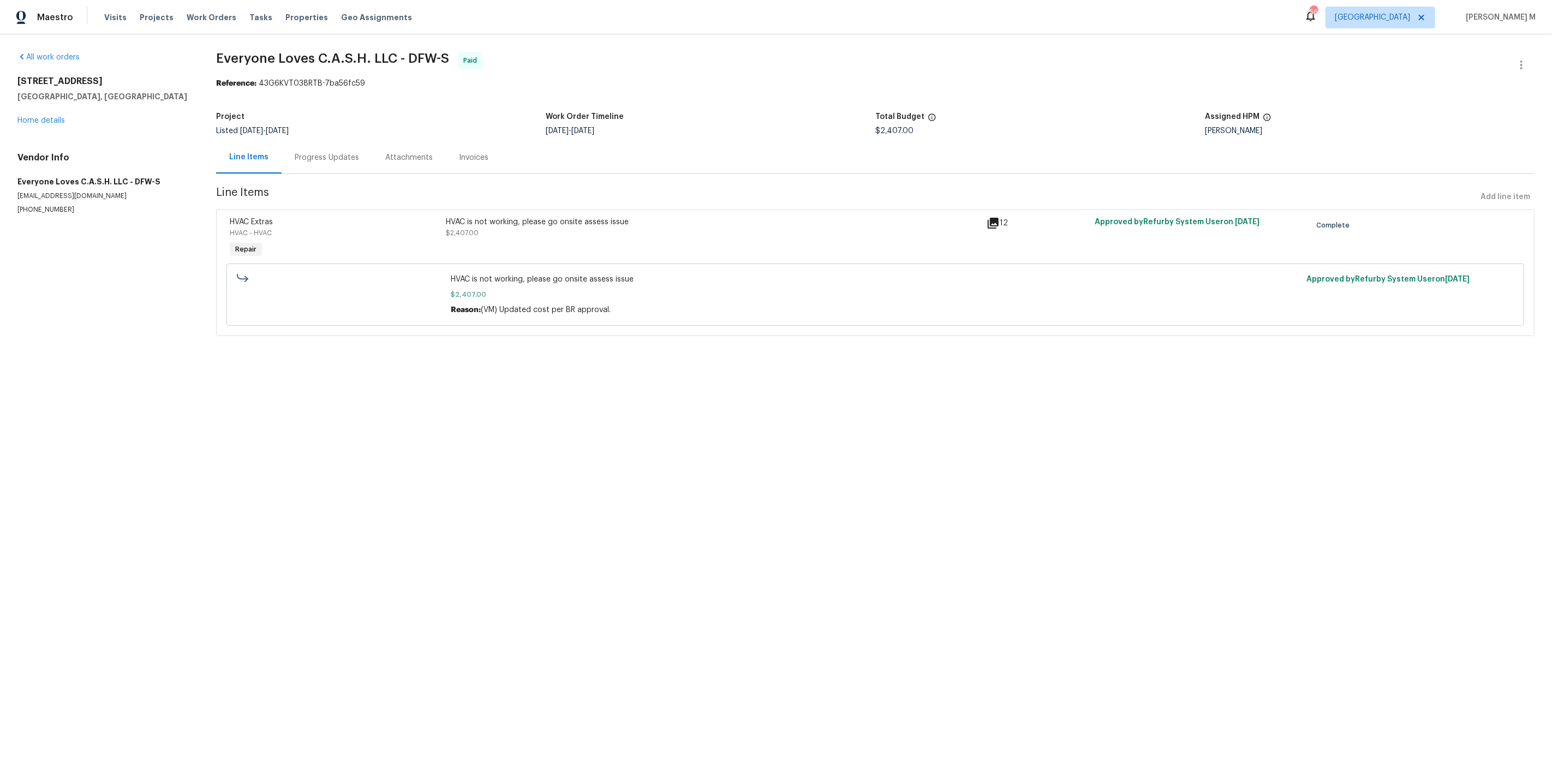
click at [557, 217] on div "HVAC is not working, please go onsite assess issue" at bounding box center [713, 222] width 534 height 11
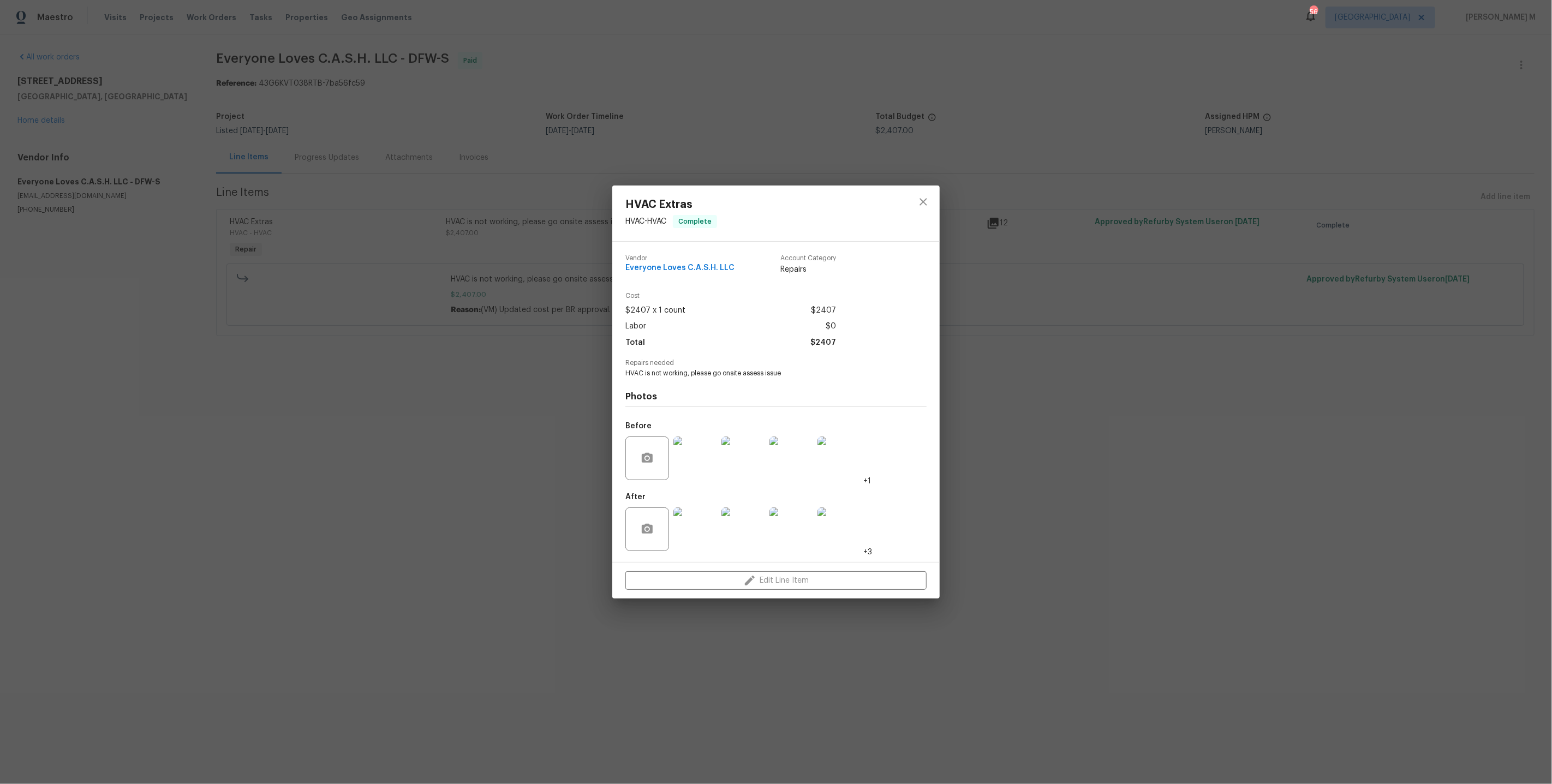
click at [688, 528] on img at bounding box center [695, 529] width 44 height 44
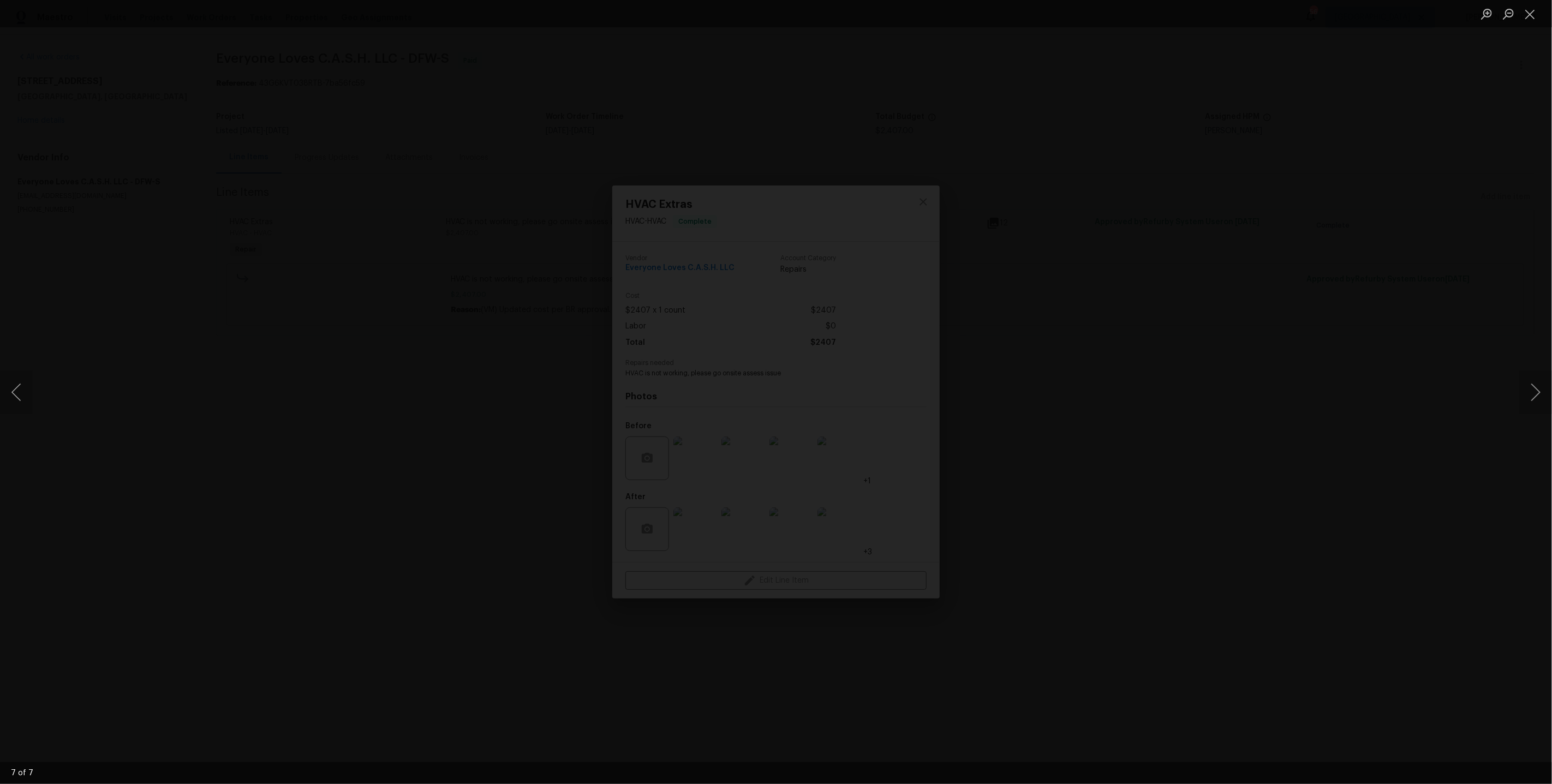
click at [1147, 203] on div "Lightbox" at bounding box center [776, 392] width 1552 height 784
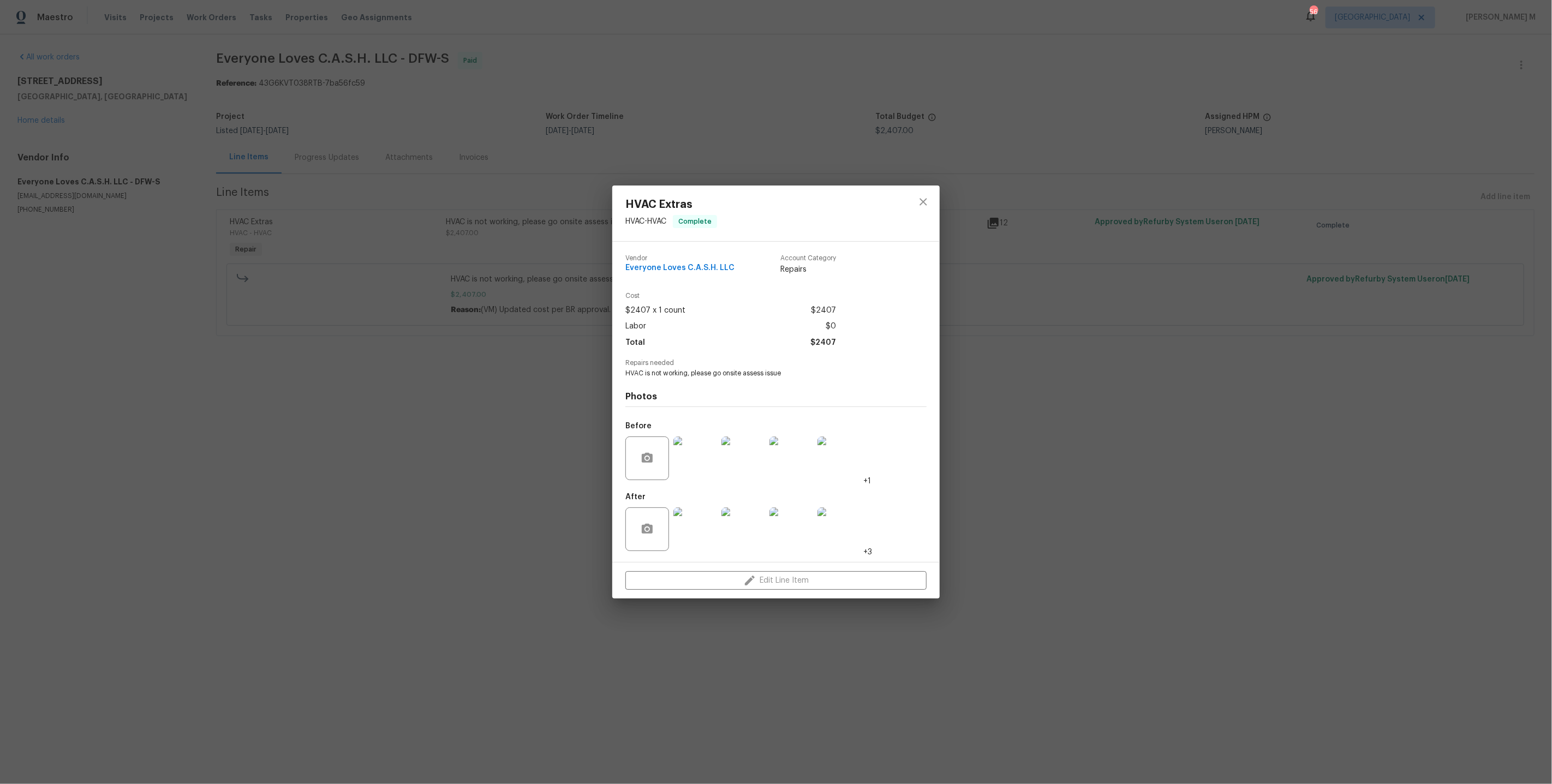
click at [400, 404] on div "HVAC Extras HVAC - HVAC Complete Vendor Everyone Loves C.A.S.H. LLC Account Cat…" at bounding box center [776, 392] width 1552 height 784
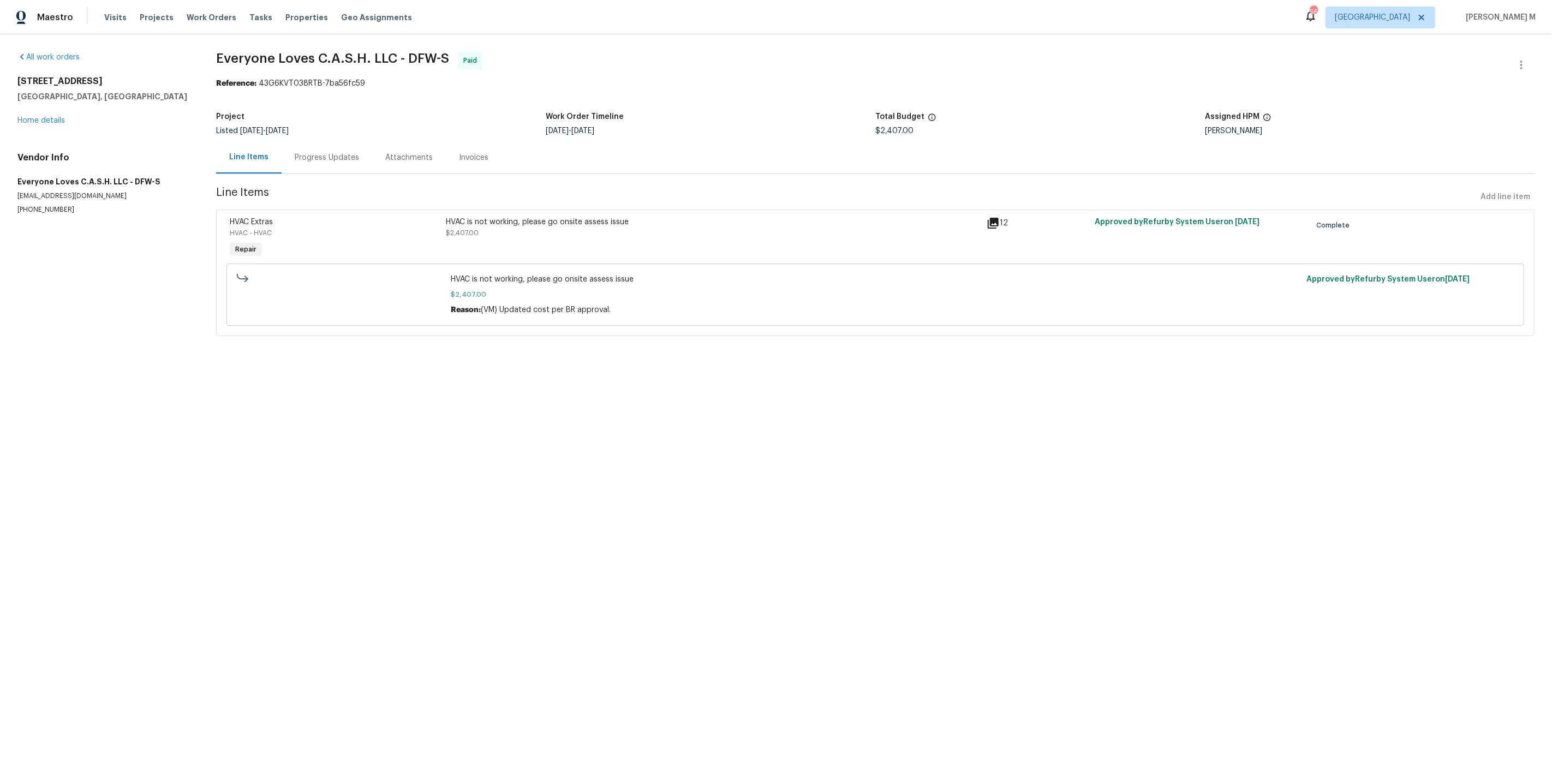
click at [327, 158] on div "Progress Updates" at bounding box center [327, 157] width 91 height 32
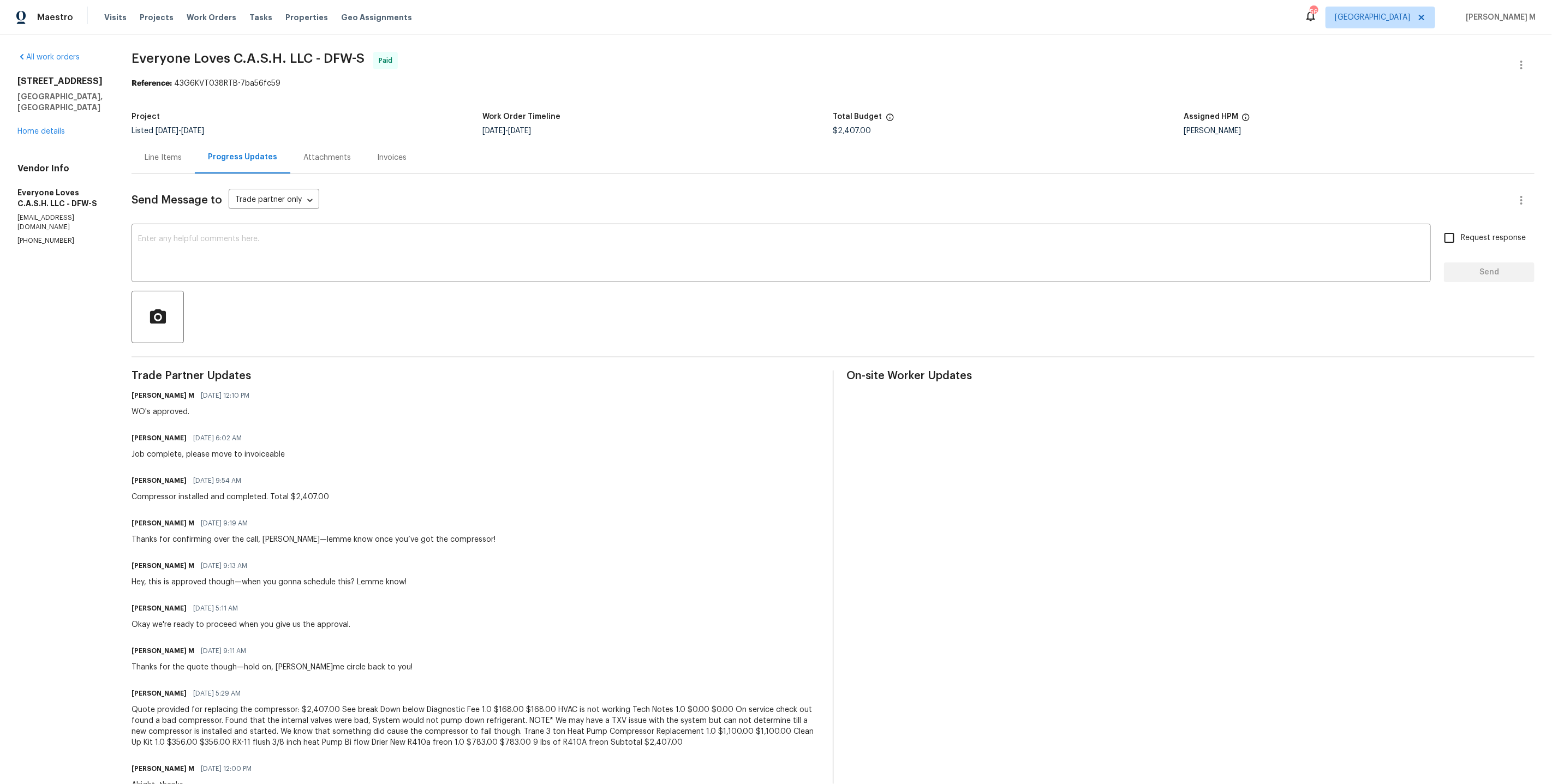
drag, startPoint x: 530, startPoint y: 126, endPoint x: 568, endPoint y: 132, distance: 38.5
click at [568, 132] on div "Project Listed 6/30/2025 - 7/2/2025 Work Order Timeline 6/30/2025 - 7/2/2025 To…" at bounding box center [833, 124] width 1403 height 35
click at [501, 297] on div at bounding box center [833, 317] width 1403 height 52
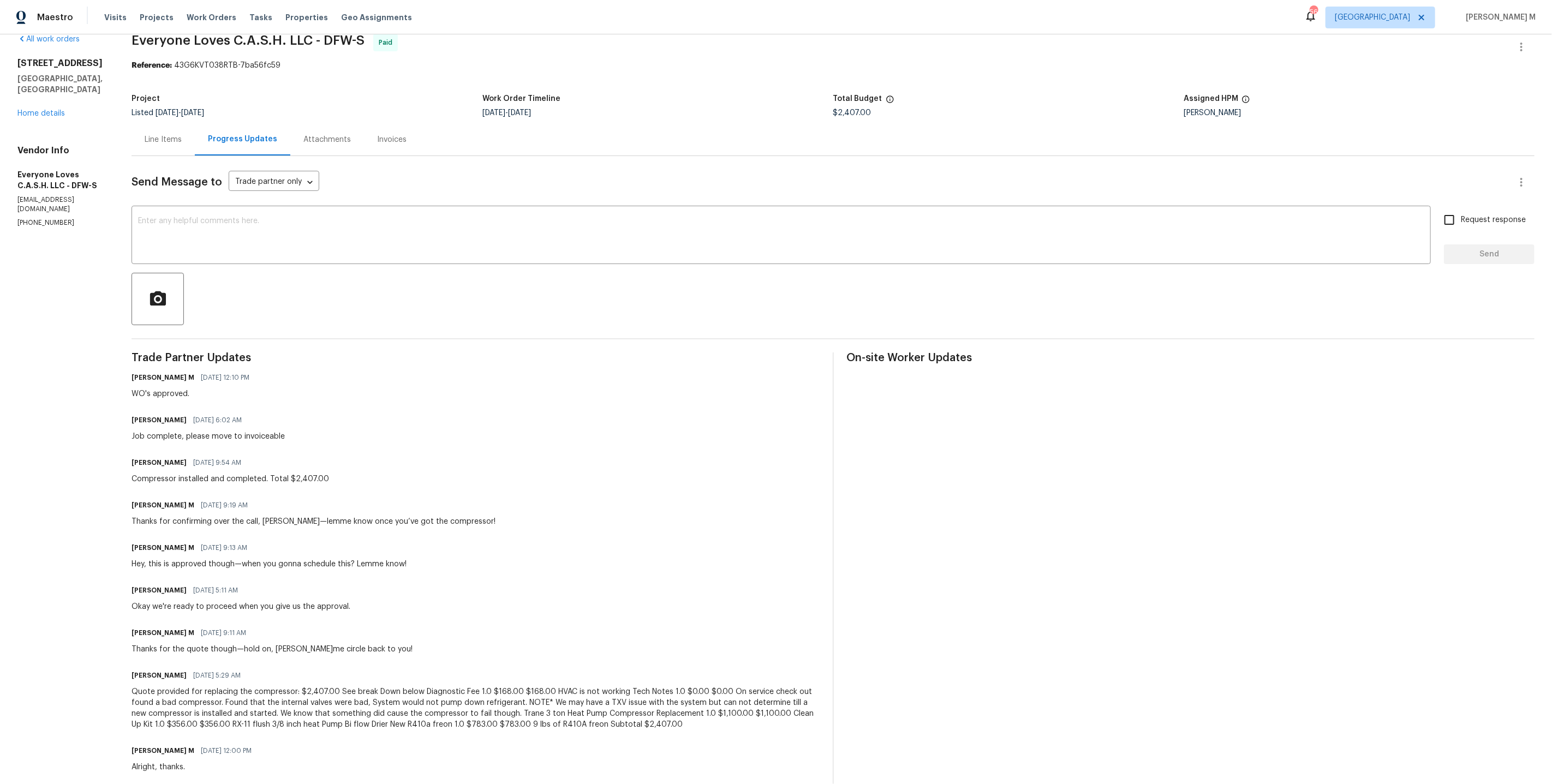
click at [190, 126] on div "Line Items" at bounding box center [163, 139] width 64 height 32
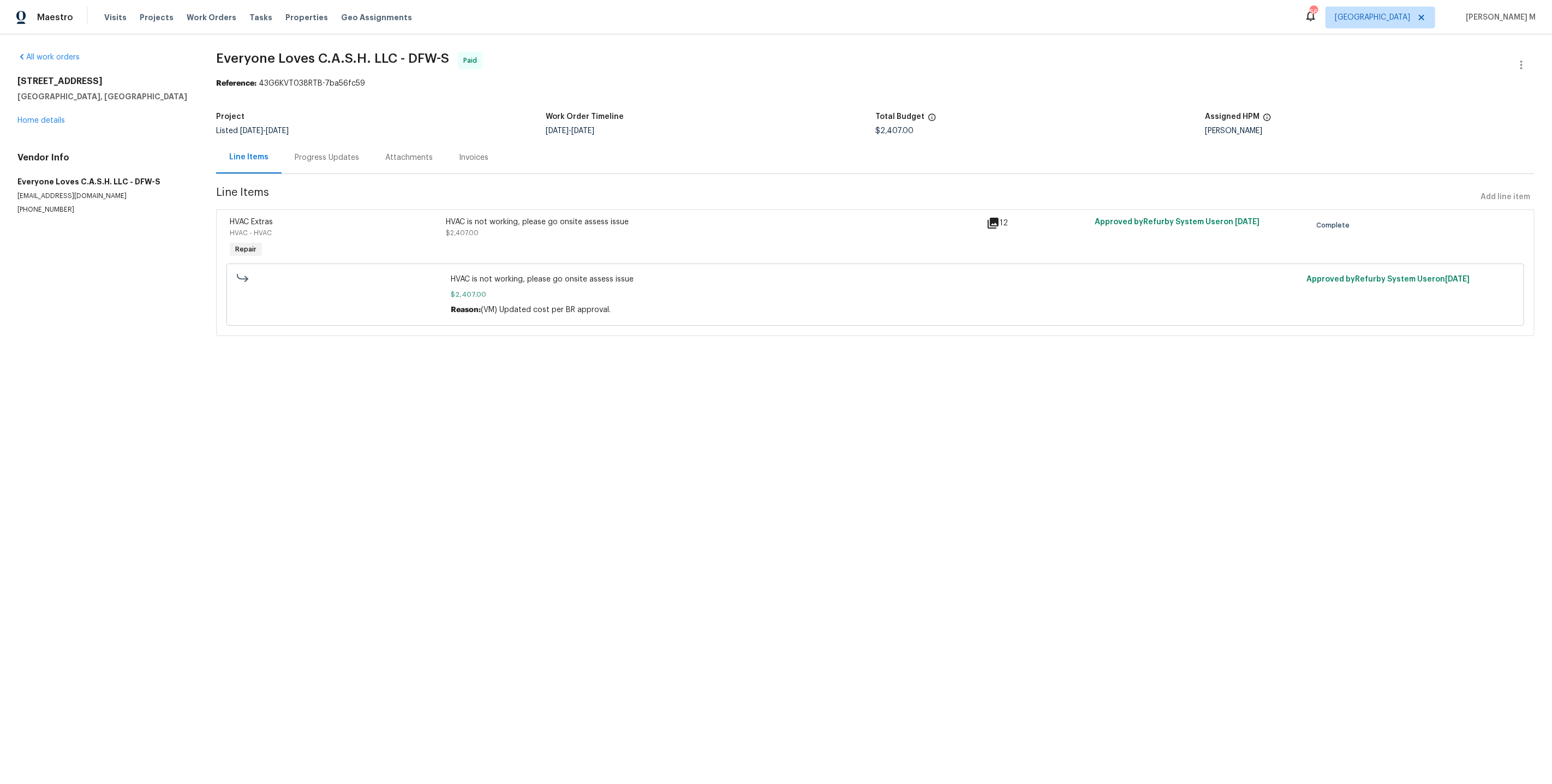
click at [640, 249] on div "HVAC is not working, please go onsite assess issue $2,407.00" at bounding box center [713, 239] width 541 height 51
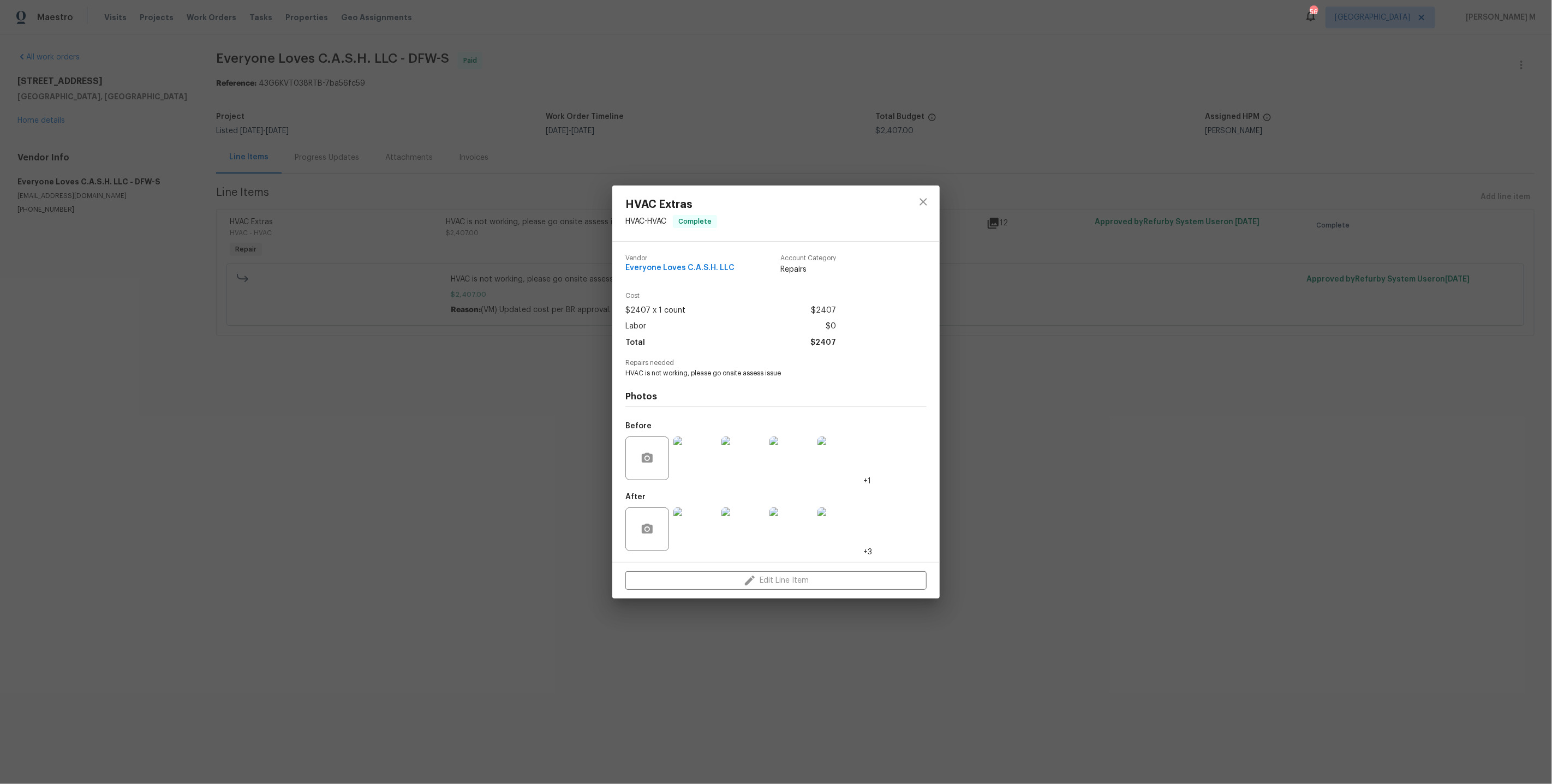
click at [695, 519] on img at bounding box center [695, 529] width 44 height 44
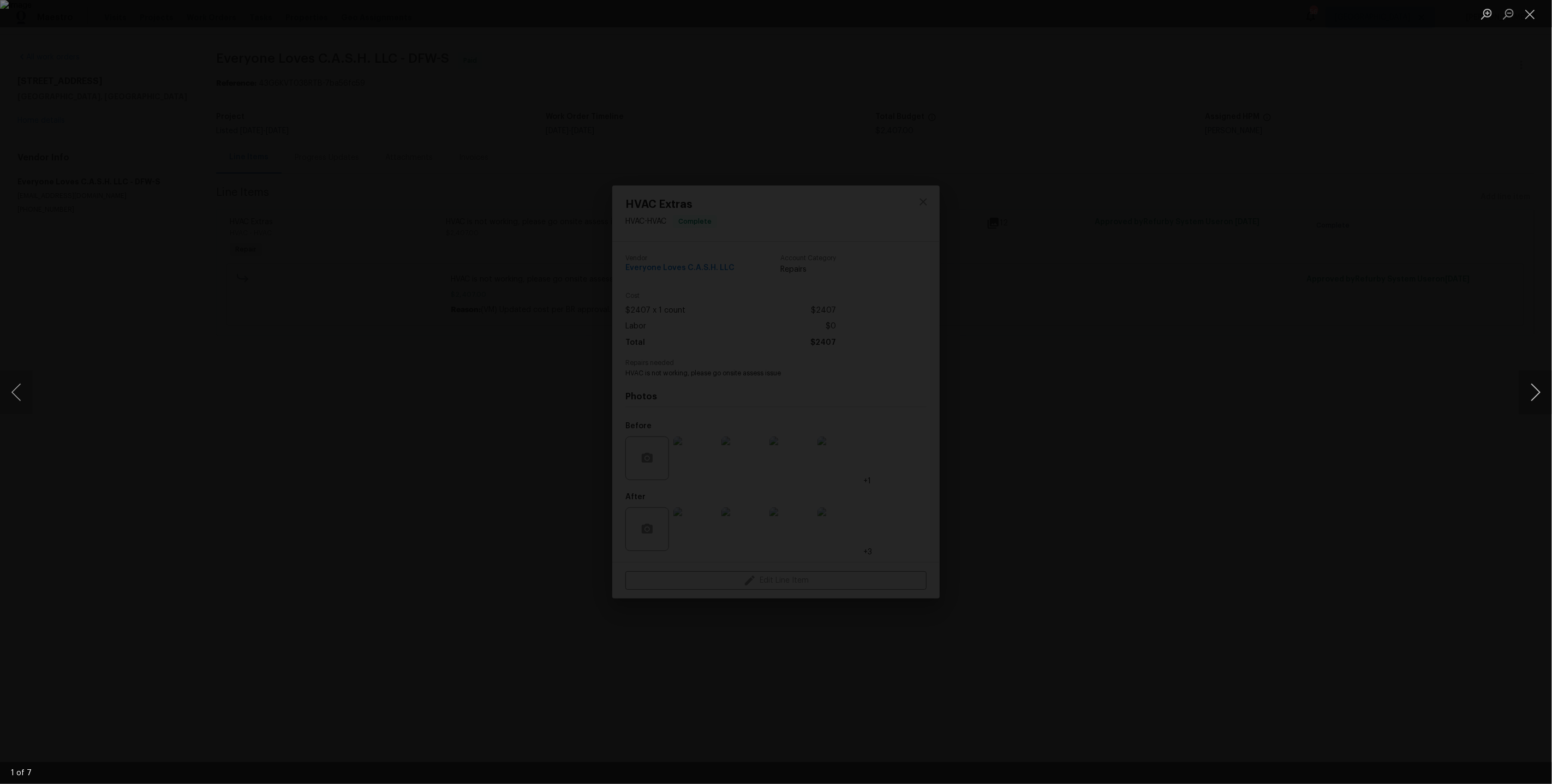
click at [1536, 399] on button "Next image" at bounding box center [1535, 392] width 33 height 44
click at [1536, 399] on button "Next image" at bounding box center [1535, 392] width 33 height 44
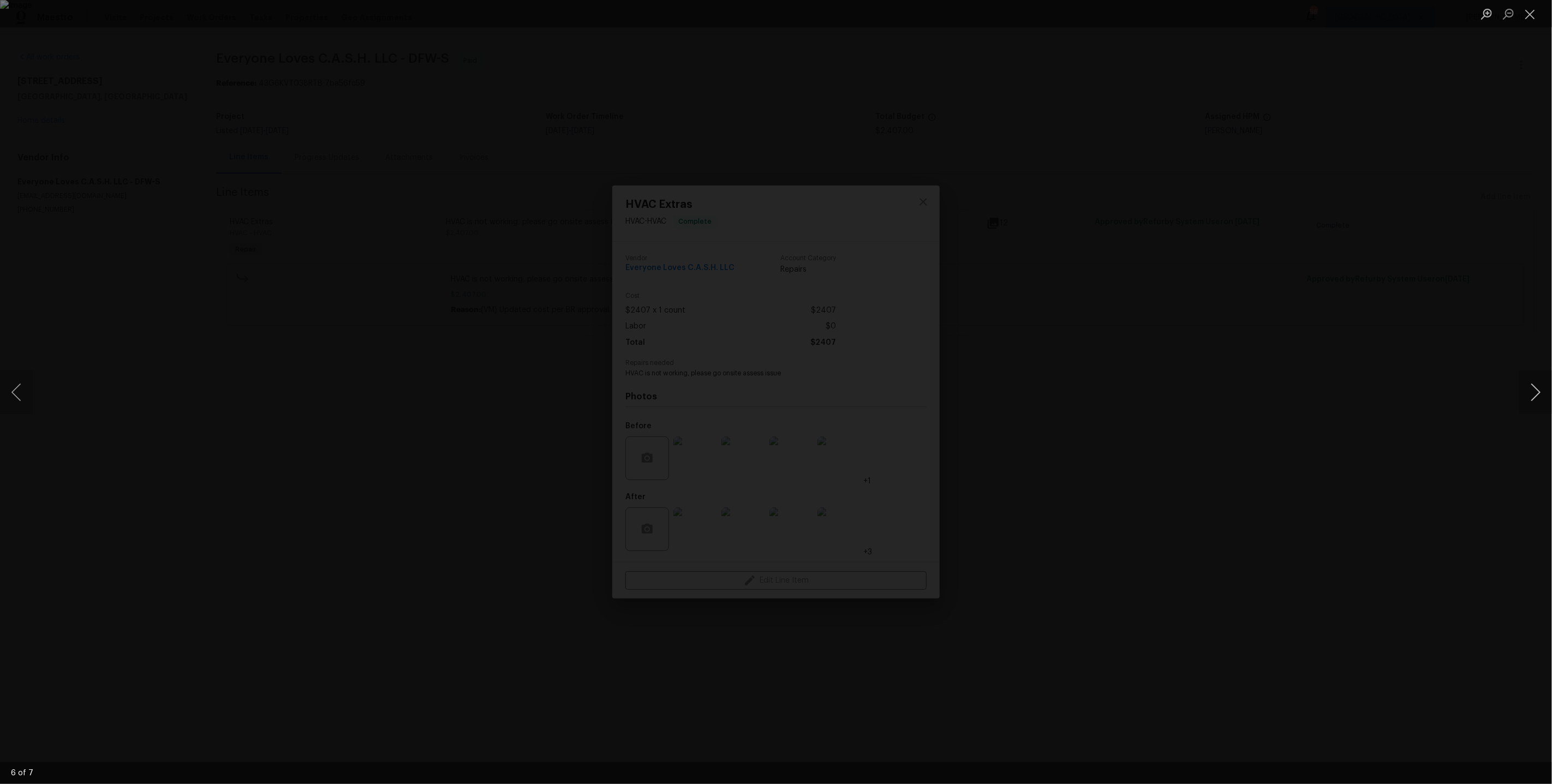
click at [1536, 399] on button "Next image" at bounding box center [1535, 392] width 33 height 44
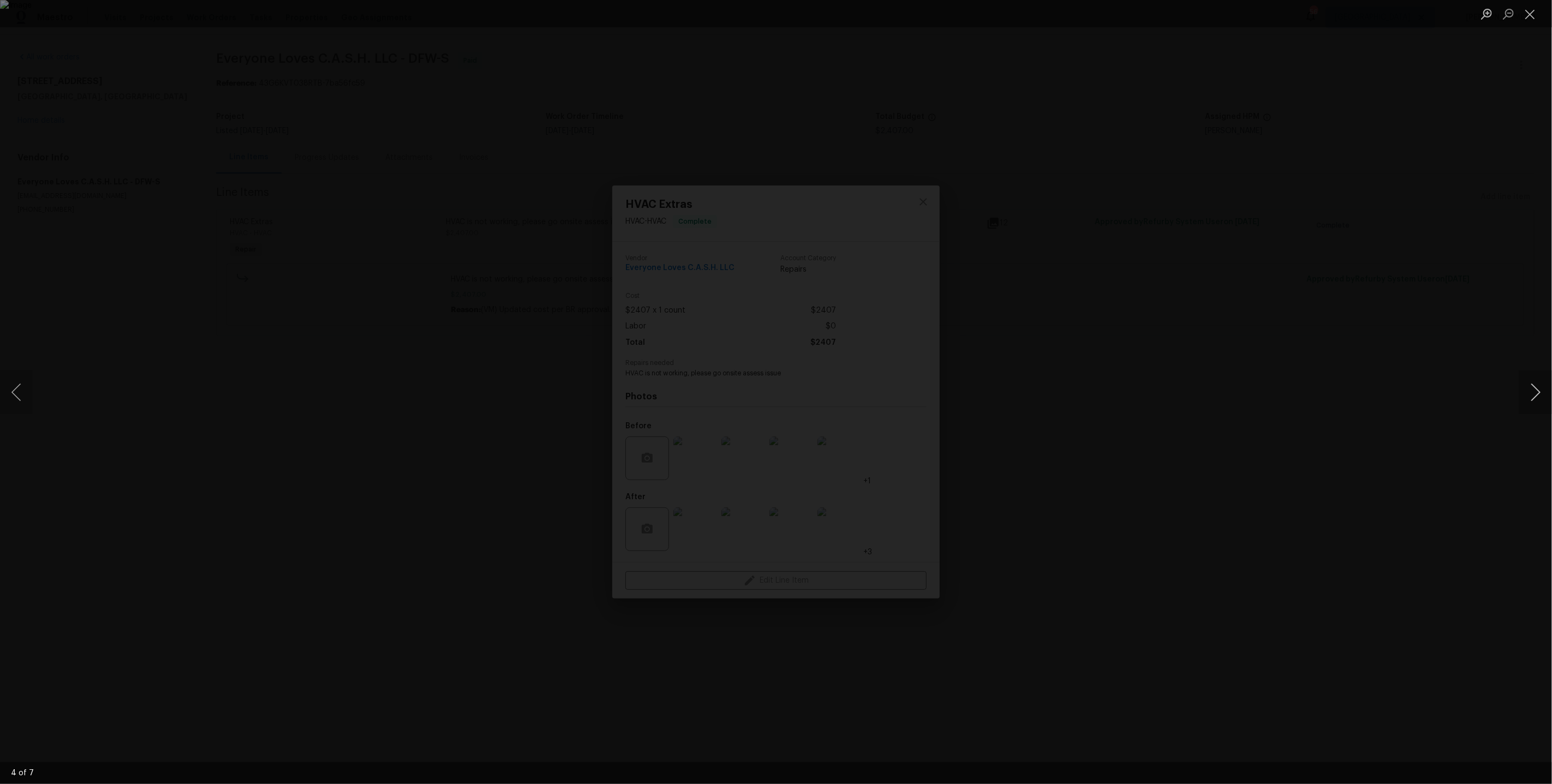
click at [1536, 399] on button "Next image" at bounding box center [1535, 392] width 33 height 44
click at [1357, 241] on div "Lightbox" at bounding box center [776, 392] width 1552 height 784
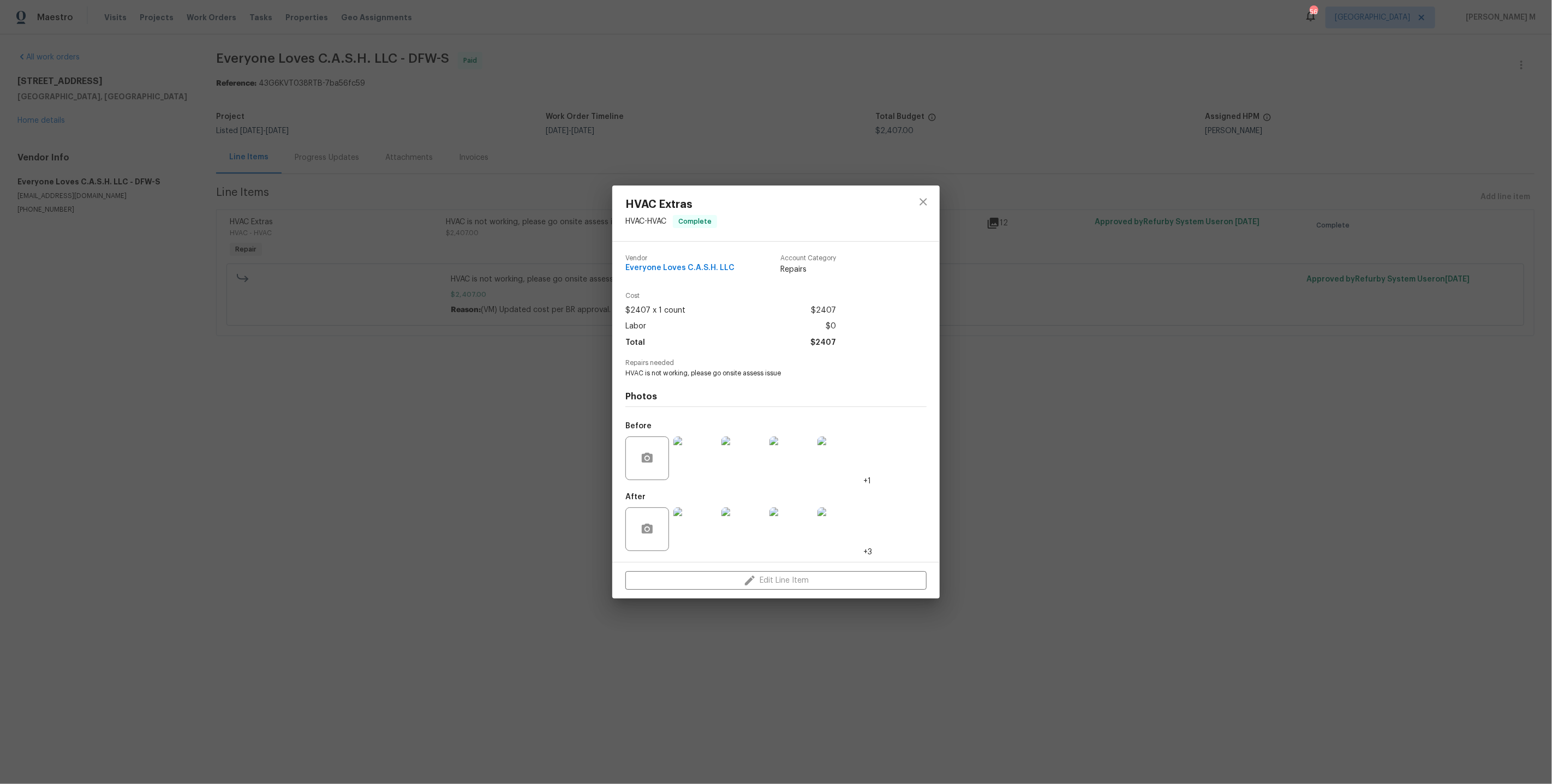
click at [695, 448] on img at bounding box center [695, 458] width 44 height 44
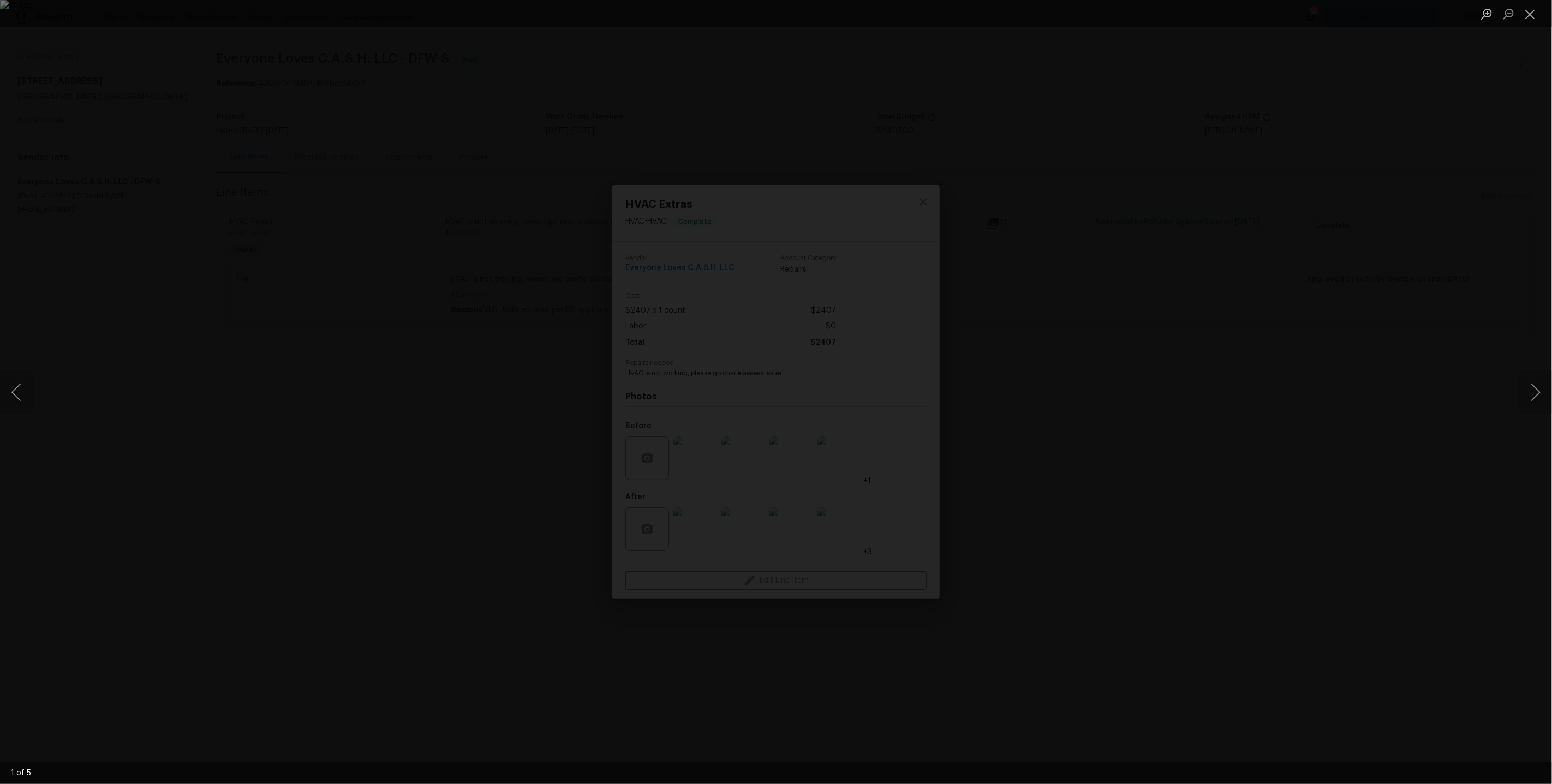
click at [1517, 397] on div "Lightbox" at bounding box center [776, 392] width 1552 height 784
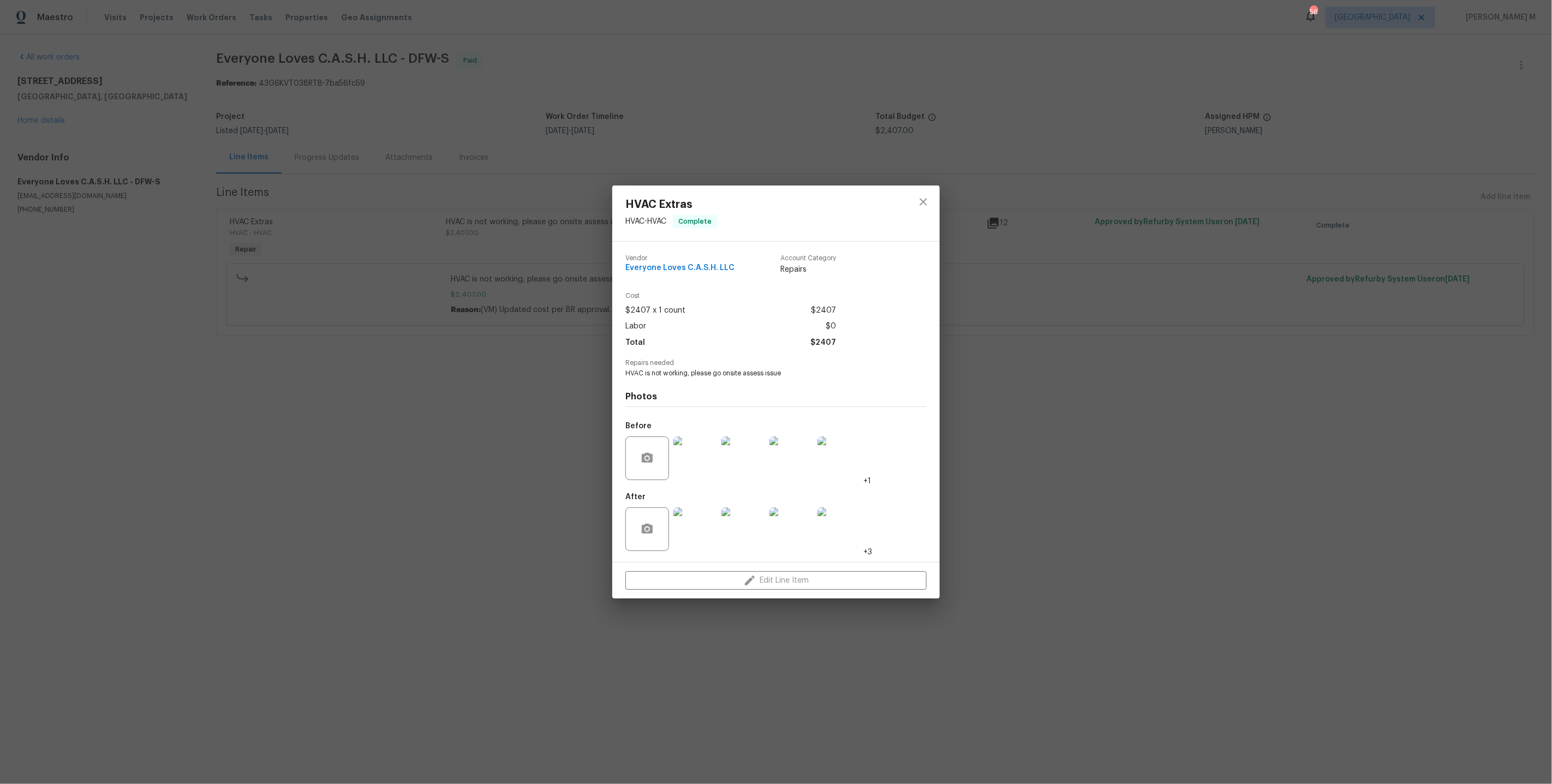
click at [1530, 393] on div "HVAC Extras HVAC - HVAC Complete Vendor Everyone Loves C.A.S.H. LLC Account Cat…" at bounding box center [776, 392] width 1552 height 784
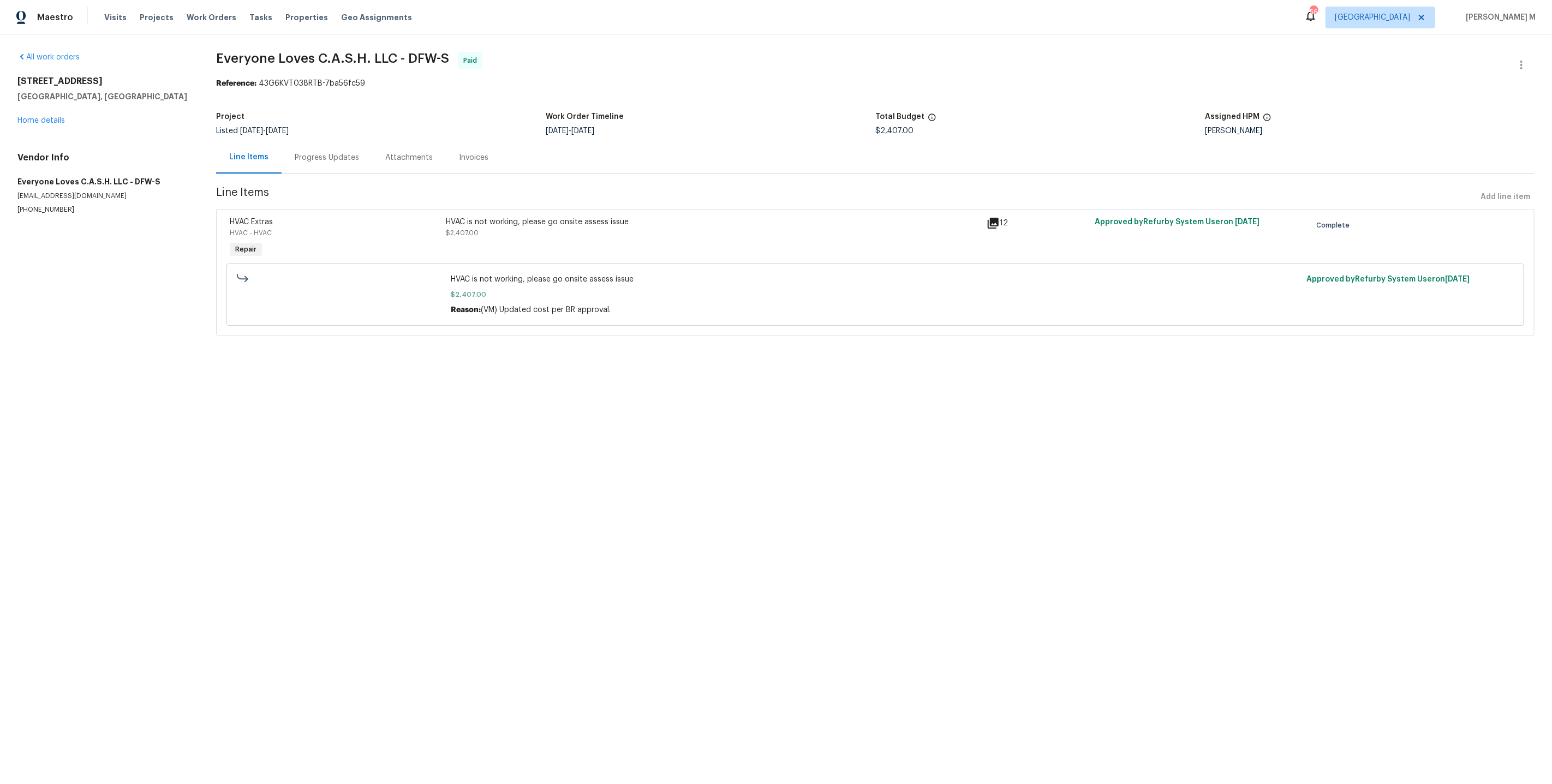
click at [564, 241] on div "HVAC is not working, please go onsite assess issue $2,407.00" at bounding box center [713, 239] width 541 height 51
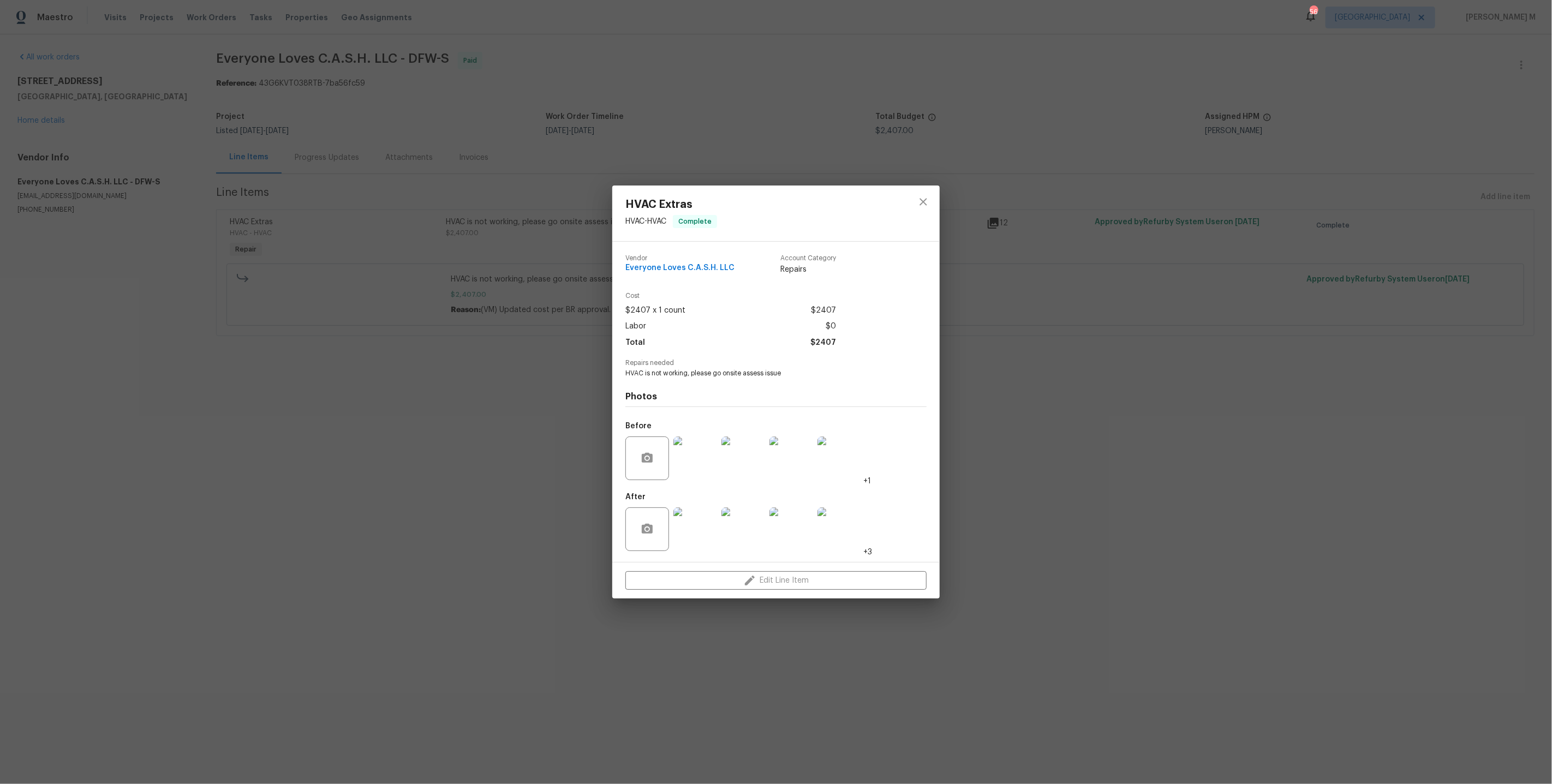
click at [514, 405] on div "HVAC Extras HVAC - HVAC Complete Vendor Everyone Loves C.A.S.H. LLC Account Cat…" at bounding box center [776, 392] width 1552 height 784
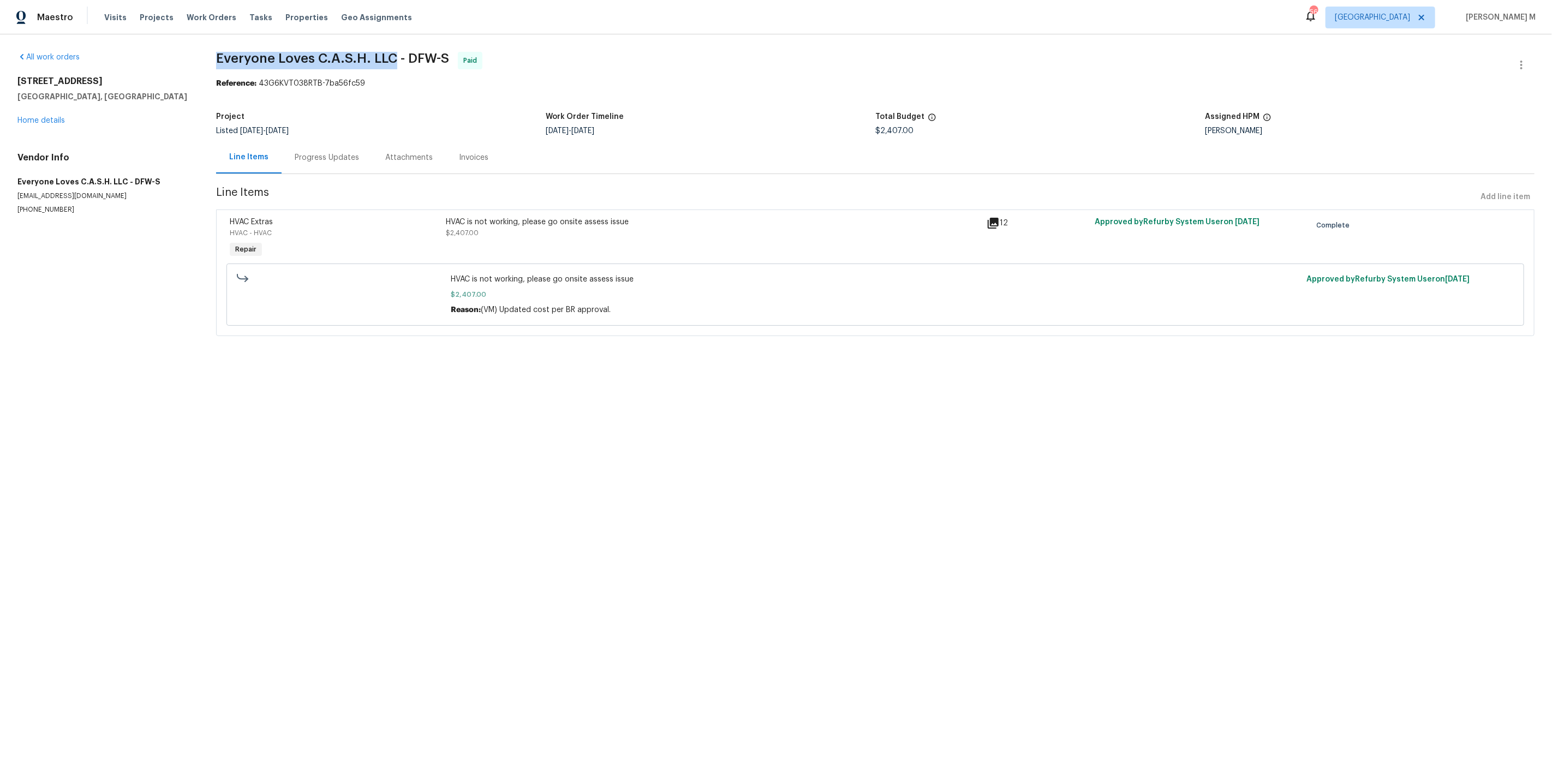
drag, startPoint x: 209, startPoint y: 57, endPoint x: 377, endPoint y: 64, distance: 168.1
click at [377, 64] on div "All work orders 2351 County Road 4010 Decatur, TX 76234 Home details Vendor Inf…" at bounding box center [776, 200] width 1552 height 332
copy span "Everyone Loves C.A.S.H. LLC"
click at [299, 158] on div "Progress Updates" at bounding box center [327, 157] width 65 height 11
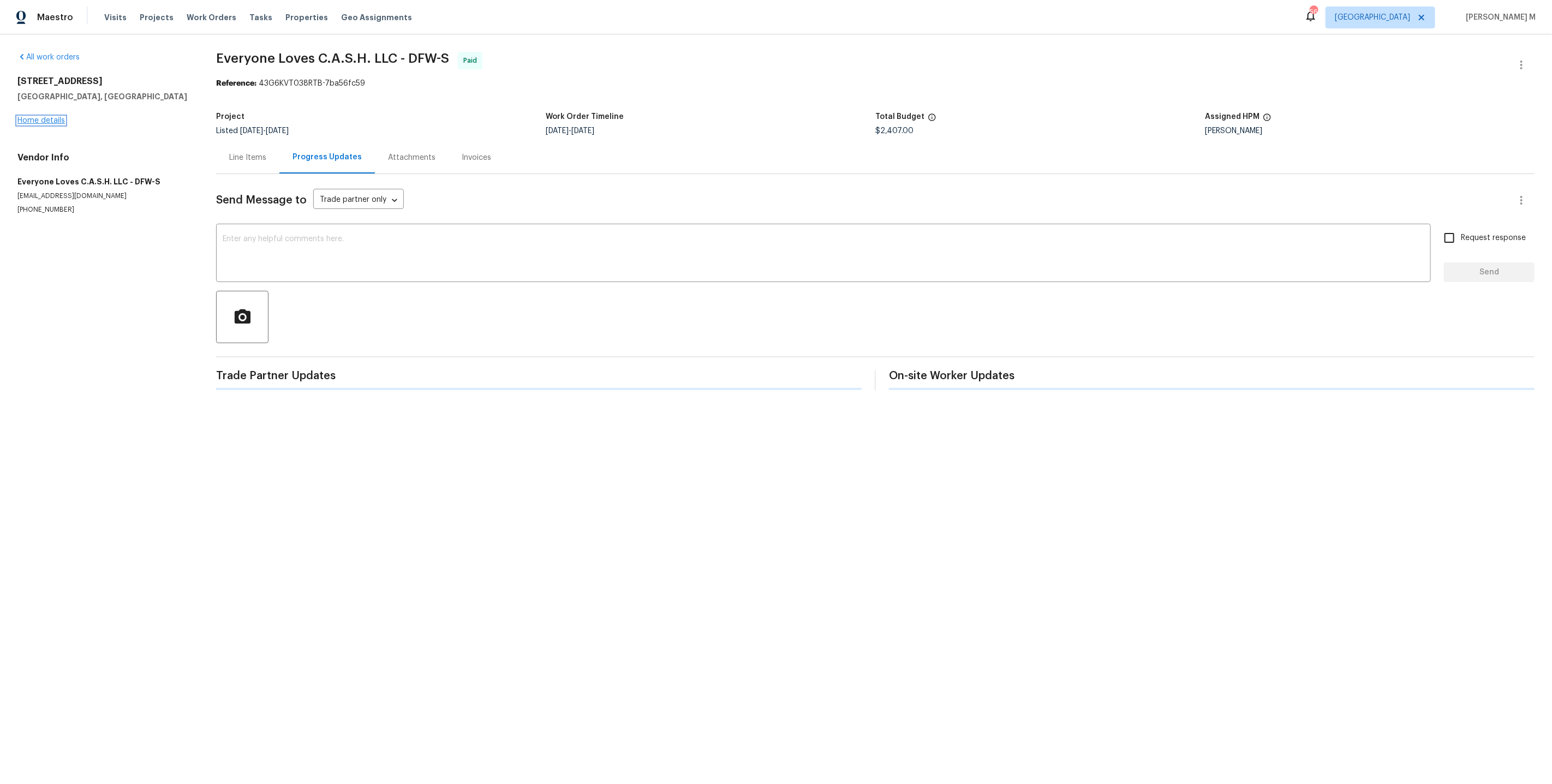
click at [58, 117] on link "Home details" at bounding box center [41, 120] width 47 height 8
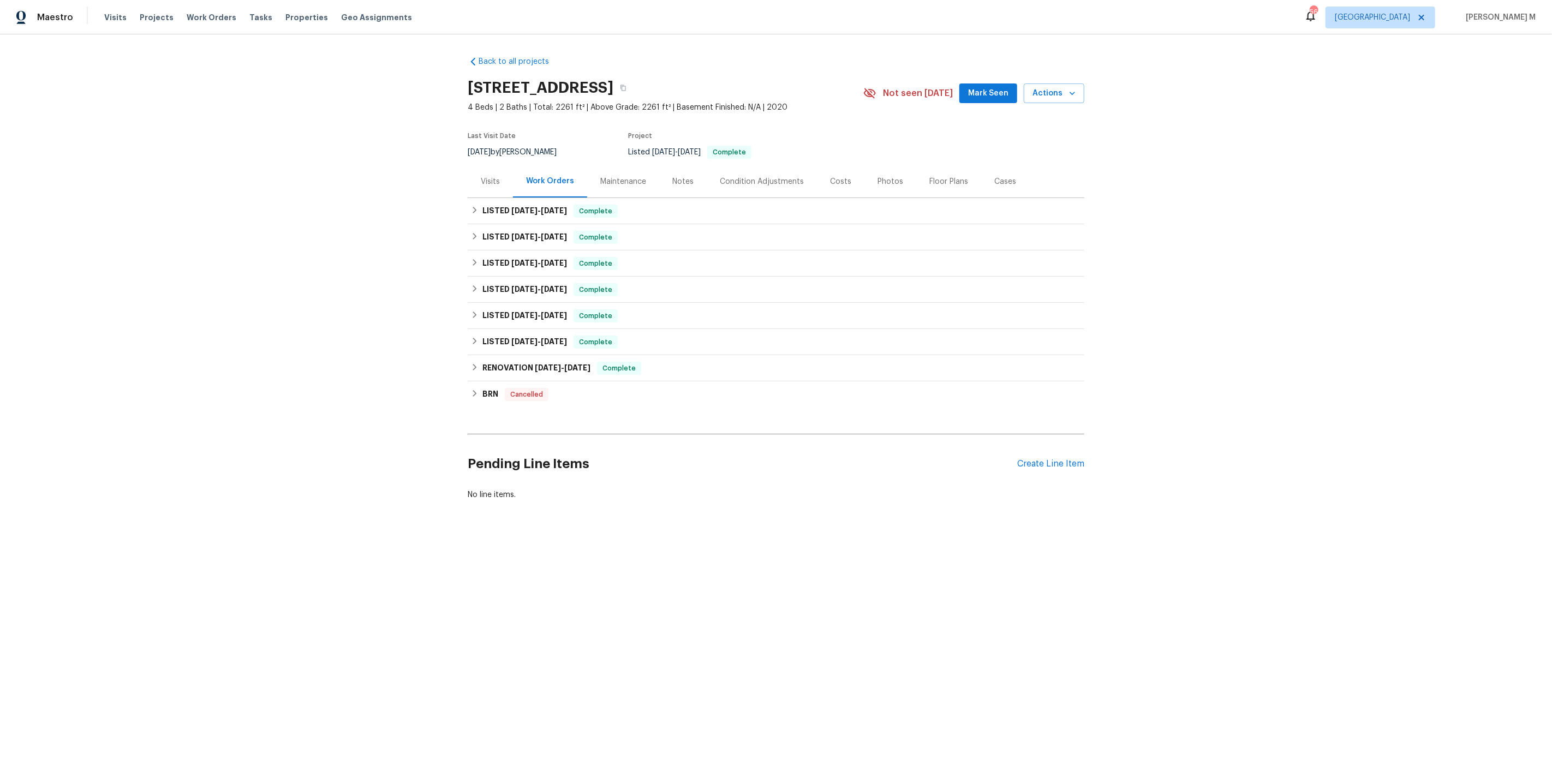
click at [604, 177] on div "Maintenance" at bounding box center [623, 181] width 46 height 11
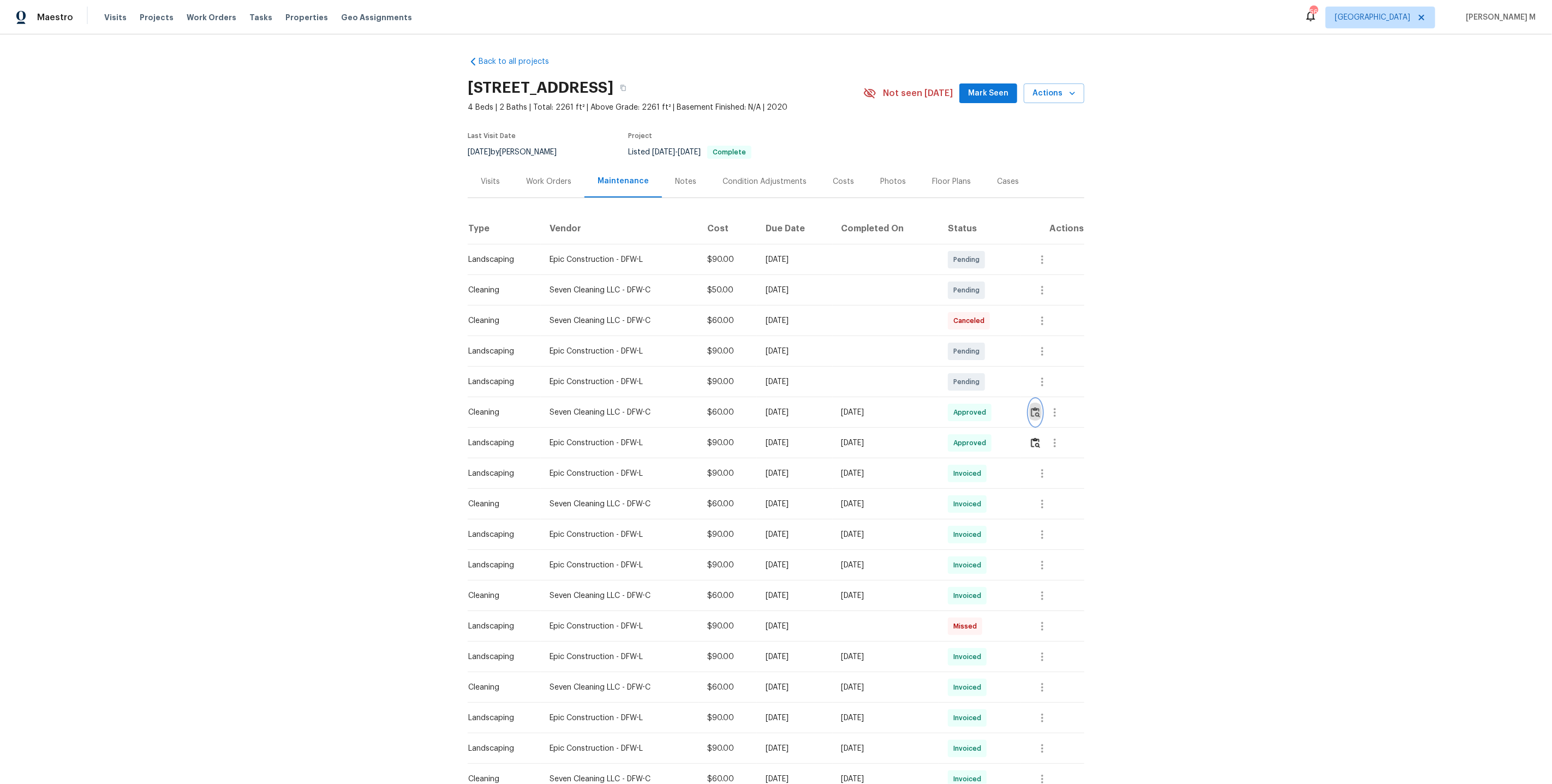
click at [1040, 407] on img "button" at bounding box center [1035, 412] width 10 height 10
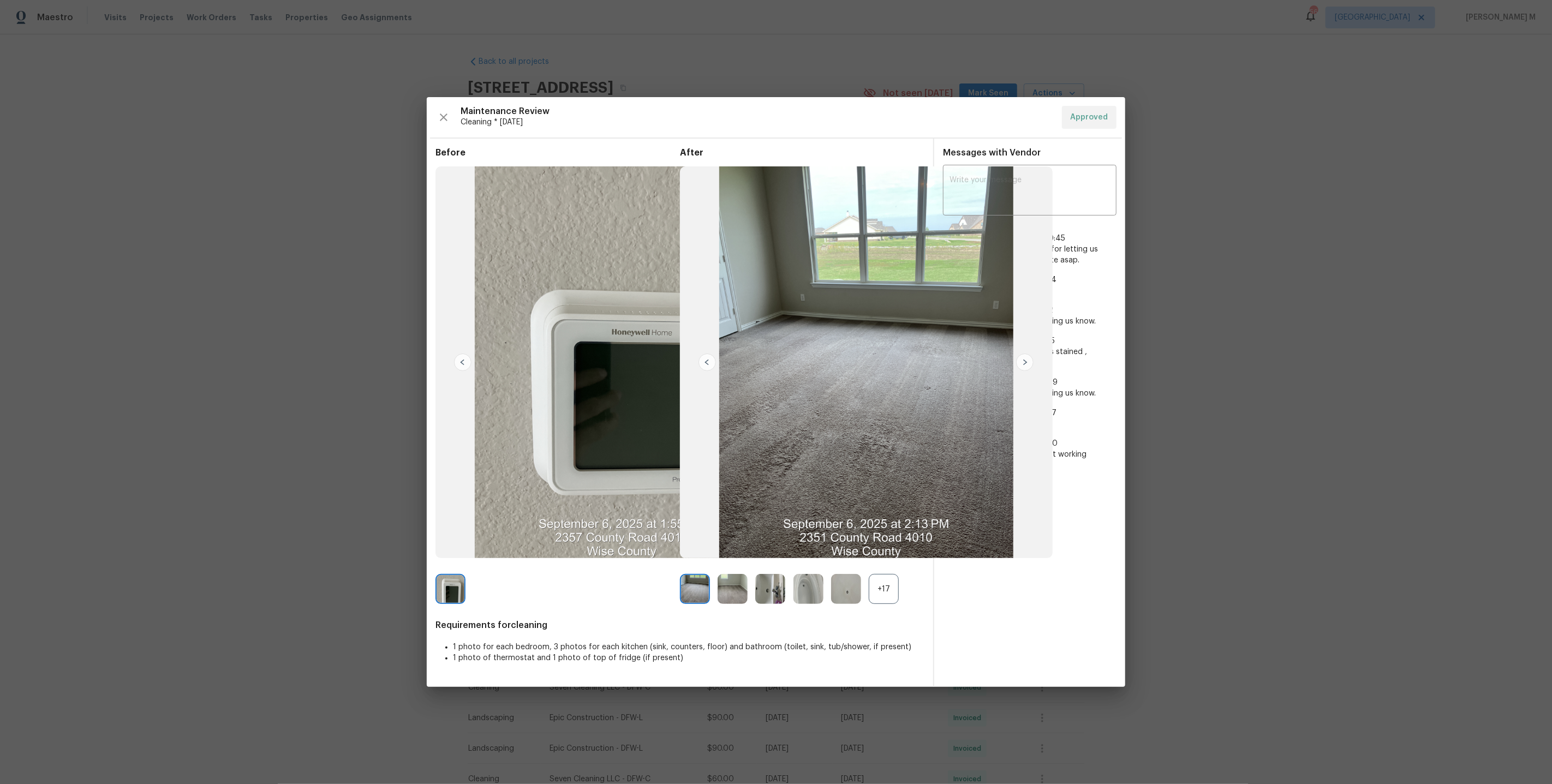
click at [884, 597] on div "+17" at bounding box center [884, 589] width 30 height 30
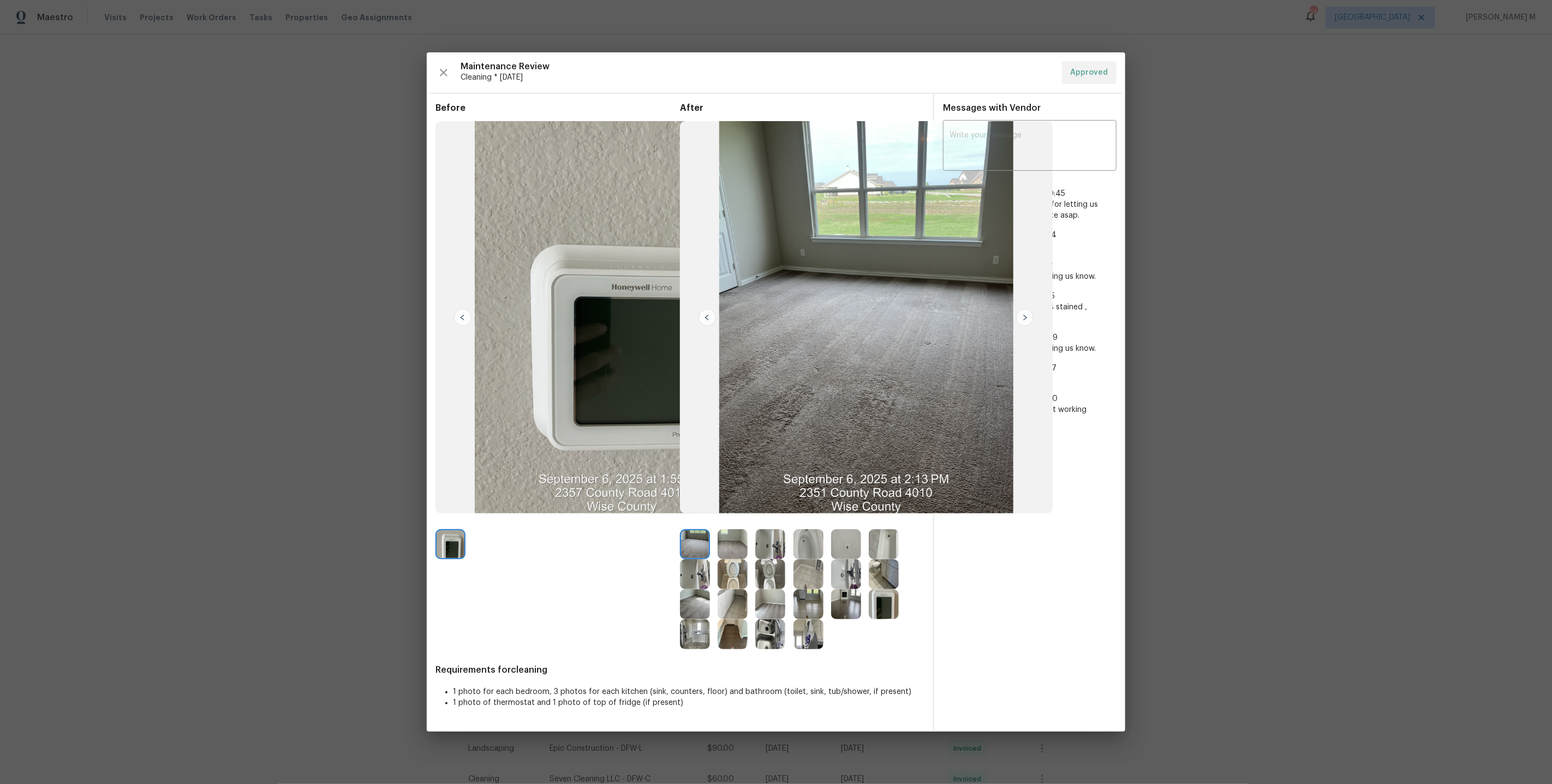
click at [884, 598] on img at bounding box center [884, 603] width 30 height 30
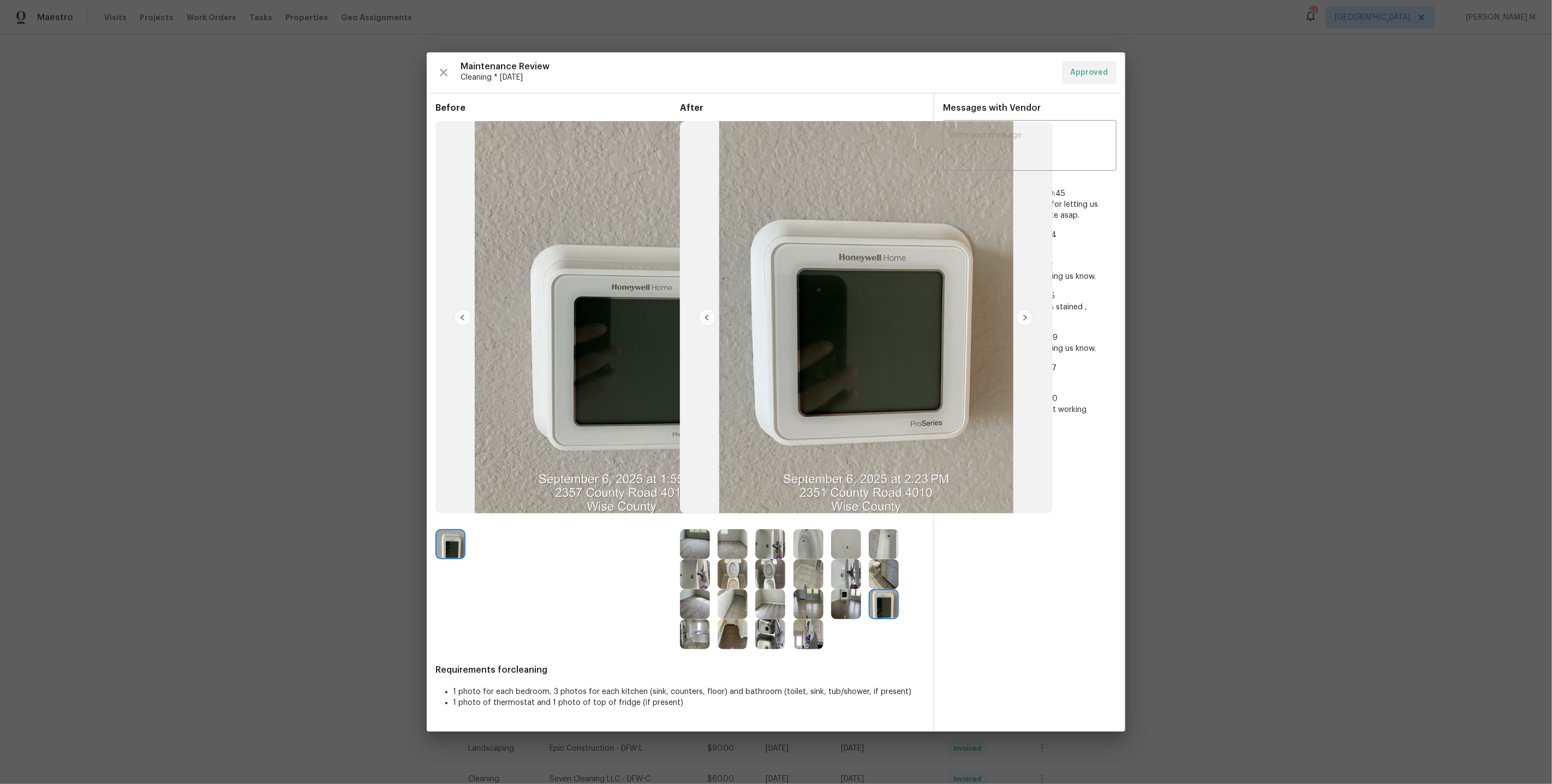
click at [736, 158] on img at bounding box center [865, 317] width 373 height 392
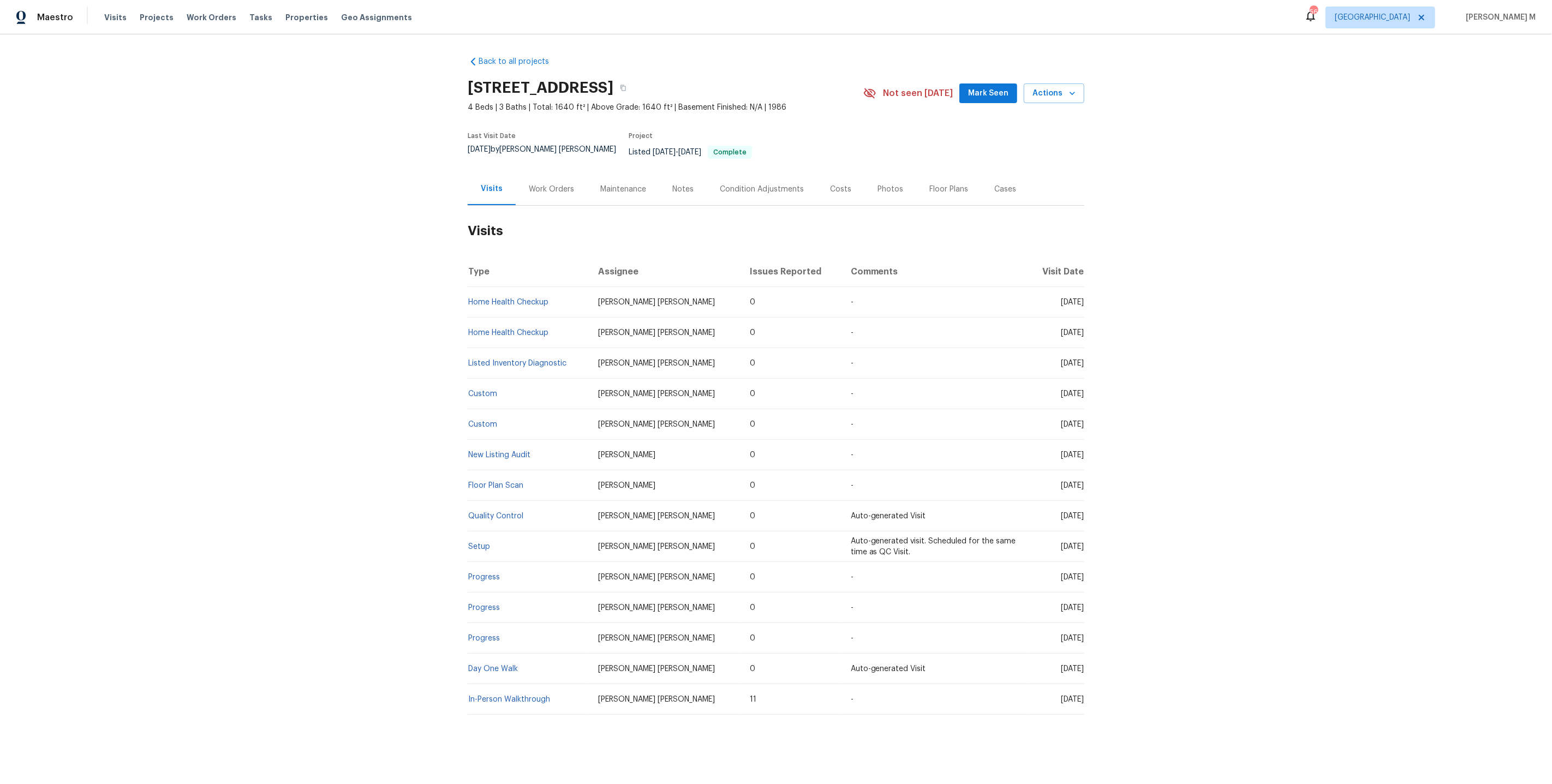
click at [544, 186] on div "Work Orders" at bounding box center [551, 188] width 72 height 32
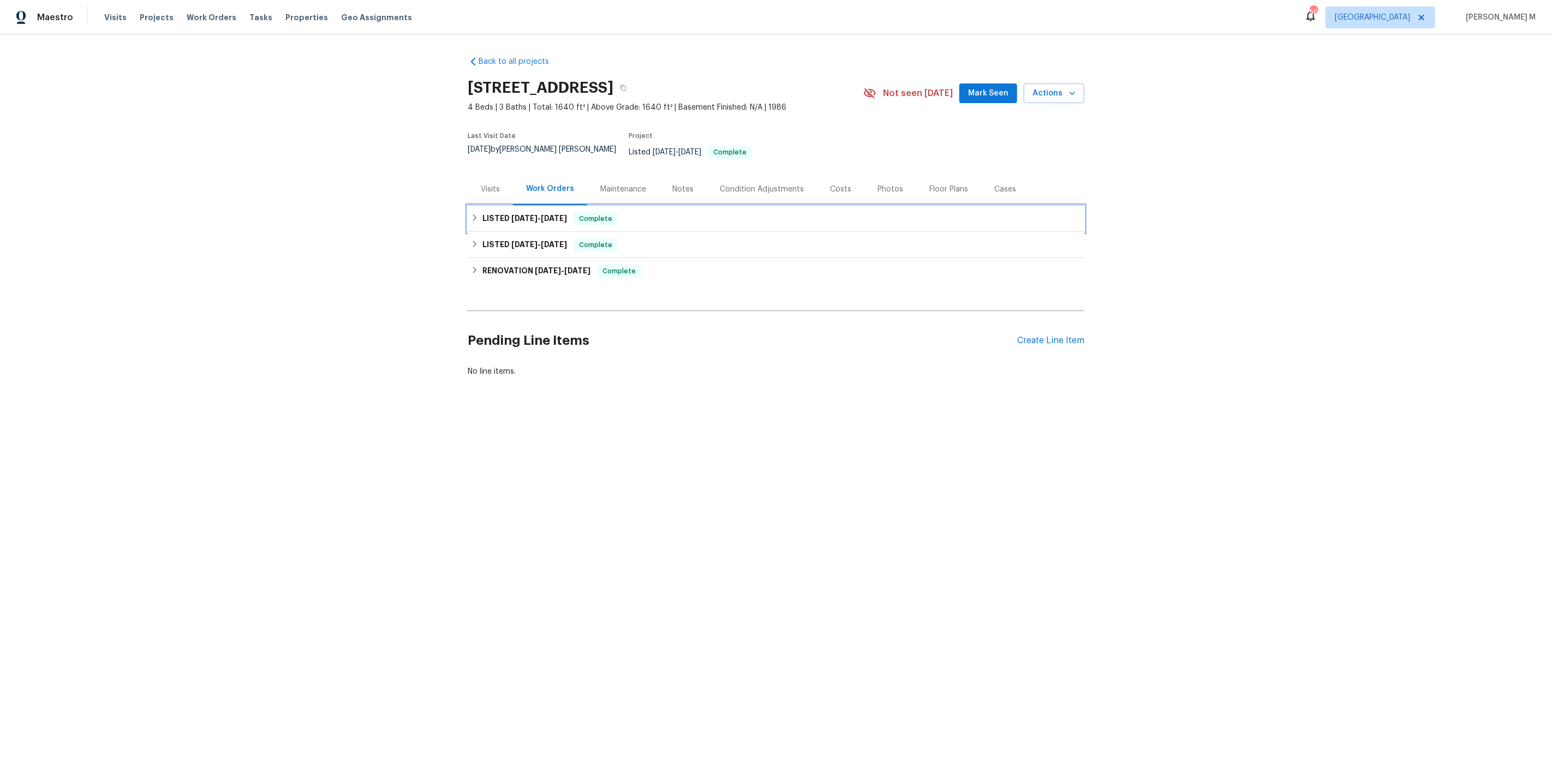
click at [536, 215] on span "[DATE]" at bounding box center [524, 218] width 26 height 8
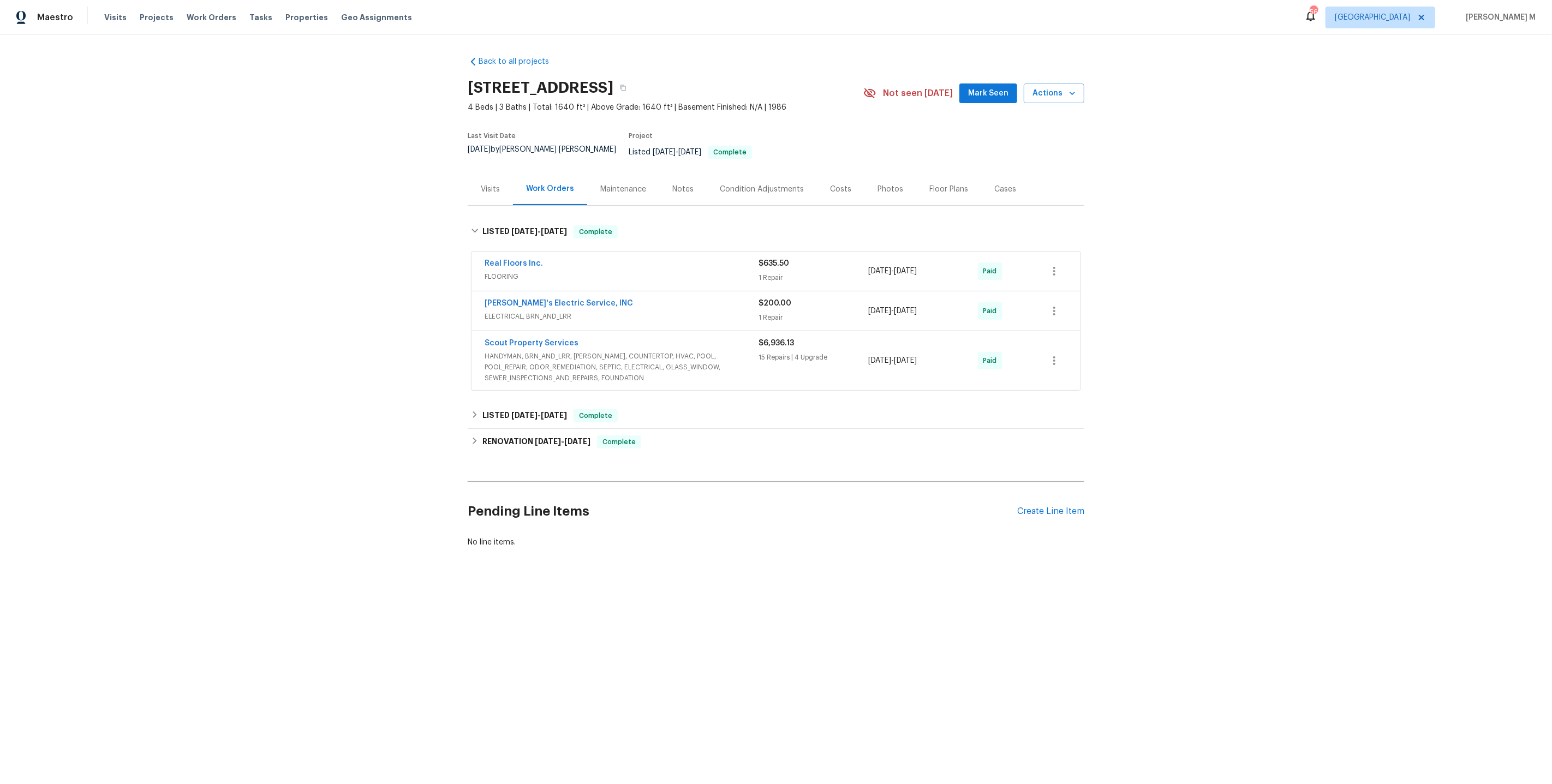
click at [503, 270] on div "Real Floors Inc. FLOORING $635.50 1 Repair [DATE] - [DATE] Paid" at bounding box center [776, 270] width 609 height 39
click at [542, 403] on div "LISTED [DATE] - [DATE] Complete" at bounding box center [776, 416] width 617 height 26
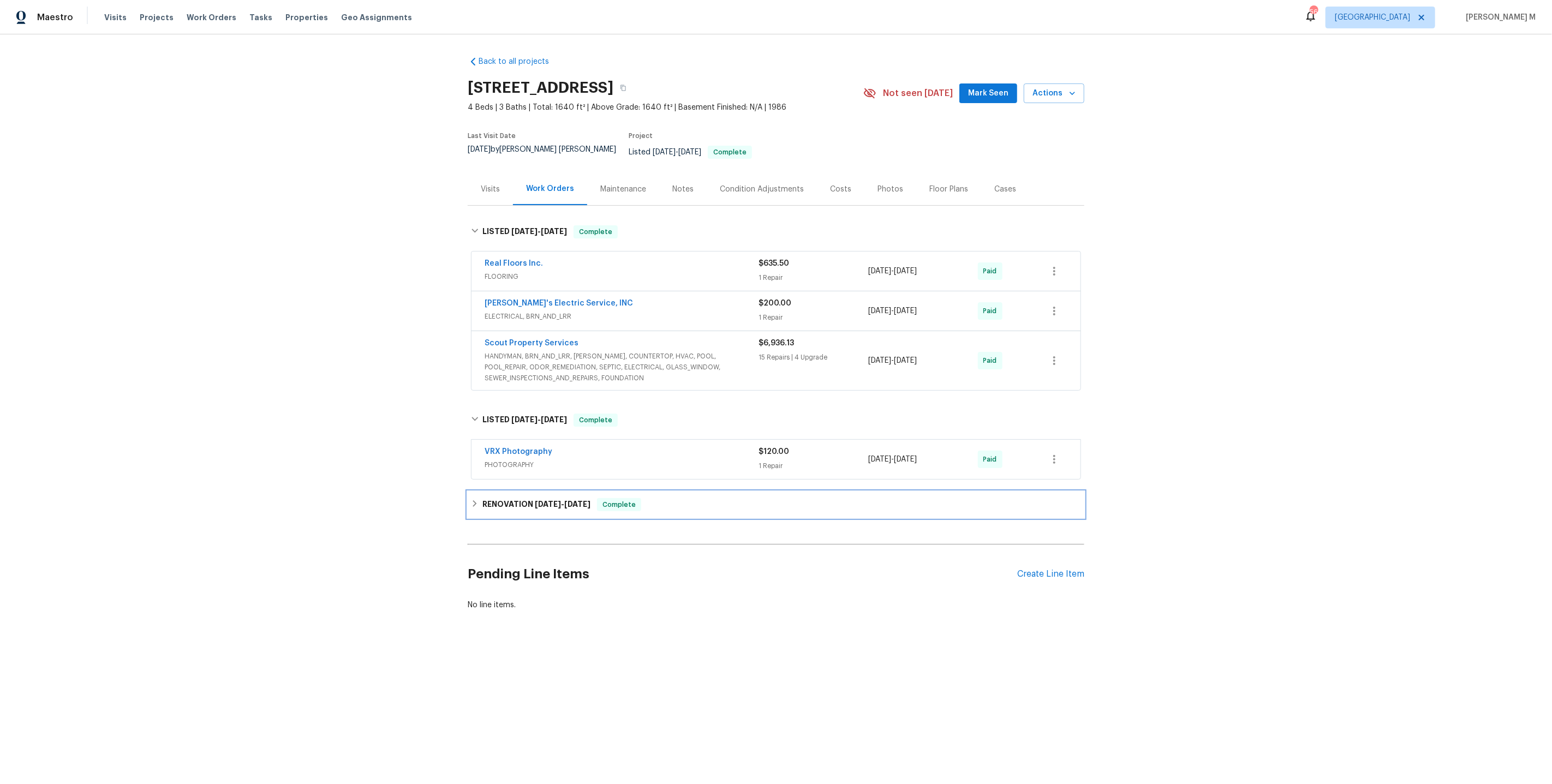
click at [553, 492] on div "RENOVATION [DATE] - [DATE] Complete" at bounding box center [776, 504] width 617 height 26
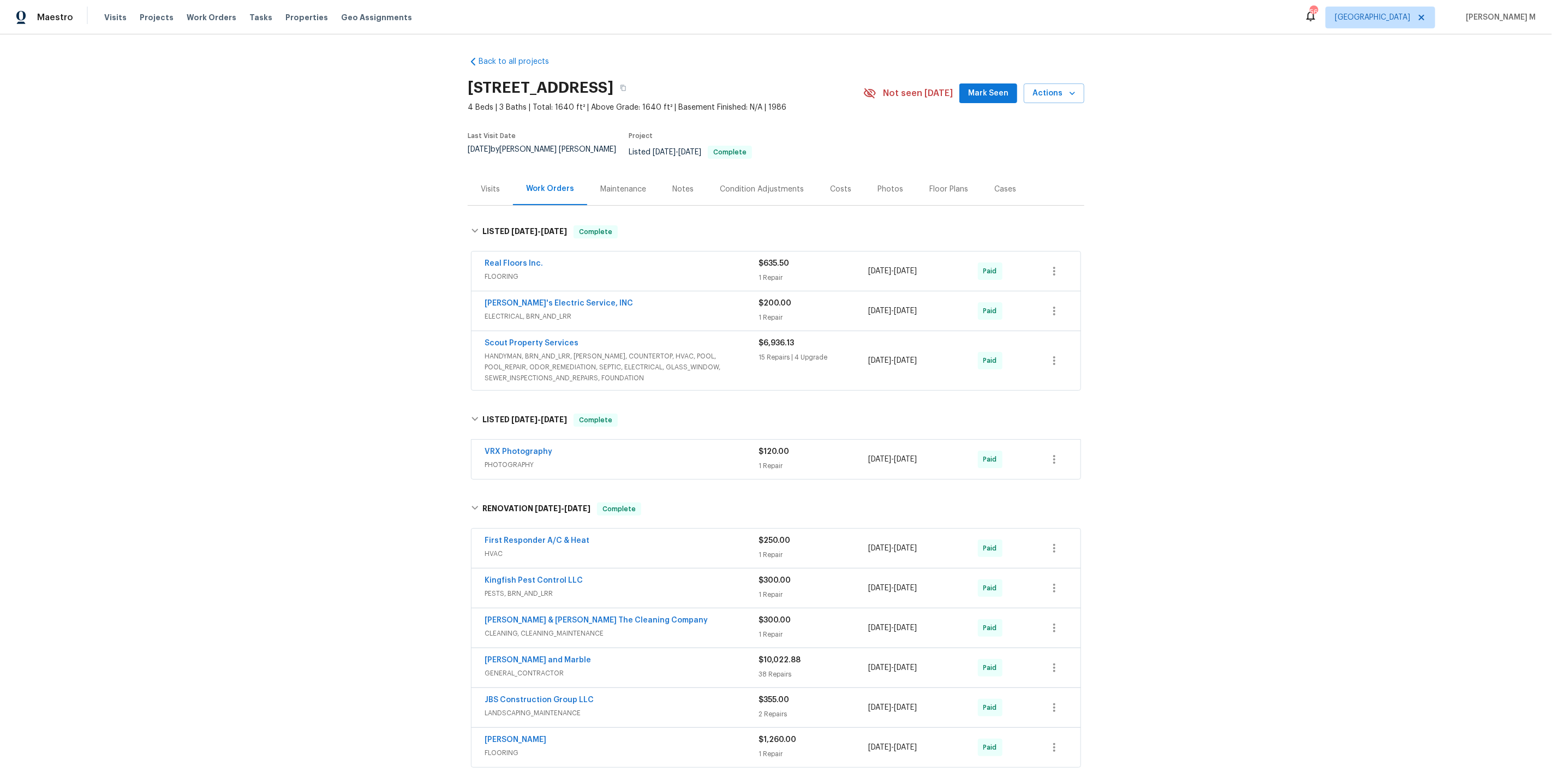
click at [530, 258] on div "Real Floors Inc." at bounding box center [621, 264] width 274 height 13
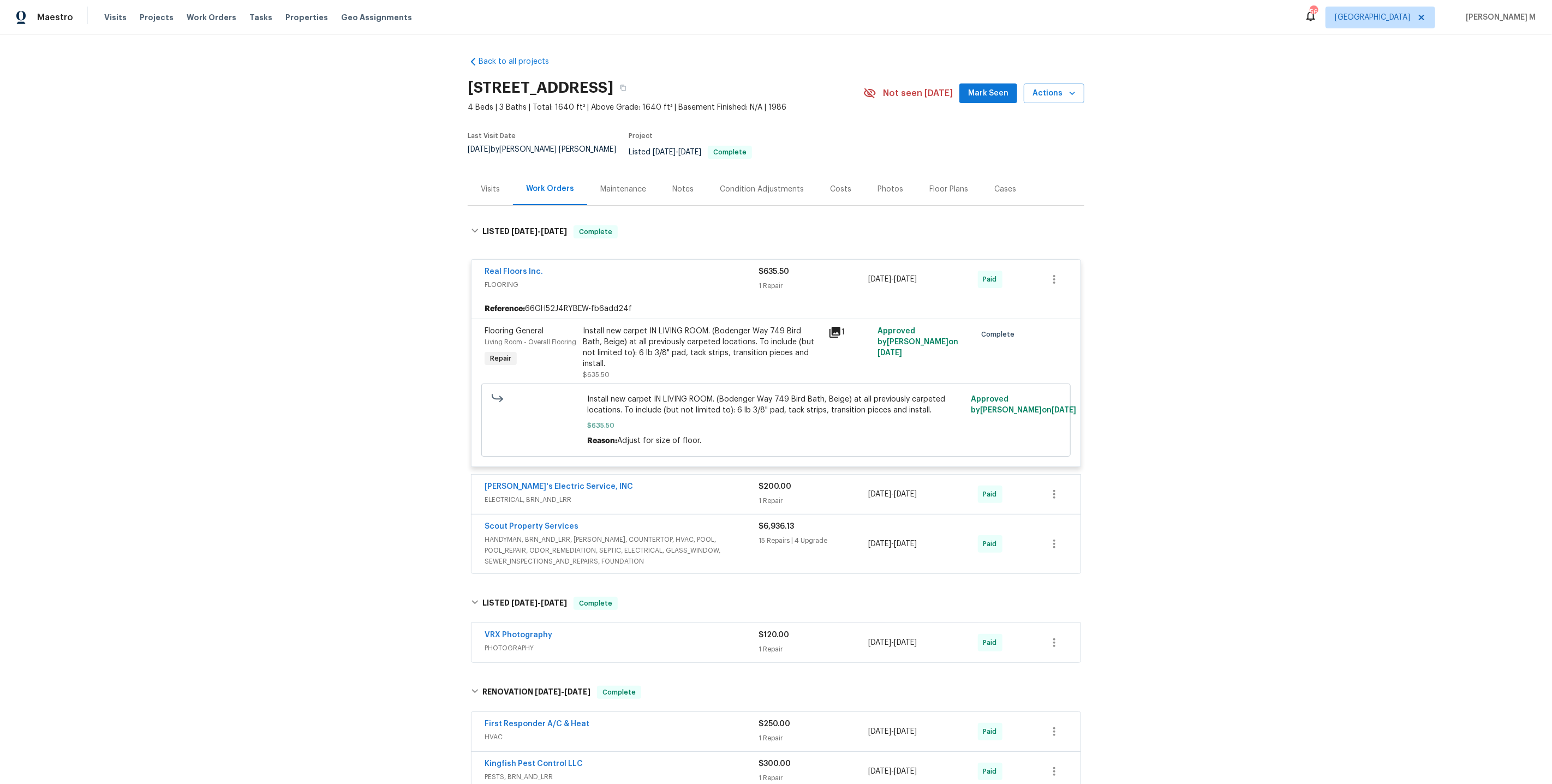
click at [537, 340] on div "Flooring General Living Room - Overall Flooring Repair" at bounding box center [530, 353] width 99 height 61
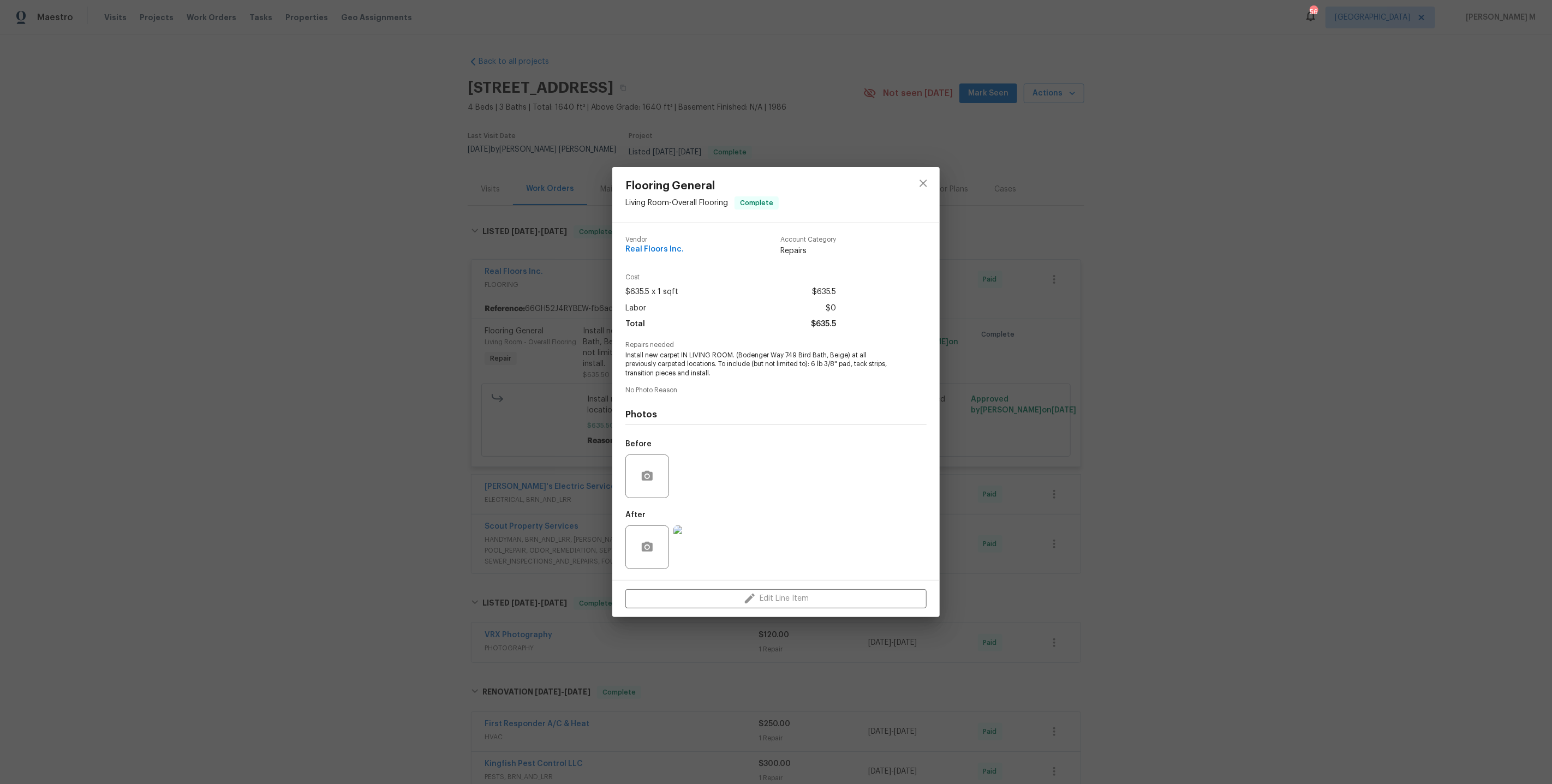
click at [537, 336] on div "Flooring General Living Room - Overall Flooring Complete Vendor Real Floors Inc…" at bounding box center [776, 392] width 1552 height 784
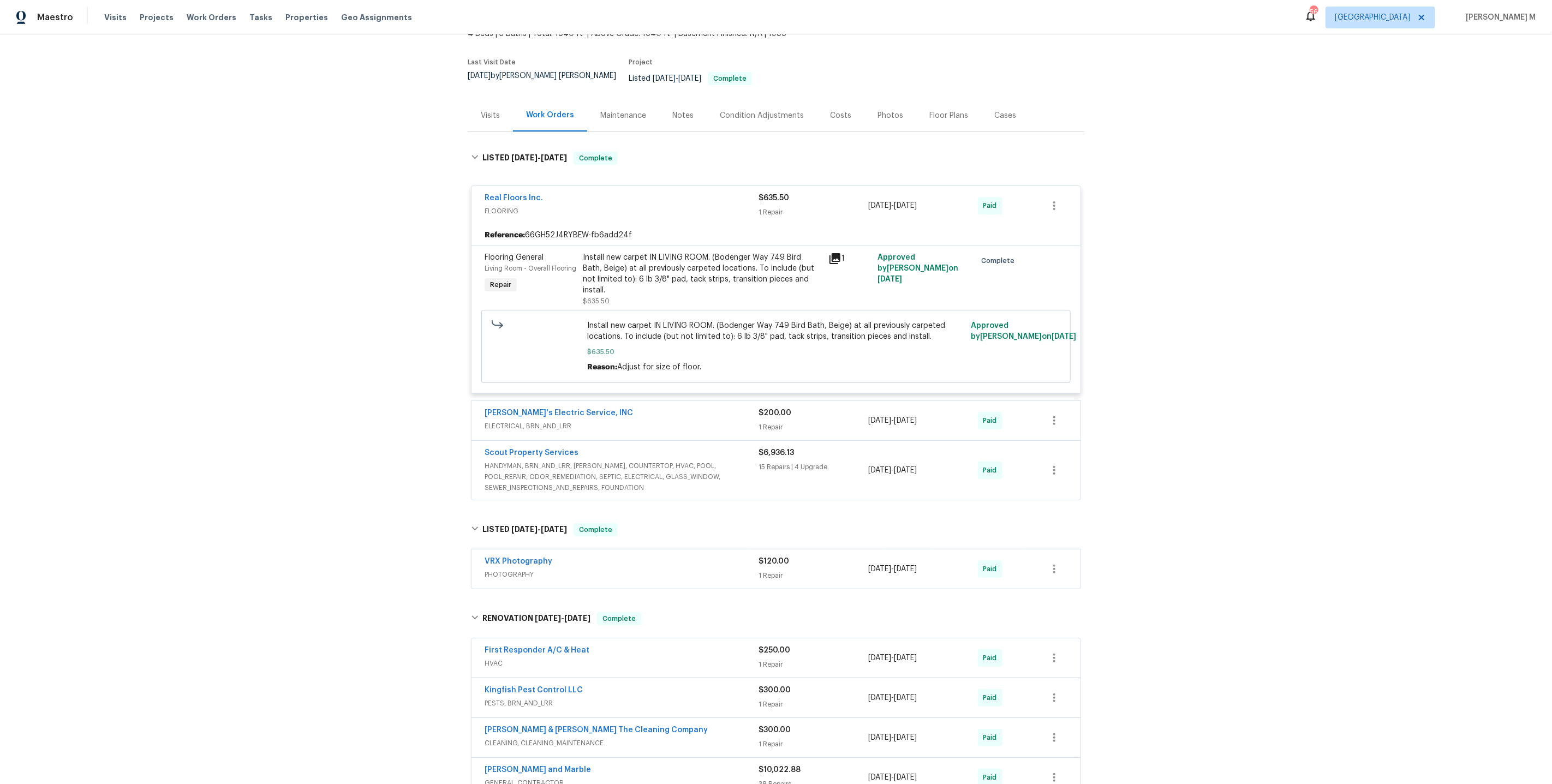
scroll to position [179, 0]
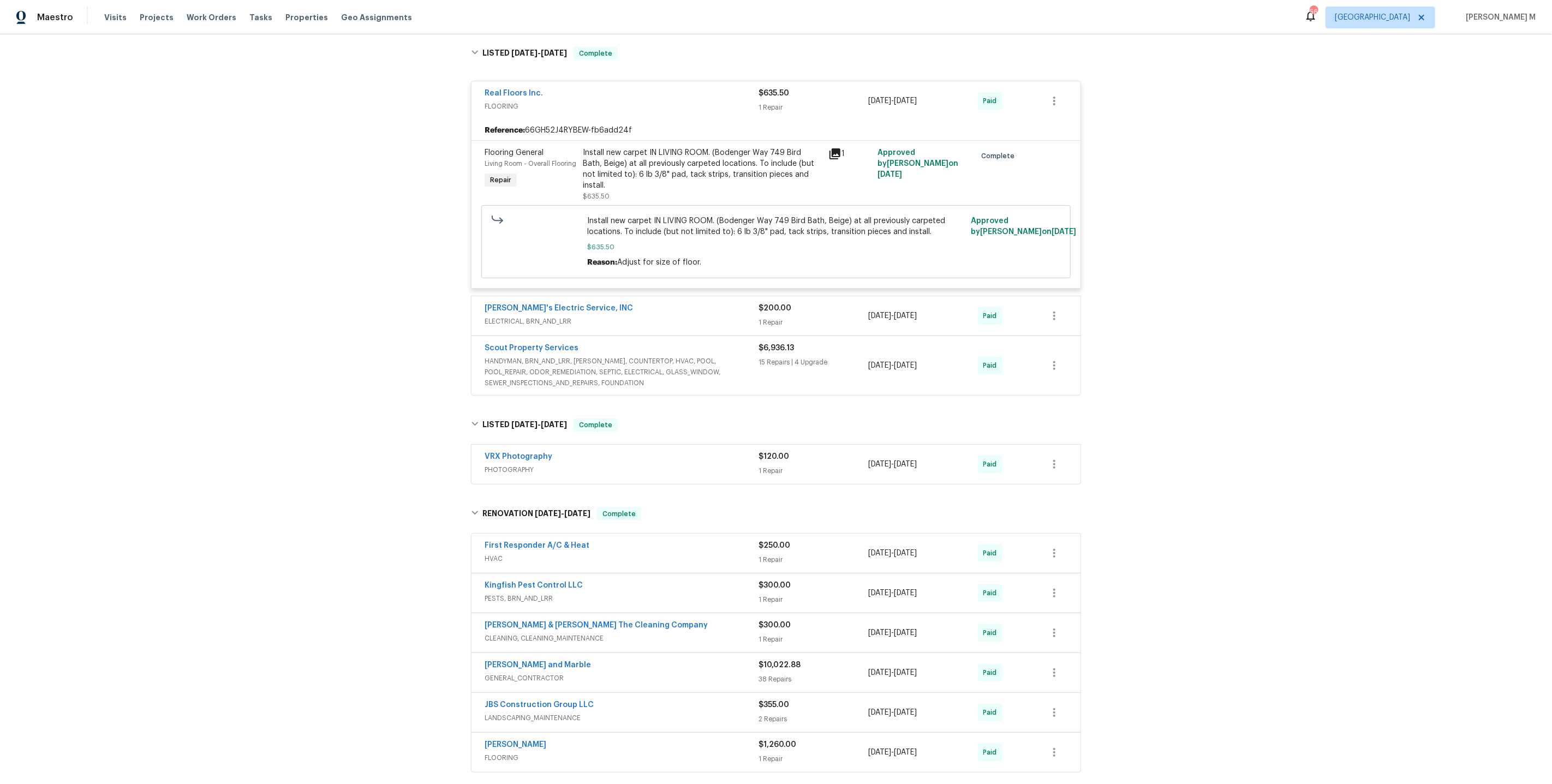
click at [532, 356] on span "HANDYMAN, BRN_AND_LRR, [PERSON_NAME], COUNTERTOP, HVAC, POOL, POOL_REPAIR, ODOR…" at bounding box center [621, 372] width 274 height 33
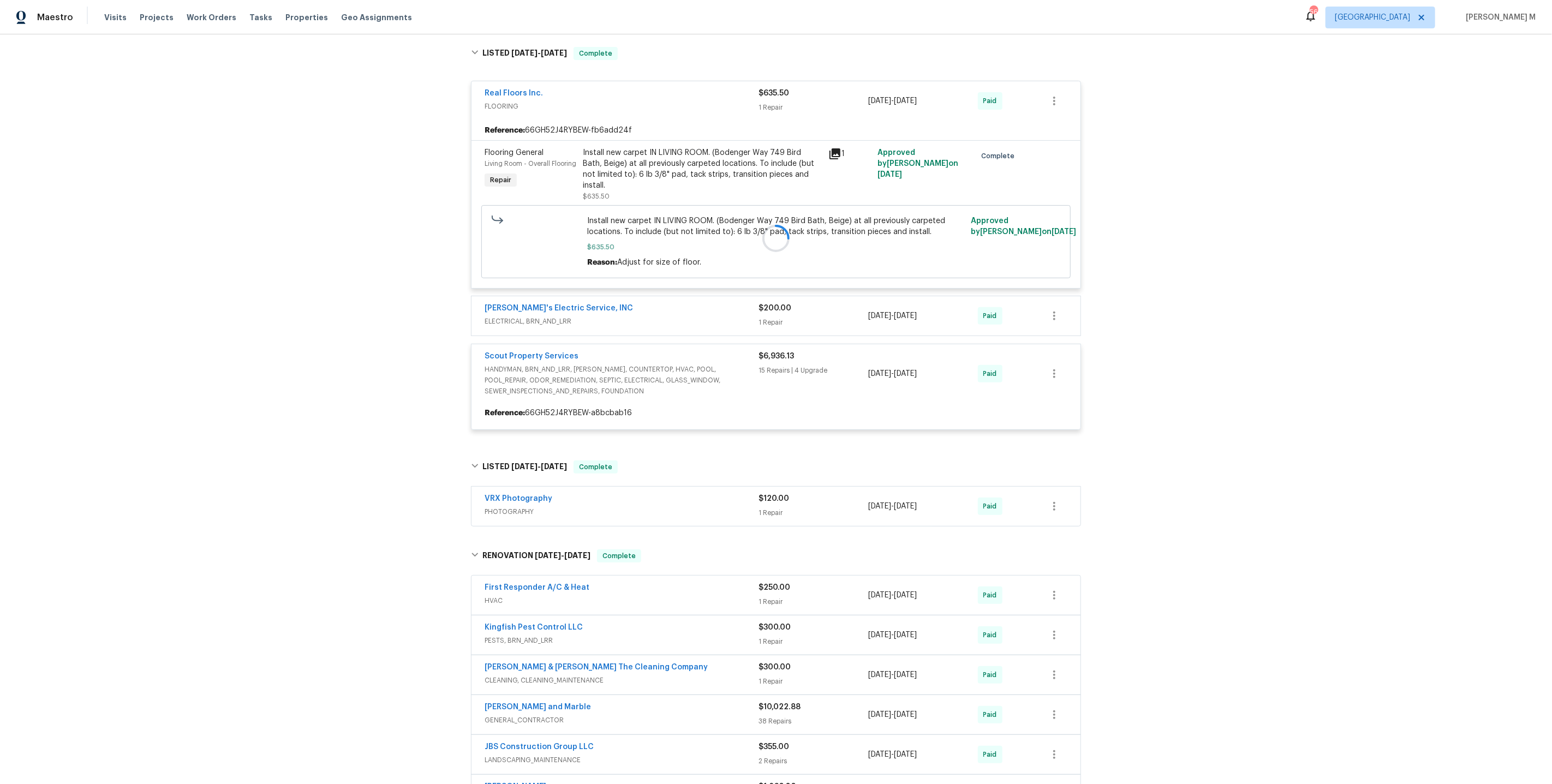
scroll to position [0, 0]
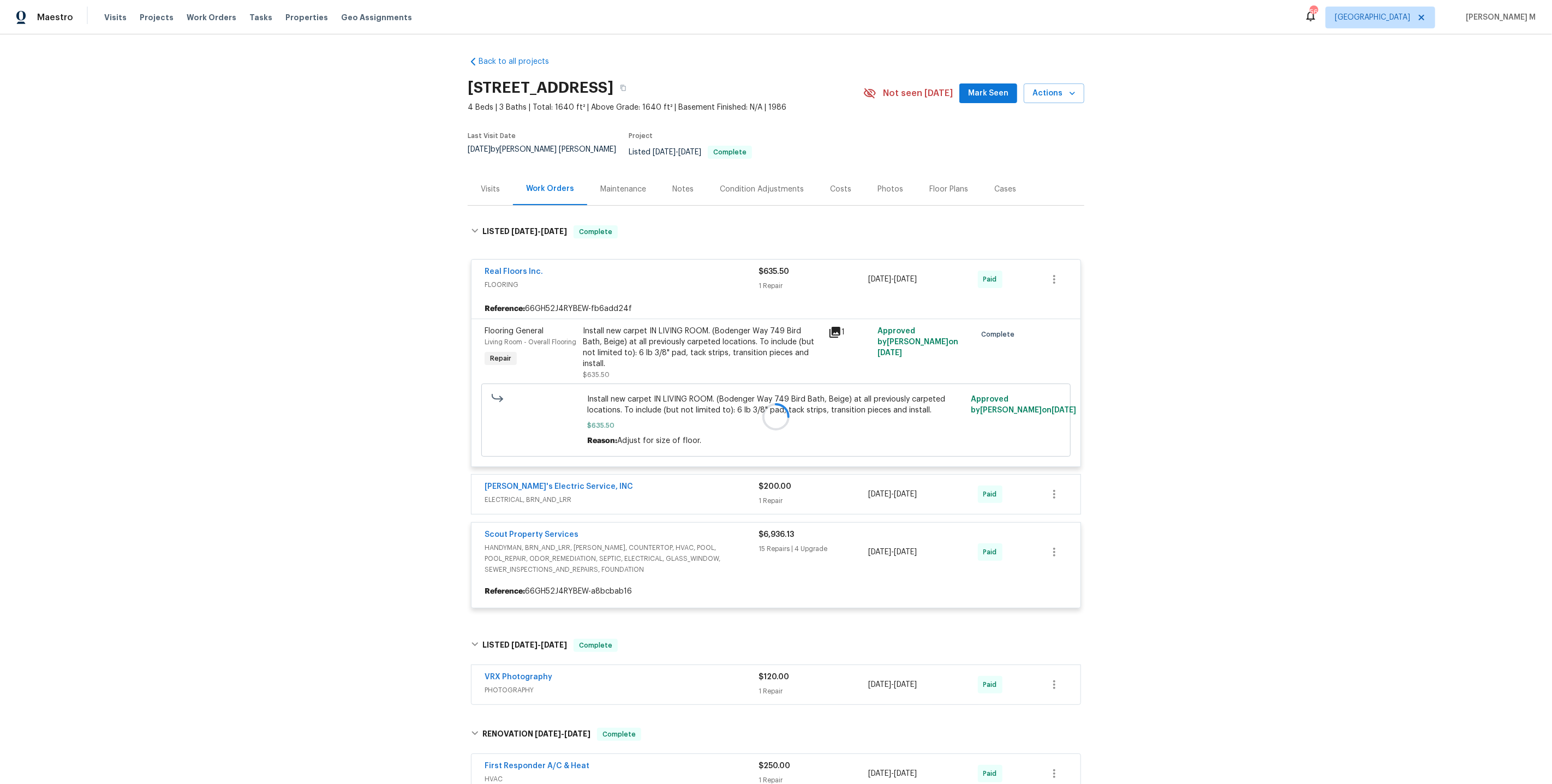
click at [623, 199] on div "Back to all projects [STREET_ADDRESS] 4 Beds | 3 Baths | Total: 1640 ft² | Abov…" at bounding box center [776, 572] width 617 height 1050
click at [615, 184] on div "Maintenance" at bounding box center [623, 189] width 46 height 11
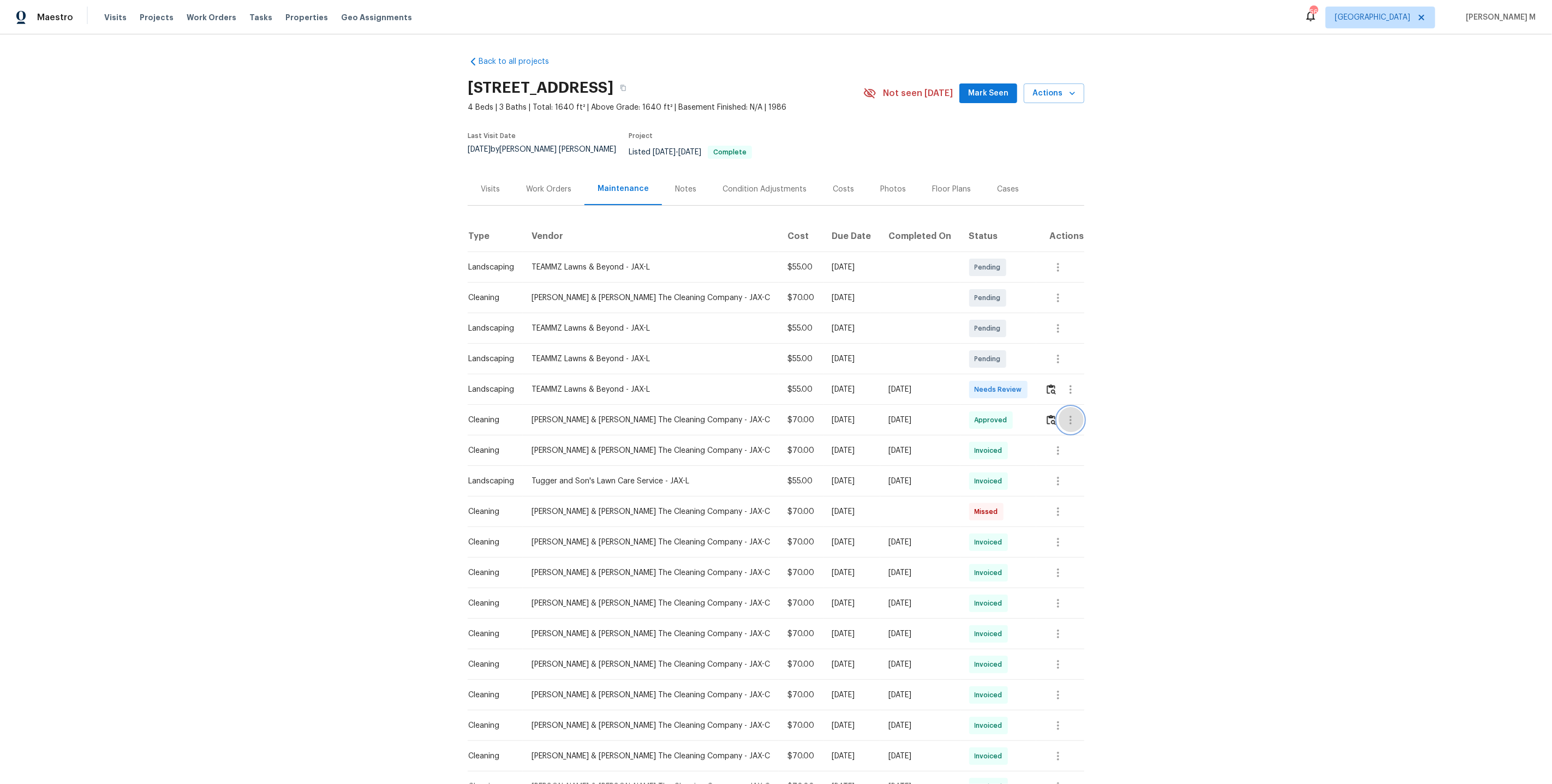
click at [1061, 407] on button "button" at bounding box center [1070, 420] width 26 height 26
click at [1076, 425] on li "View details" at bounding box center [1094, 425] width 77 height 18
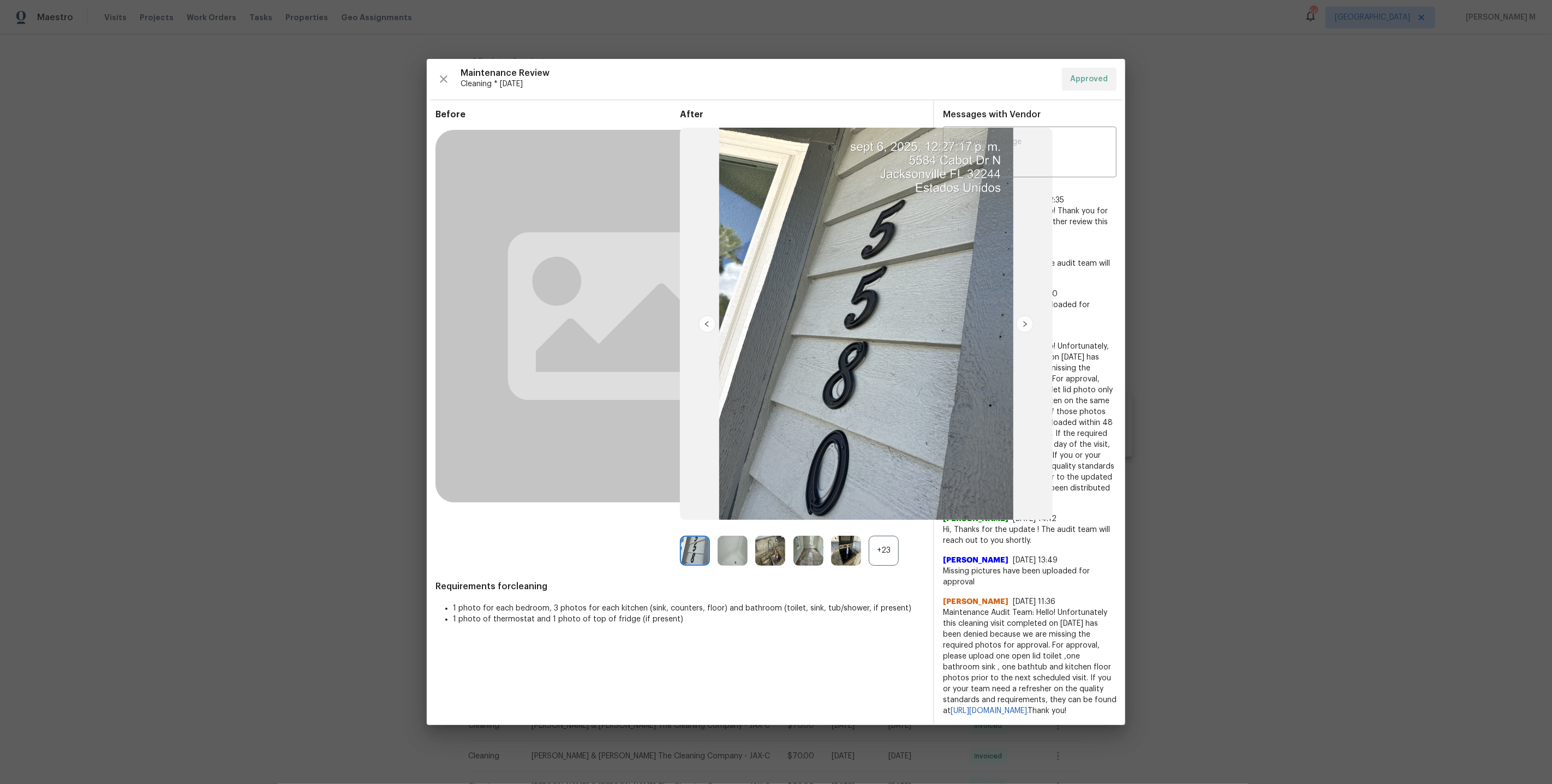
click at [875, 538] on div "+23" at bounding box center [884, 550] width 30 height 30
